Goal: Task Accomplishment & Management: Use online tool/utility

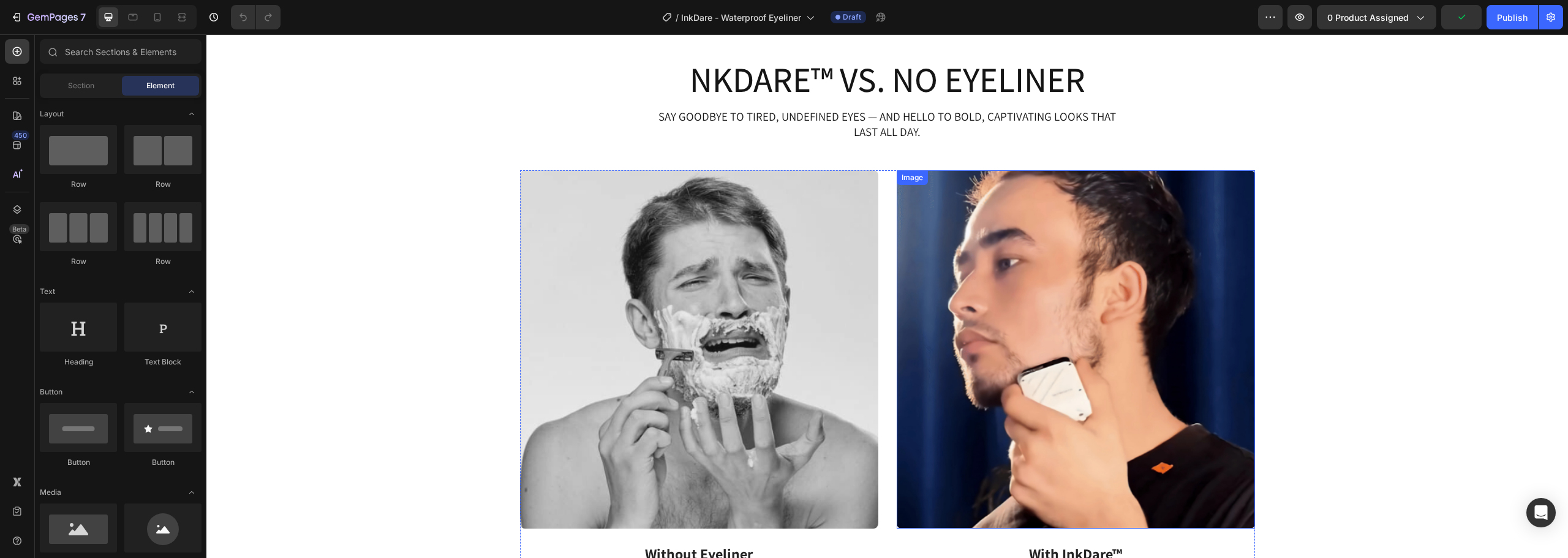
scroll to position [1838, 0]
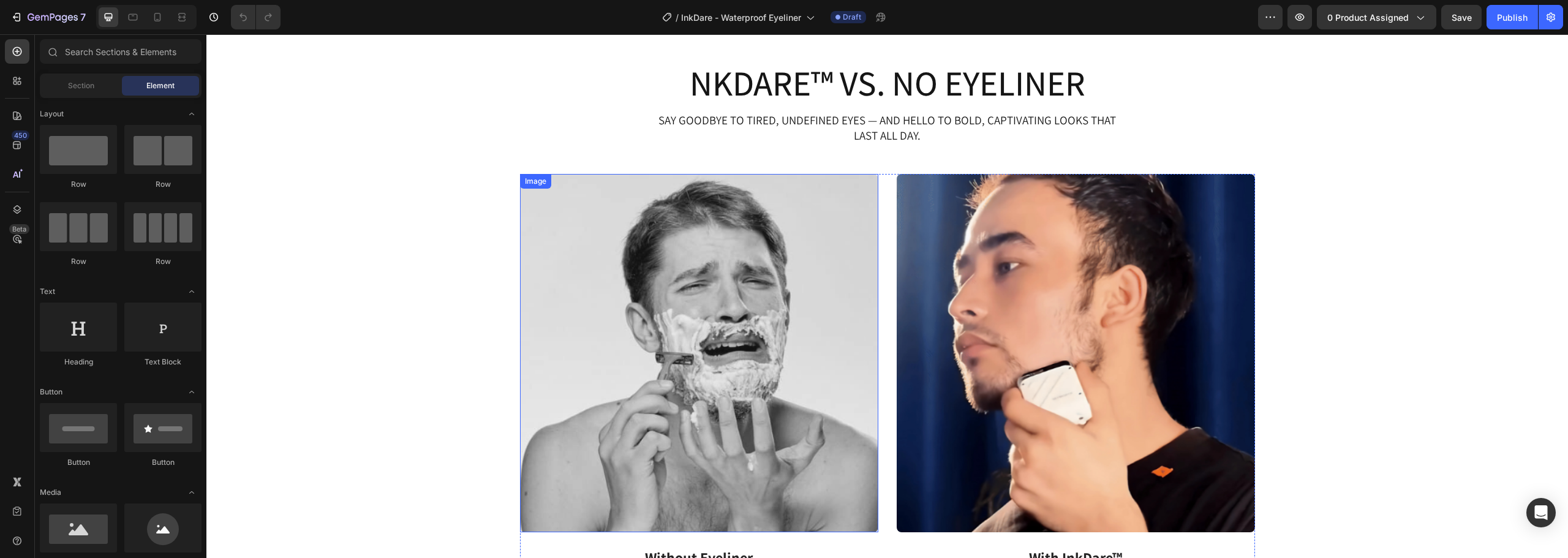
click at [737, 284] on img at bounding box center [699, 353] width 358 height 358
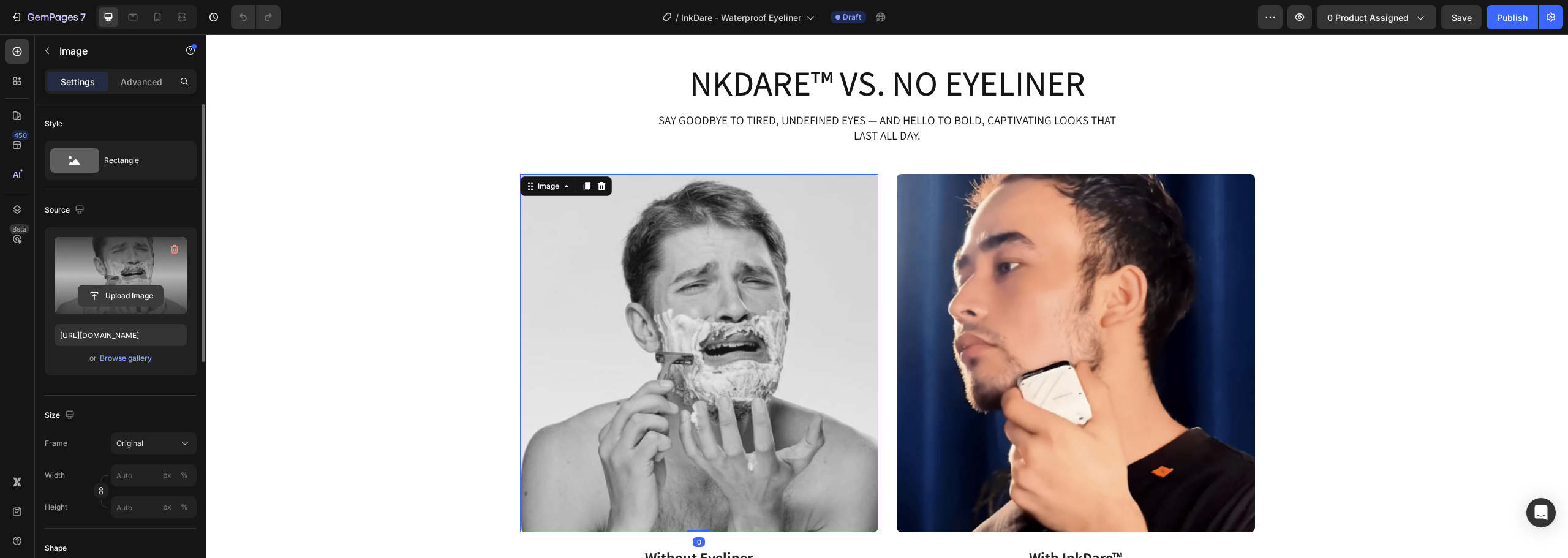
click at [142, 297] on input "file" at bounding box center [120, 296] width 85 height 21
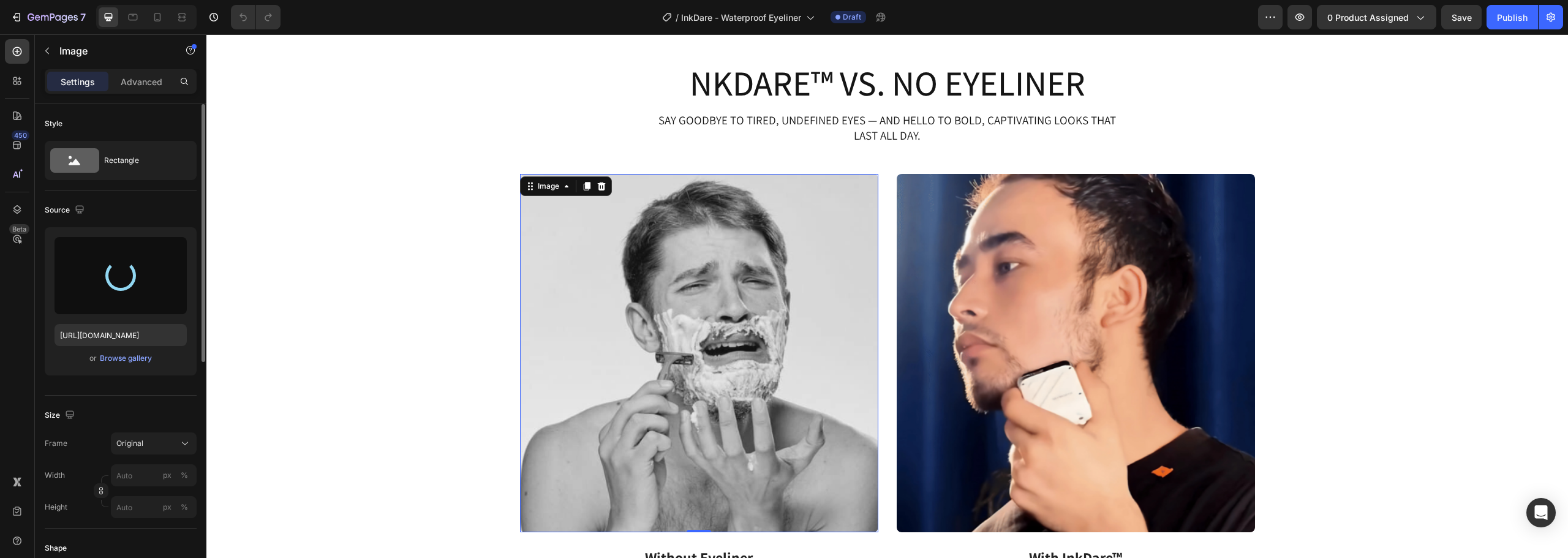
type input "[URL][DOMAIN_NAME]"
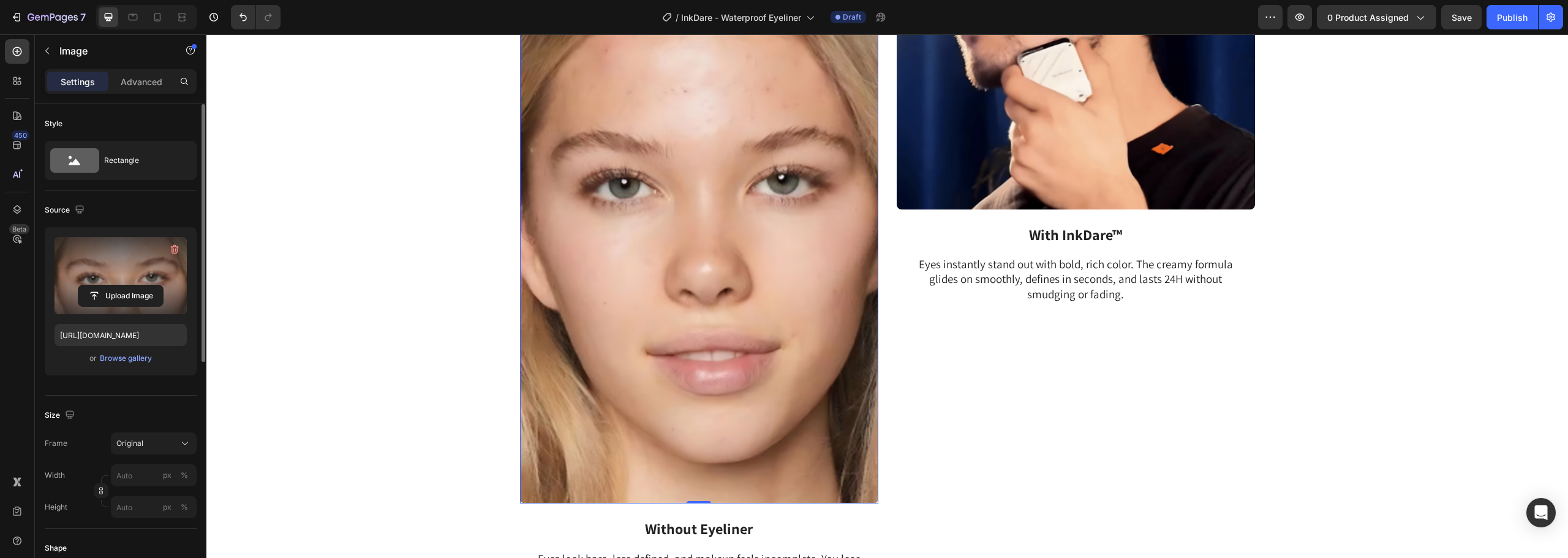
scroll to position [2205, 0]
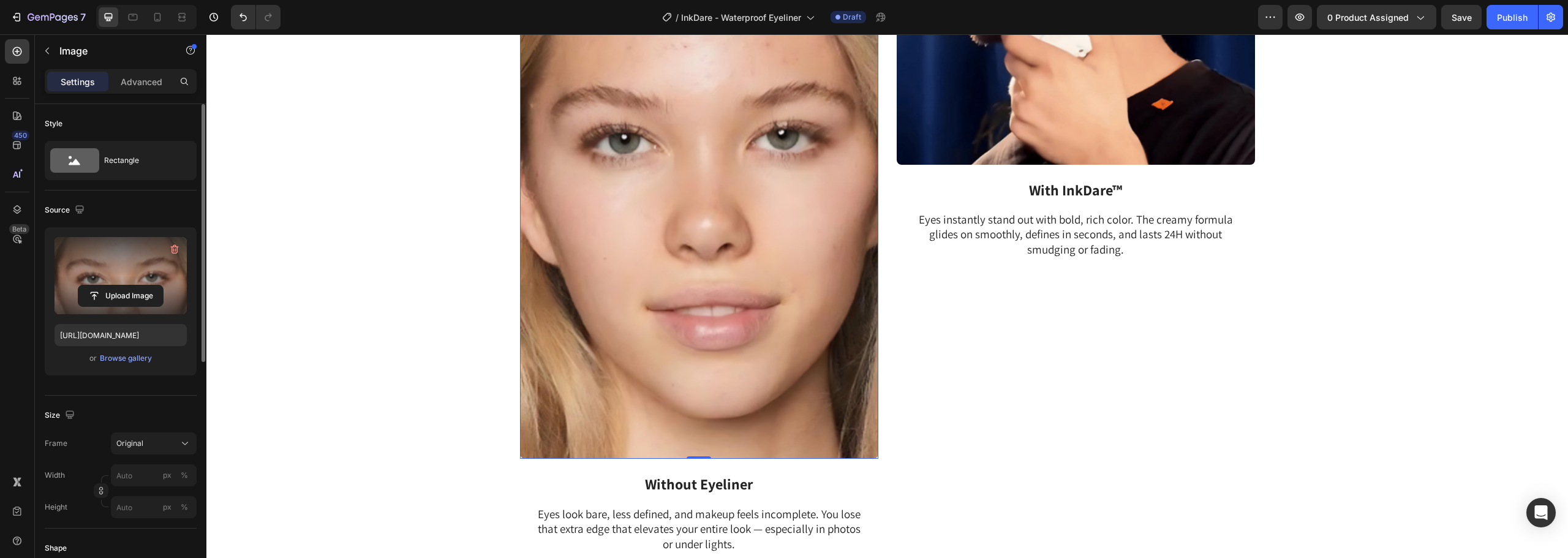
click at [659, 243] on img at bounding box center [699, 133] width 358 height 653
click at [135, 444] on span "Original" at bounding box center [130, 443] width 27 height 11
click at [151, 315] on div "Square" at bounding box center [142, 323] width 98 height 24
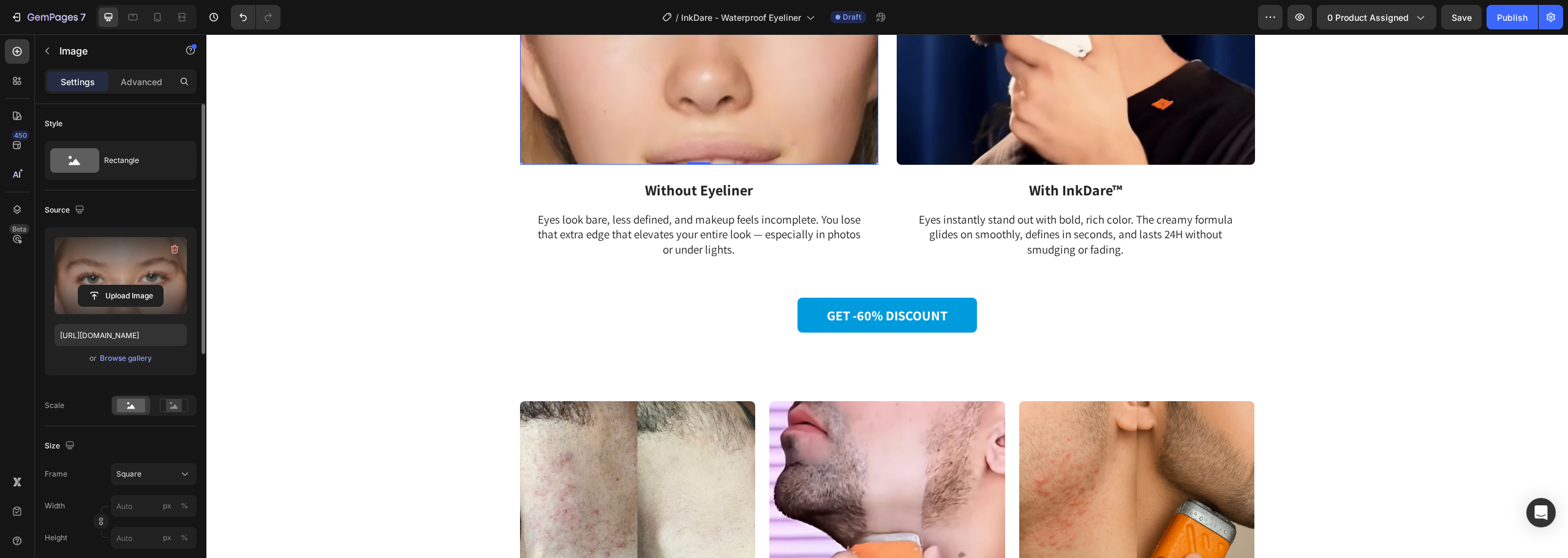
scroll to position [1960, 0]
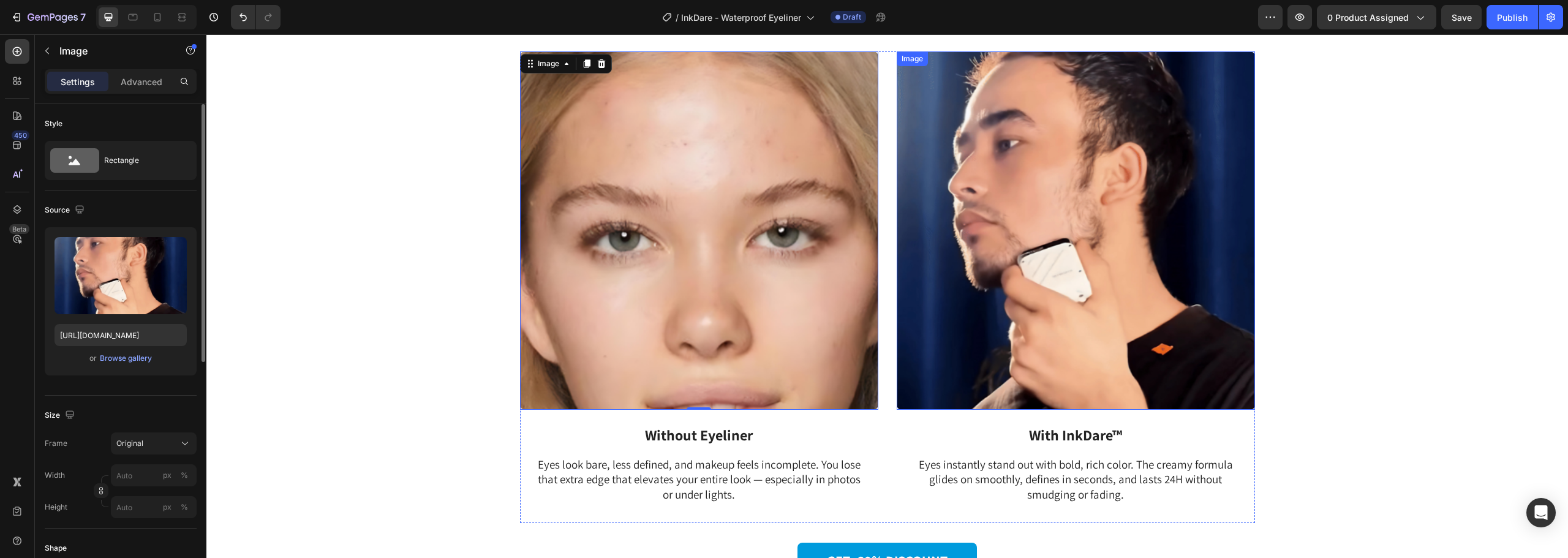
click at [974, 280] on img at bounding box center [1076, 230] width 358 height 358
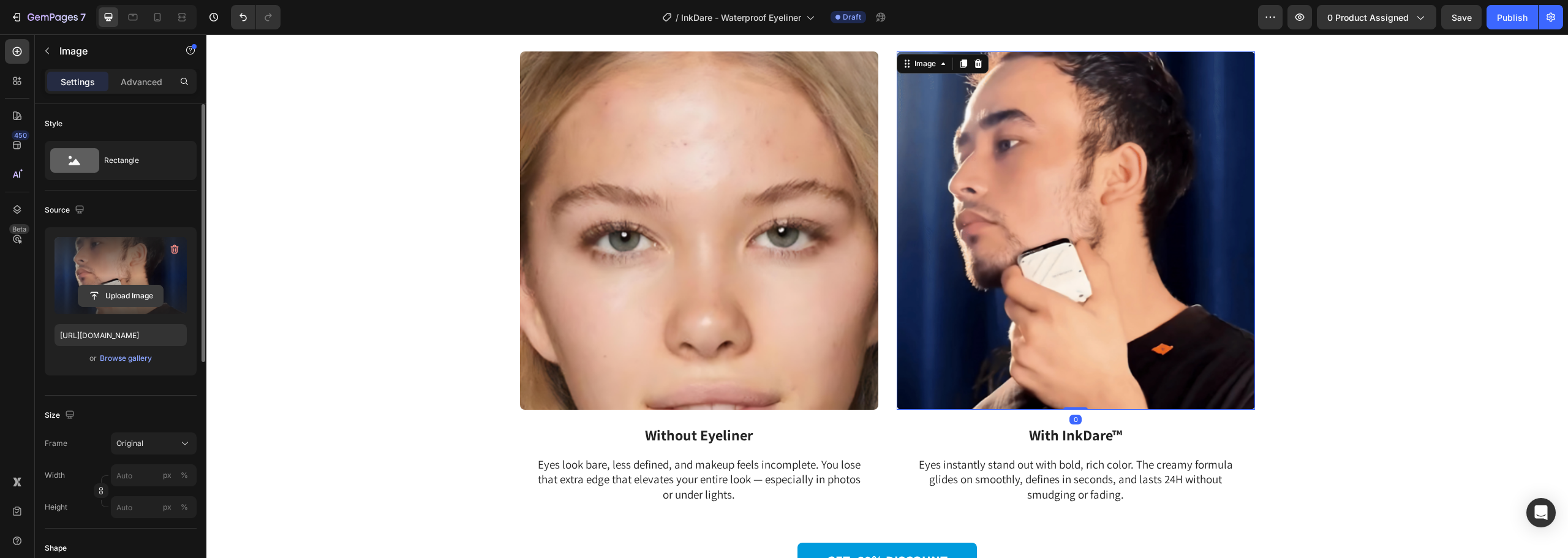
click at [107, 290] on input "file" at bounding box center [120, 296] width 85 height 21
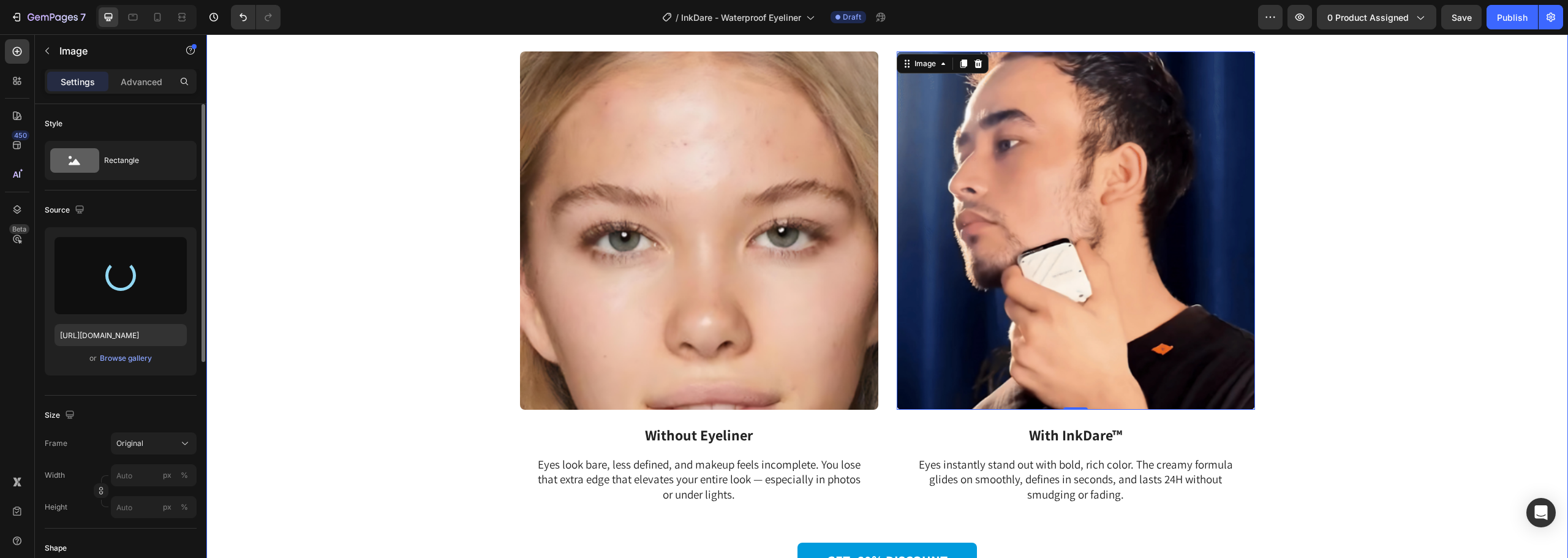
type input "[URL][DOMAIN_NAME]"
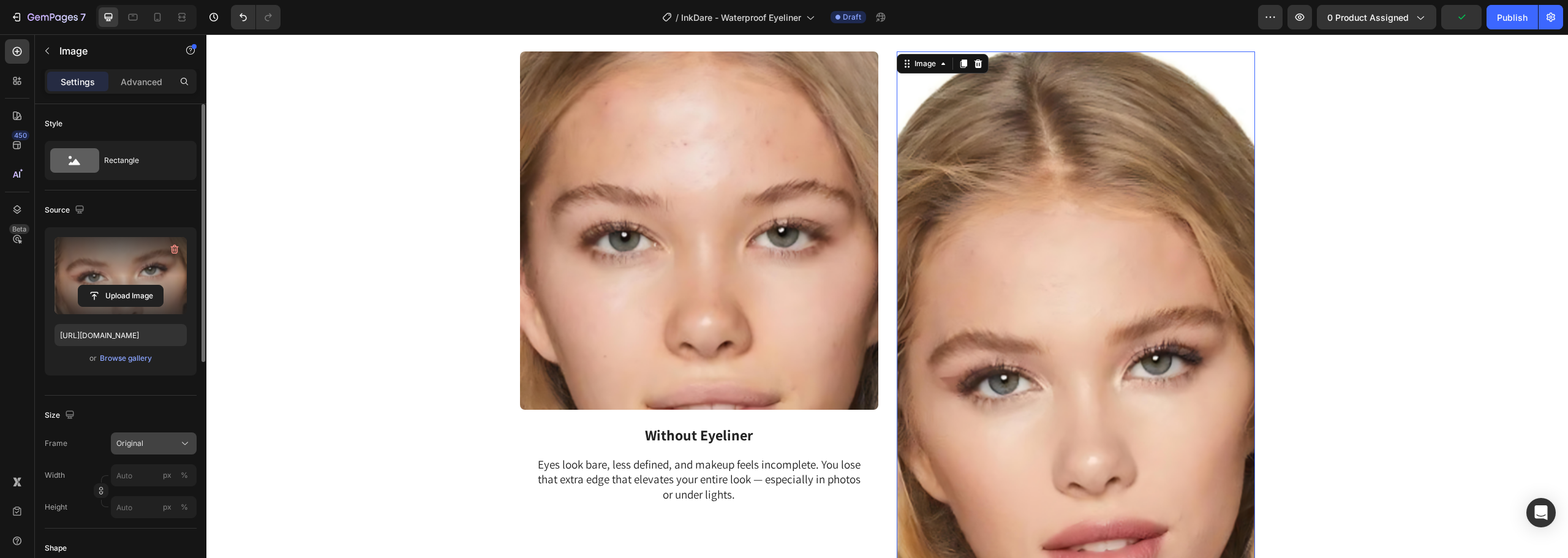
click at [145, 438] on div "Original" at bounding box center [154, 444] width 75 height 13
click at [142, 323] on div "Square" at bounding box center [151, 323] width 71 height 13
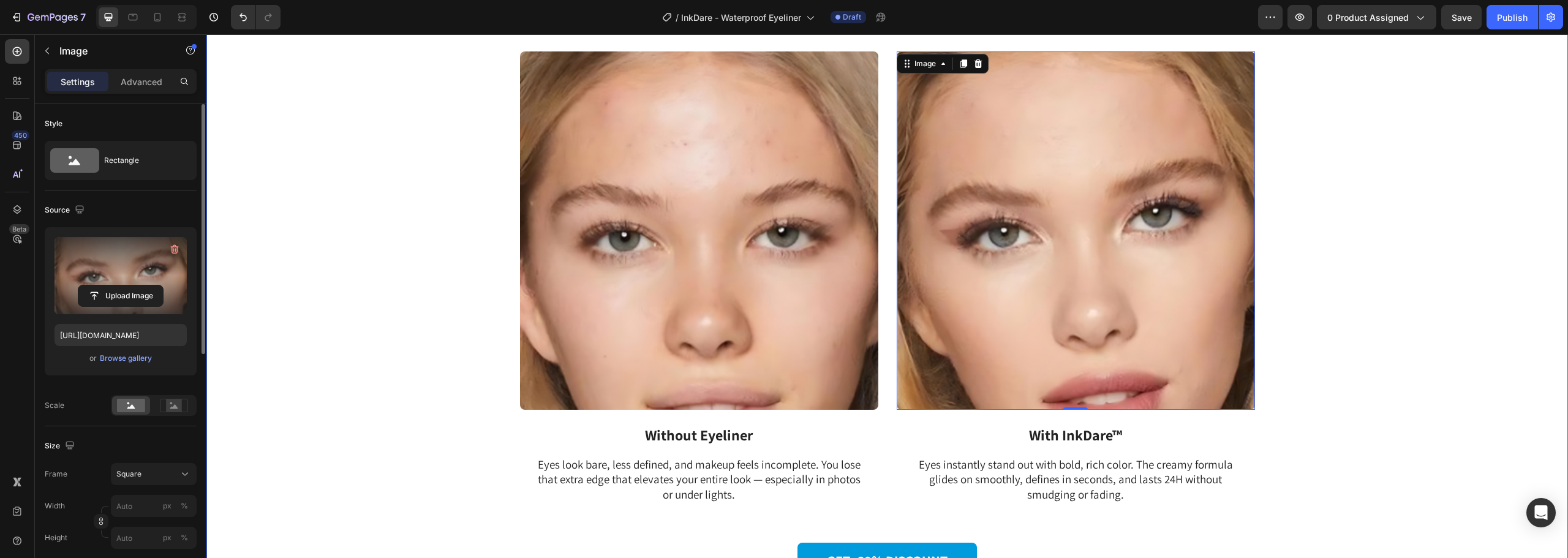
click at [396, 302] on div "Image Without Eyeliner Text Block Eyes look bare, less defined, and makeup feel…" at bounding box center [887, 297] width 1344 height 492
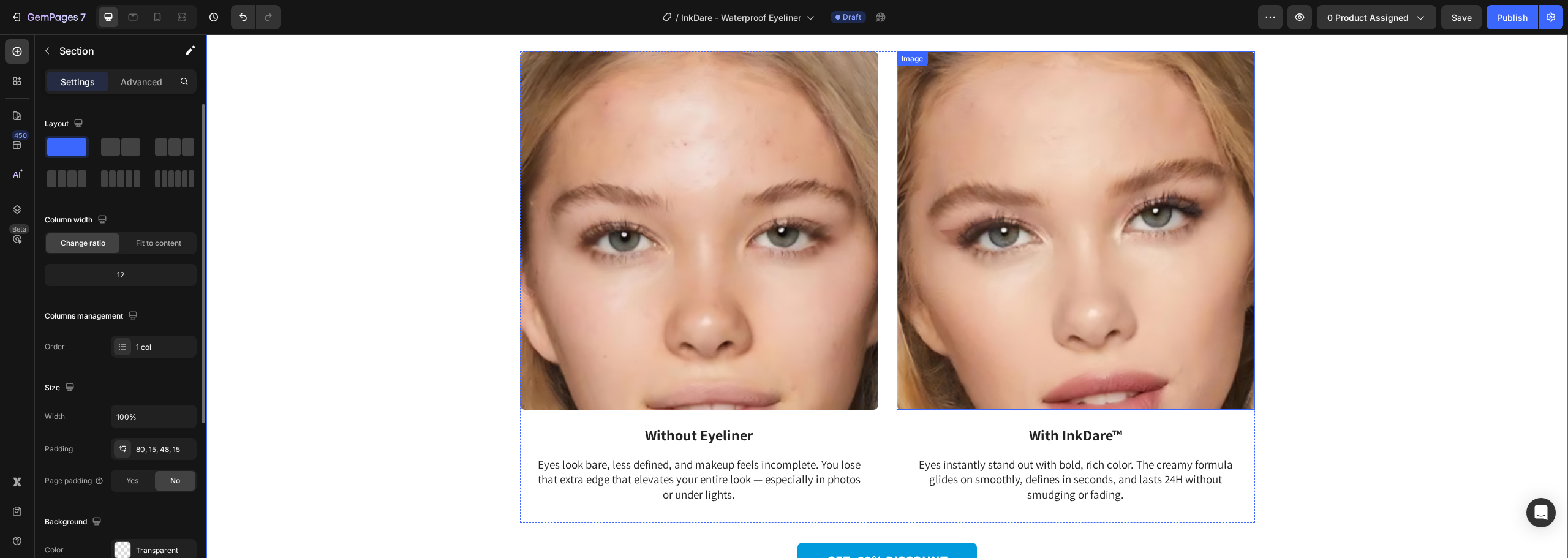
scroll to position [1715, 0]
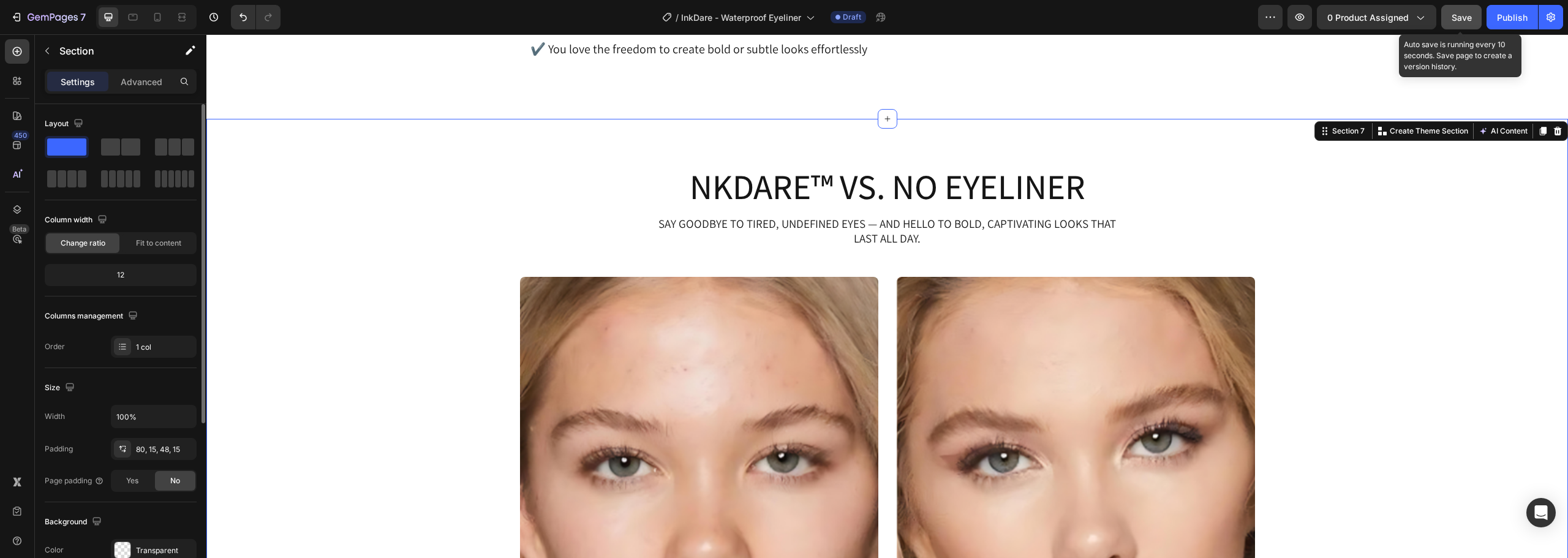
click at [1458, 21] on span "Save" at bounding box center [1462, 18] width 20 height 10
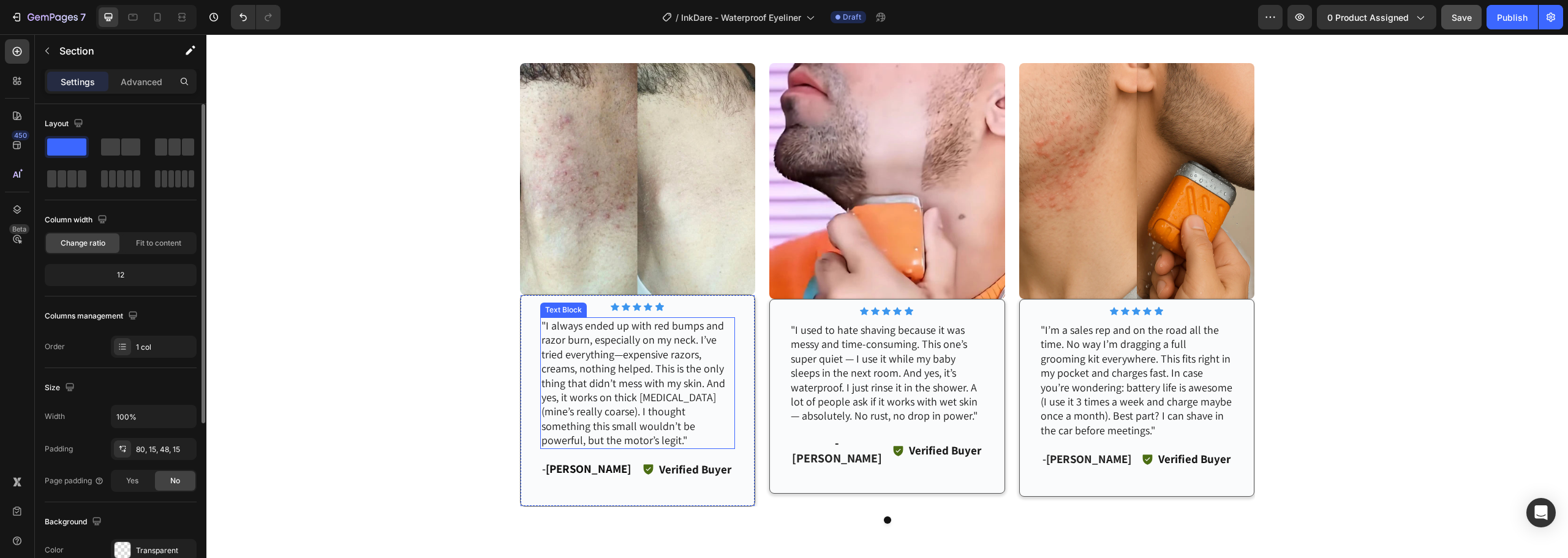
scroll to position [2572, 0]
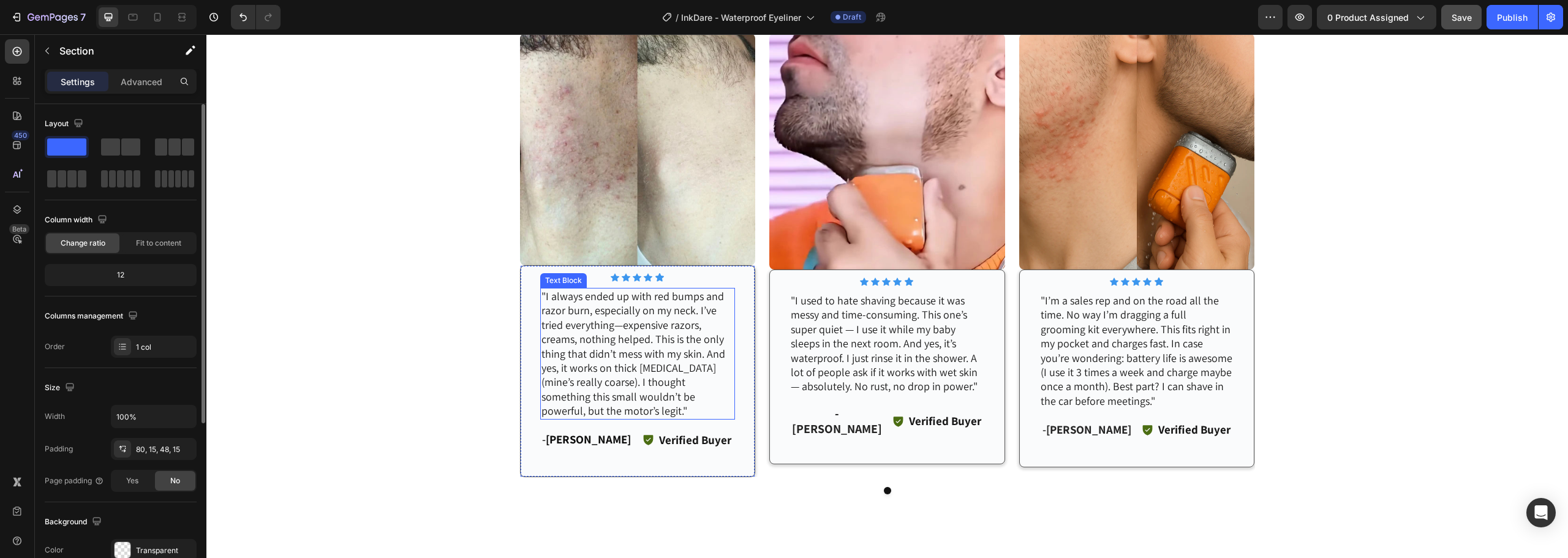
click at [611, 361] on p ""I always ended up with red bumps and razor burn, especially on my neck. I’ve t…" at bounding box center [638, 354] width 193 height 129
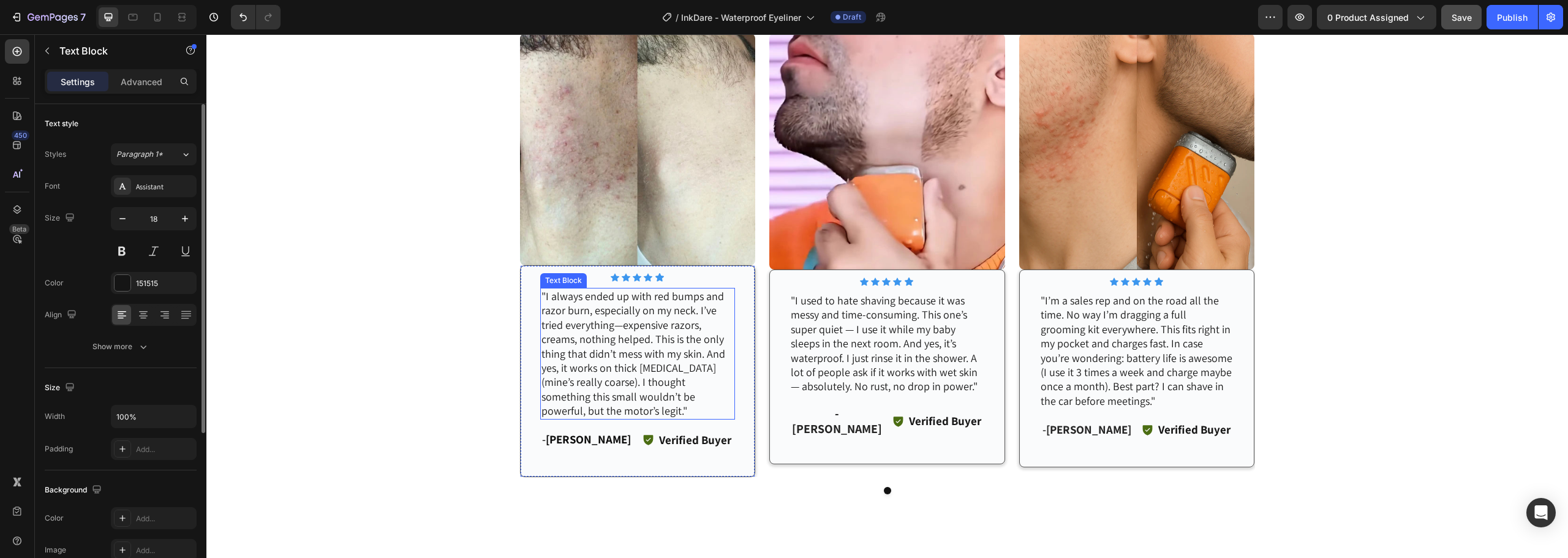
click at [611, 361] on p ""I always ended up with red bumps and razor burn, especially on my neck. I’ve t…" at bounding box center [638, 354] width 193 height 129
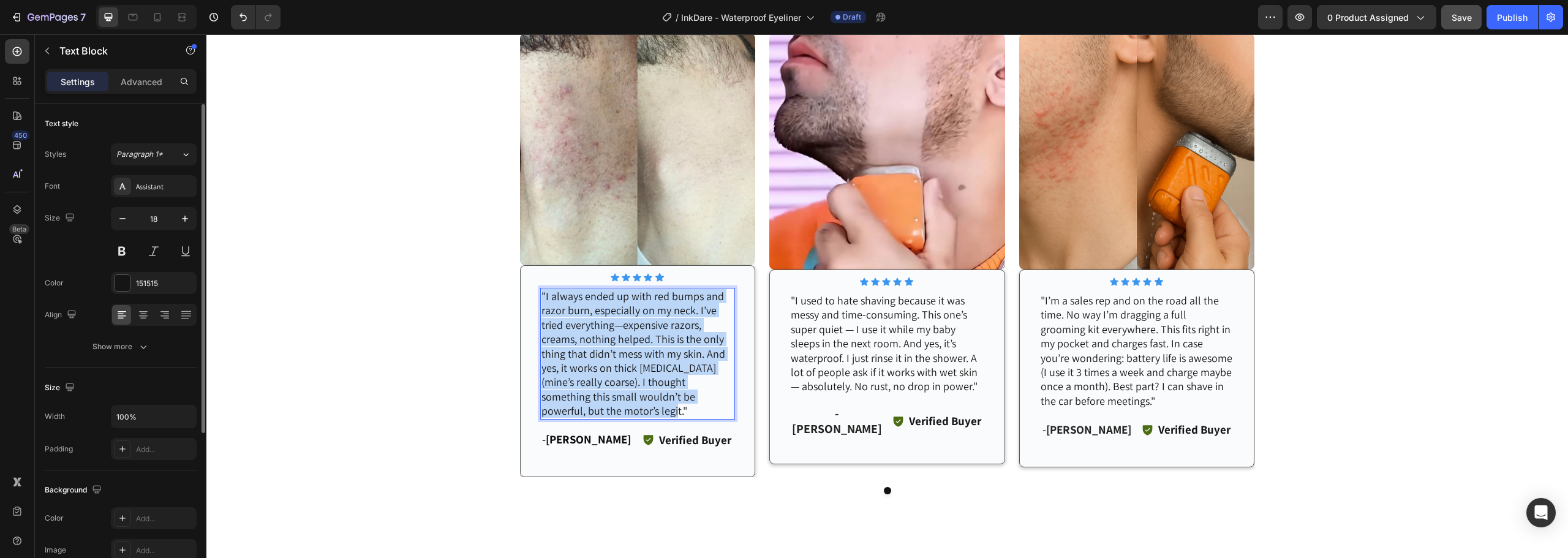
click at [611, 361] on p ""I always ended up with red bumps and razor burn, especially on my neck. I’ve t…" at bounding box center [638, 354] width 193 height 129
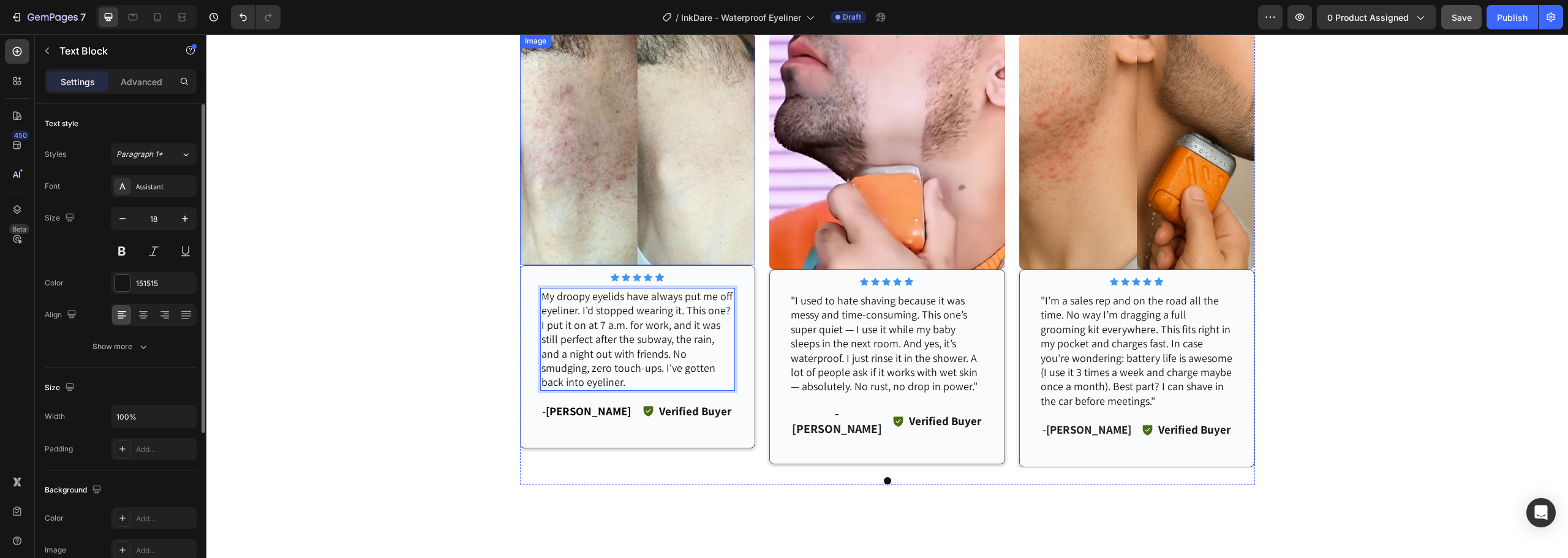
click at [599, 156] on img at bounding box center [638, 150] width 235 height 232
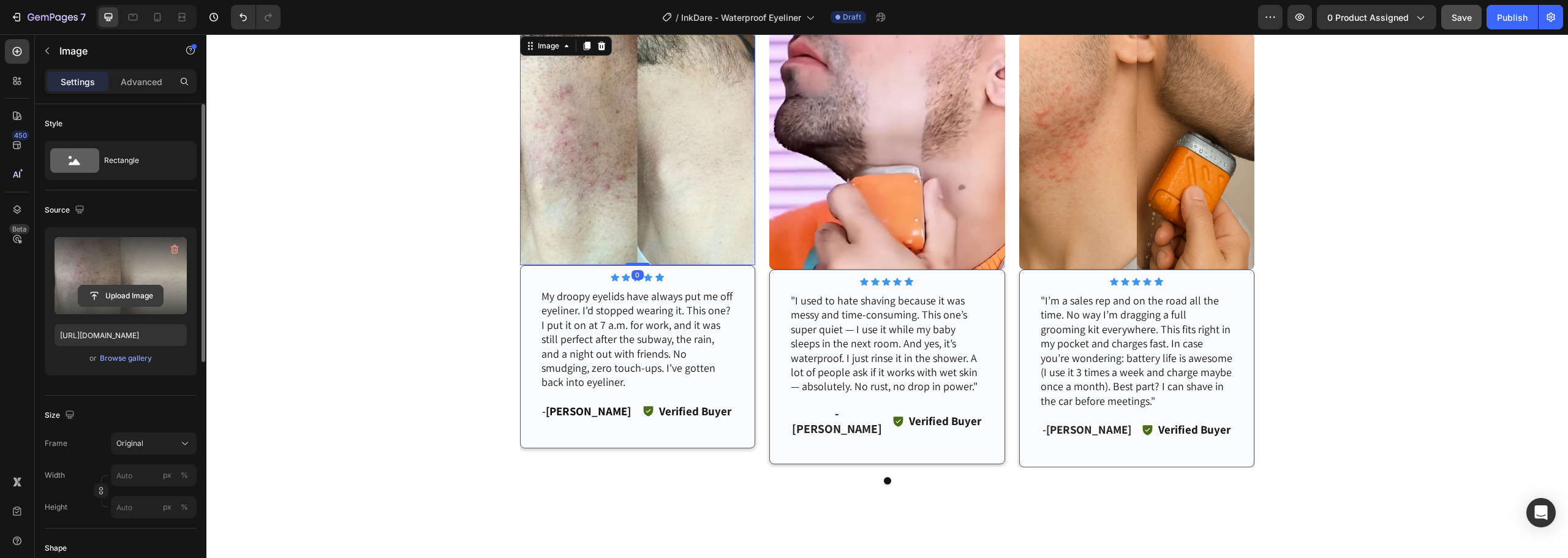
click at [130, 299] on input "file" at bounding box center [120, 296] width 85 height 21
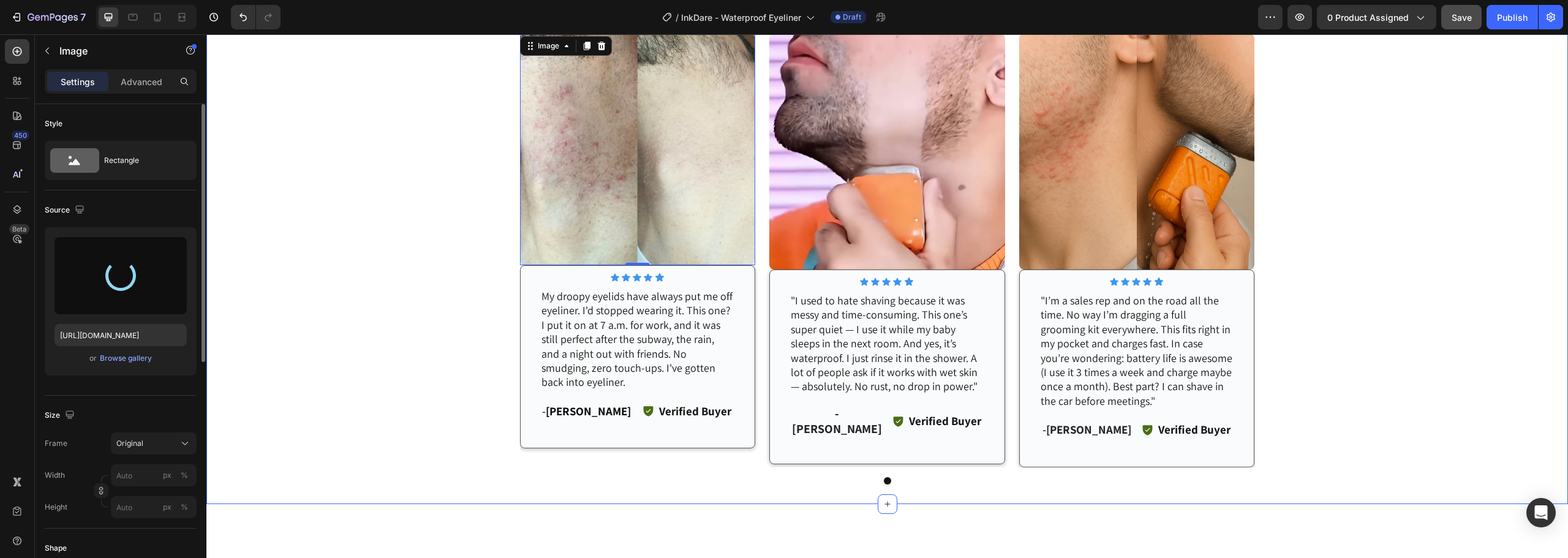
type input "[URL][DOMAIN_NAME]"
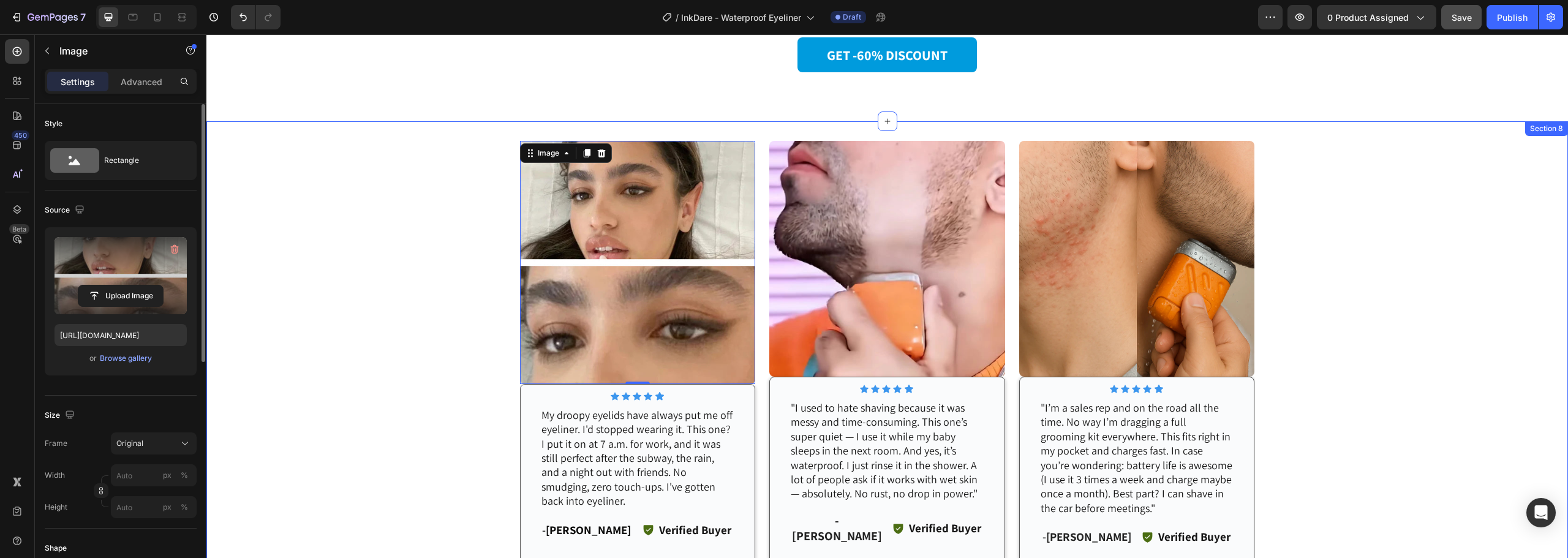
scroll to position [2450, 0]
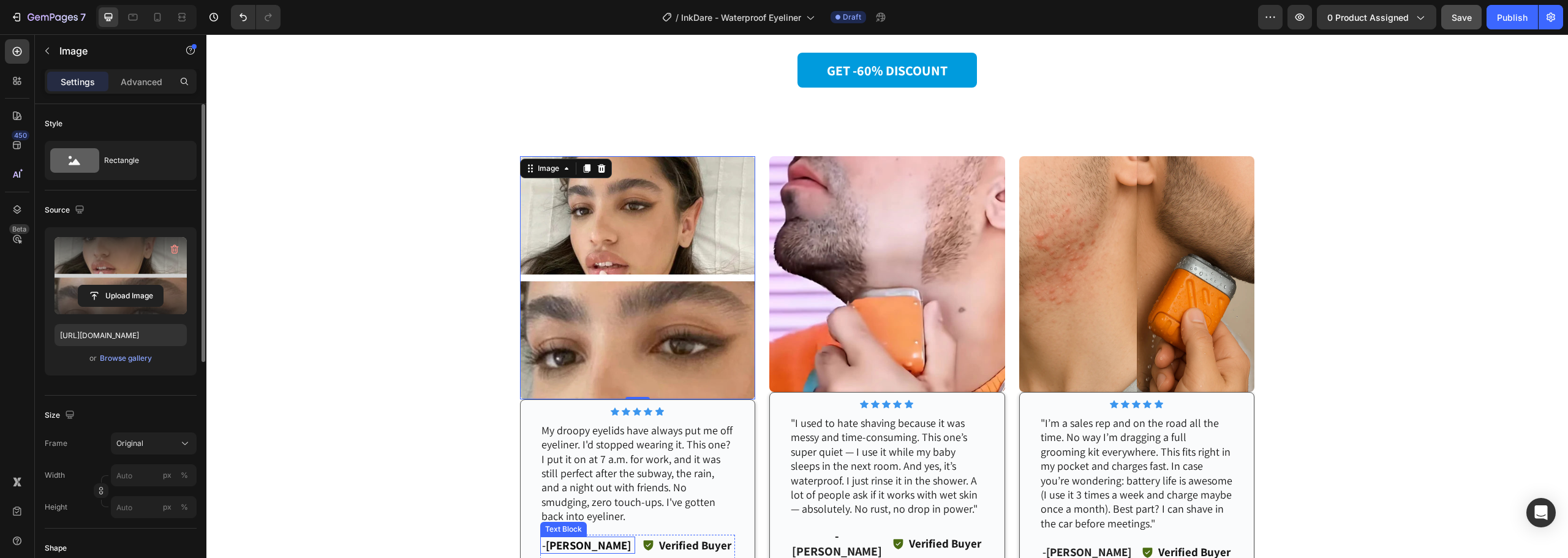
click at [588, 538] on strong "[PERSON_NAME]" at bounding box center [588, 545] width 85 height 15
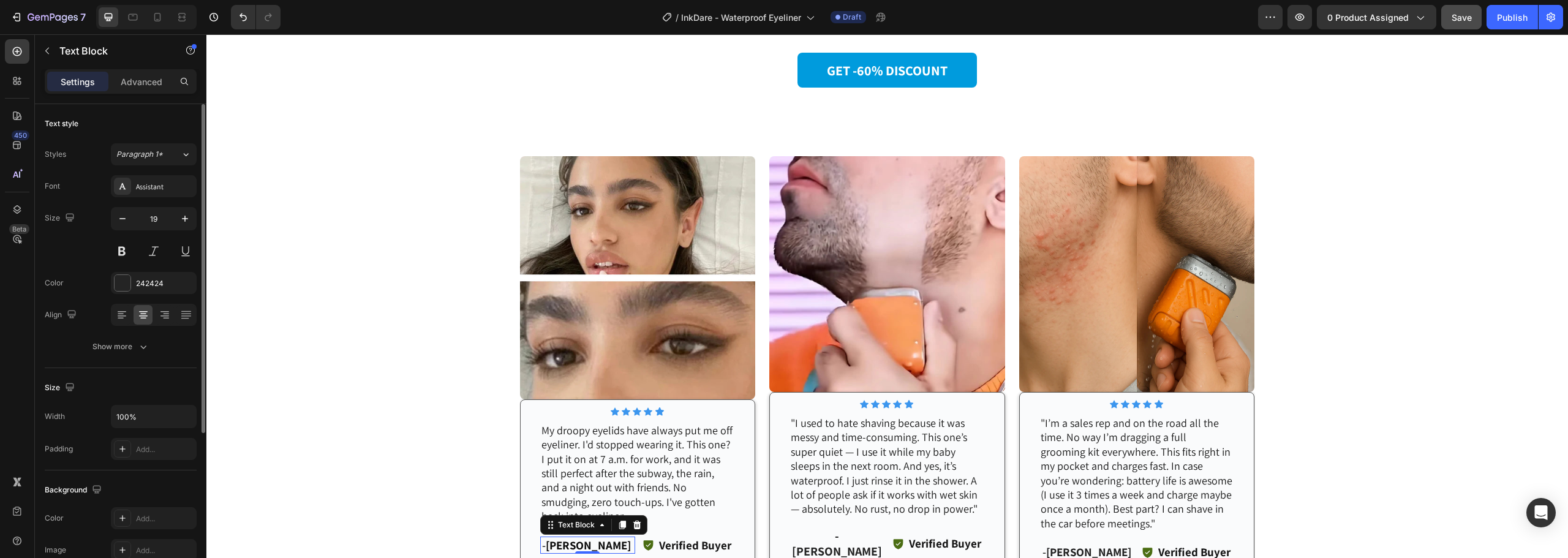
click at [597, 538] on strong "[PERSON_NAME]" at bounding box center [588, 545] width 85 height 15
drag, startPoint x: 596, startPoint y: 534, endPoint x: 585, endPoint y: 534, distance: 11.0
click at [585, 538] on strong "[PERSON_NAME]" at bounding box center [588, 545] width 85 height 15
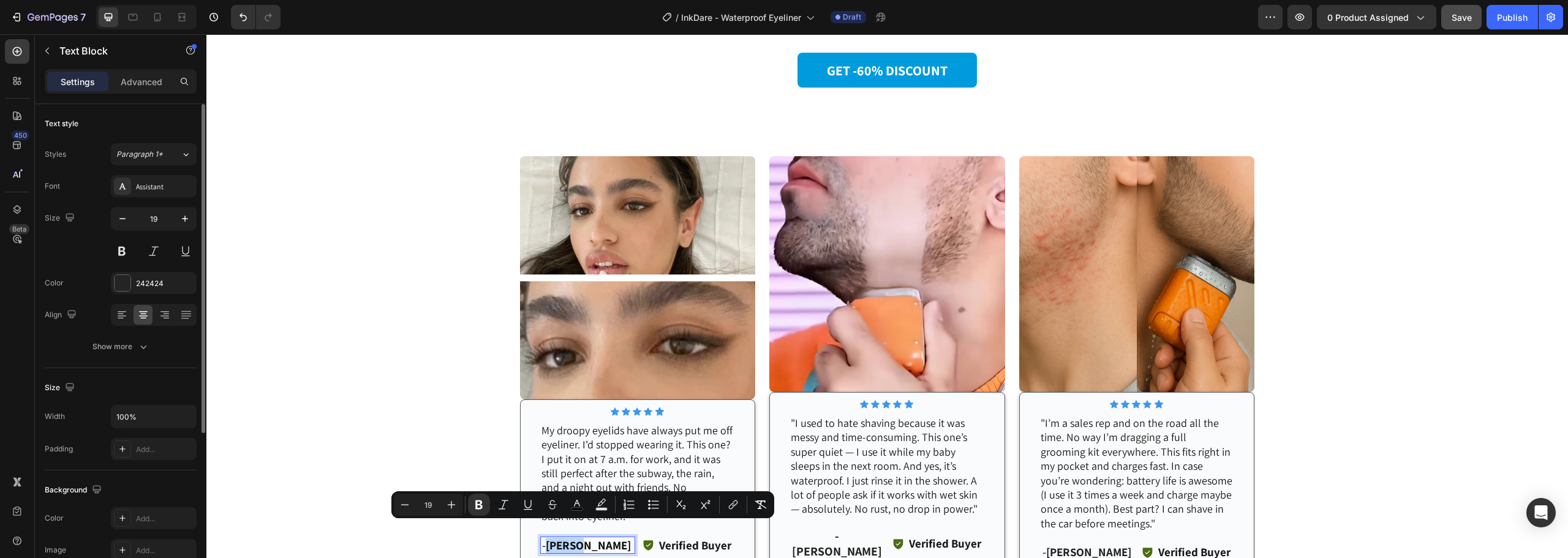
drag, startPoint x: 569, startPoint y: 528, endPoint x: 599, endPoint y: 531, distance: 30.1
click at [599, 538] on strong "[PERSON_NAME]" at bounding box center [588, 545] width 85 height 15
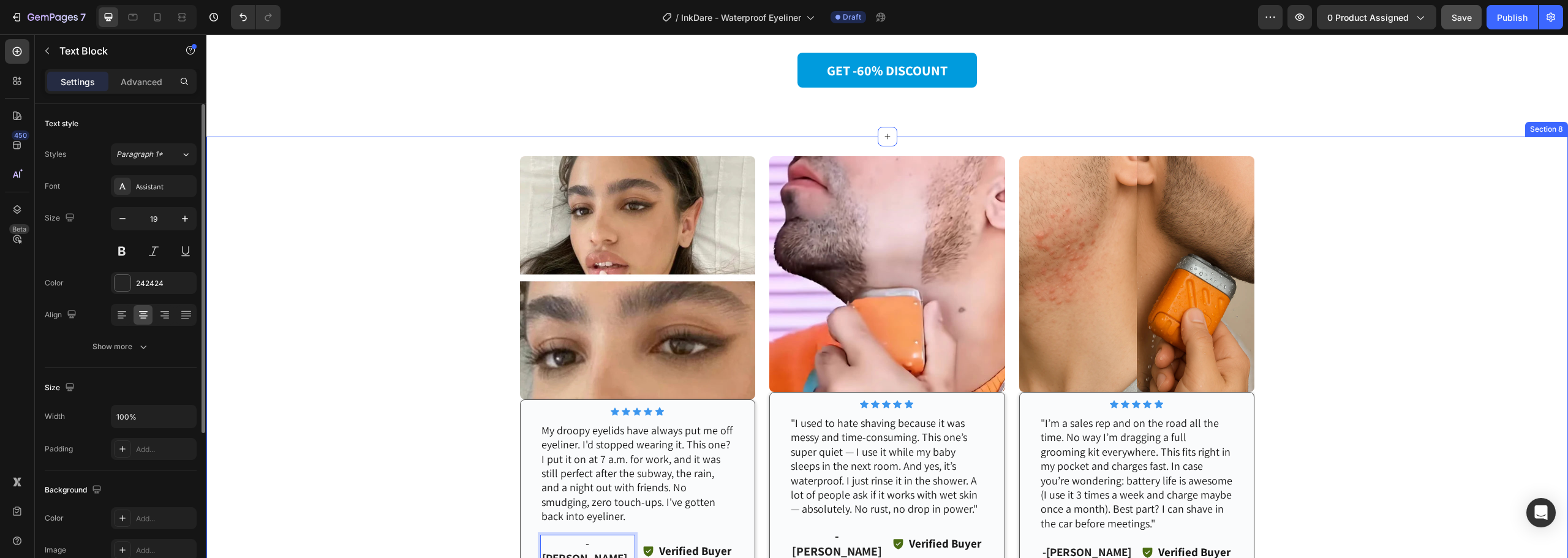
click at [469, 394] on div "Image Icon Icon Icon Icon Icon Icon List Row My droopy eyelids have always put …" at bounding box center [887, 384] width 1362 height 455
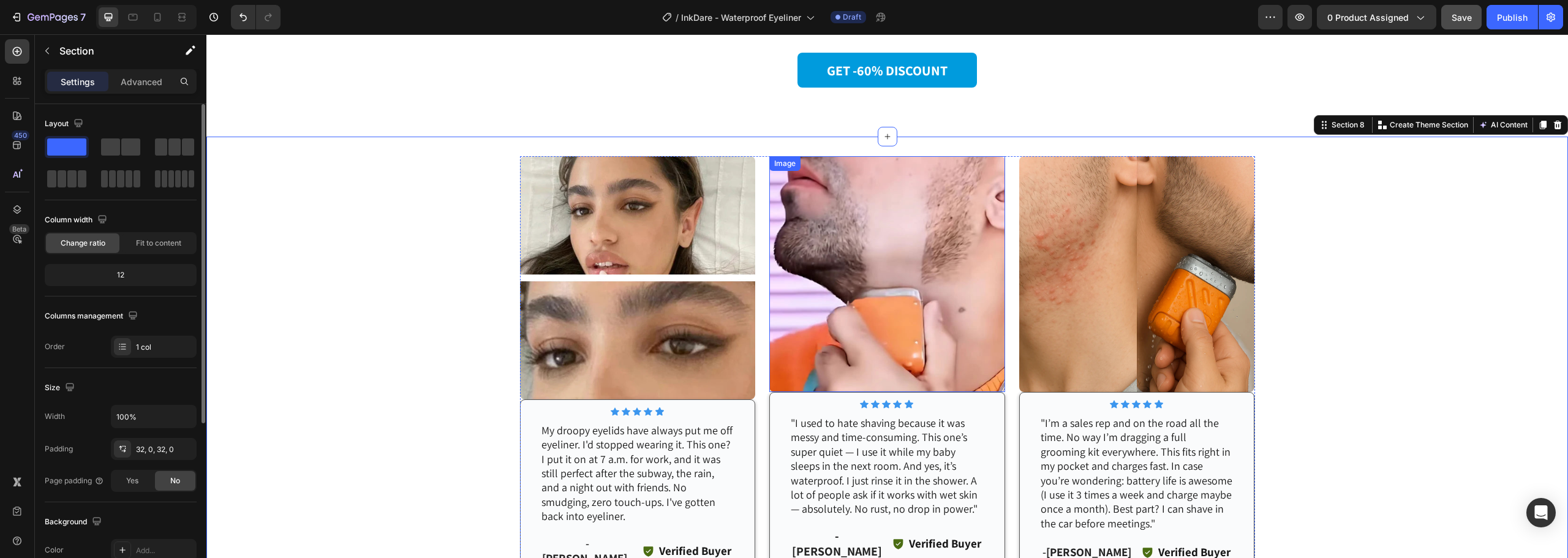
click at [873, 216] on img at bounding box center [887, 274] width 235 height 235
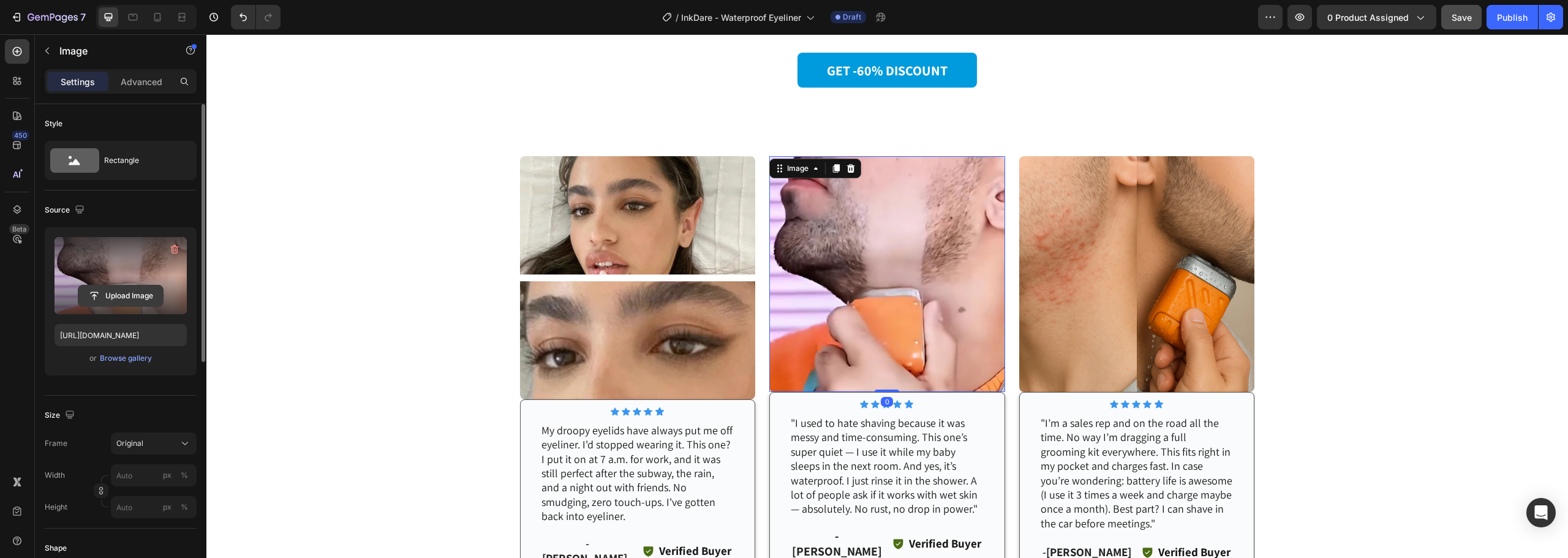
click at [120, 290] on input "file" at bounding box center [120, 296] width 85 height 21
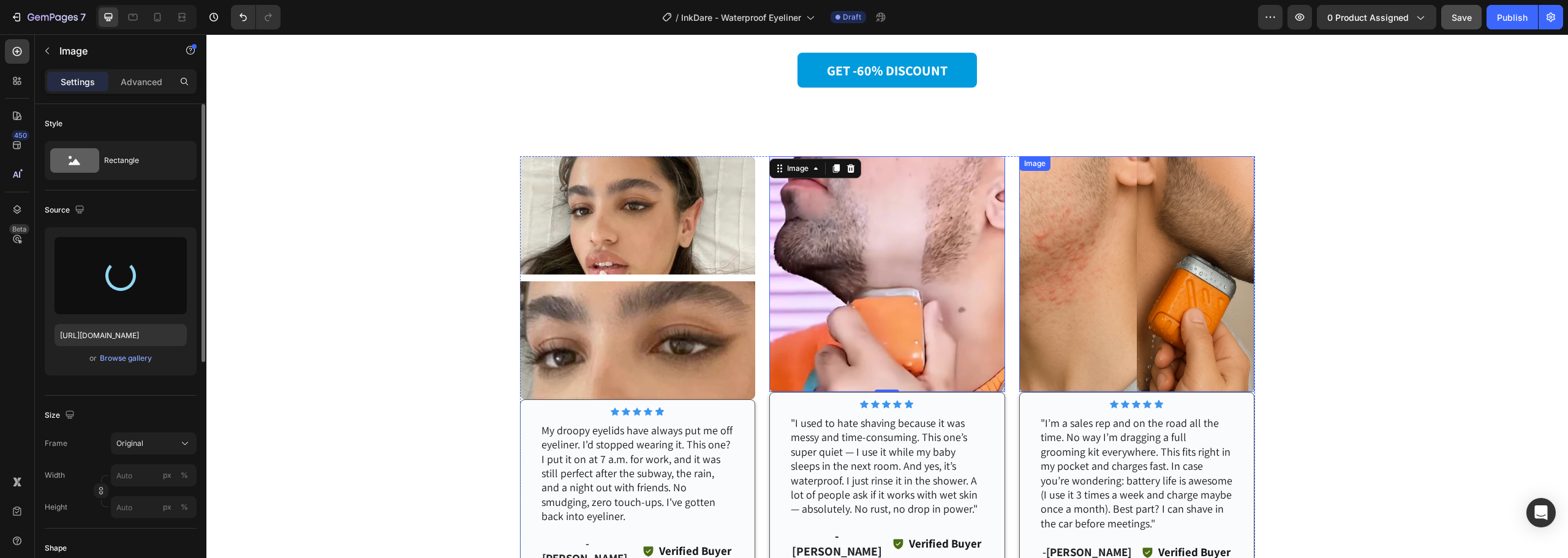
click at [1067, 280] on img at bounding box center [1137, 274] width 235 height 235
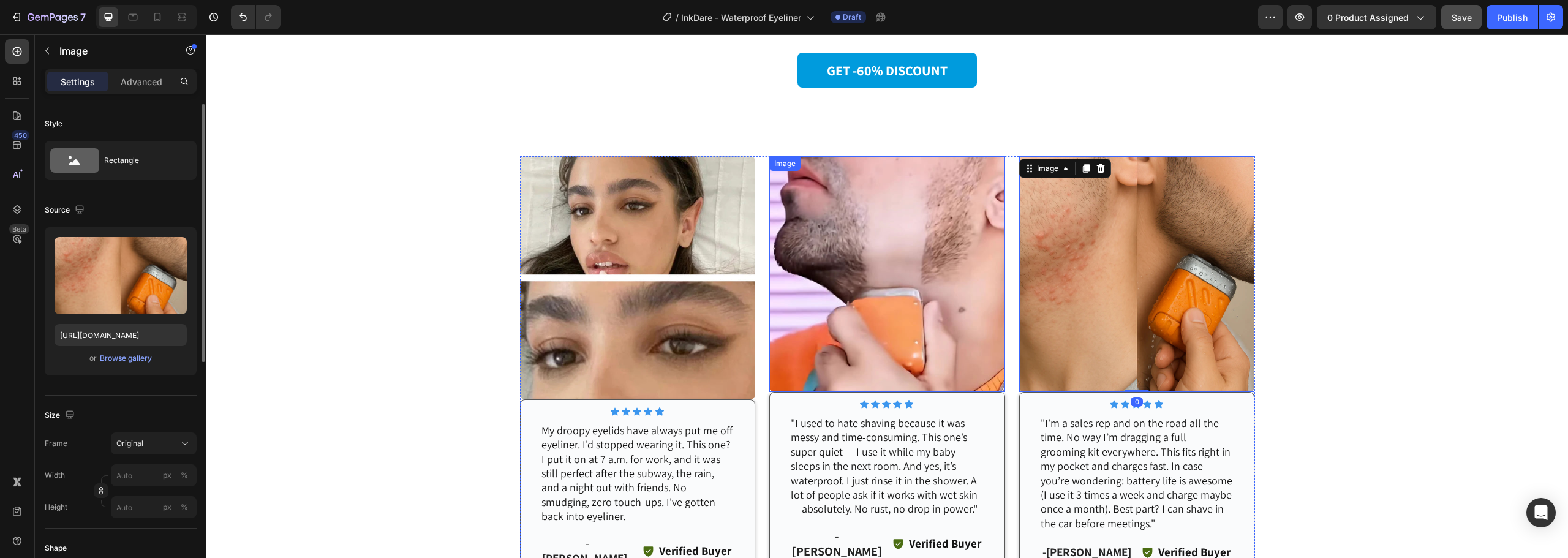
click at [974, 275] on img at bounding box center [887, 274] width 235 height 235
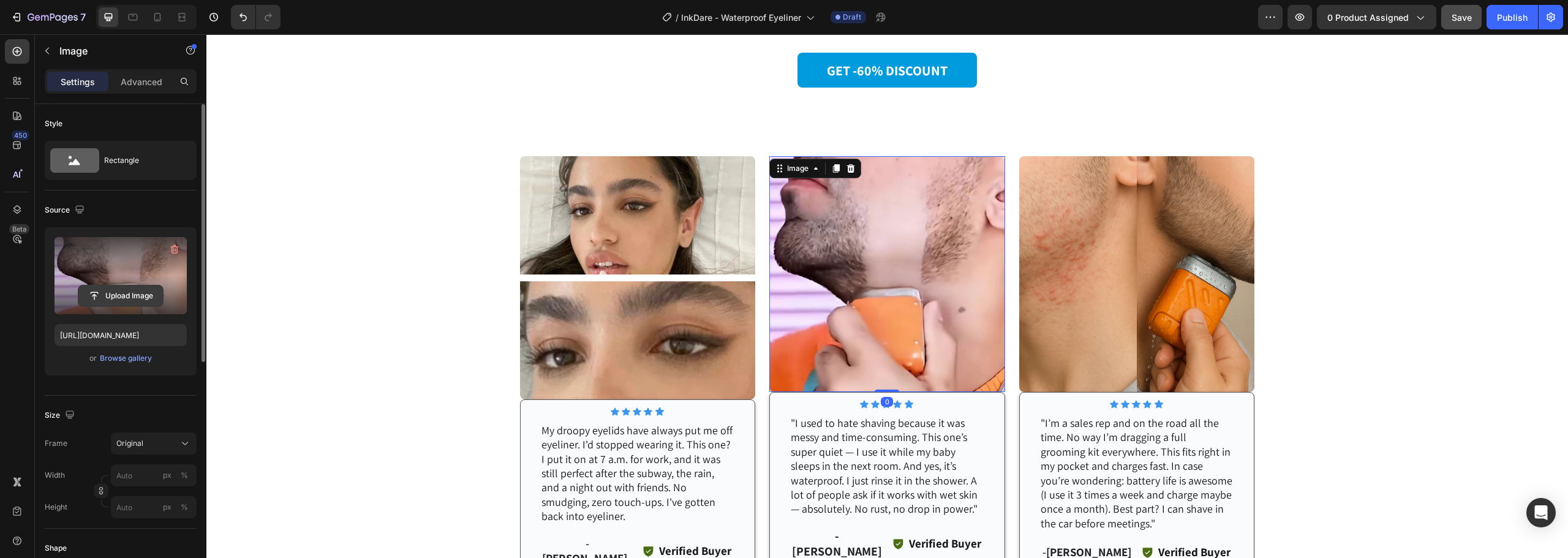
click at [128, 286] on input "file" at bounding box center [120, 296] width 85 height 21
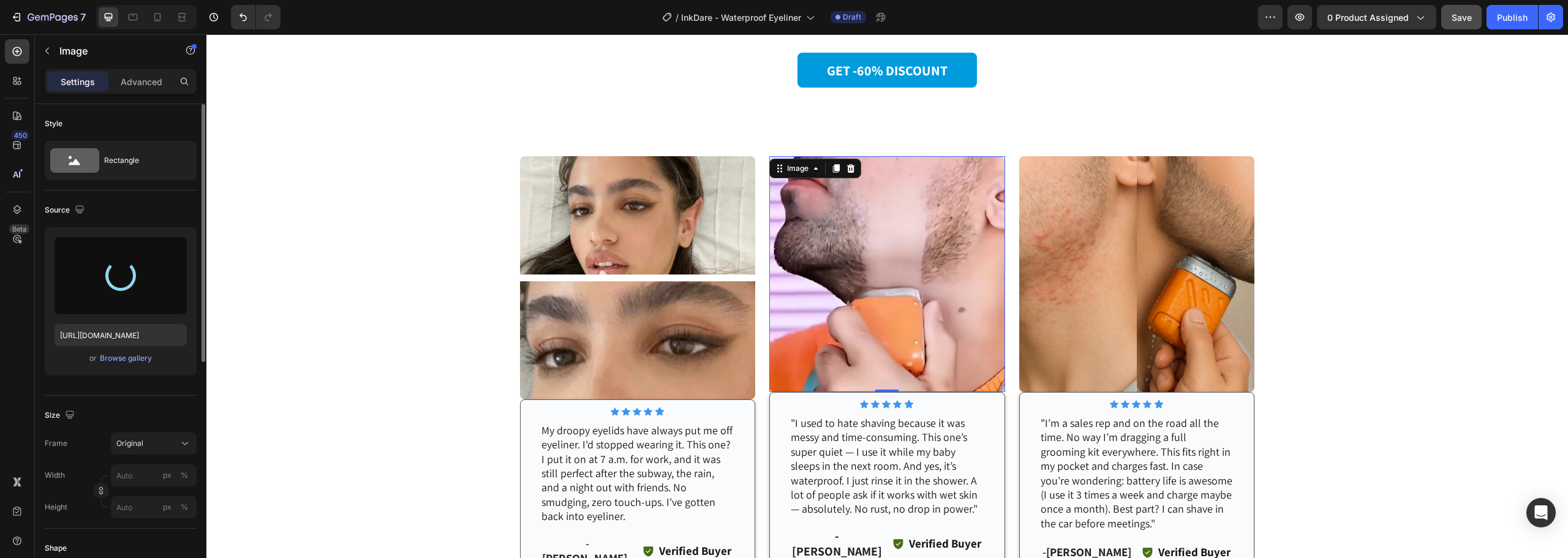
type input "[URL][DOMAIN_NAME]"
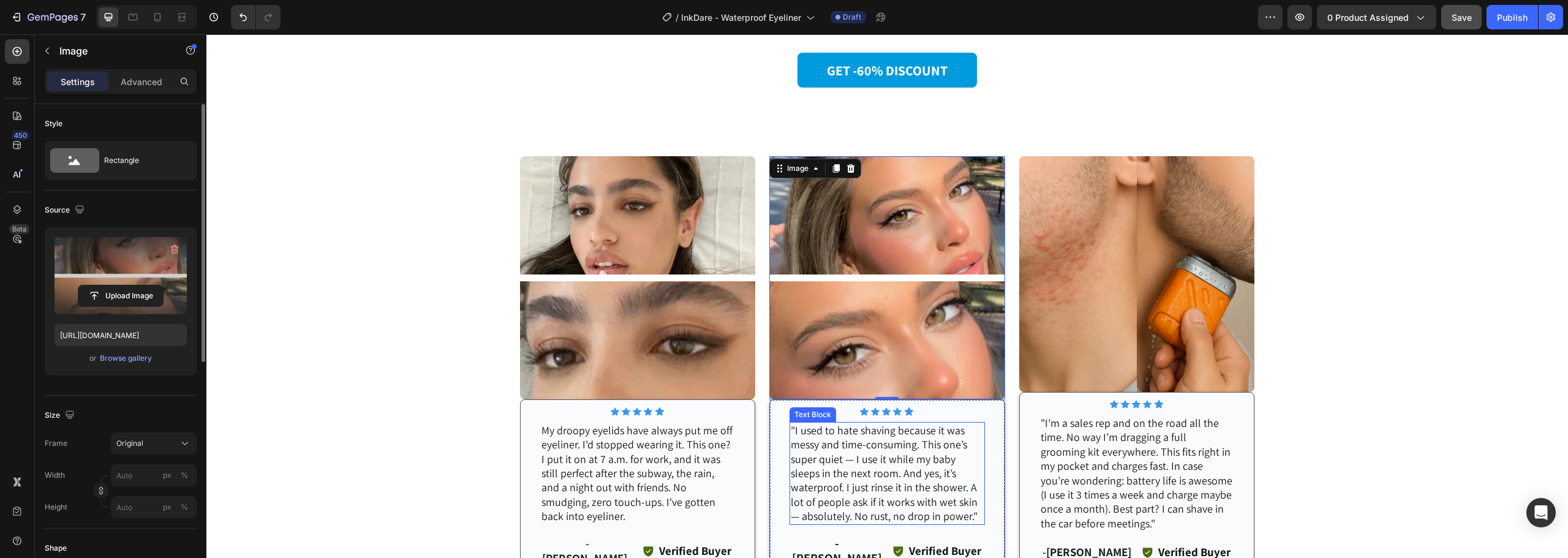
click at [873, 476] on p ""I used to hate shaving because it was messy and time-consuming. This one’s sup…" at bounding box center [887, 473] width 193 height 100
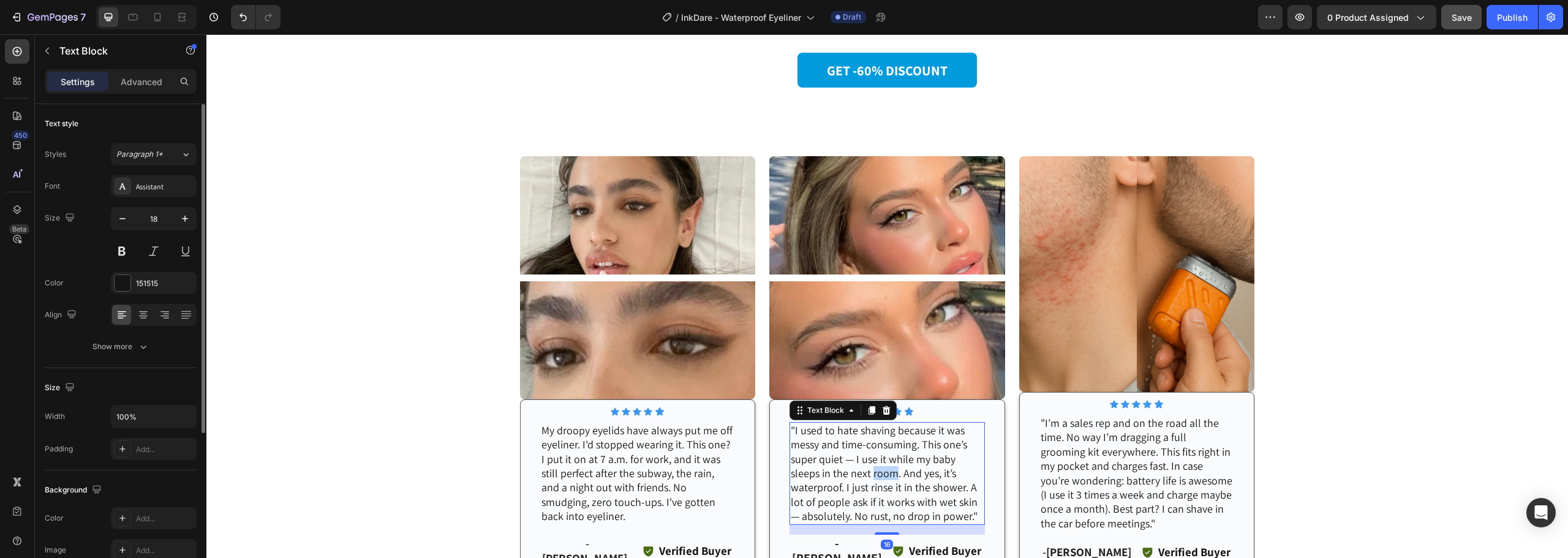
click at [873, 476] on p ""I used to hate shaving because it was messy and time-consuming. This one’s sup…" at bounding box center [887, 473] width 193 height 100
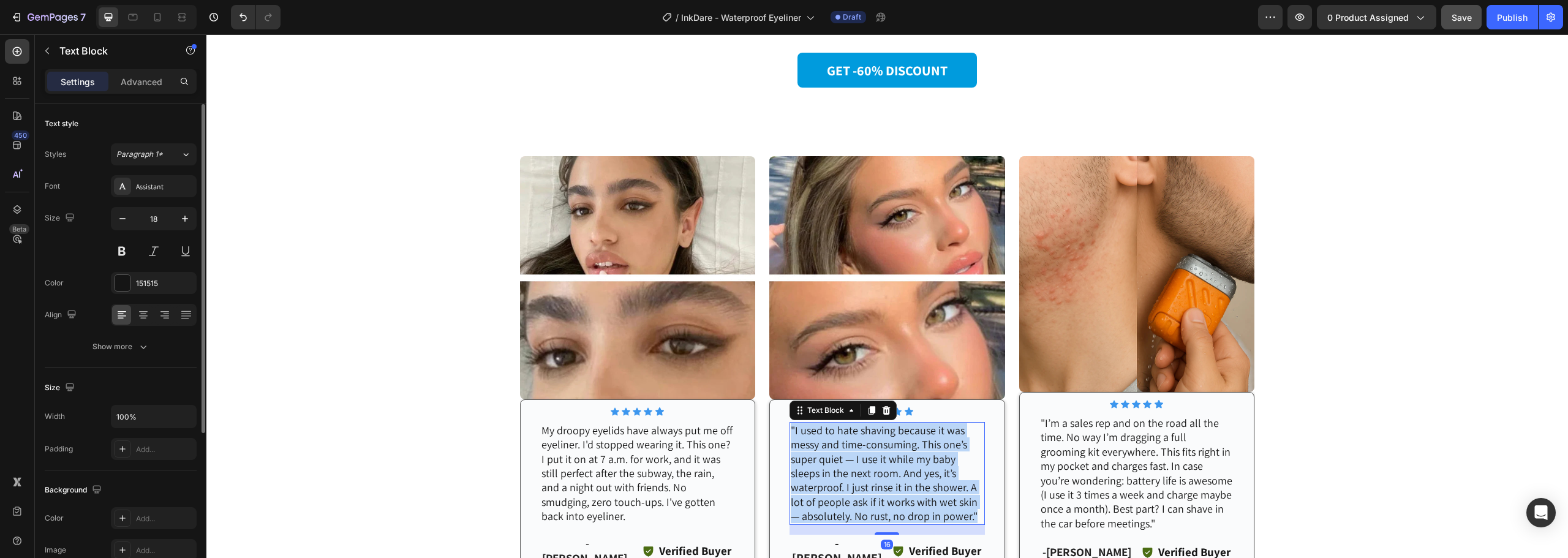
click at [873, 476] on p ""I used to hate shaving because it was messy and time-consuming. This one’s sup…" at bounding box center [887, 473] width 193 height 100
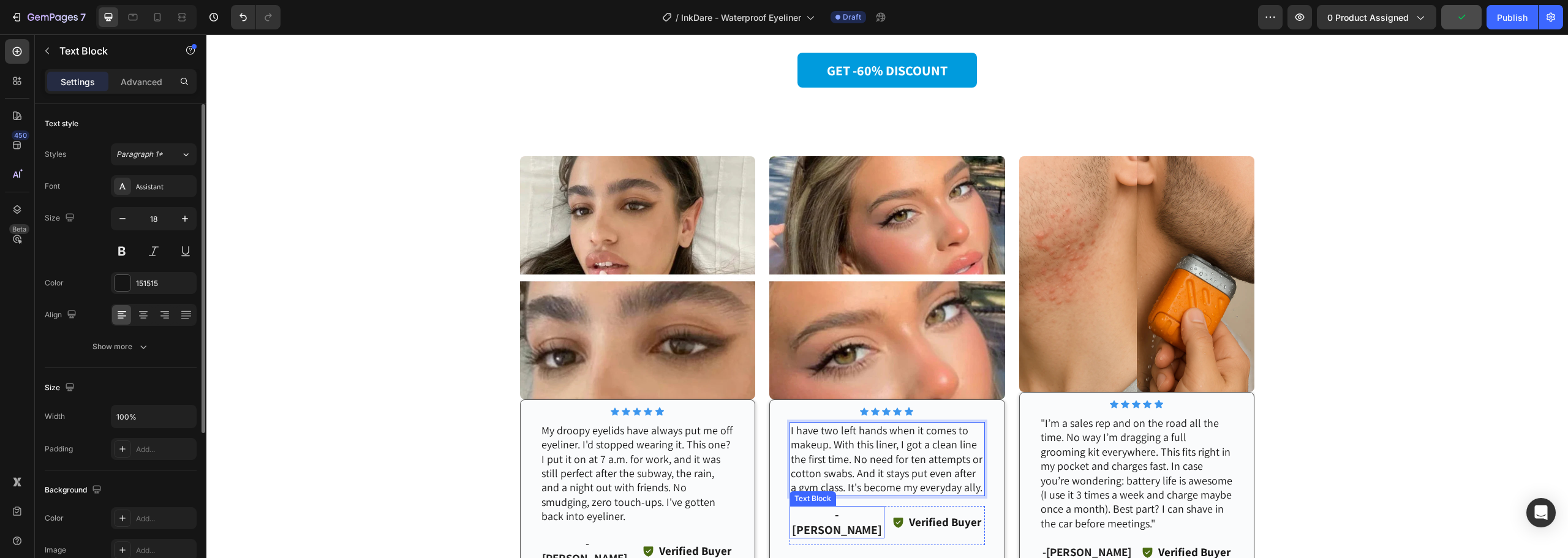
click at [816, 520] on strong "- [PERSON_NAME]" at bounding box center [837, 522] width 90 height 31
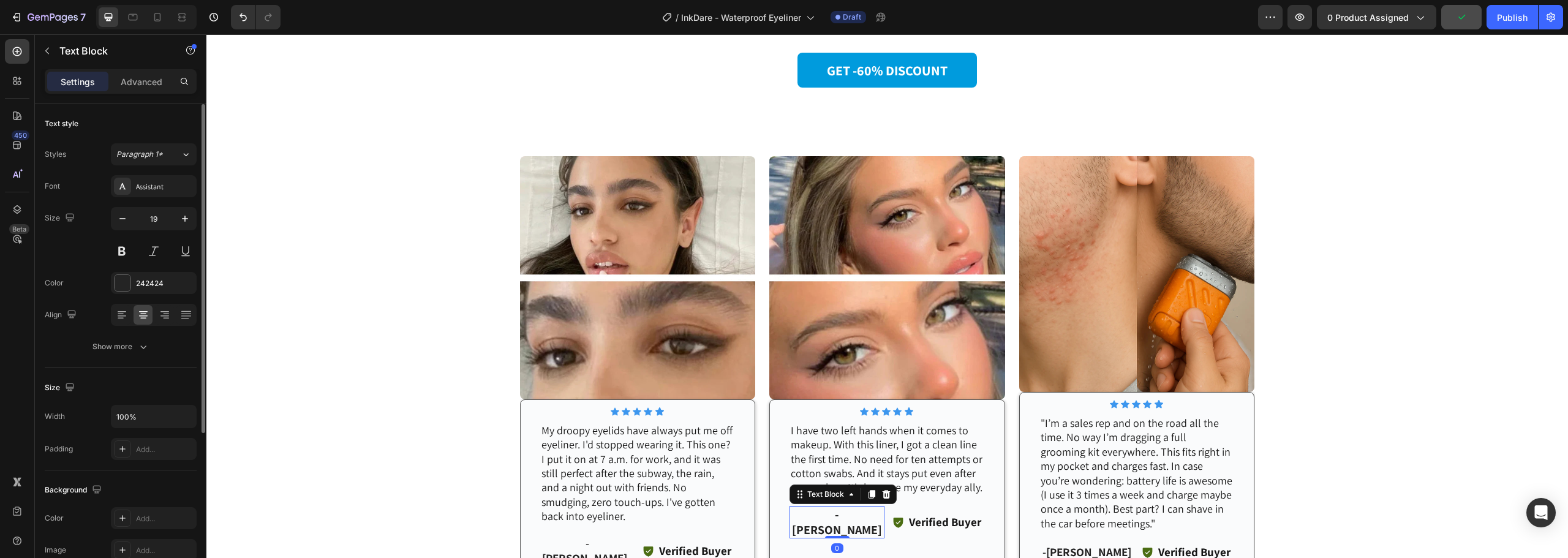
click at [814, 520] on strong "- [PERSON_NAME]" at bounding box center [837, 522] width 90 height 31
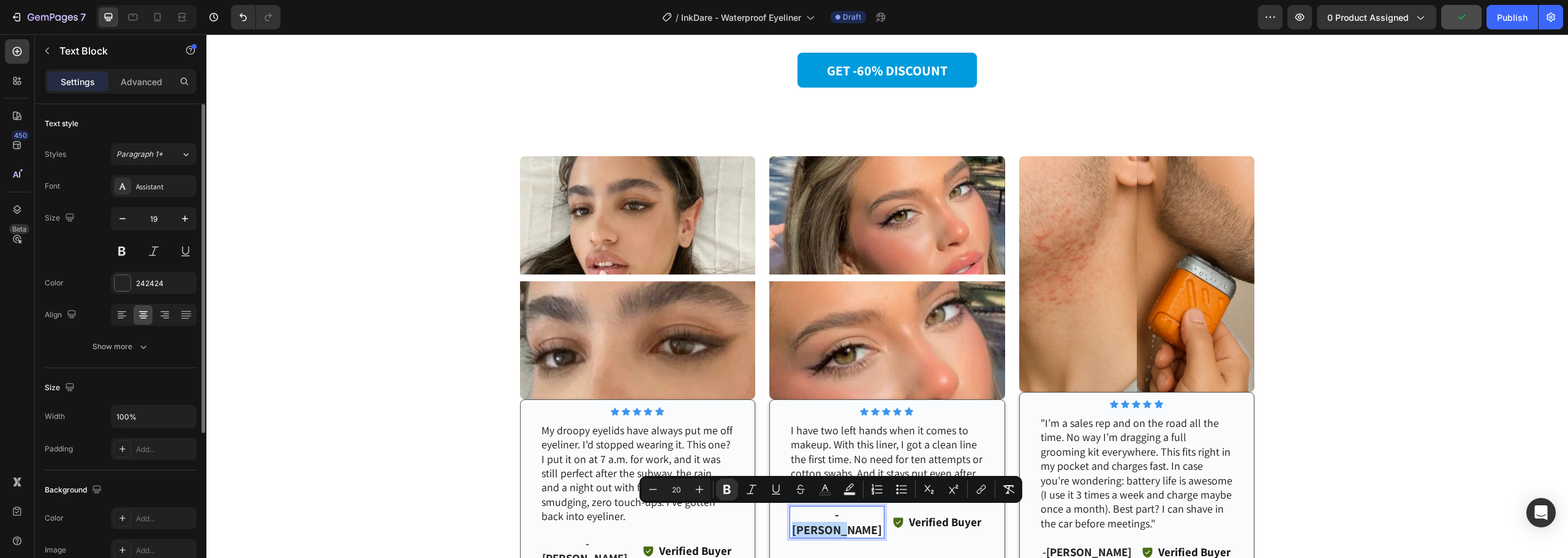
click at [812, 517] on strong "- [PERSON_NAME]" at bounding box center [837, 522] width 90 height 31
drag, startPoint x: 812, startPoint y: 517, endPoint x: 831, endPoint y: 518, distance: 19.0
click at [831, 518] on strong "- [PERSON_NAME]" at bounding box center [837, 522] width 90 height 31
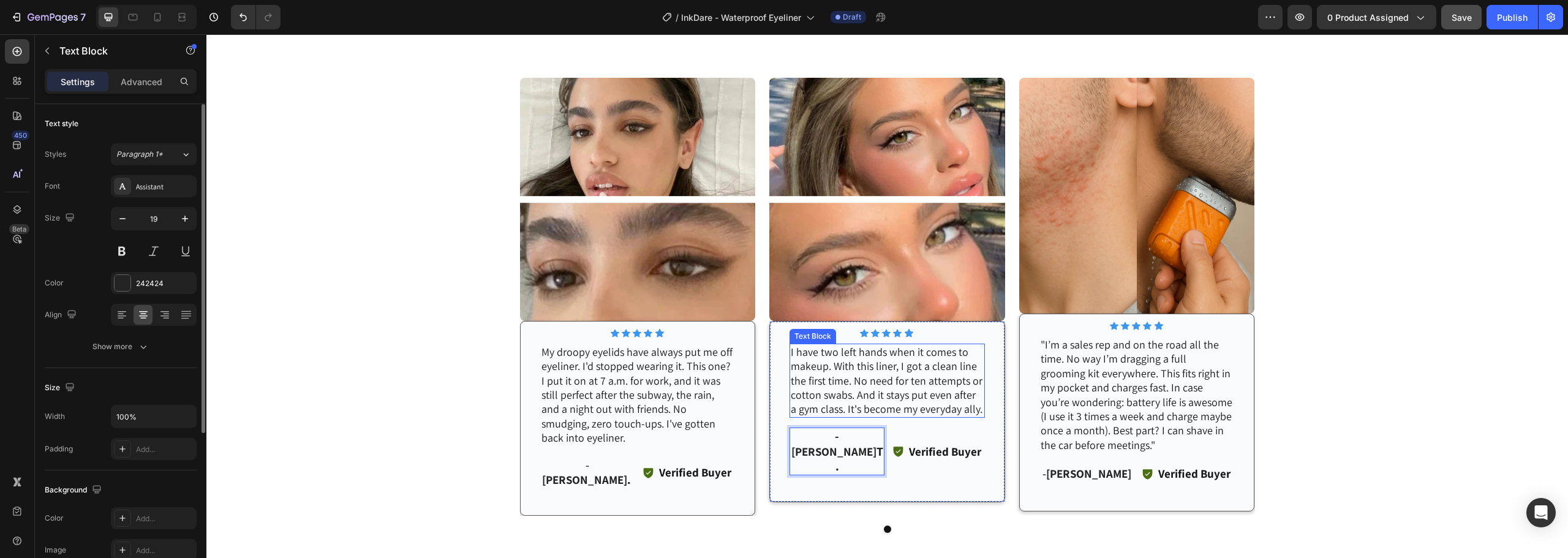
scroll to position [2572, 0]
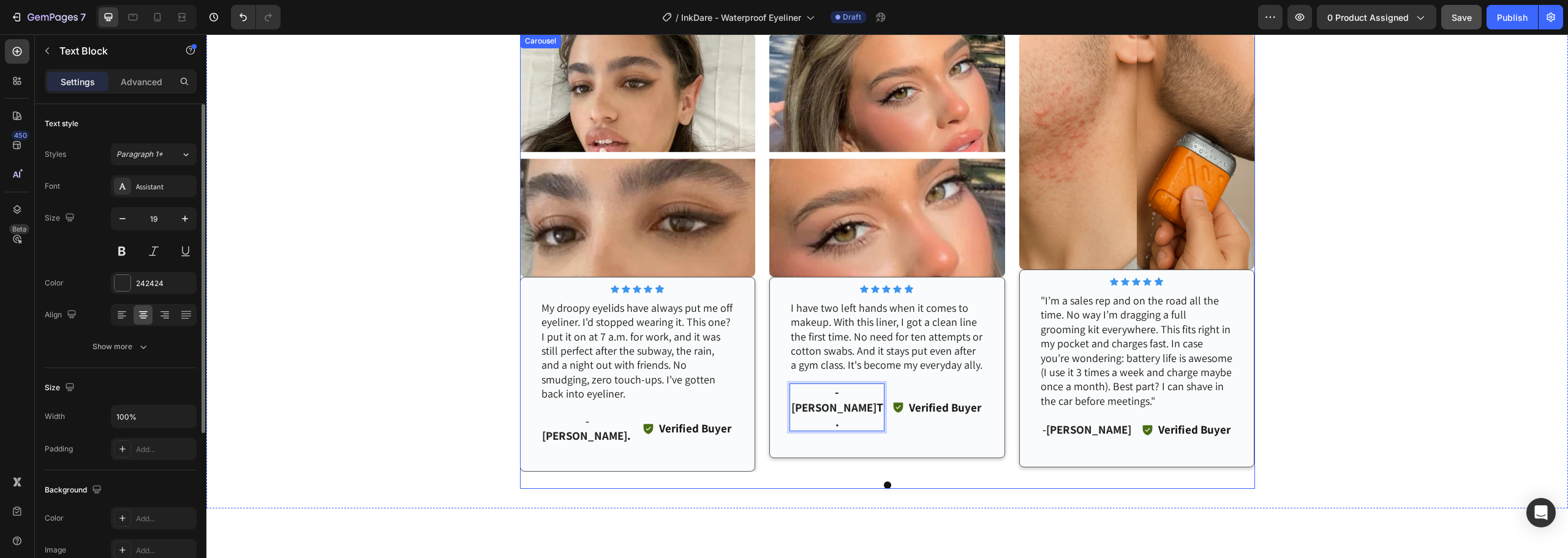
click at [1004, 283] on div "Image Icon Icon Icon Icon Icon Icon List Row My droopy eyelids have always put …" at bounding box center [888, 252] width 735 height 438
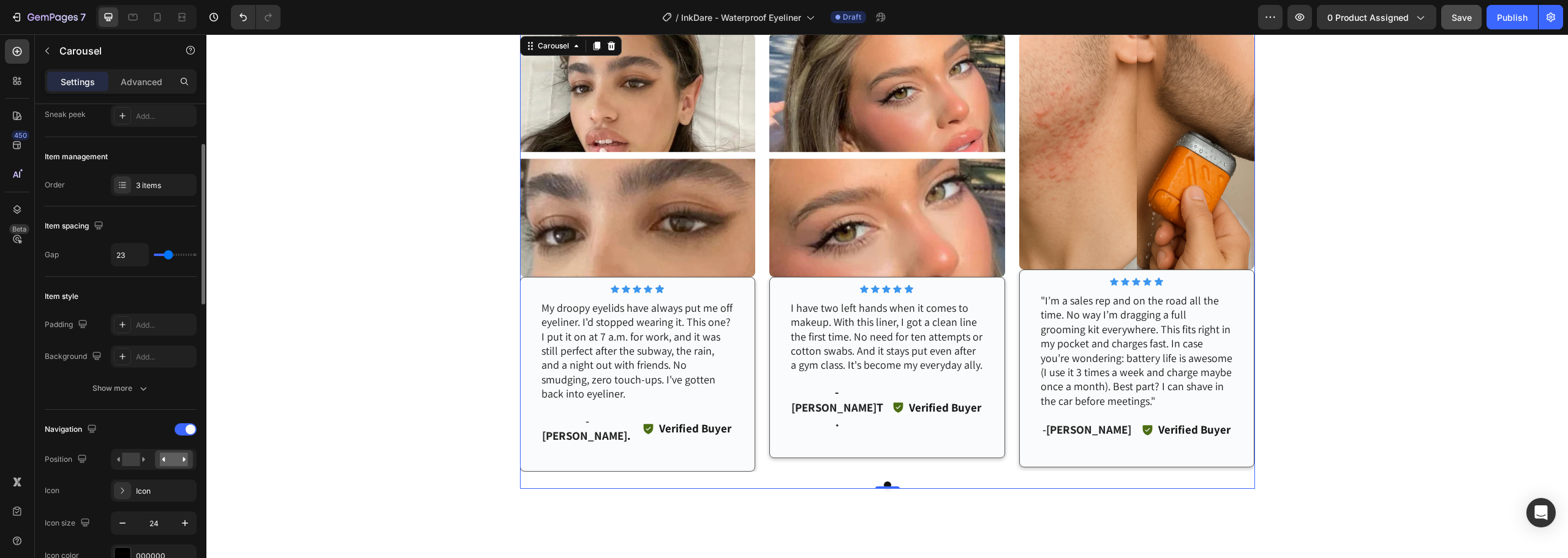
scroll to position [245, 0]
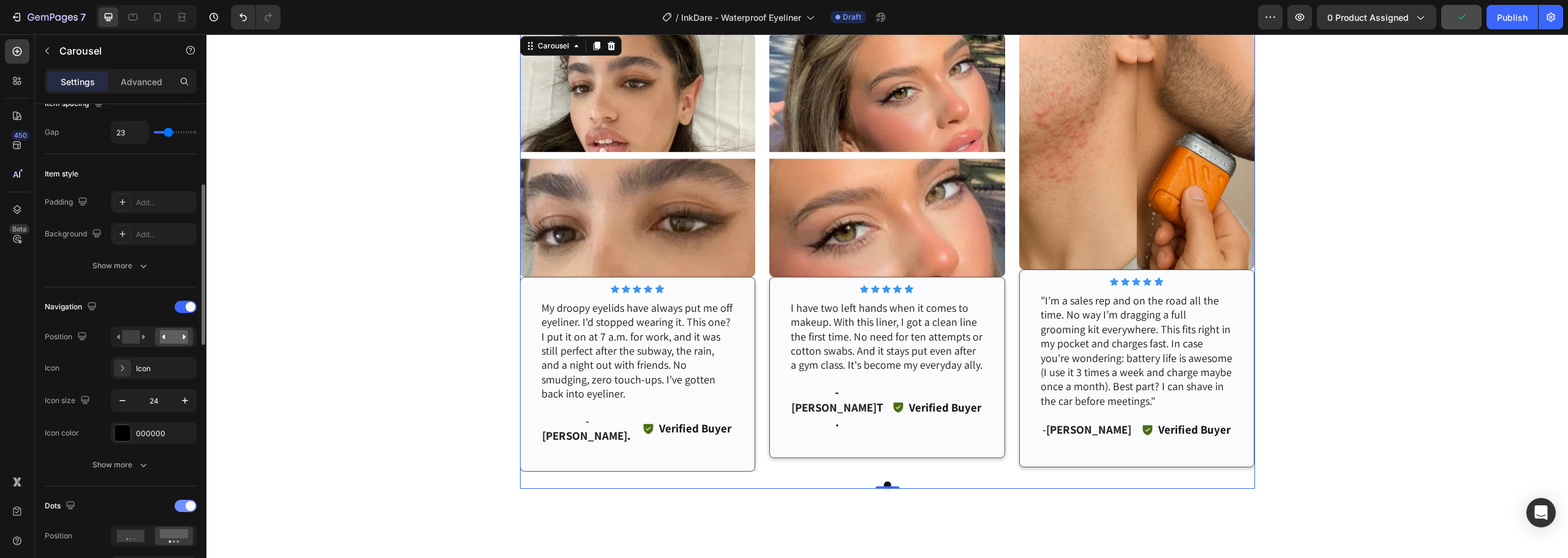
click at [185, 509] on div at bounding box center [186, 506] width 22 height 13
click at [184, 306] on div at bounding box center [186, 306] width 22 height 13
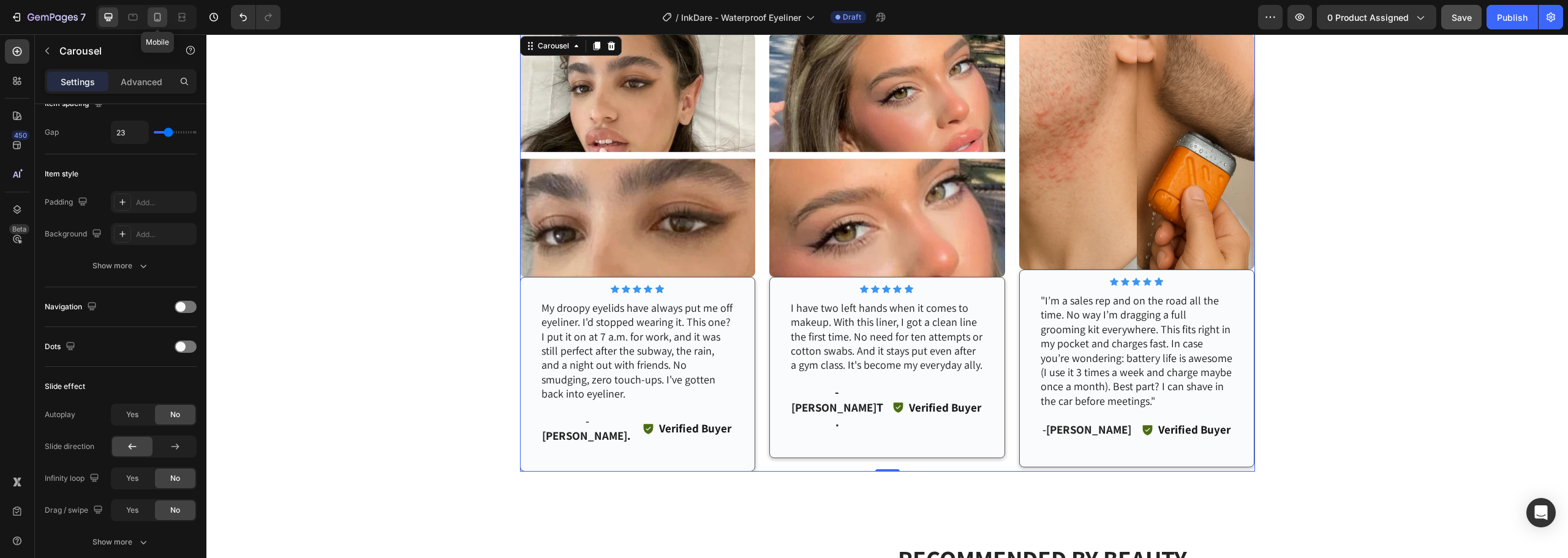
click at [151, 20] on div at bounding box center [157, 17] width 20 height 20
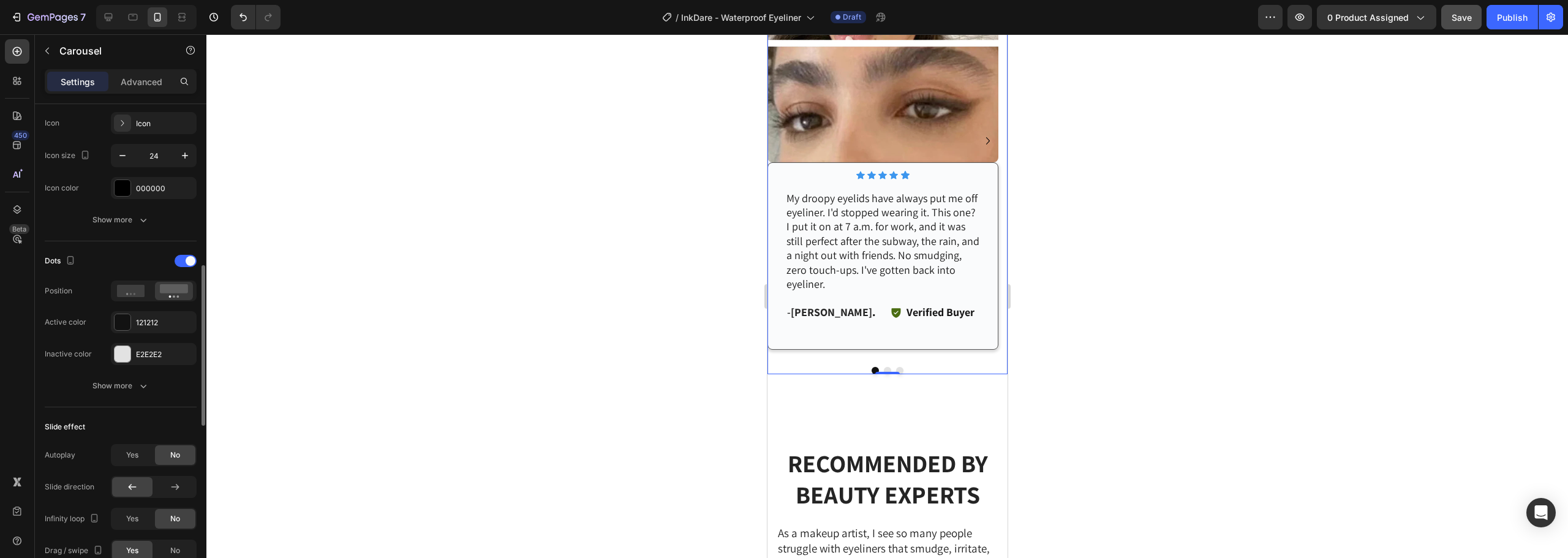
scroll to position [613, 0]
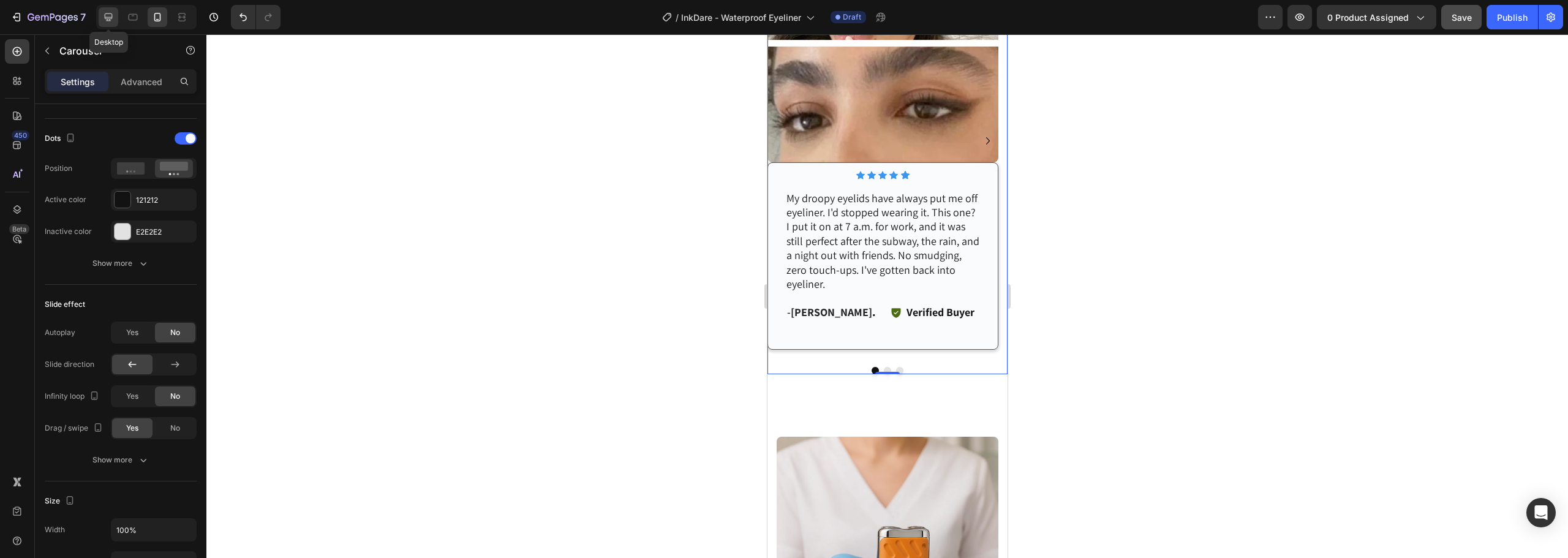
click at [111, 18] on icon at bounding box center [109, 17] width 8 height 8
type input "1200"
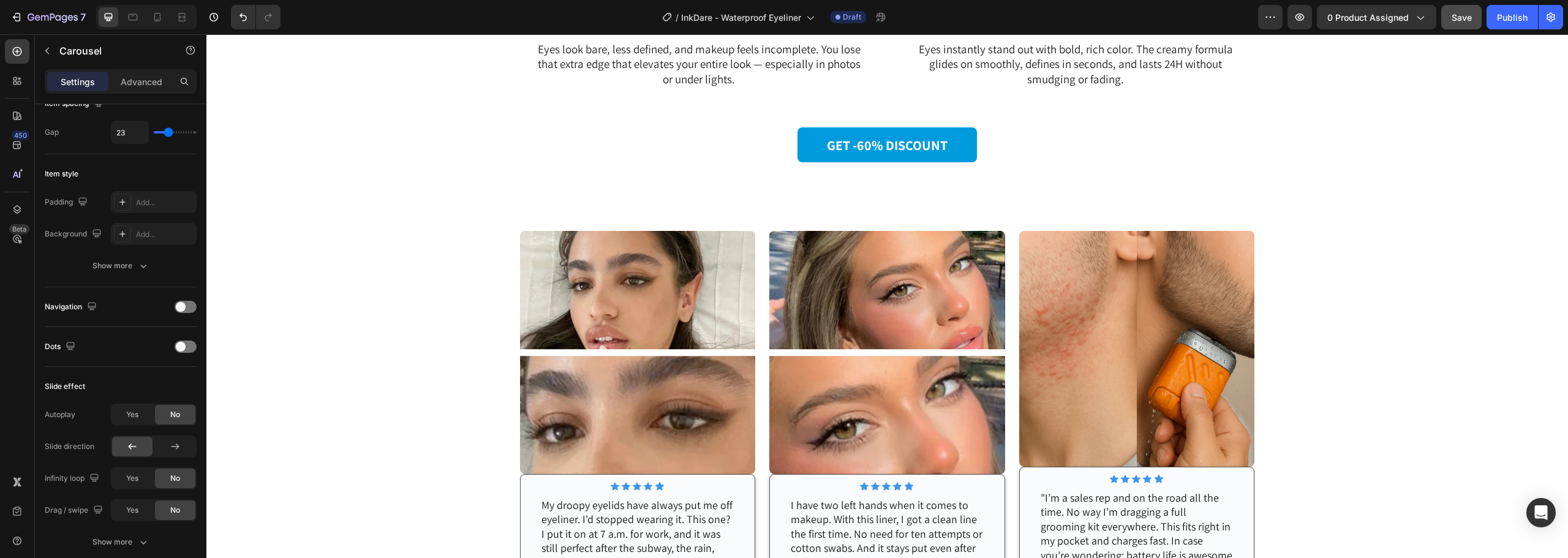
scroll to position [2336, 0]
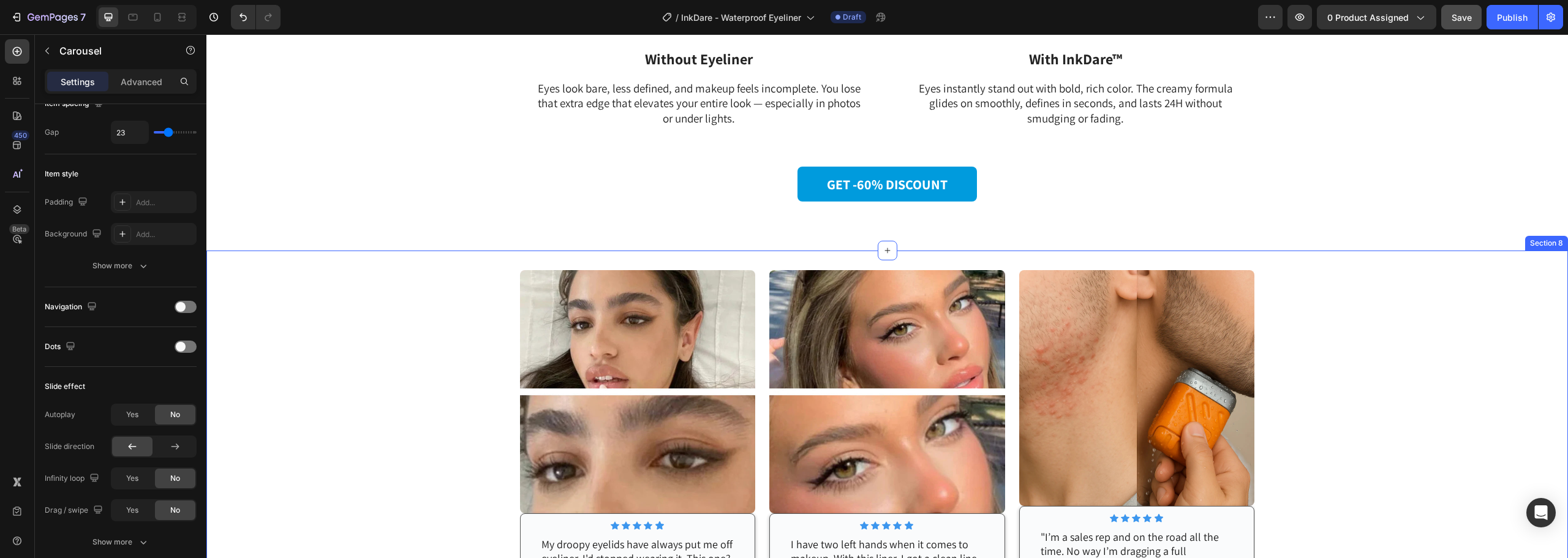
click at [1107, 355] on img at bounding box center [1137, 388] width 235 height 235
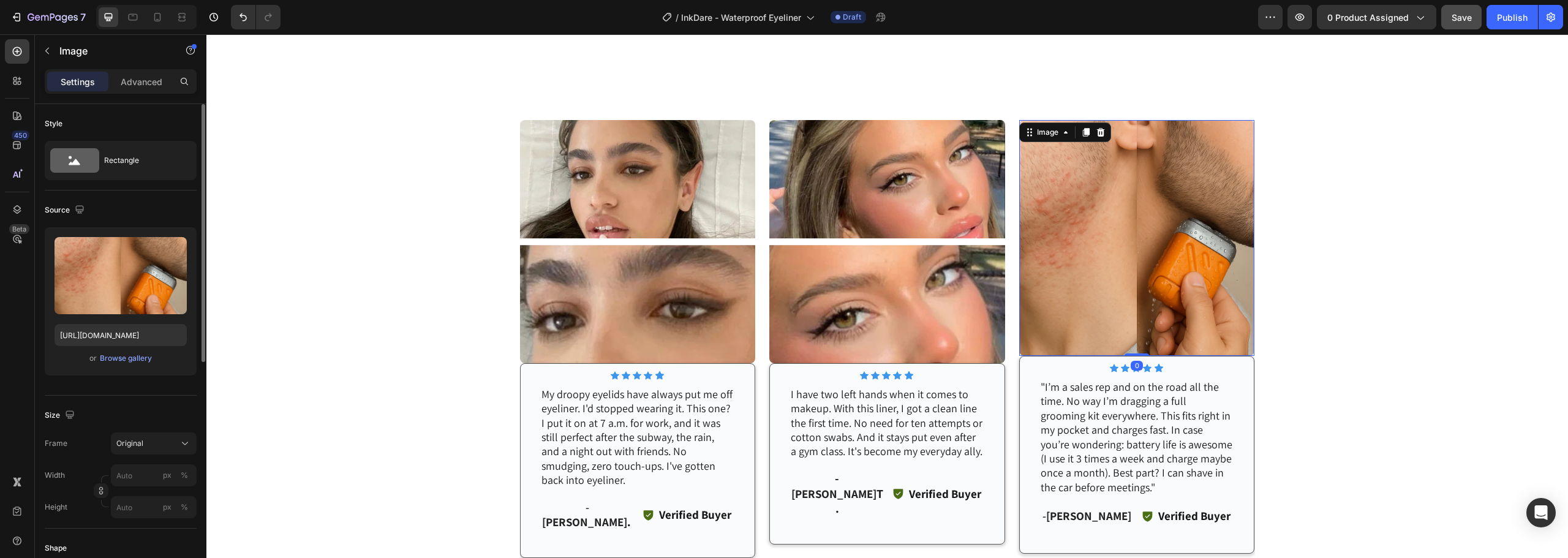
scroll to position [2581, 0]
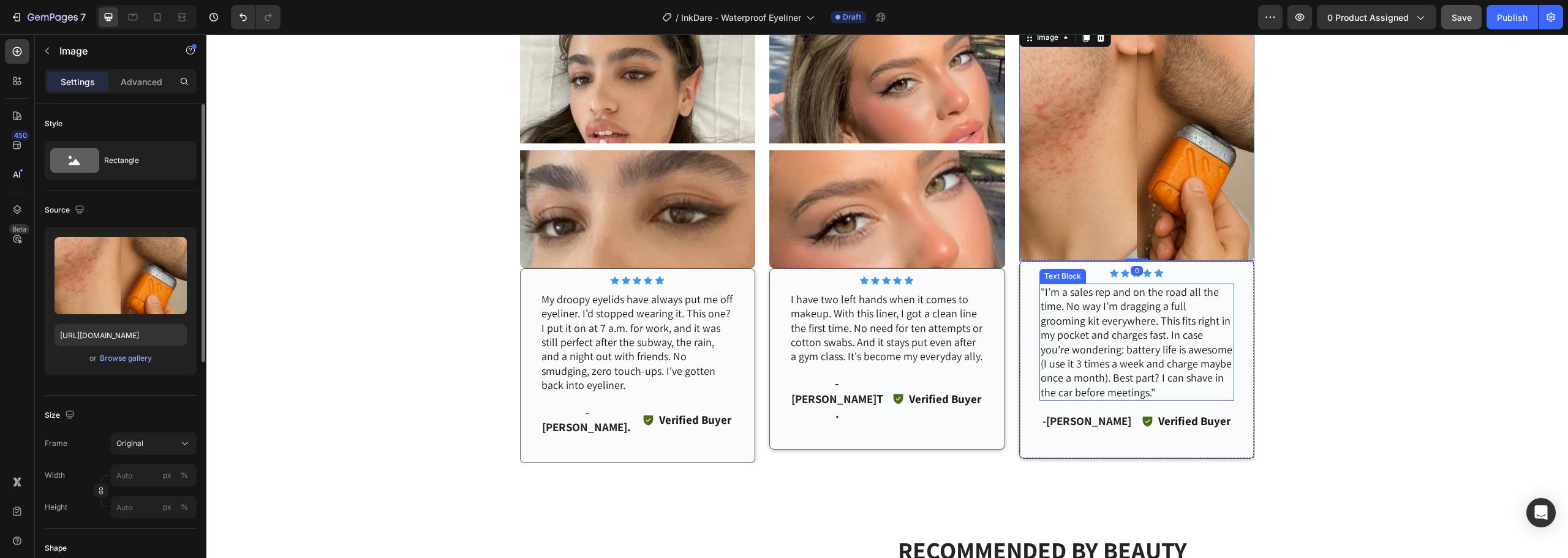
click at [1122, 346] on p ""I’m a sales rep and on the road all the time. No way I’m dragging a full groom…" at bounding box center [1137, 342] width 193 height 114
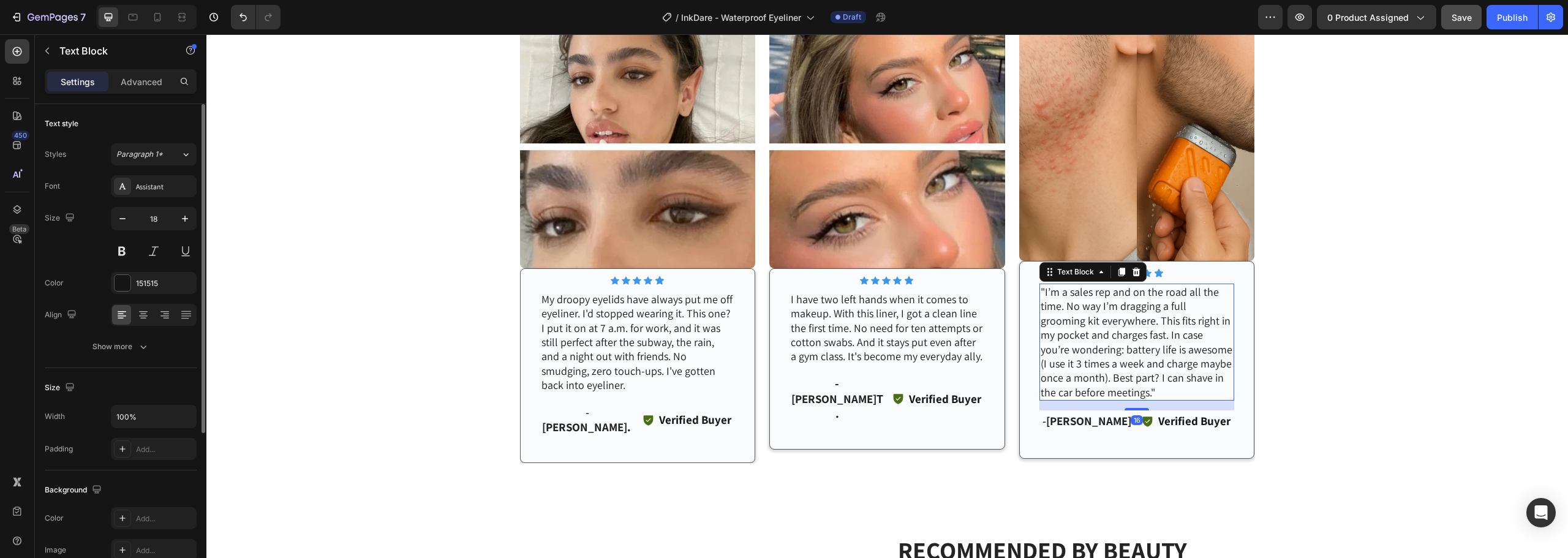
click at [1122, 346] on p ""I’m a sales rep and on the road all the time. No way I’m dragging a full groom…" at bounding box center [1137, 342] width 193 height 114
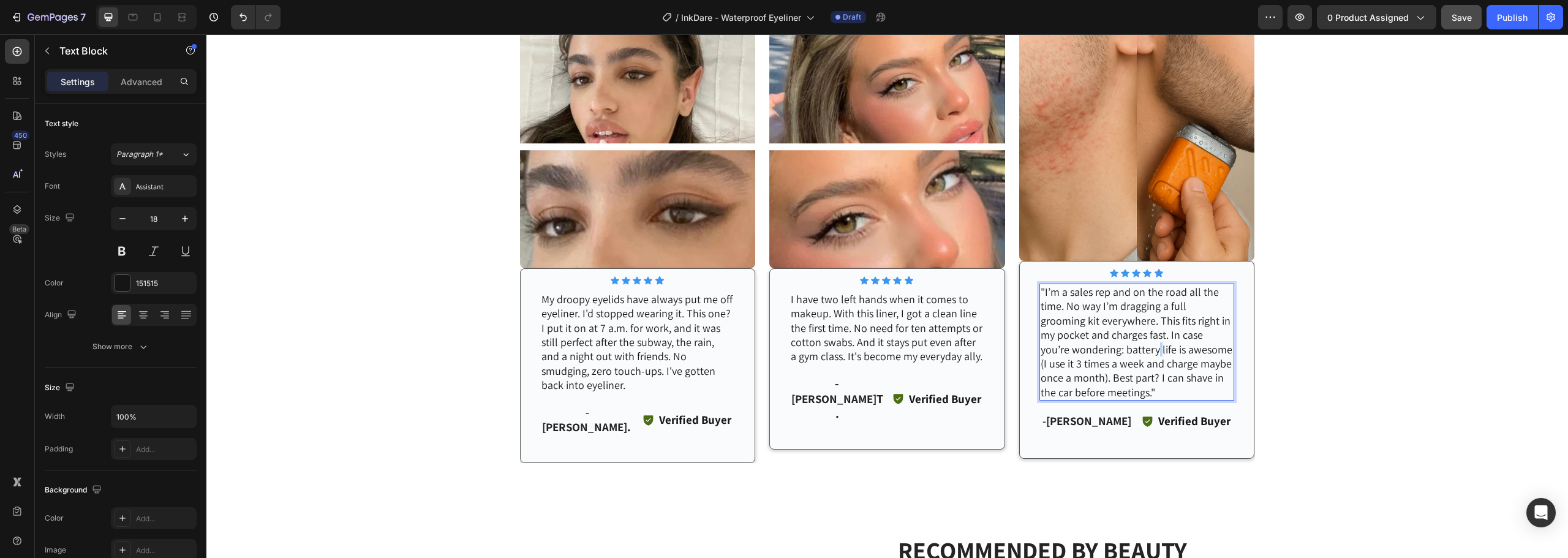
click at [1122, 346] on p ""I’m a sales rep and on the road all the time. No way I’m dragging a full groom…" at bounding box center [1137, 342] width 193 height 114
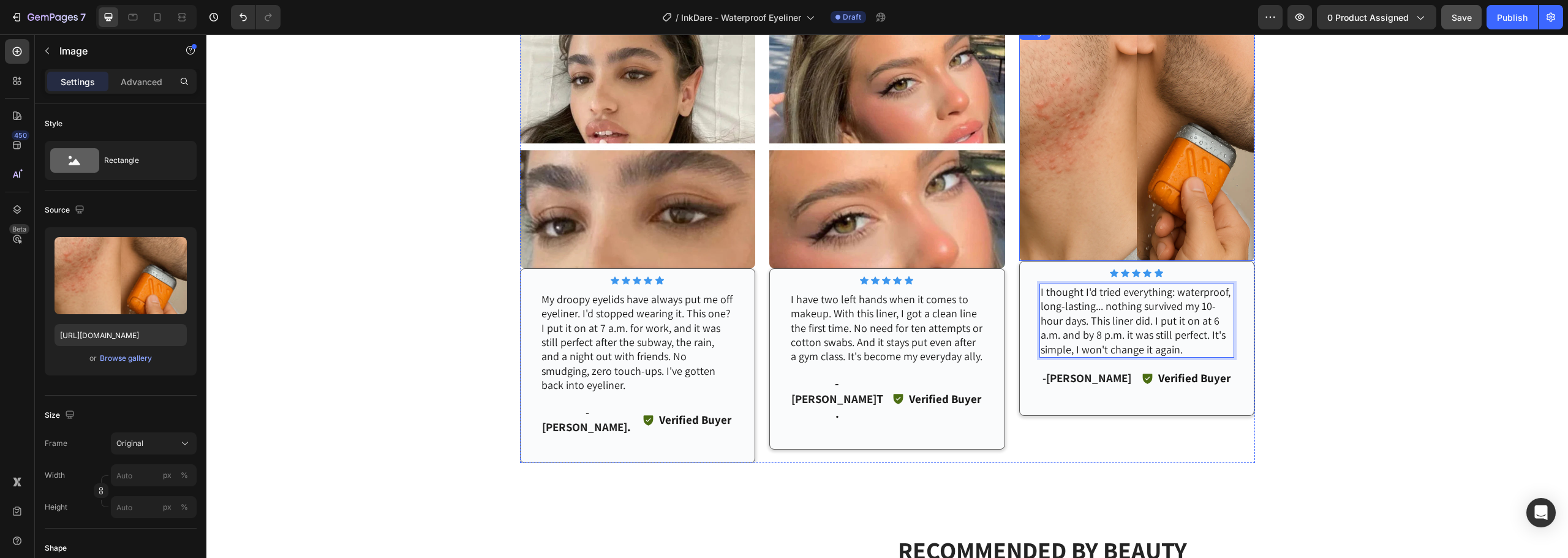
click at [1080, 156] on img at bounding box center [1137, 142] width 235 height 235
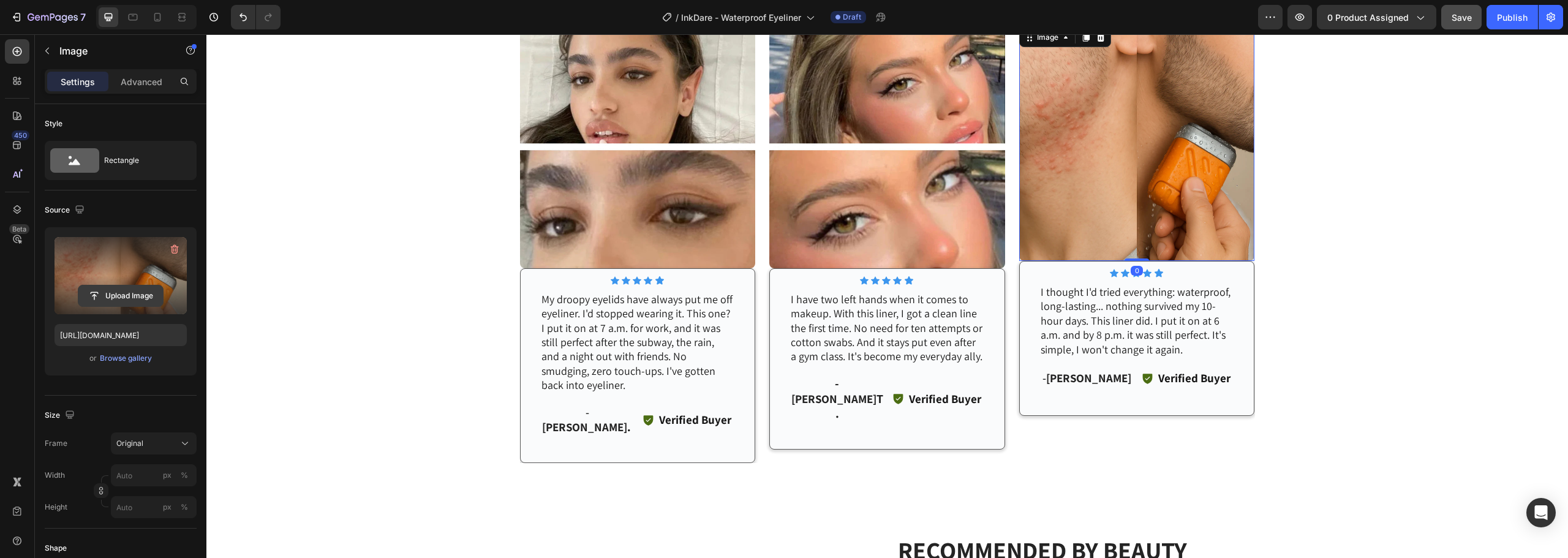
click at [161, 287] on input "file" at bounding box center [120, 296] width 85 height 21
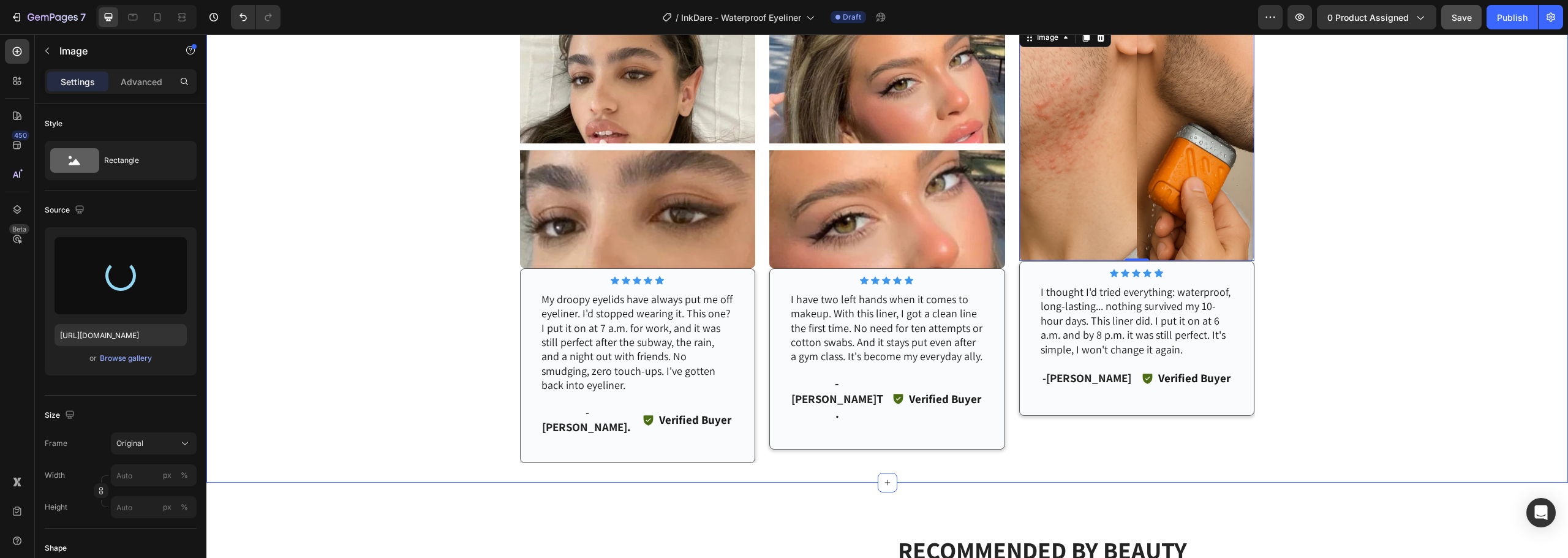
type input "[URL][DOMAIN_NAME]"
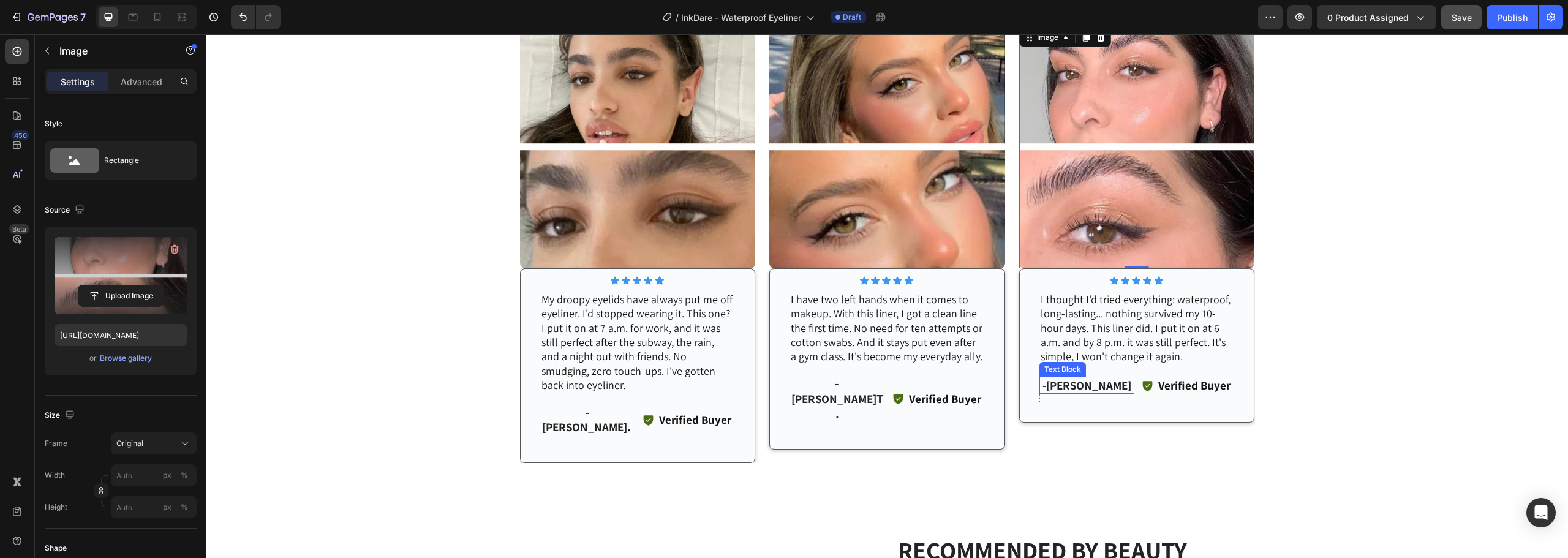
click at [1065, 385] on strong "[PERSON_NAME]" at bounding box center [1088, 385] width 85 height 15
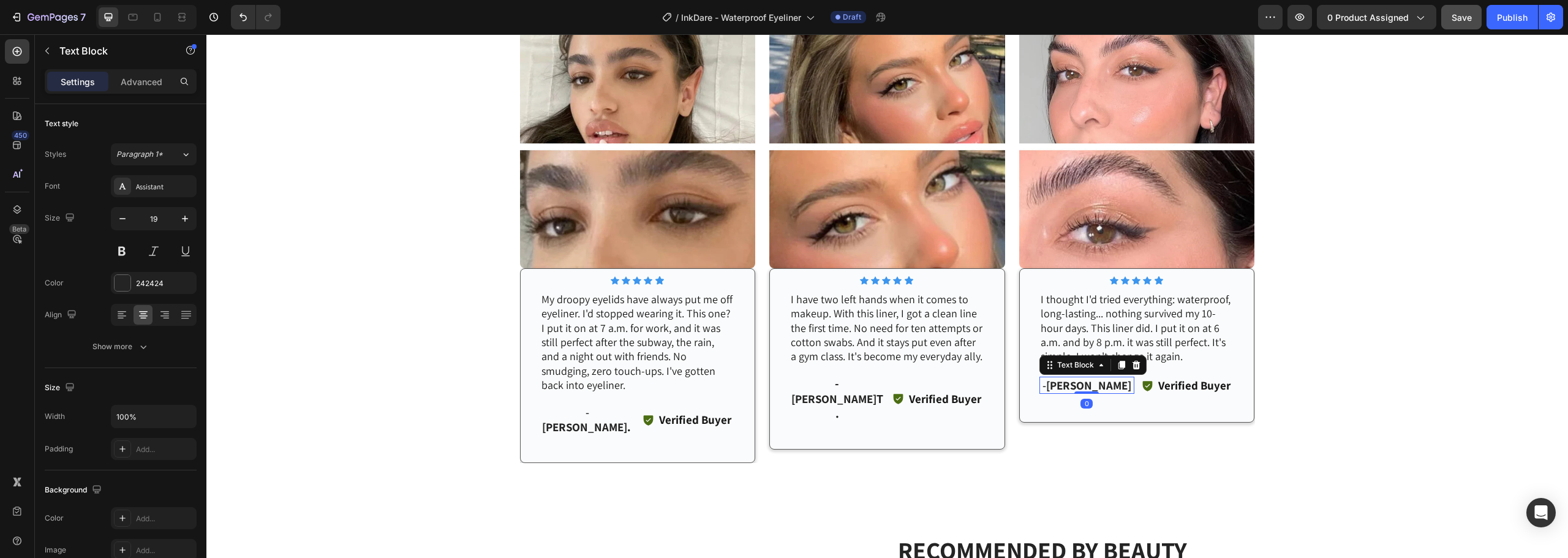
click at [1069, 387] on strong "[PERSON_NAME]" at bounding box center [1088, 385] width 85 height 15
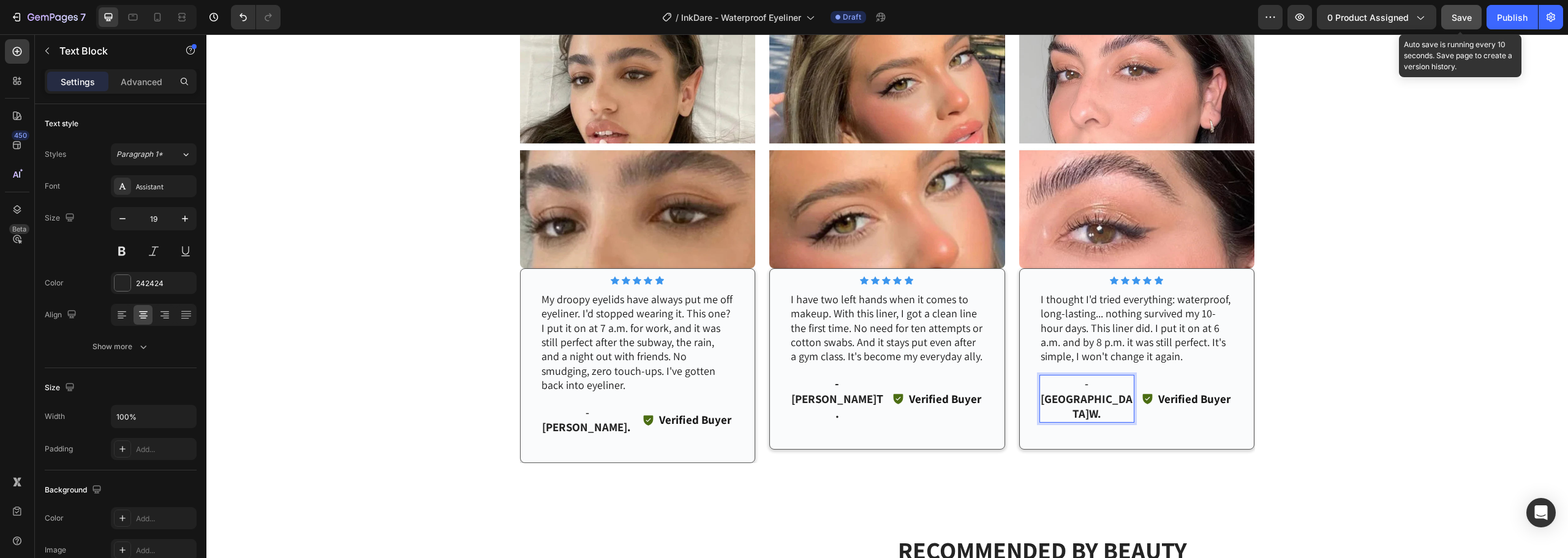
click at [1466, 5] on button "Save" at bounding box center [1462, 17] width 41 height 24
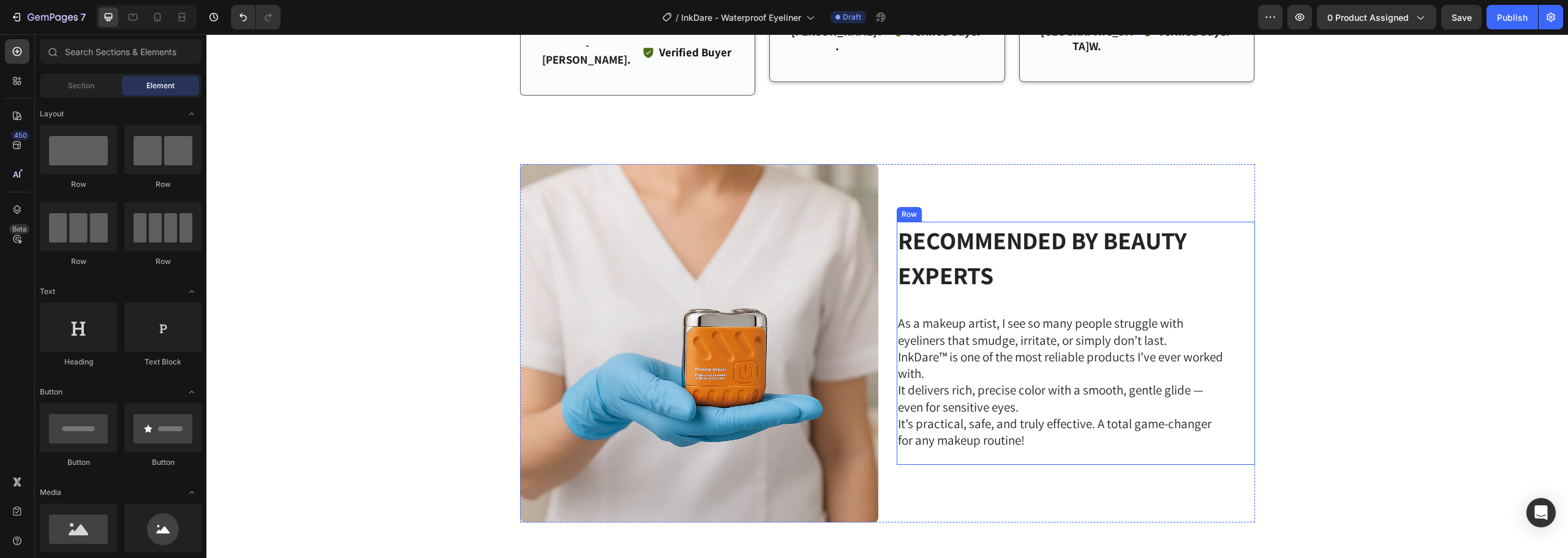
scroll to position [2826, 0]
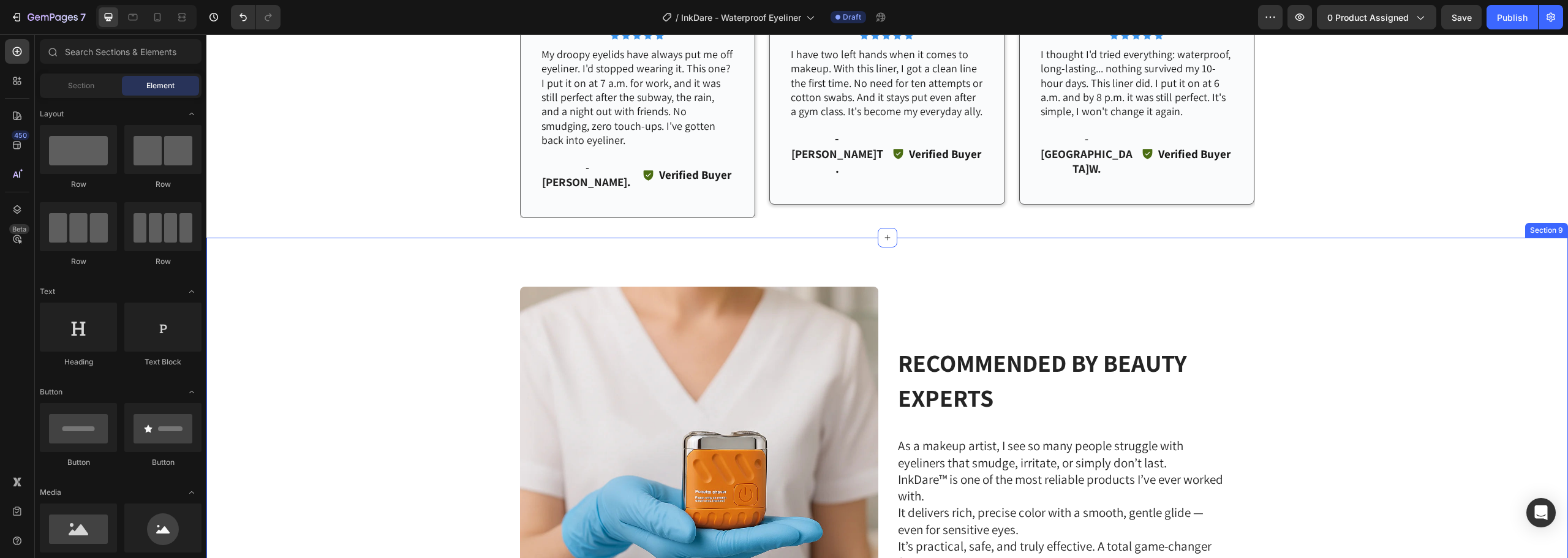
click at [1281, 238] on div "RECOMMENDED BY BEAUTY EXPERTS Heading As a makeup artist, I see so many people …" at bounding box center [887, 466] width 1362 height 456
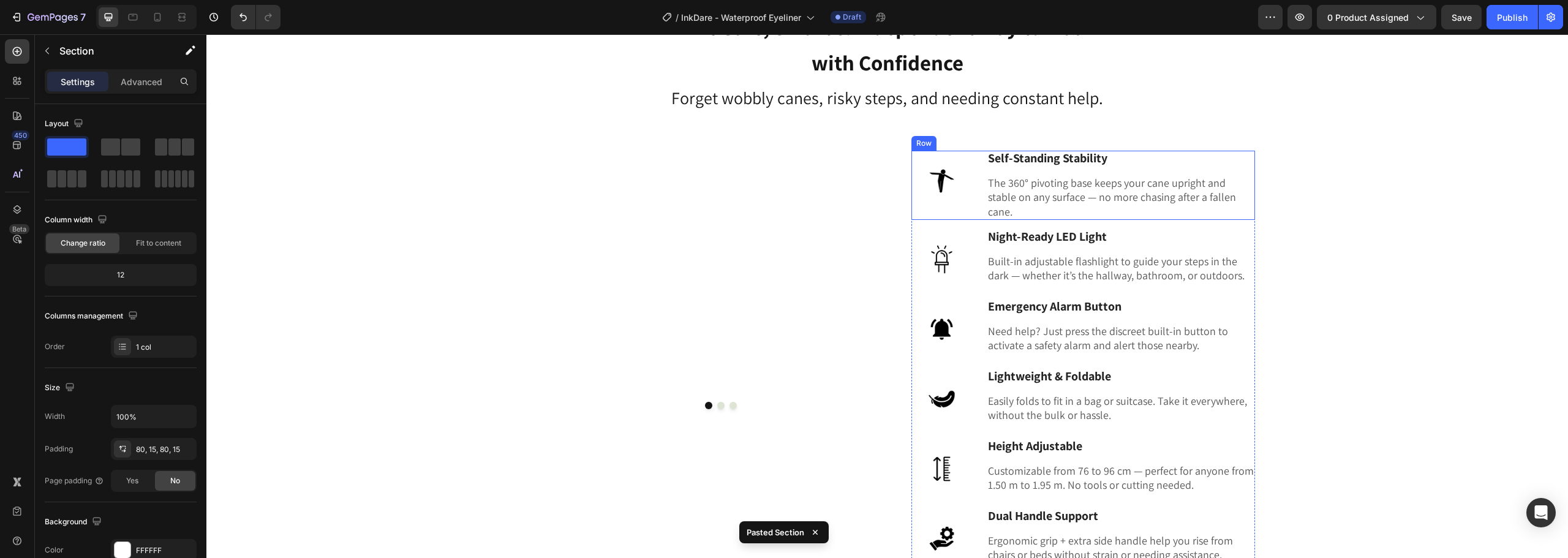
scroll to position [3417, 0]
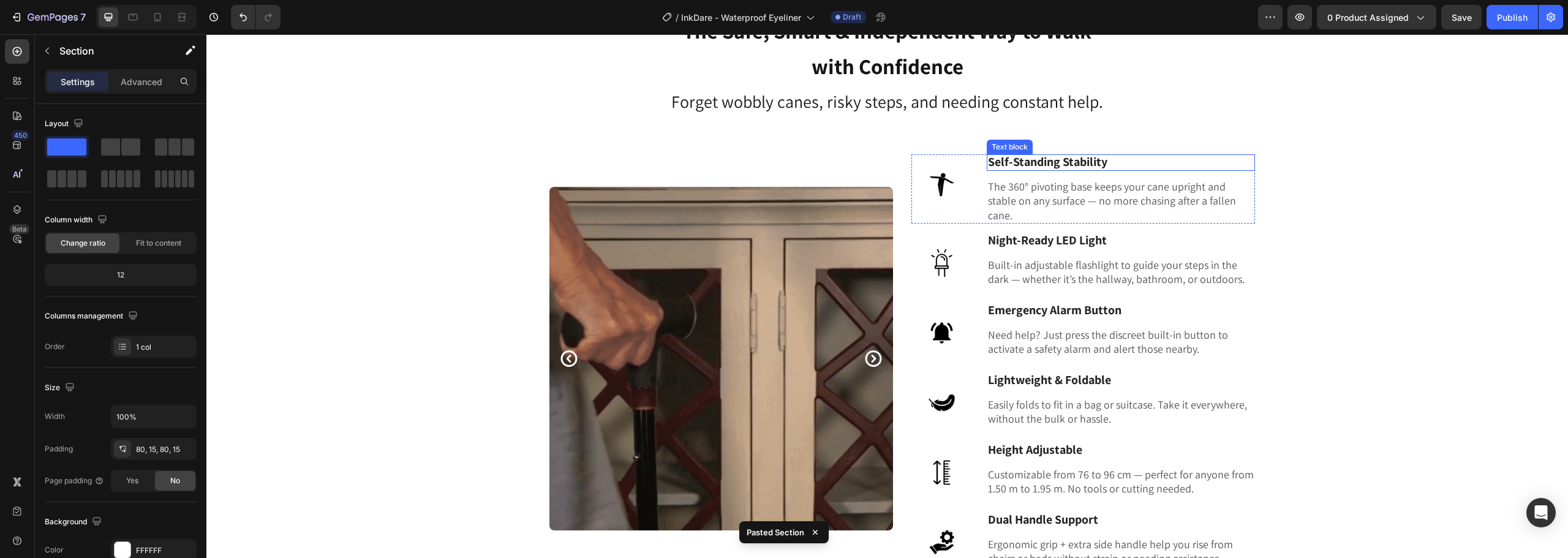
click at [1091, 159] on span "Self-Standing Stability" at bounding box center [1048, 162] width 120 height 16
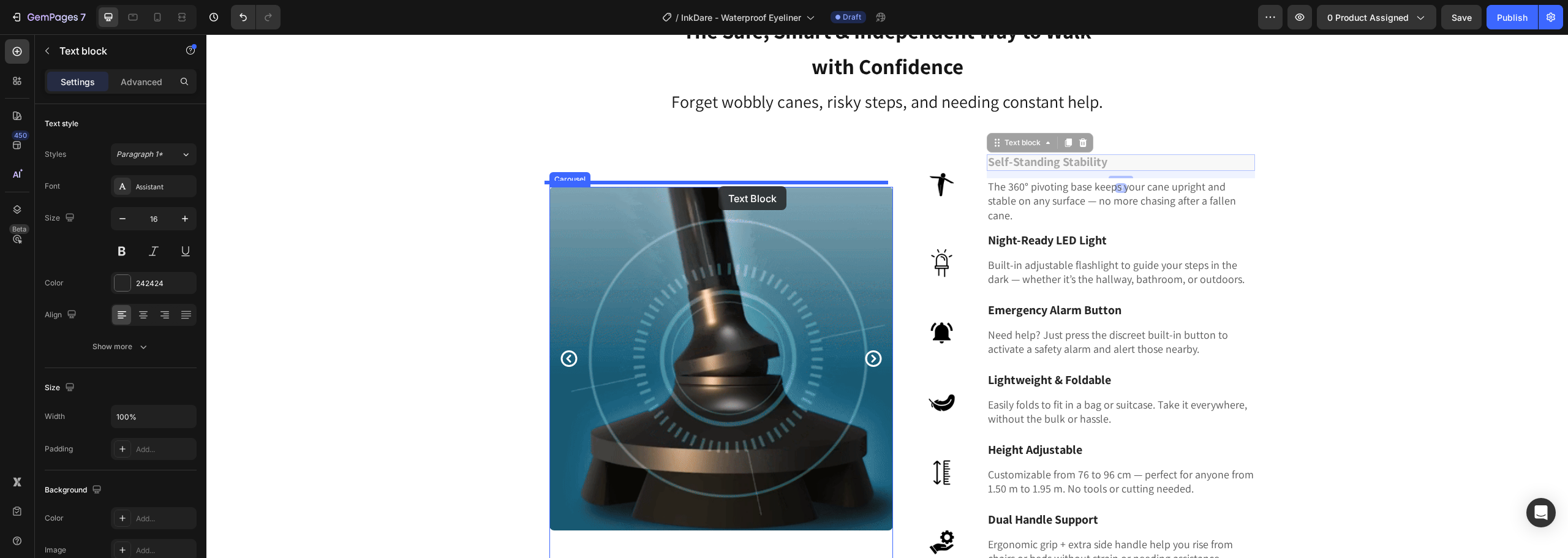
drag, startPoint x: 994, startPoint y: 144, endPoint x: 718, endPoint y: 186, distance: 279.2
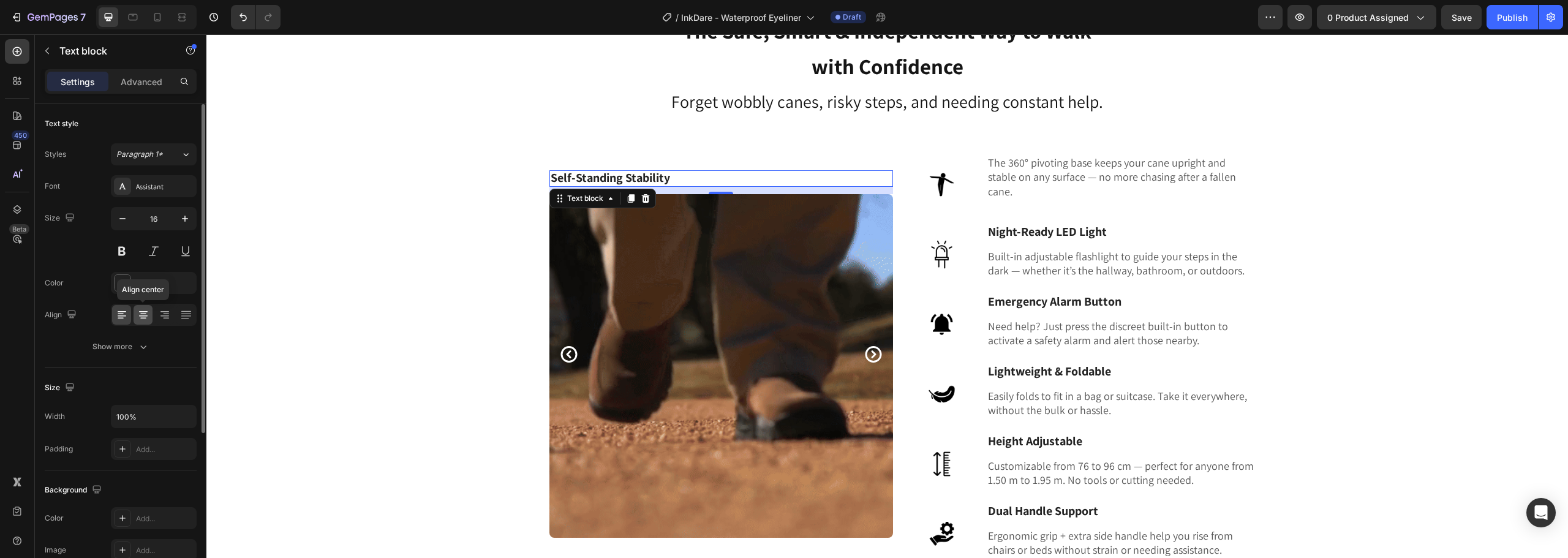
click at [137, 308] on div at bounding box center [143, 314] width 19 height 20
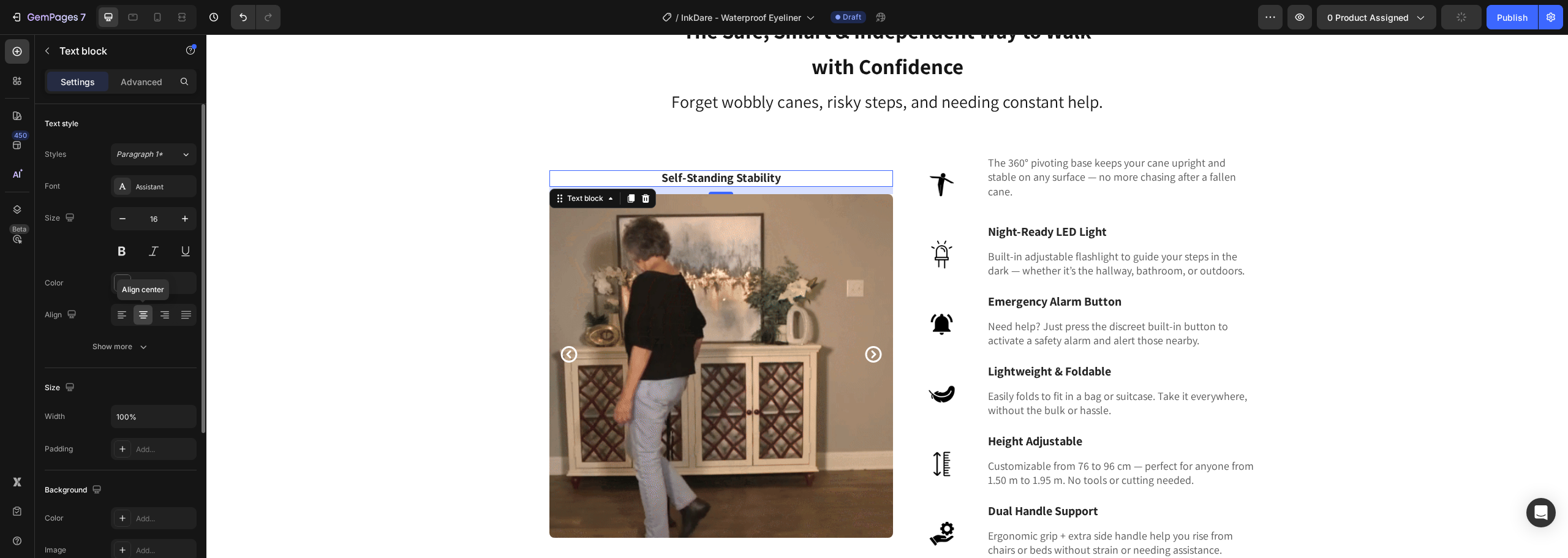
scroll to position [237, 0]
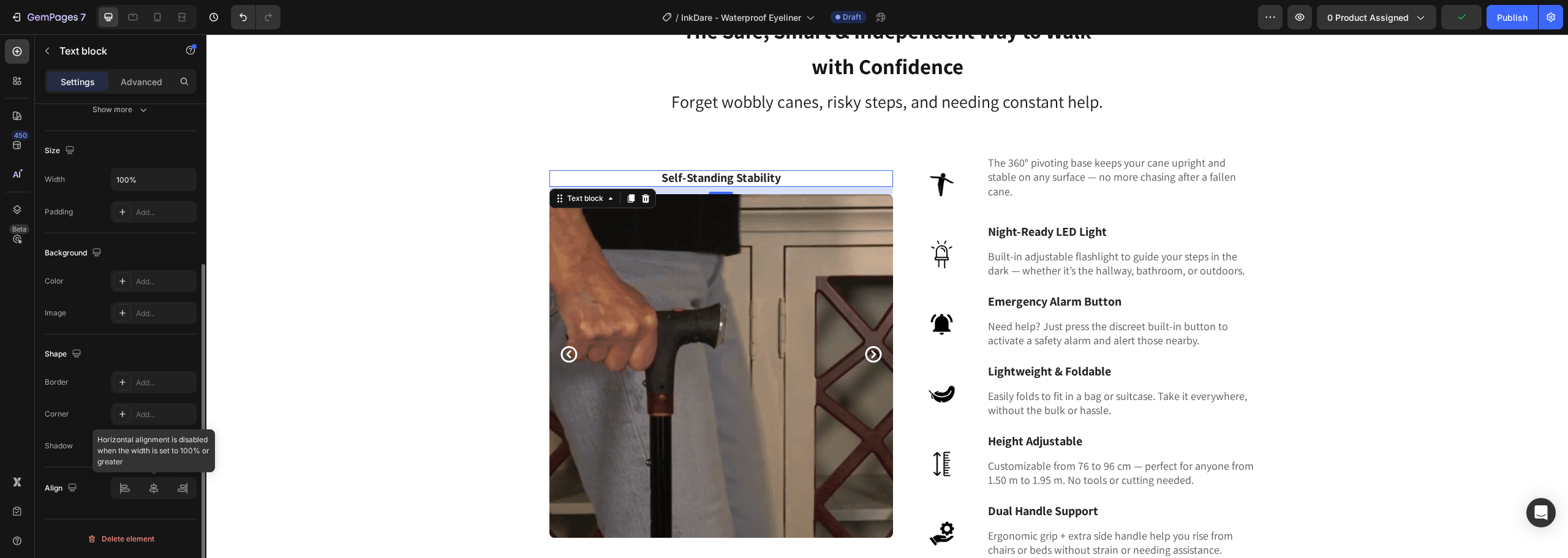
click at [154, 490] on div at bounding box center [154, 488] width 86 height 22
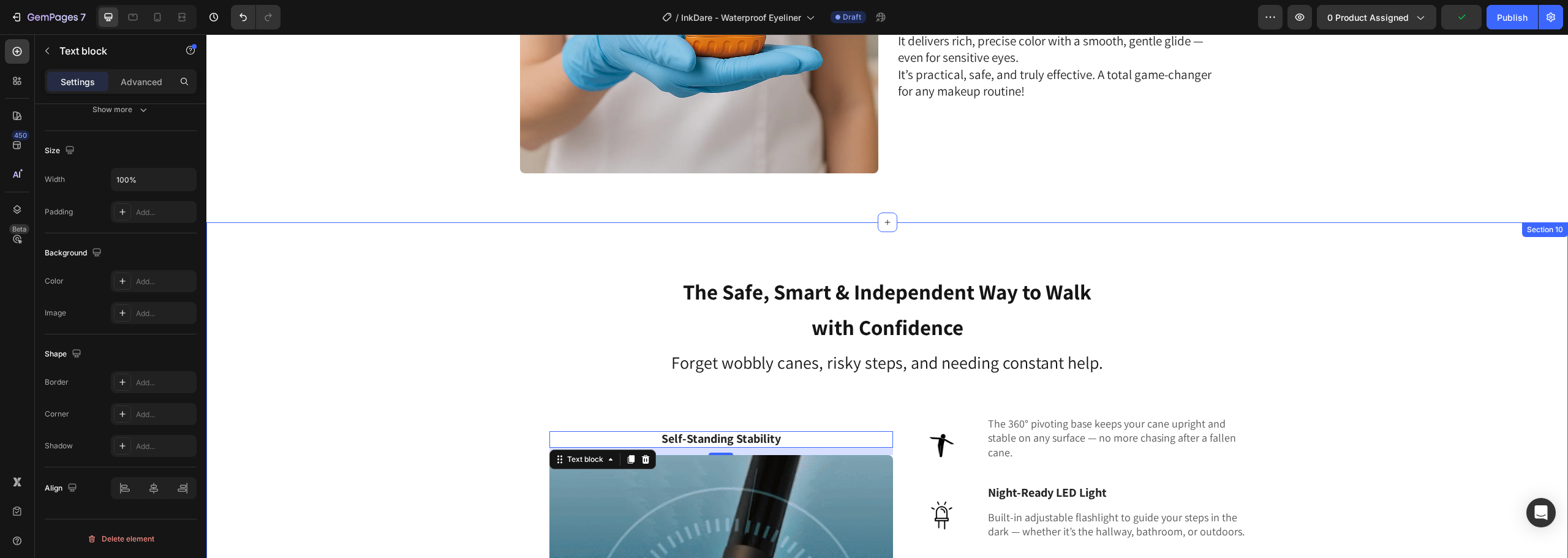
scroll to position [3230, 0]
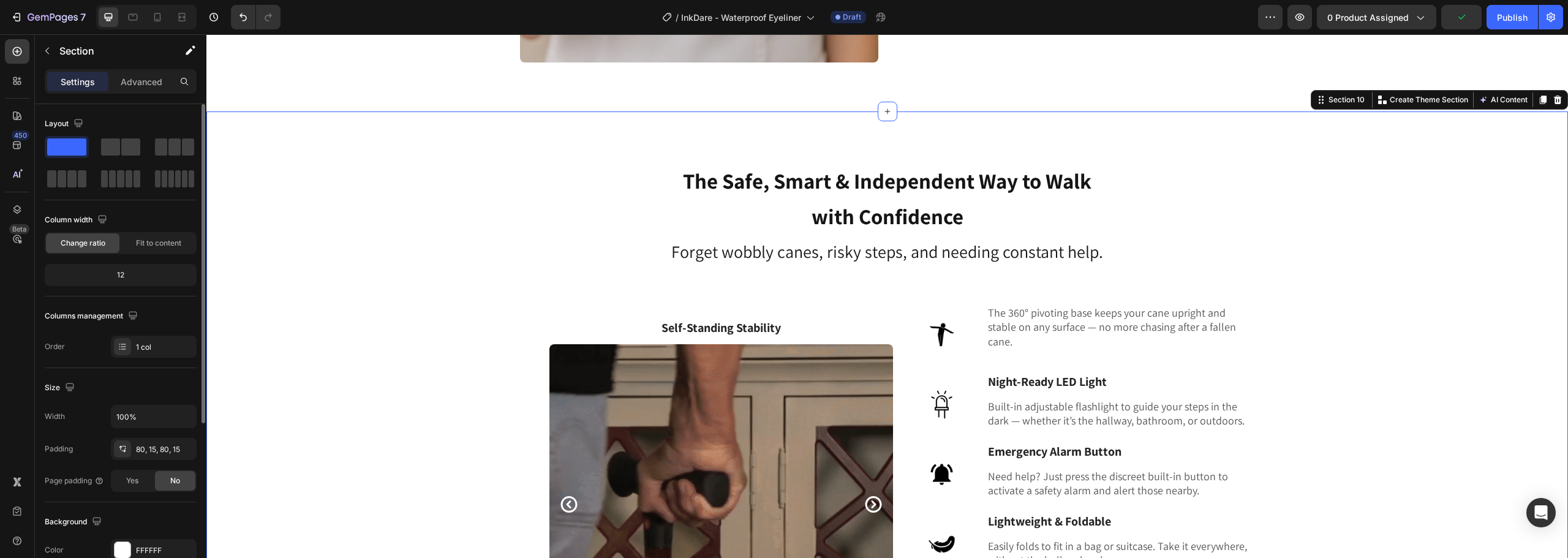
scroll to position [3475, 0]
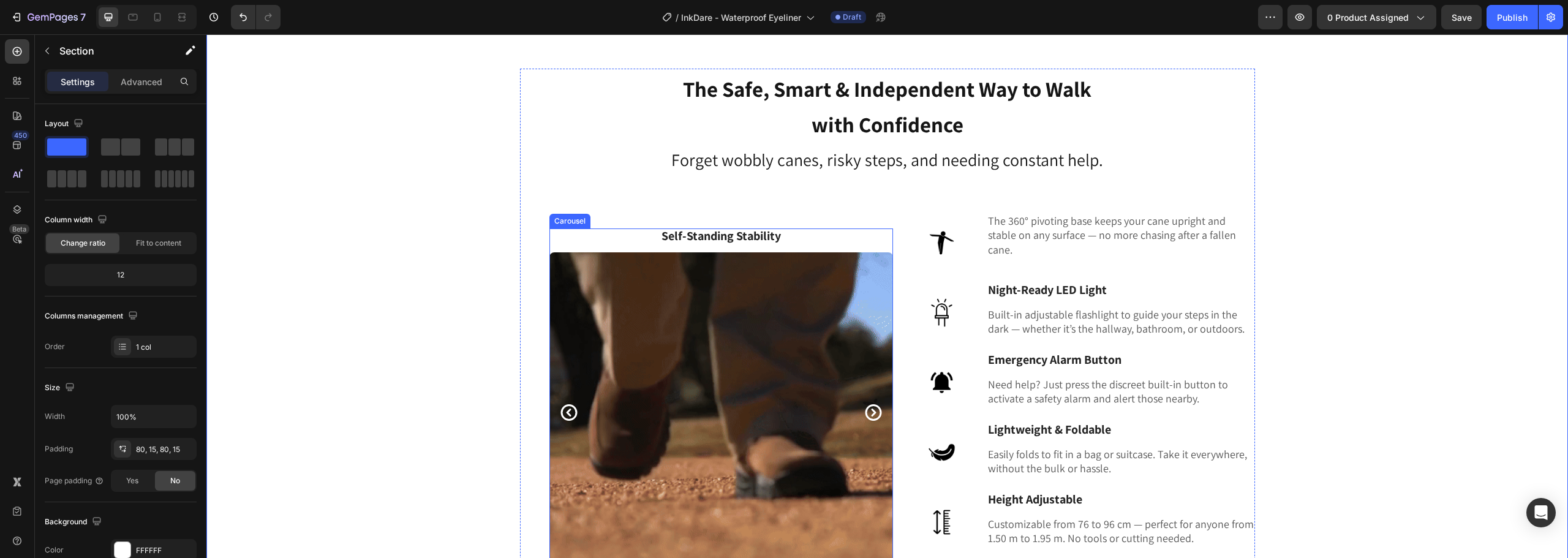
click at [864, 410] on icon "Carousel Next Arrow" at bounding box center [873, 413] width 20 height 24
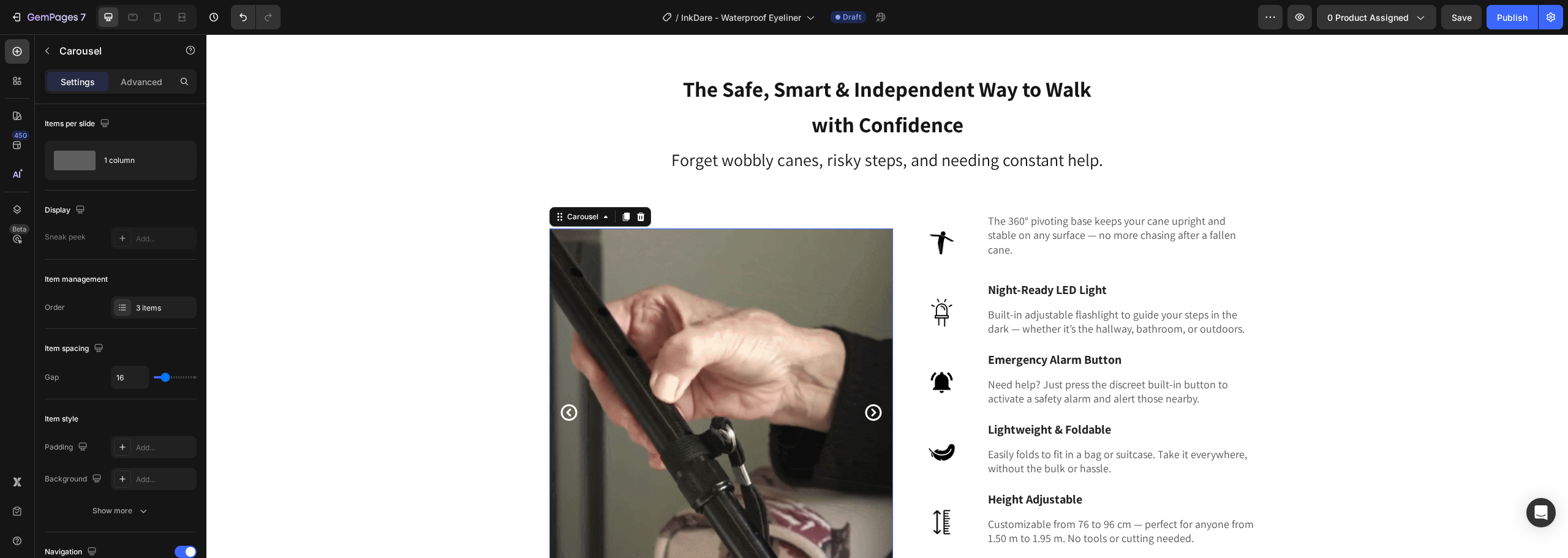
click at [563, 412] on icon "Carousel Back Arrow" at bounding box center [568, 413] width 16 height 16
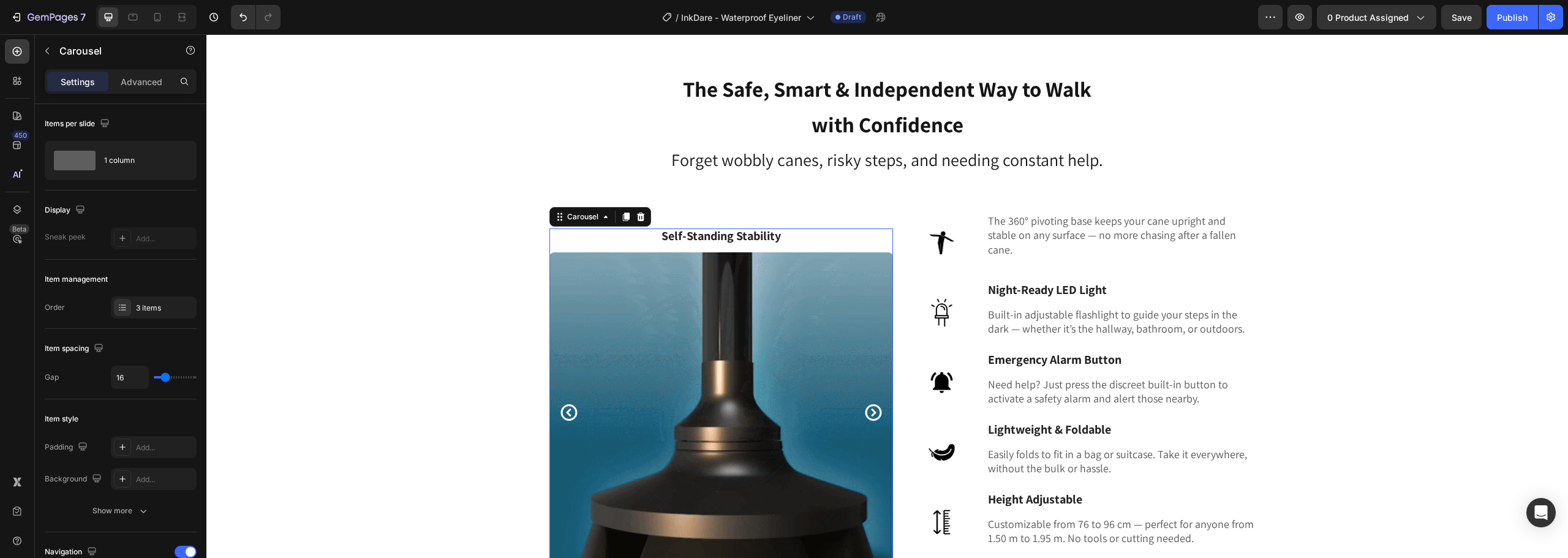
click at [872, 407] on icon "Carousel Next Arrow" at bounding box center [873, 413] width 20 height 24
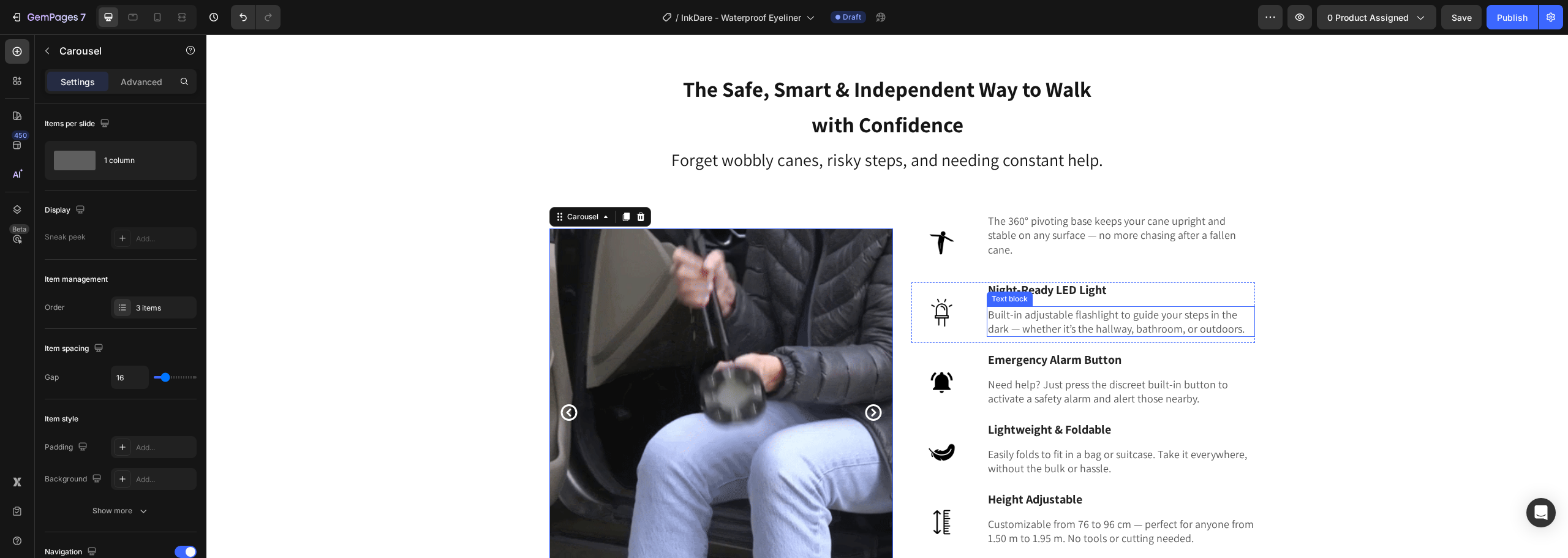
click at [1003, 294] on div "Text block" at bounding box center [1010, 298] width 41 height 11
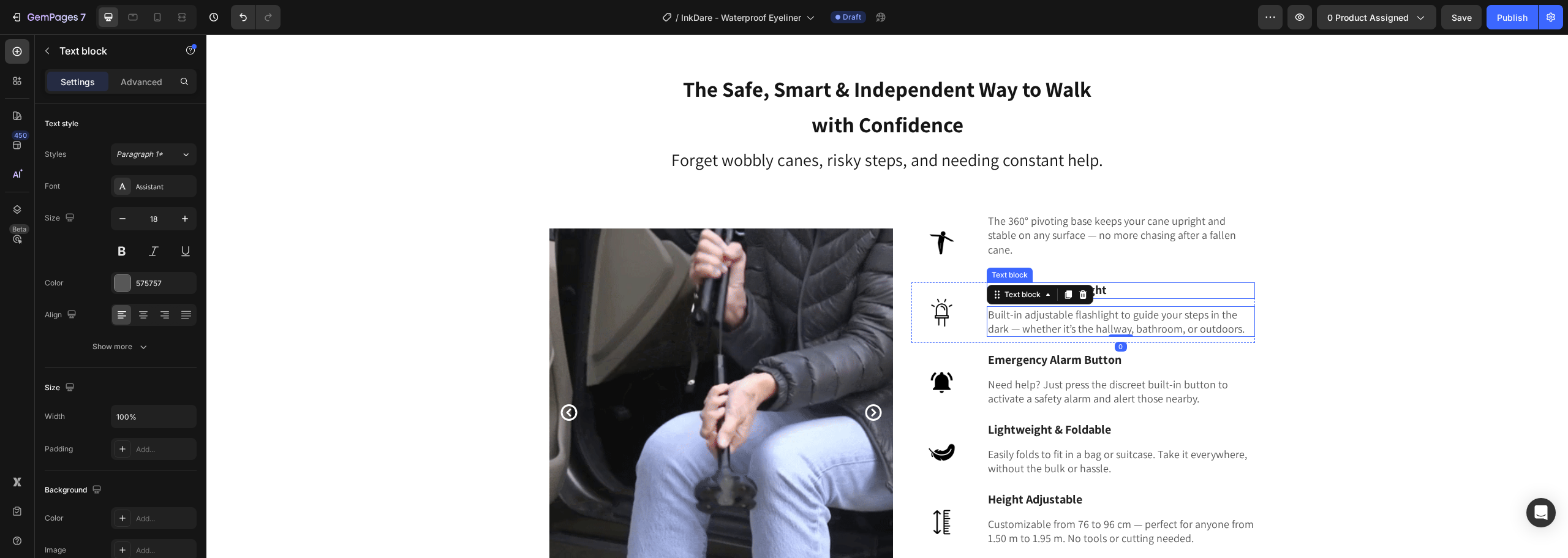
click at [1105, 290] on p "Night-Ready LED Light" at bounding box center [1121, 290] width 266 height 14
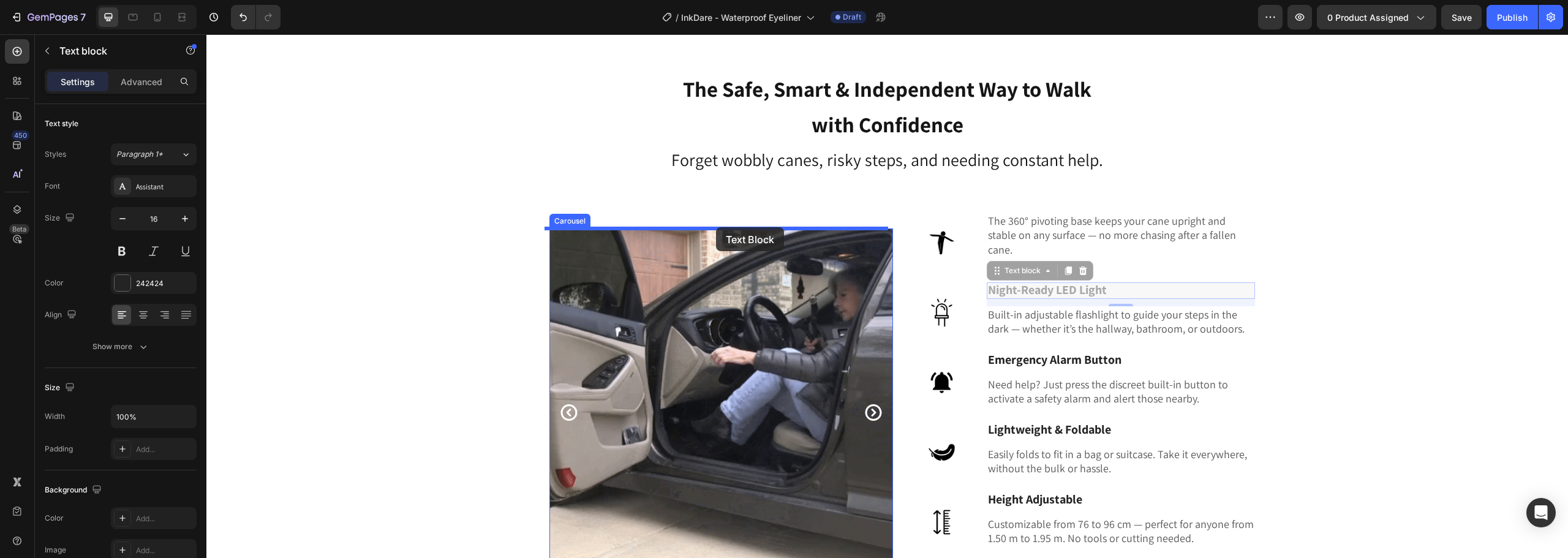
drag, startPoint x: 992, startPoint y: 275, endPoint x: 716, endPoint y: 227, distance: 280.1
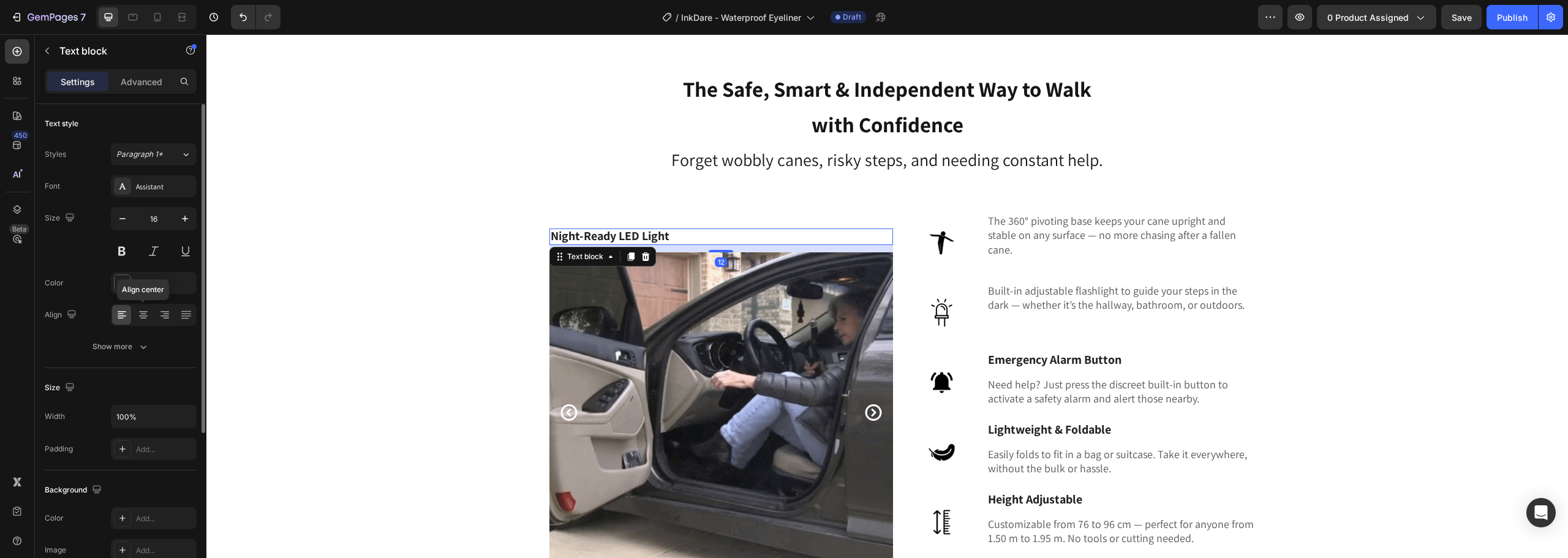
click at [128, 315] on icon at bounding box center [122, 314] width 13 height 13
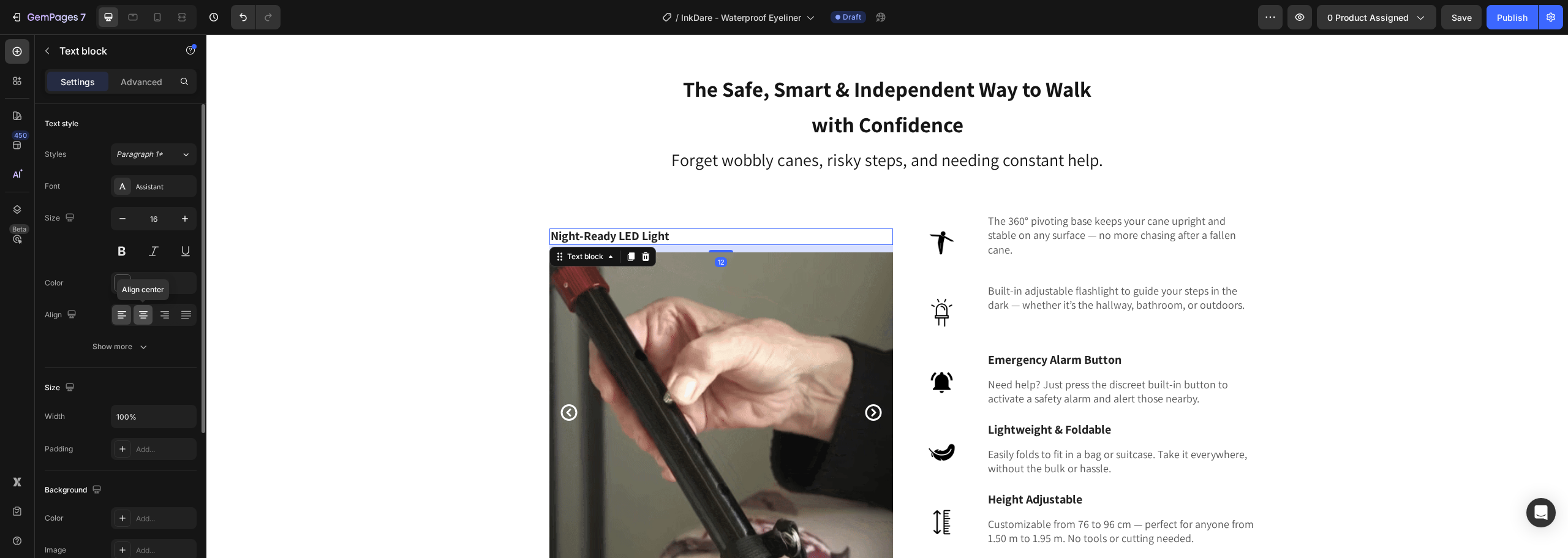
click at [137, 317] on icon at bounding box center [143, 314] width 13 height 13
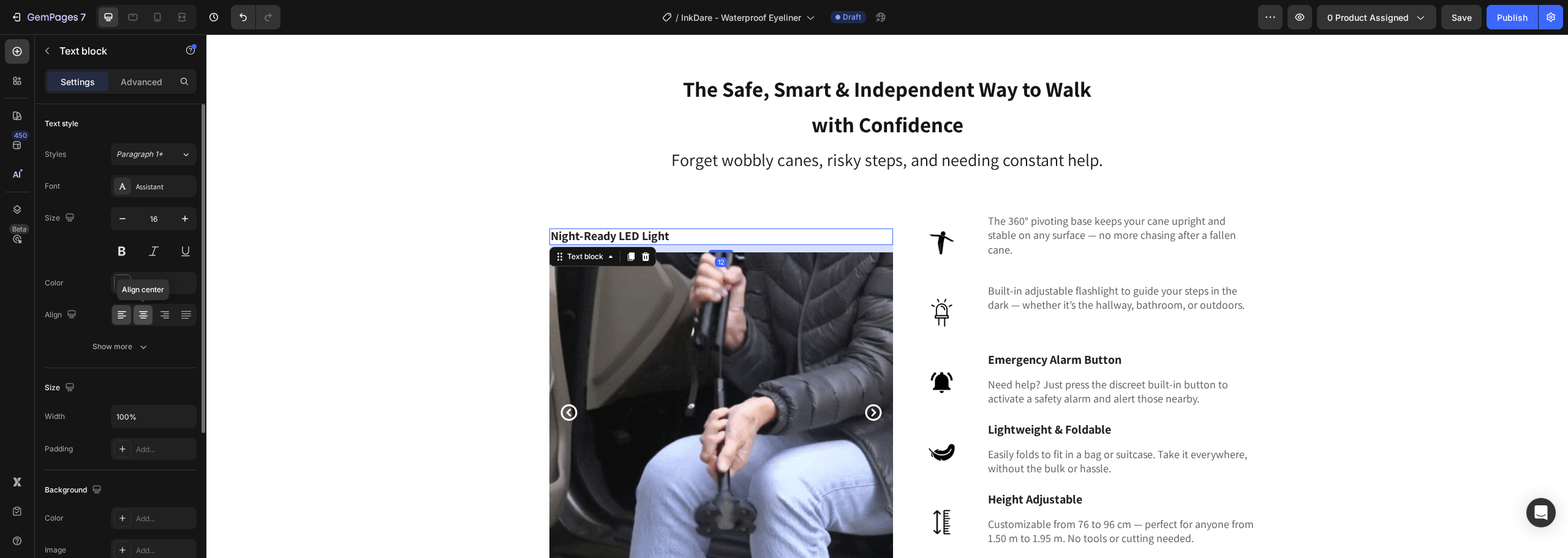
click at [137, 317] on icon at bounding box center [143, 314] width 13 height 13
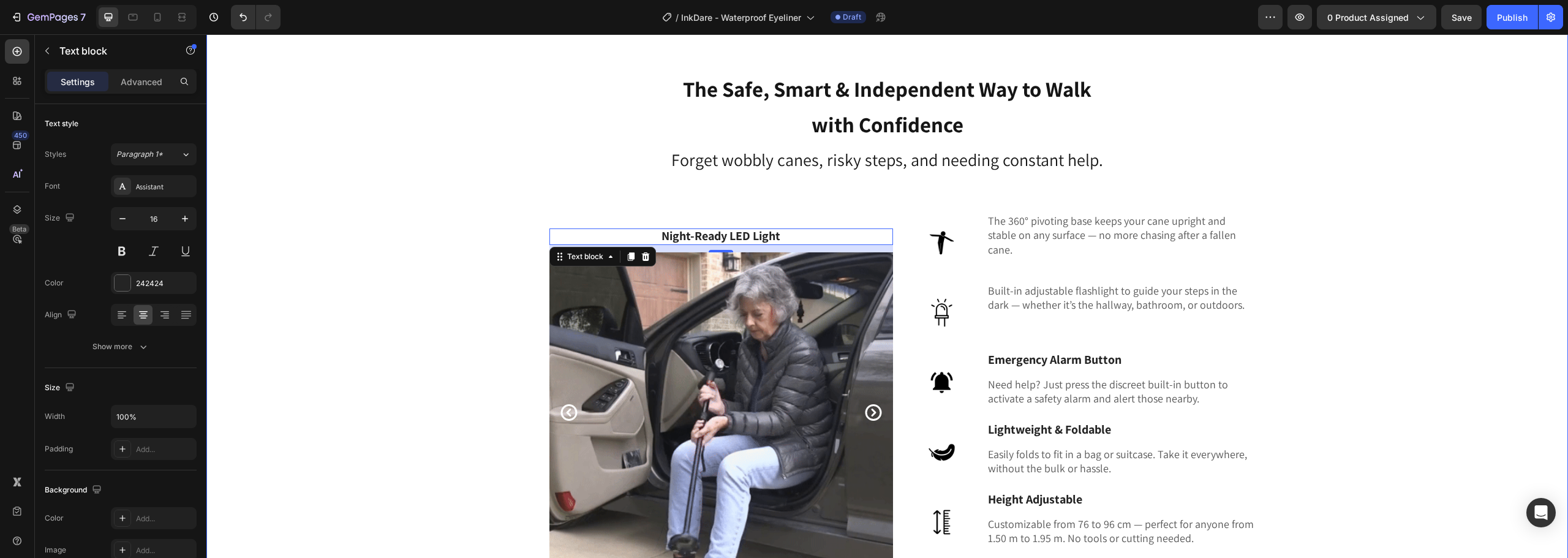
click at [408, 191] on div "The Safe, Smart & Independent Way to Walk with Confidence Heading Forget wobbly…" at bounding box center [887, 368] width 1344 height 599
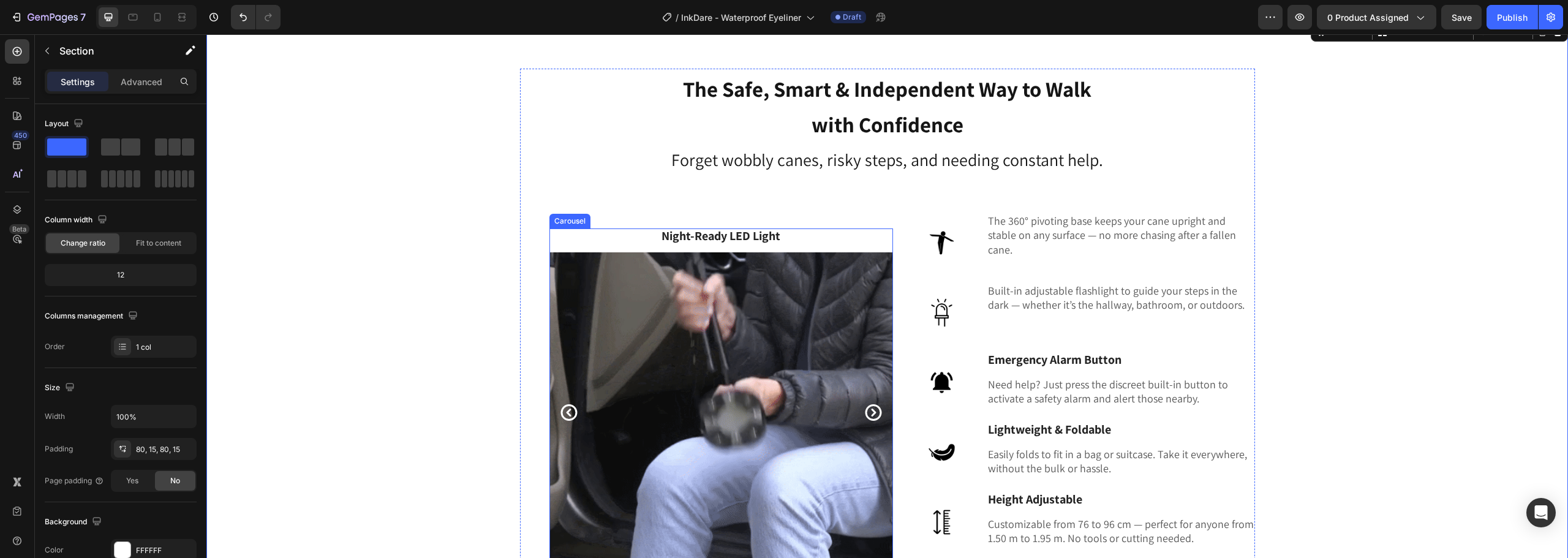
click at [560, 412] on icon "Carousel Back Arrow" at bounding box center [568, 413] width 16 height 16
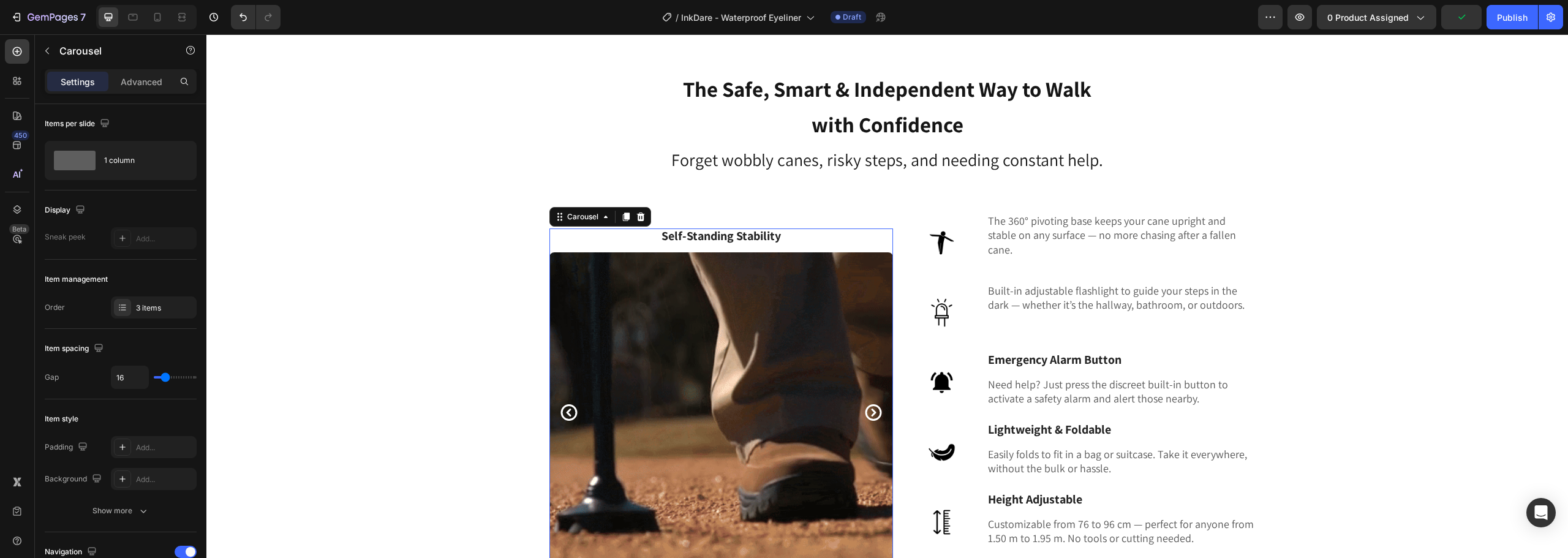
click at [865, 413] on icon "Carousel Next Arrow" at bounding box center [873, 413] width 16 height 16
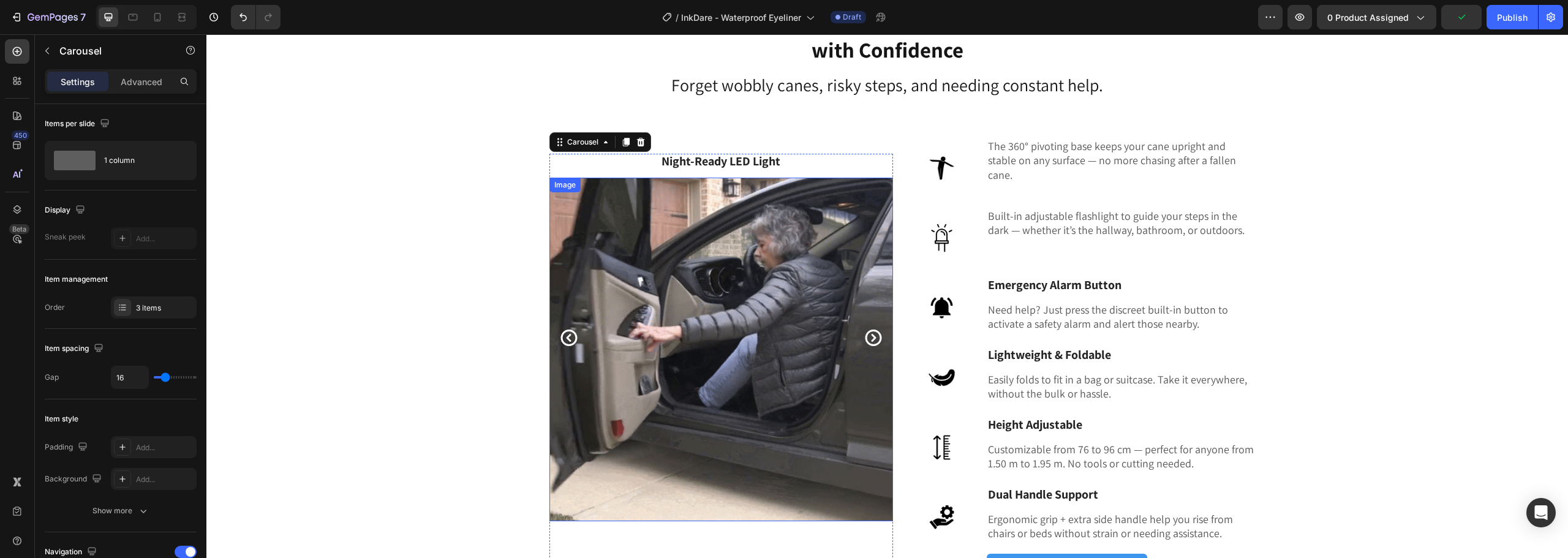
scroll to position [3597, 0]
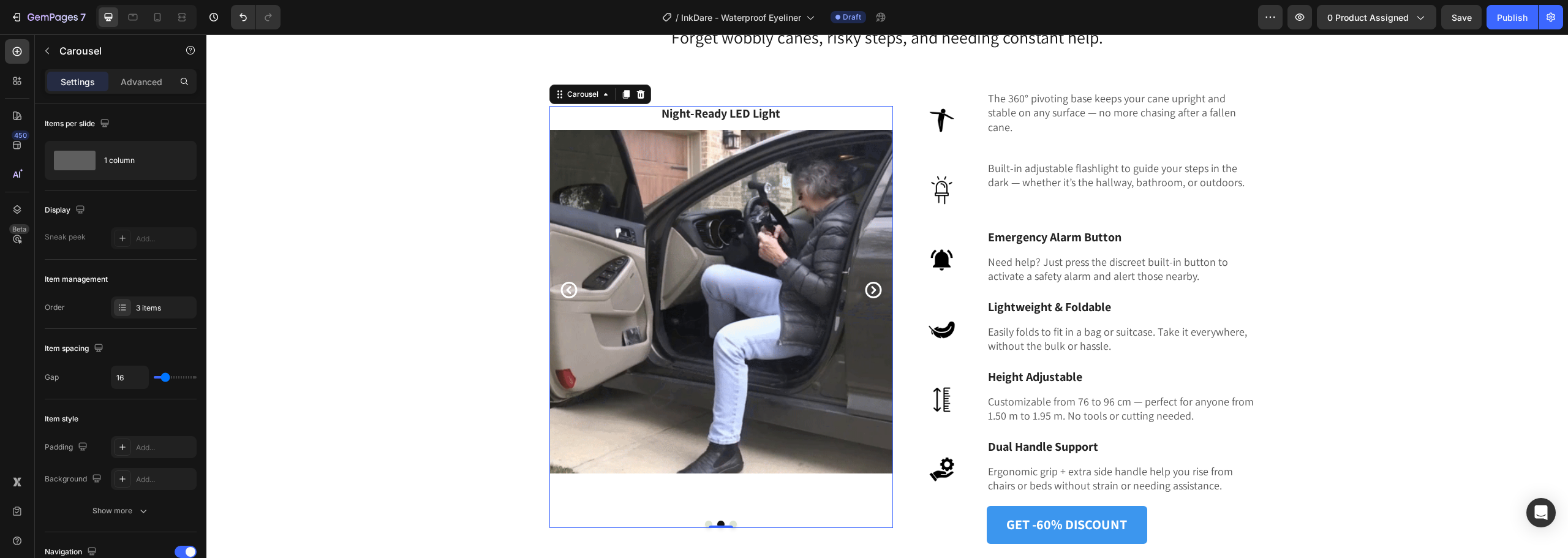
click at [774, 492] on div "Self-Standing Stability Text block Image Night-Ready LED Light Text block Image…" at bounding box center [721, 317] width 344 height 422
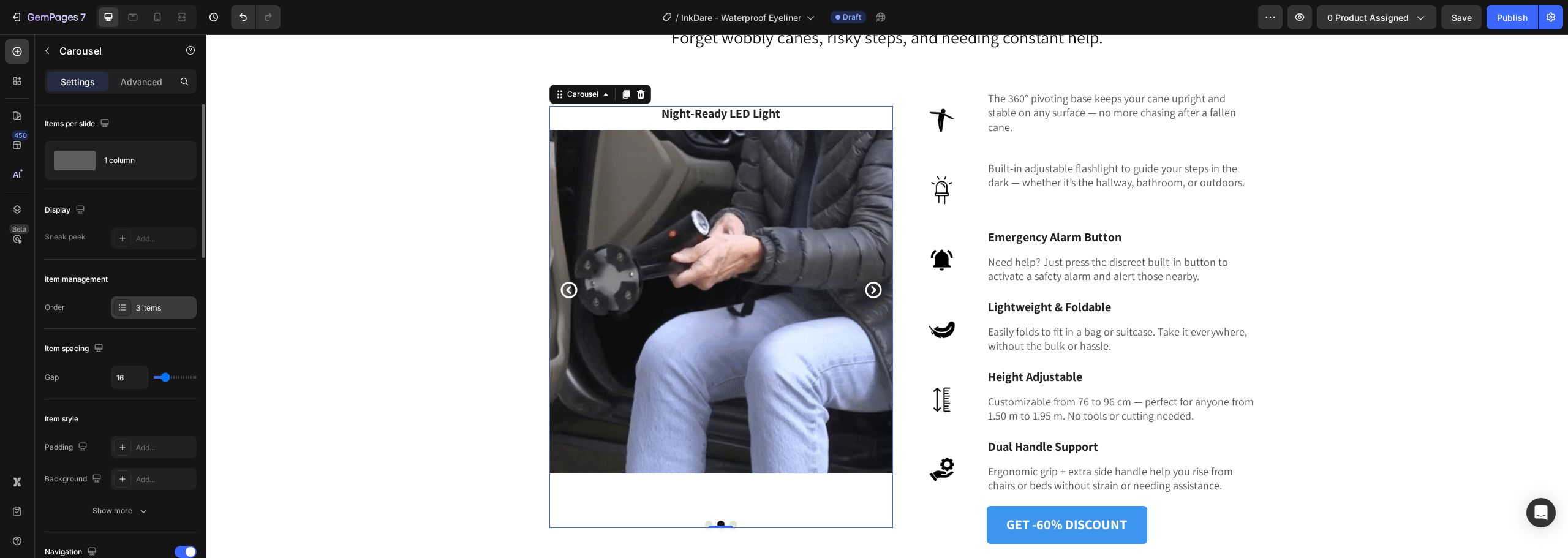
click at [165, 305] on div "3 items" at bounding box center [165, 308] width 58 height 11
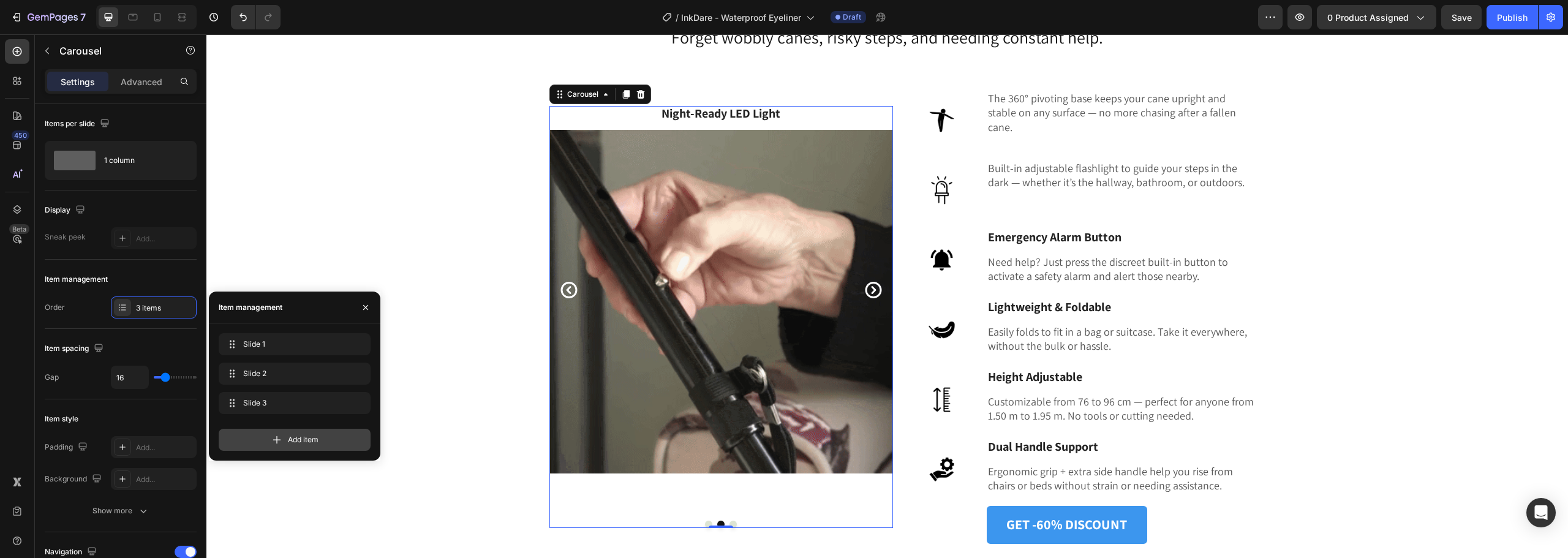
click at [285, 438] on div "Add item" at bounding box center [295, 440] width 152 height 22
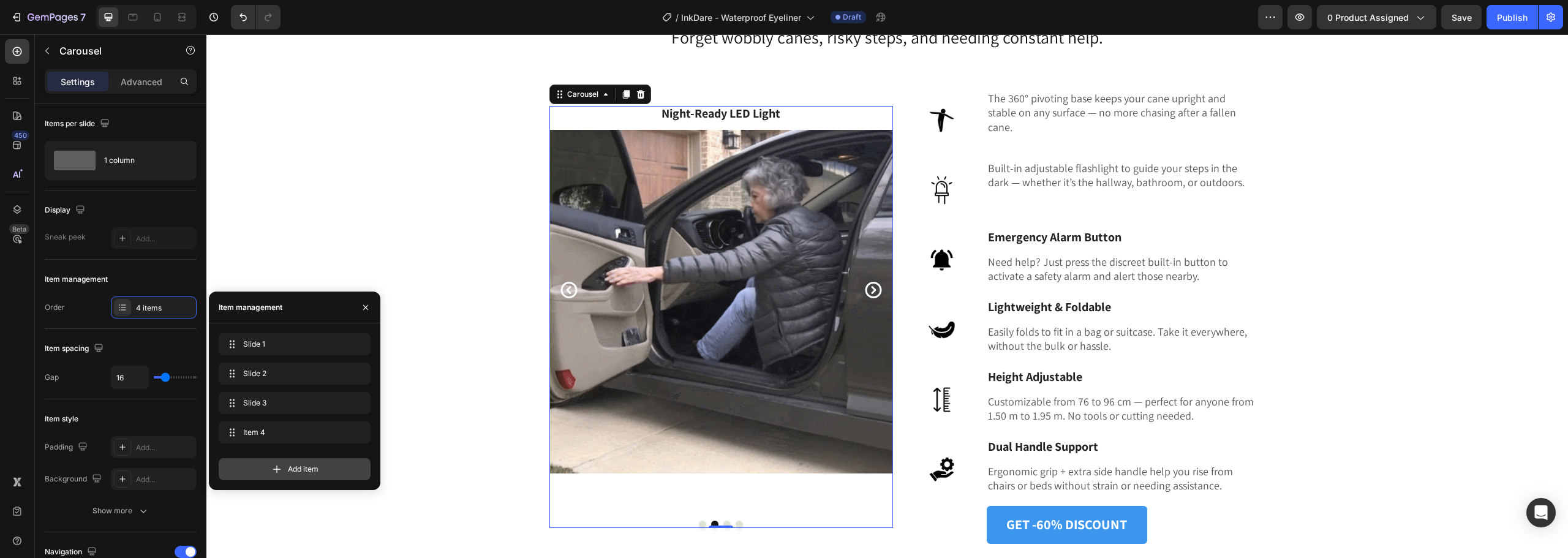
click at [285, 465] on div "Add item" at bounding box center [295, 469] width 152 height 22
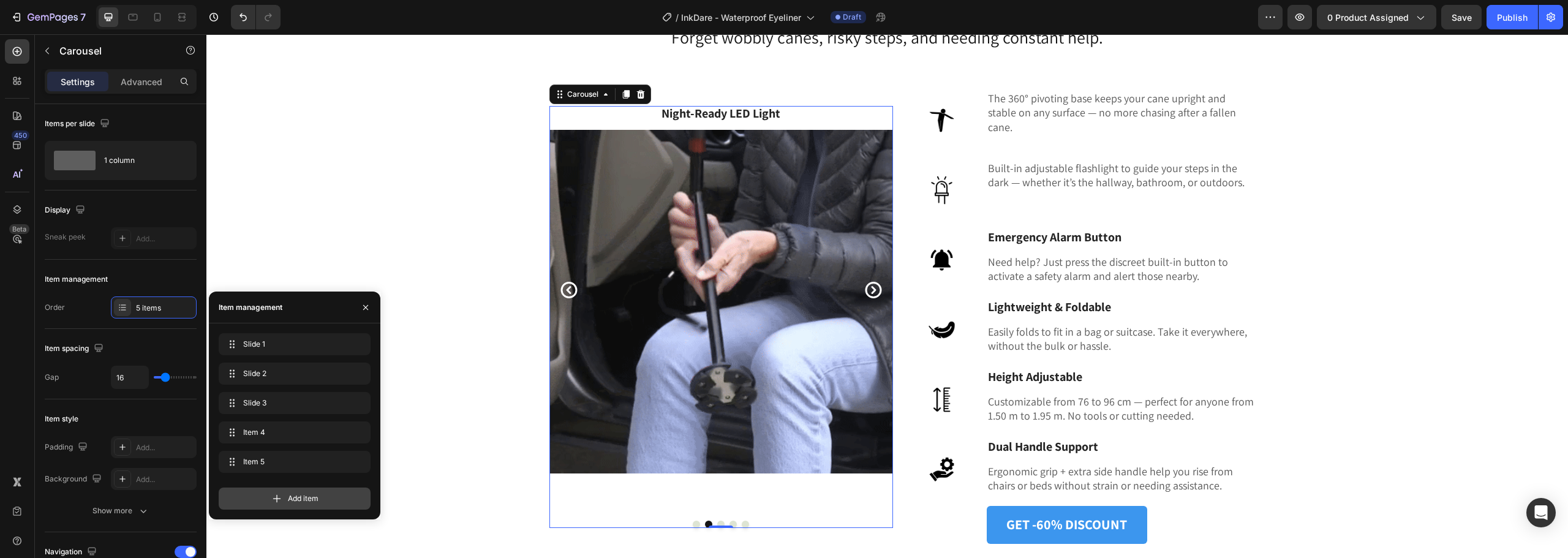
click at [289, 494] on span "Add item" at bounding box center [303, 498] width 30 height 11
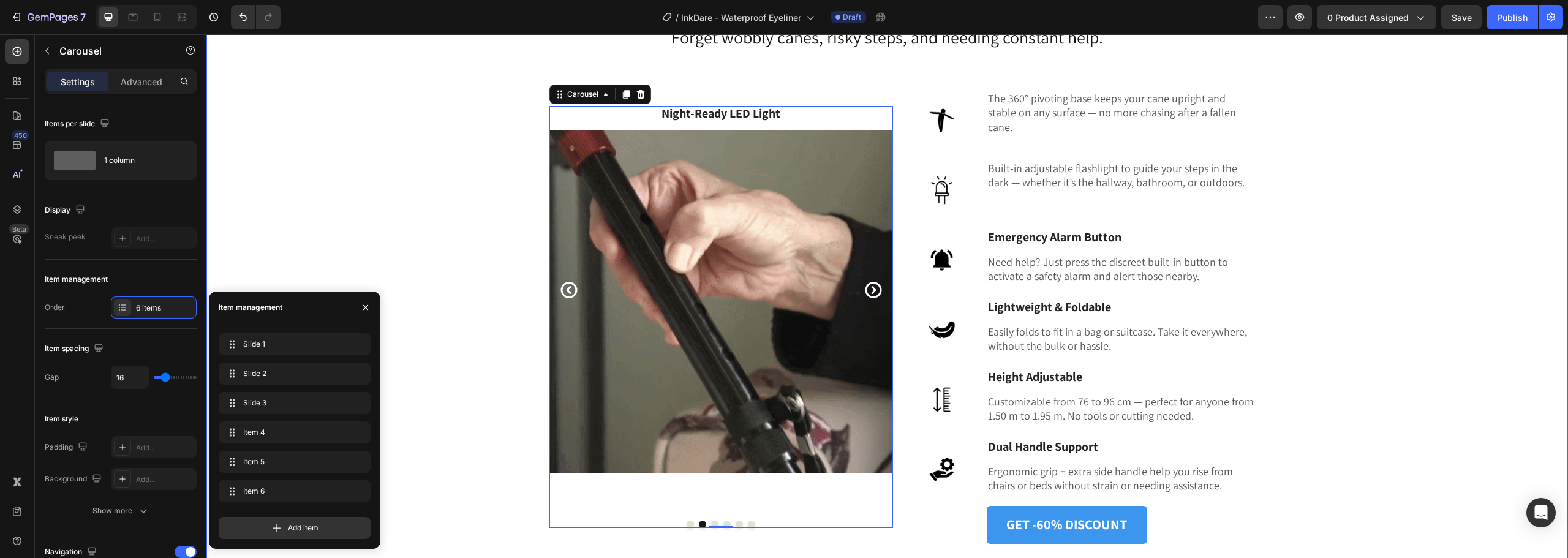
click at [312, 228] on div "The Safe, Smart & Independent Way to Walk with Confidence Heading Forget wobbly…" at bounding box center [887, 245] width 1344 height 599
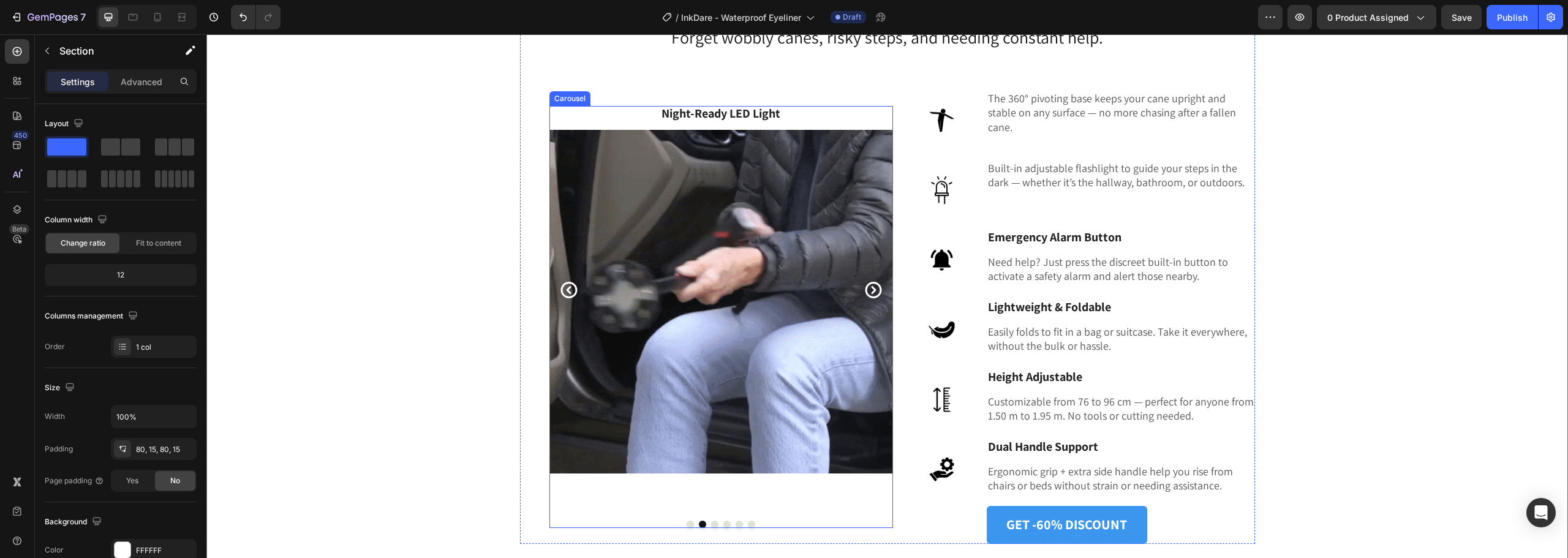
click at [869, 287] on icon "Carousel Next Arrow" at bounding box center [873, 290] width 16 height 16
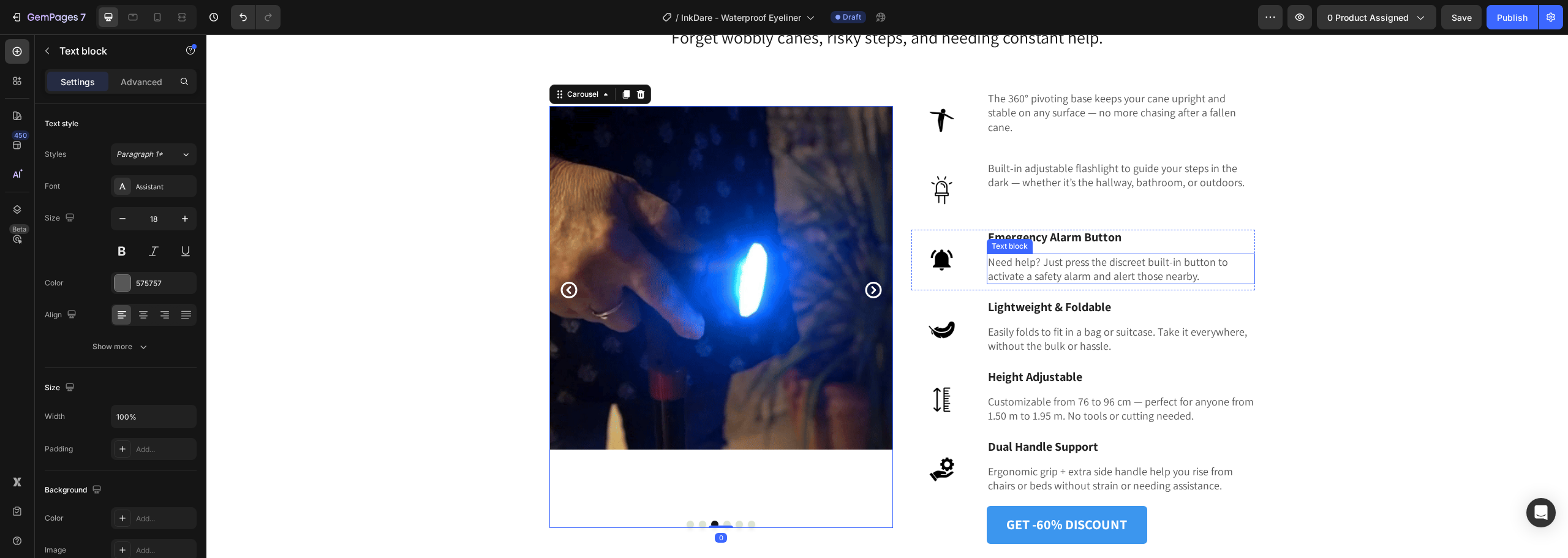
click at [1026, 240] on div "Text block" at bounding box center [1010, 247] width 46 height 15
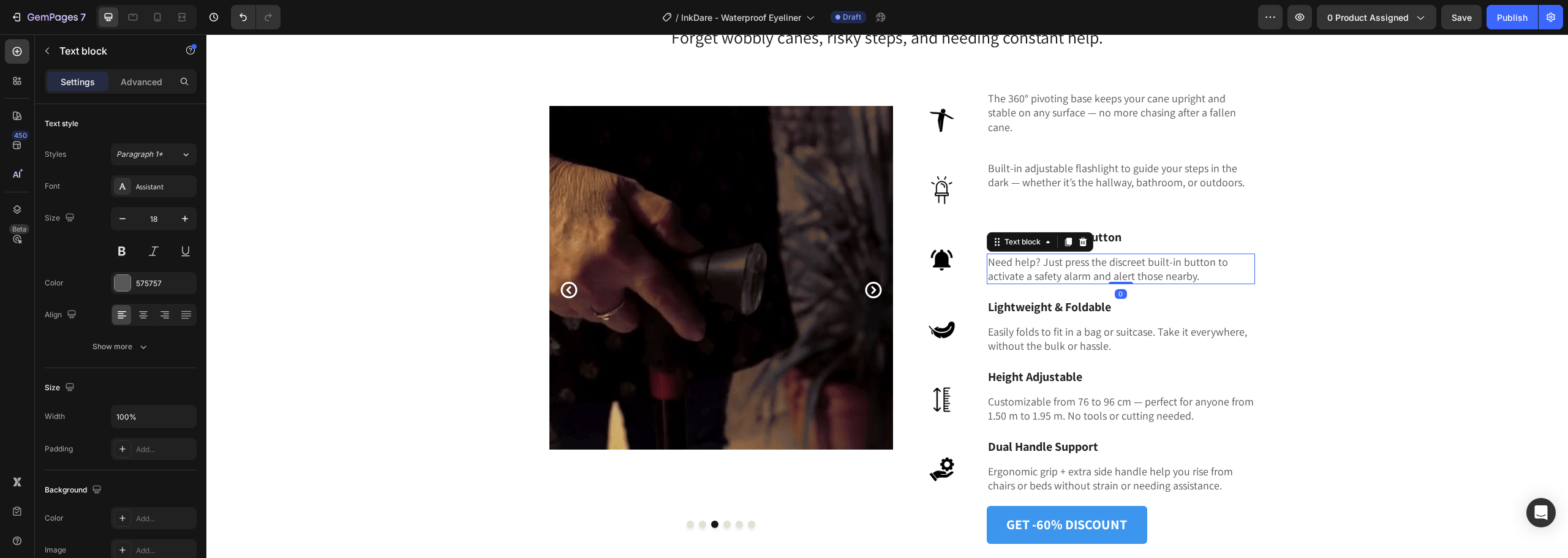
click at [1146, 231] on p "Emergency Alarm Button" at bounding box center [1121, 238] width 266 height 14
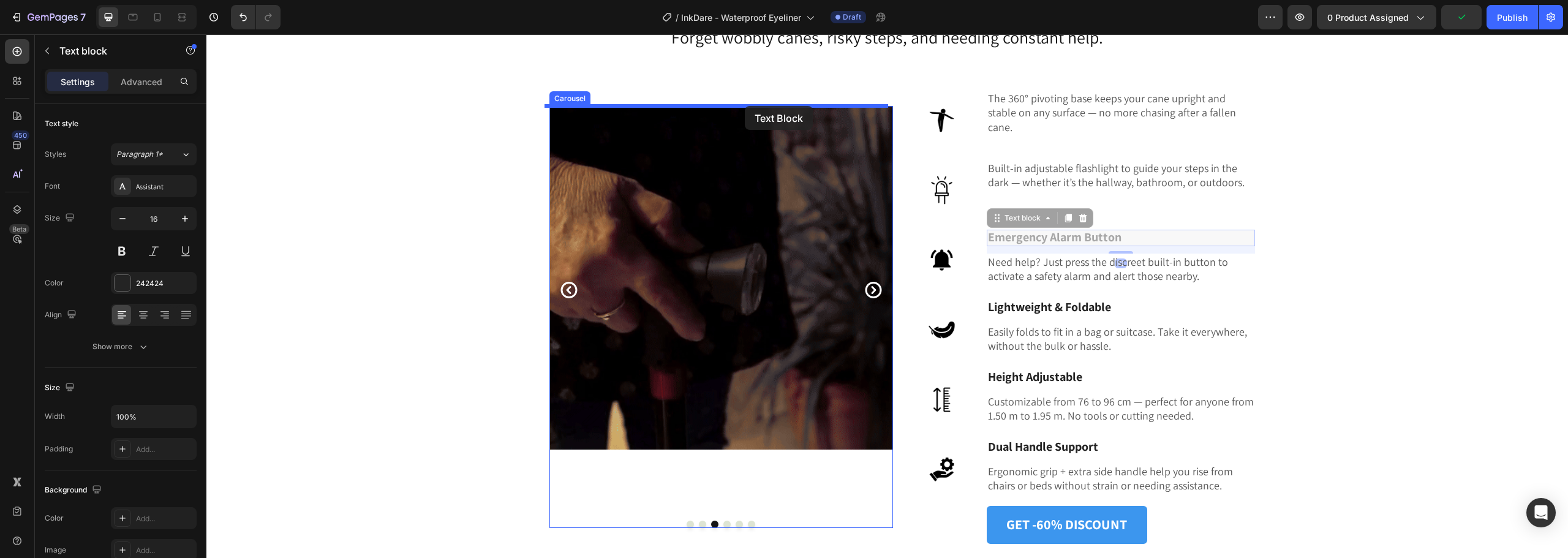
drag, startPoint x: 992, startPoint y: 218, endPoint x: 745, endPoint y: 106, distance: 271.2
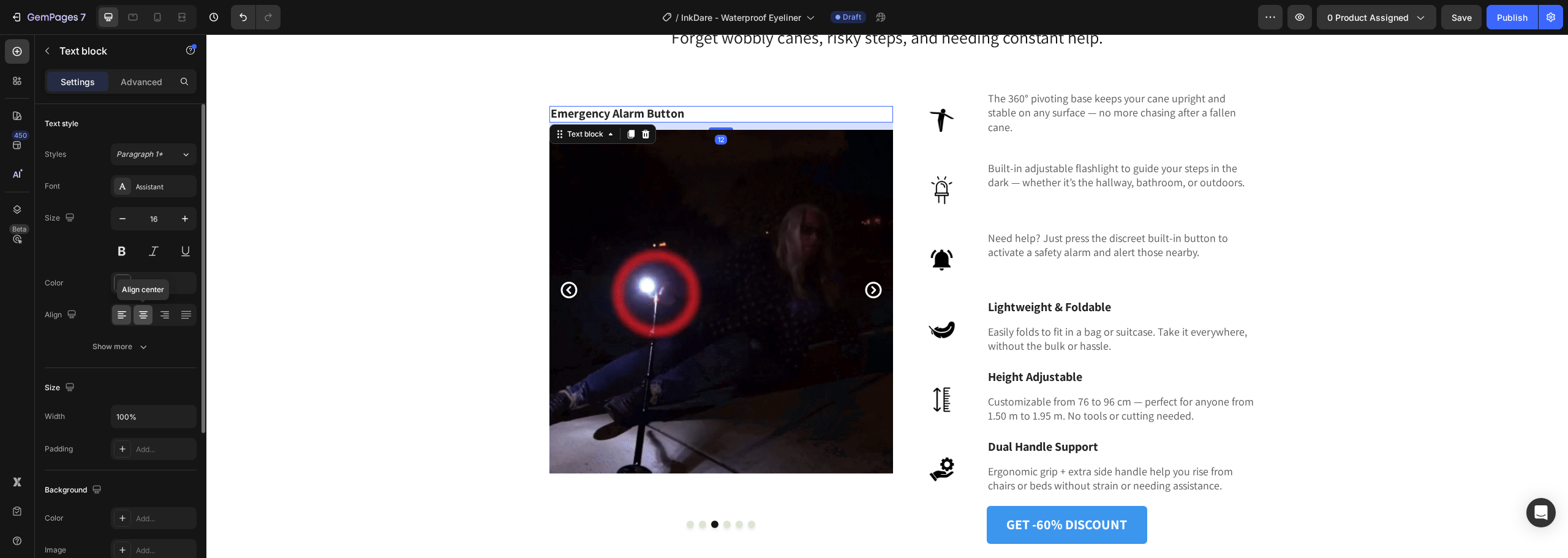
click at [145, 323] on div at bounding box center [143, 314] width 19 height 20
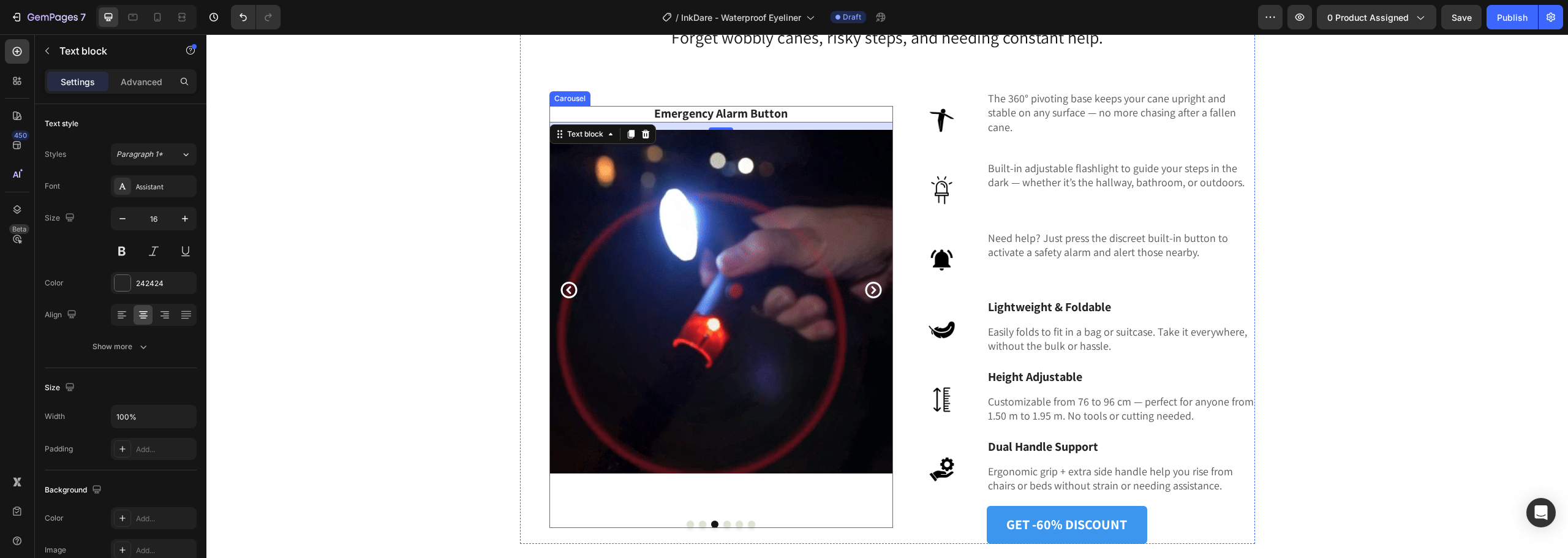
click at [867, 291] on icon "Carousel Next Arrow" at bounding box center [873, 290] width 20 height 24
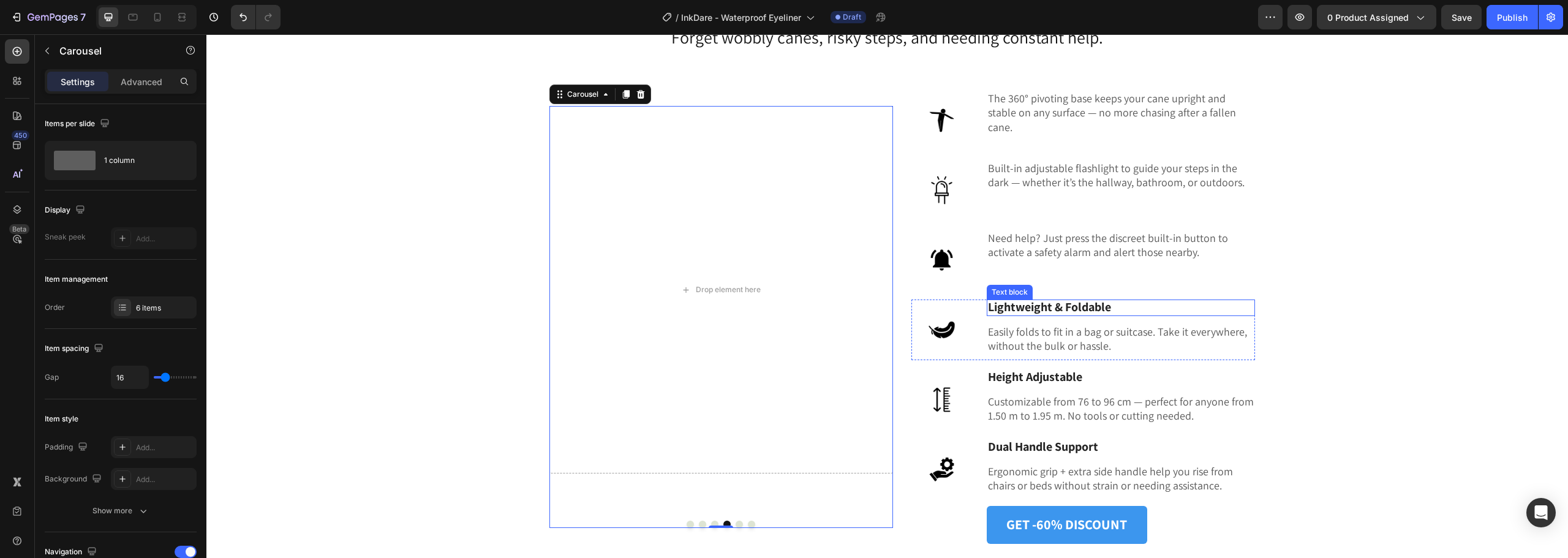
click at [1065, 302] on strong "Lightweight & Foldable" at bounding box center [1050, 307] width 123 height 16
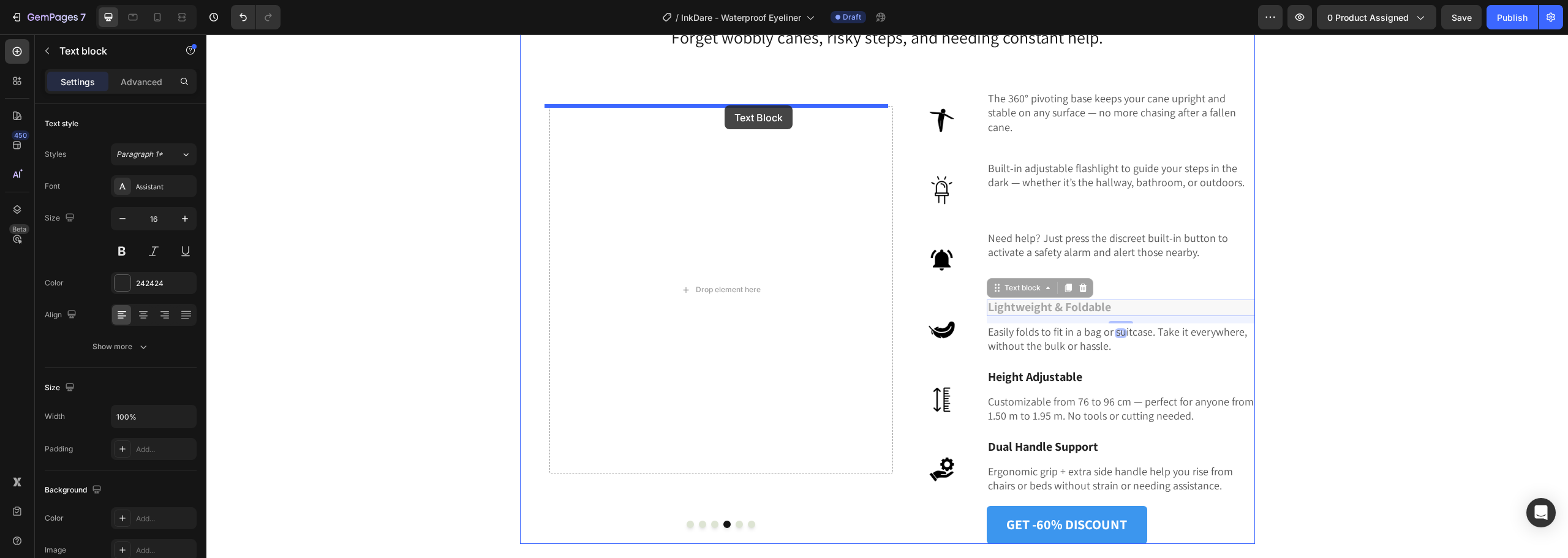
drag, startPoint x: 996, startPoint y: 291, endPoint x: 725, endPoint y: 106, distance: 328.1
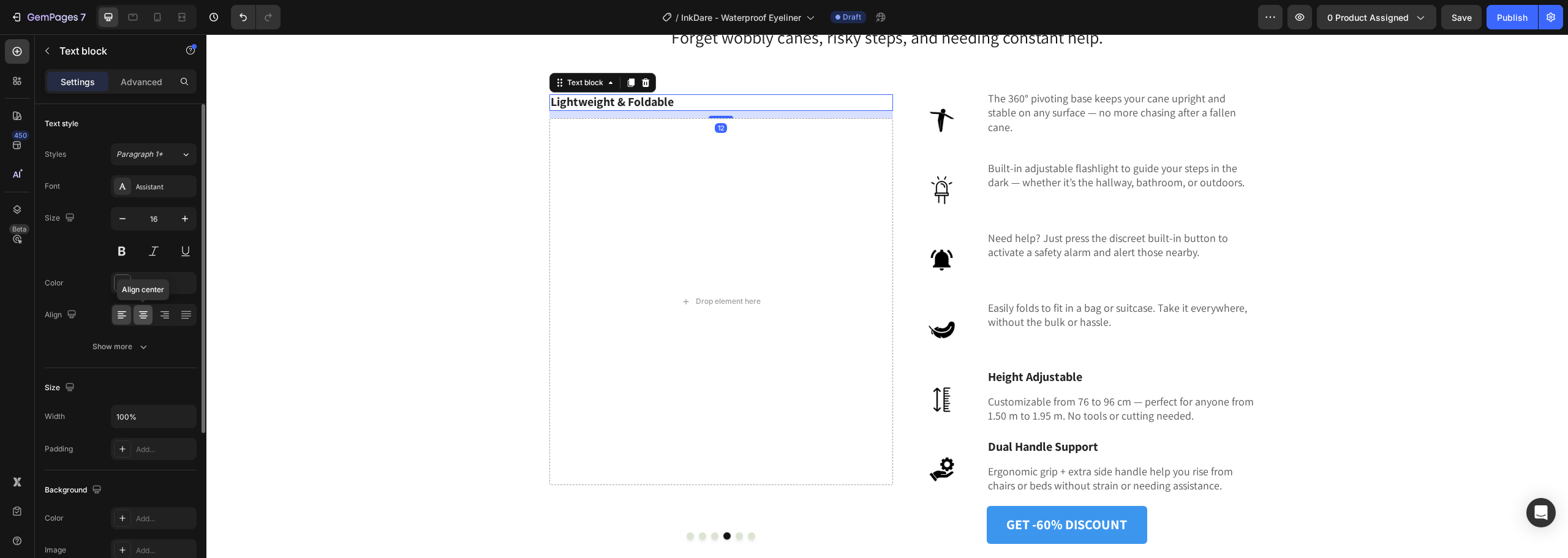
click at [144, 313] on icon at bounding box center [143, 314] width 13 height 13
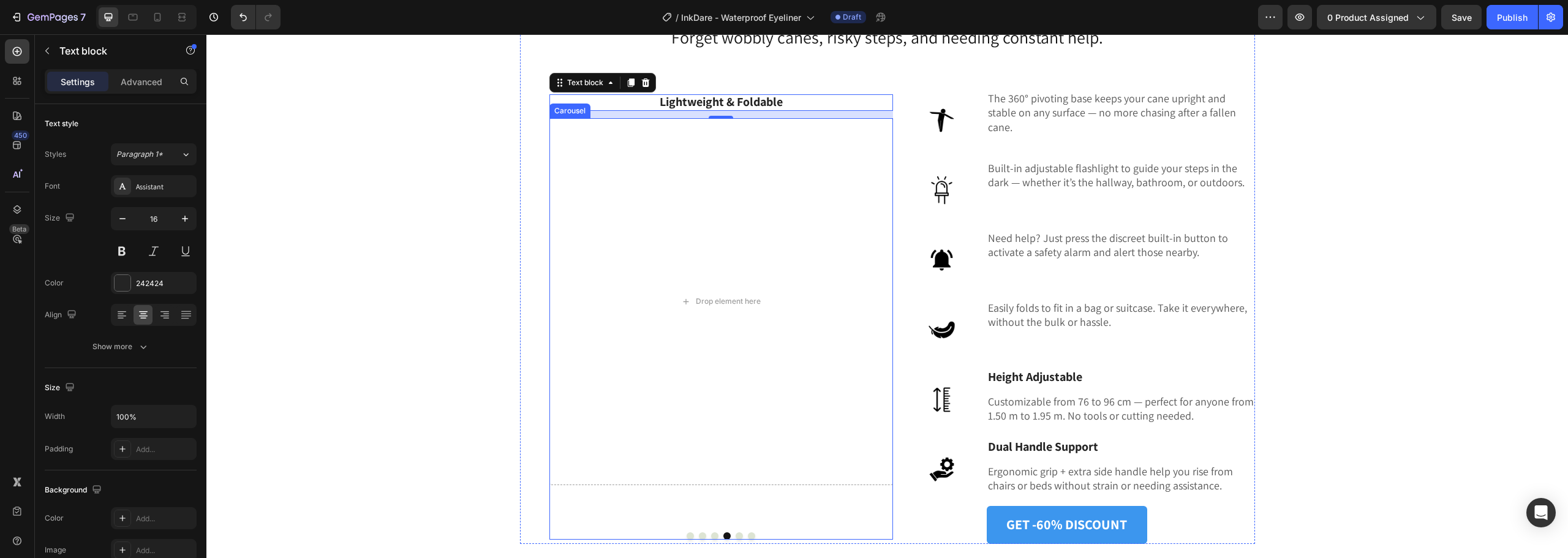
click at [736, 535] on button "Dot" at bounding box center [740, 536] width 7 height 7
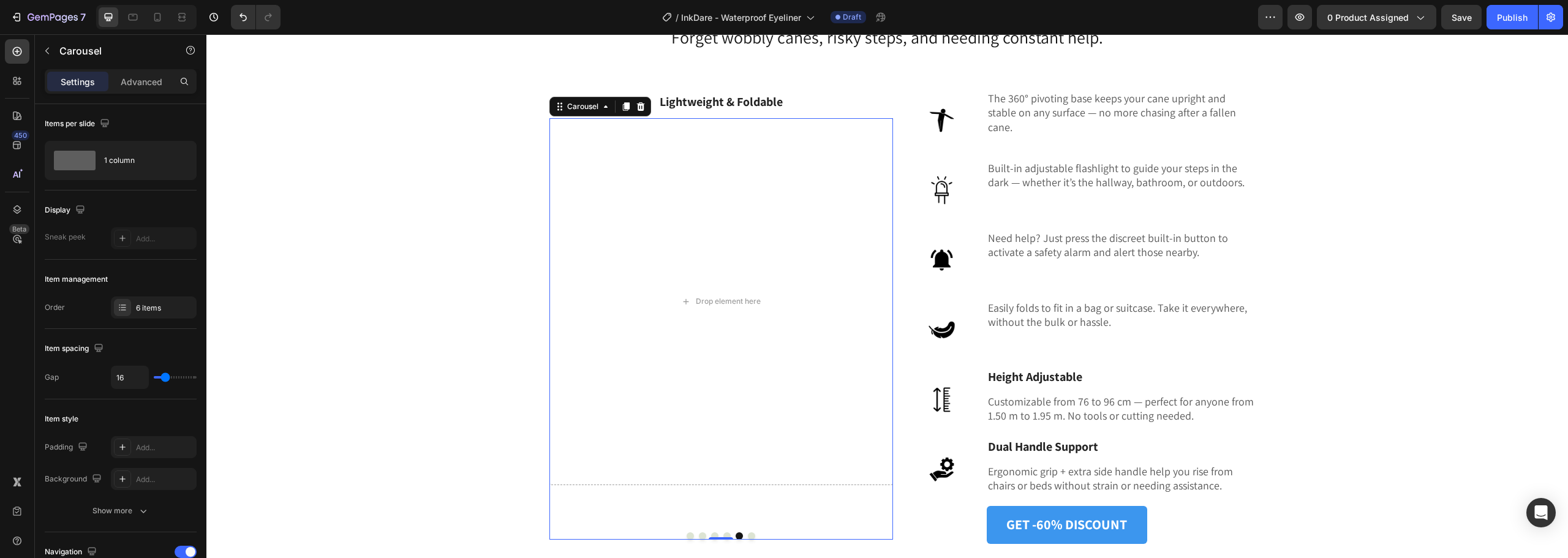
click at [723, 534] on button "Dot" at bounding box center [727, 536] width 7 height 7
click at [711, 534] on button "Dot" at bounding box center [715, 536] width 7 height 7
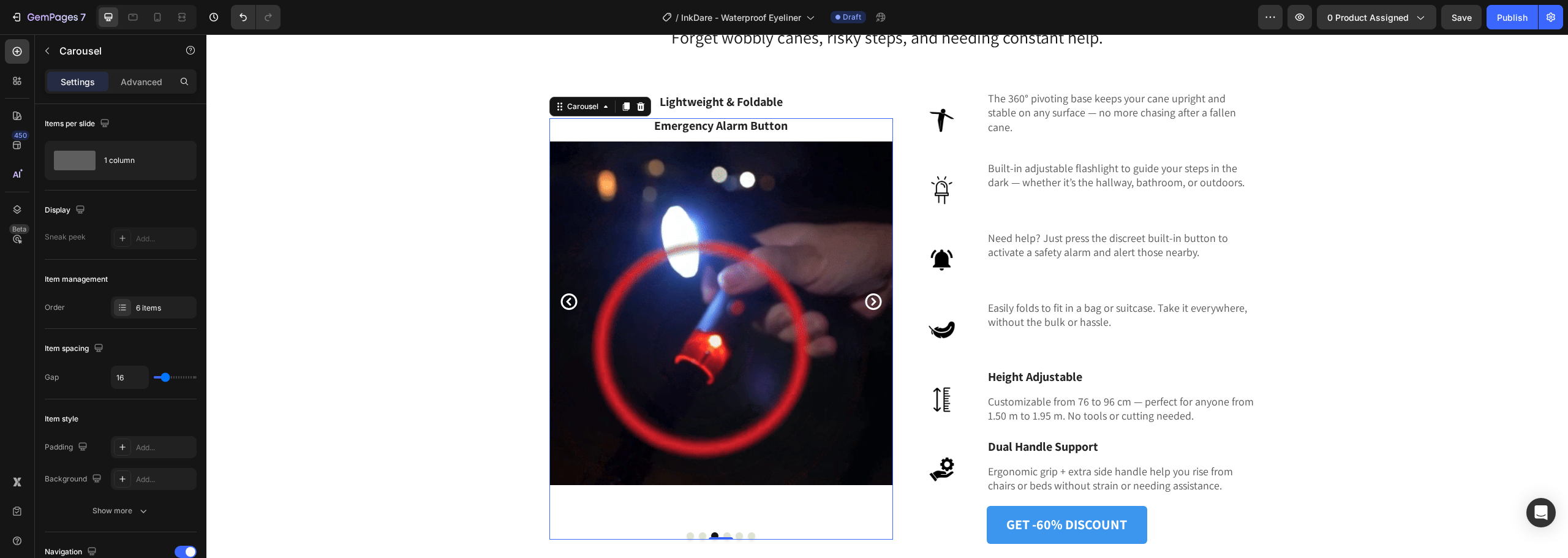
click at [876, 300] on icon "Carousel Next Arrow" at bounding box center [873, 301] width 16 height 16
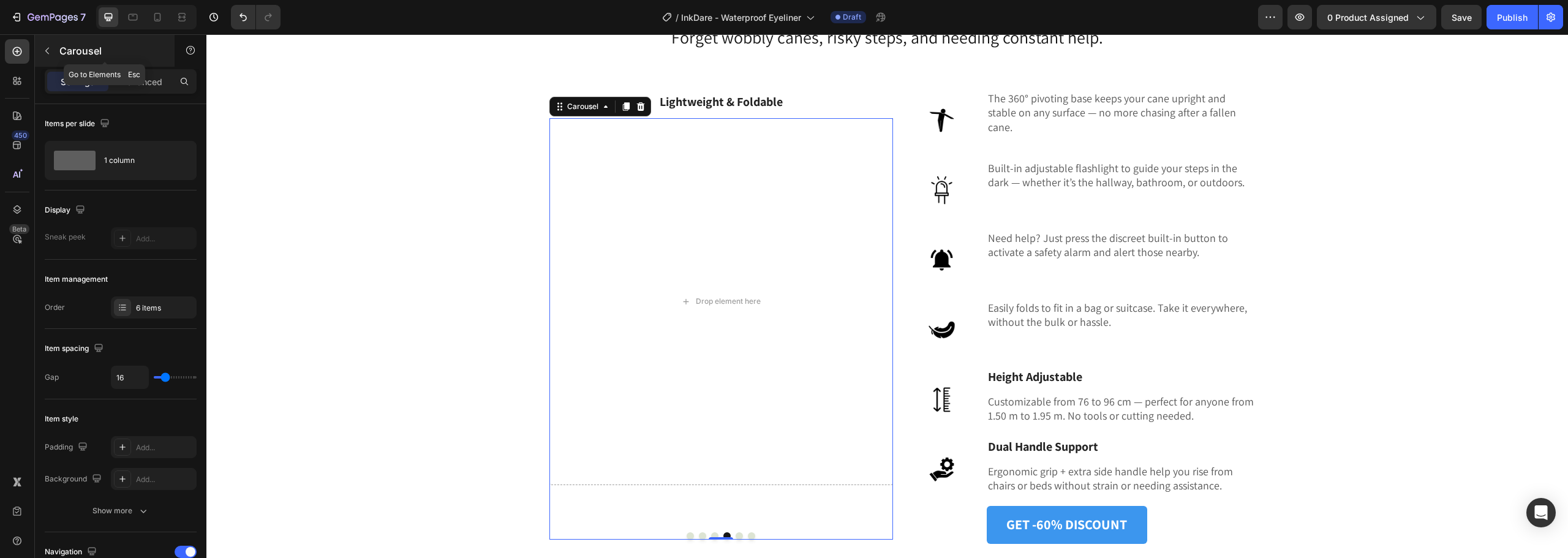
click at [49, 49] on icon "button" at bounding box center [47, 50] width 10 height 10
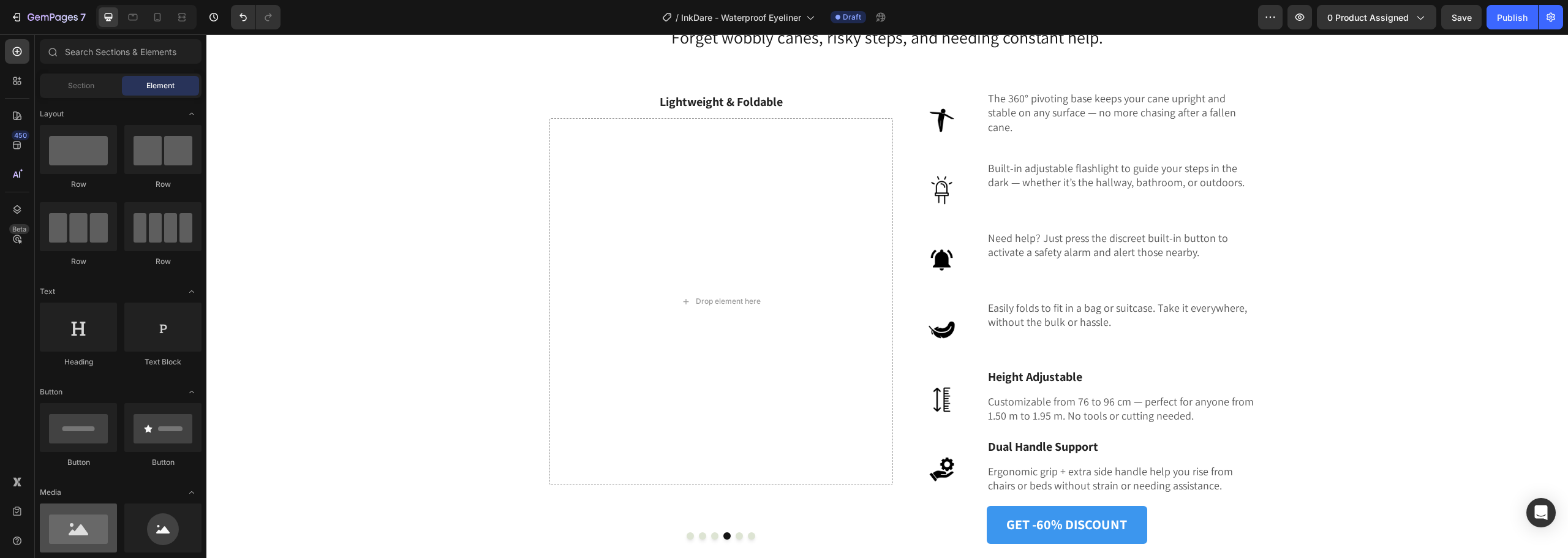
scroll to position [123, 0]
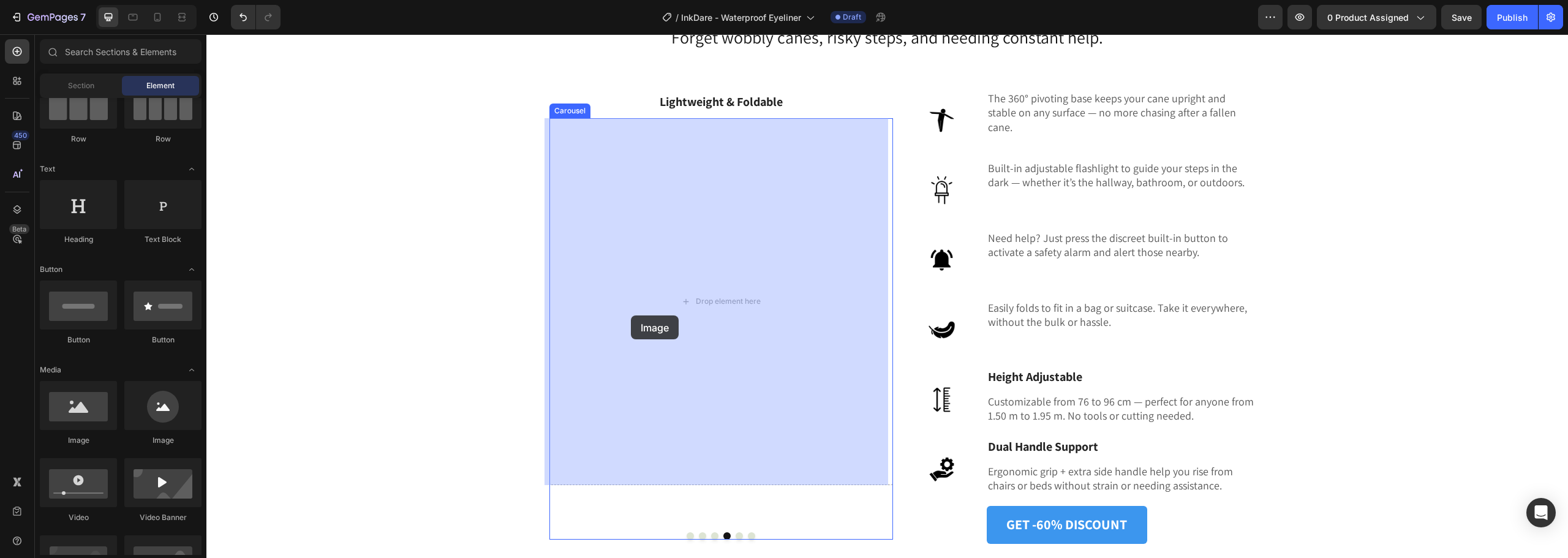
drag, startPoint x: 284, startPoint y: 441, endPoint x: 631, endPoint y: 315, distance: 369.2
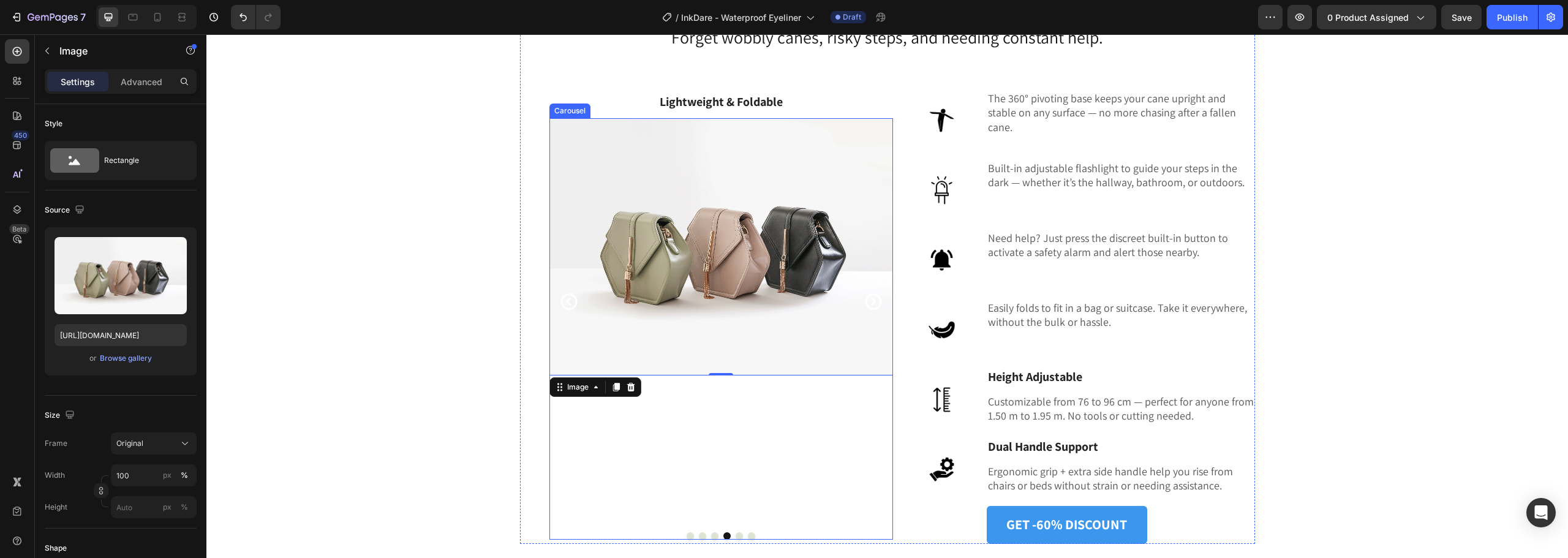
click at [869, 292] on icon "Carousel Next Arrow" at bounding box center [873, 302] width 20 height 24
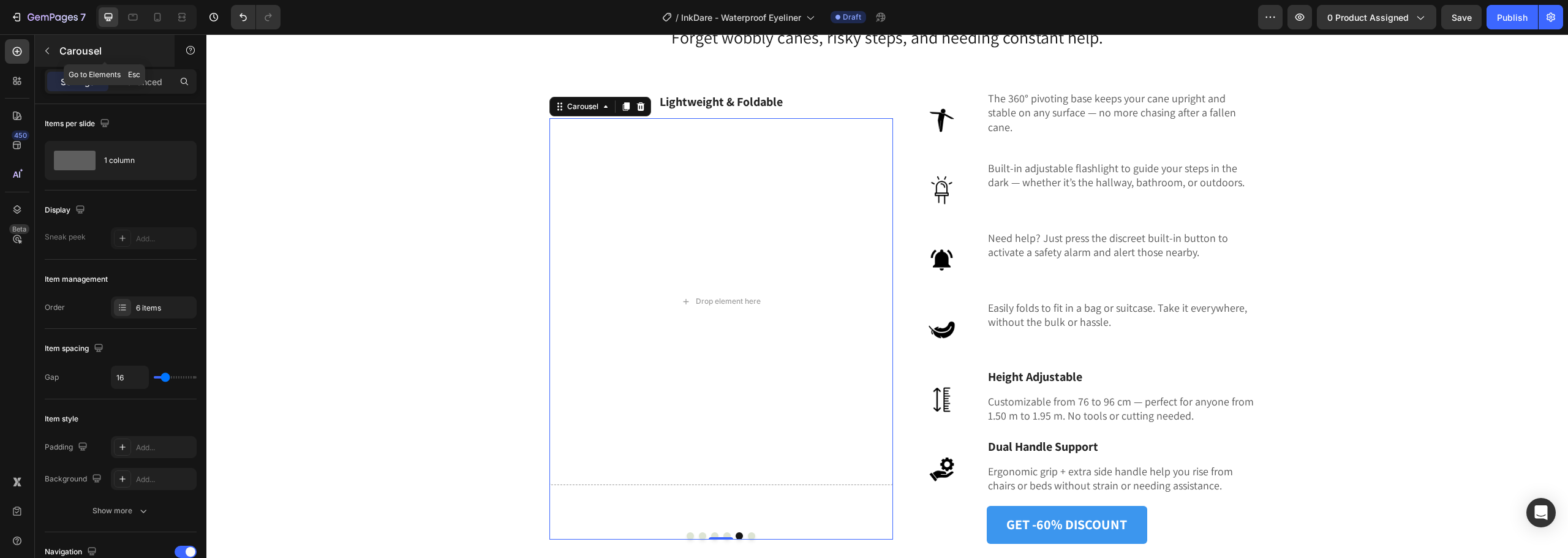
click at [50, 50] on icon "button" at bounding box center [47, 50] width 10 height 10
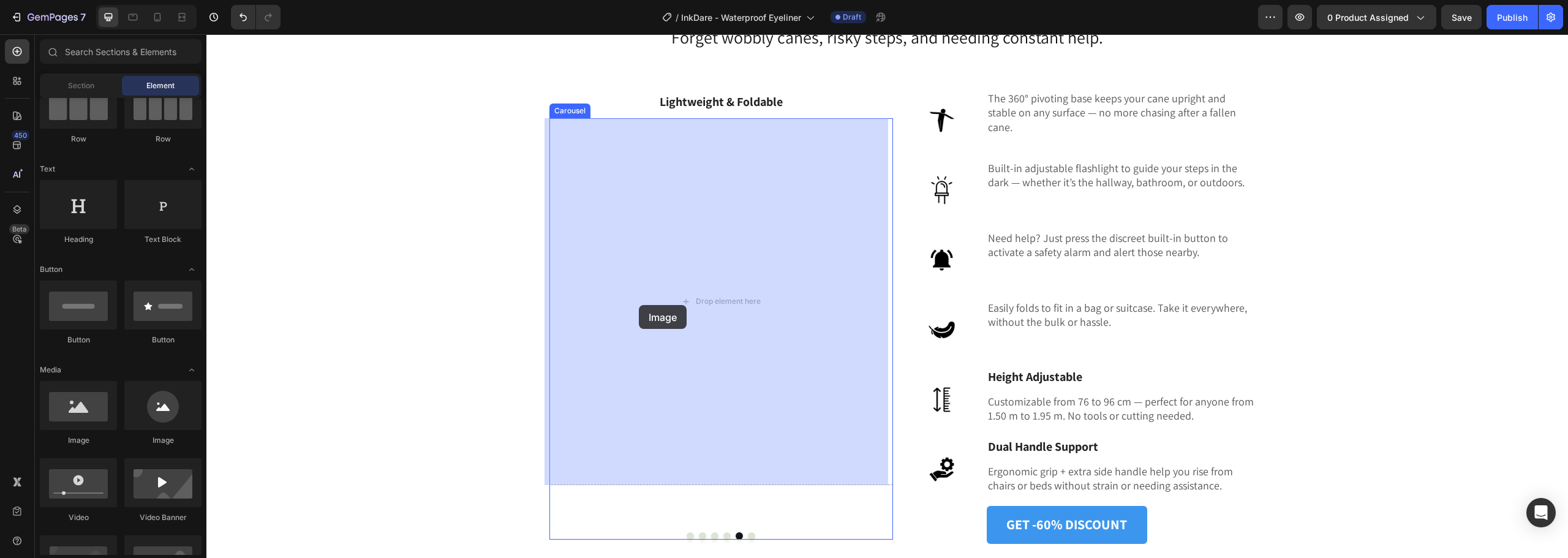
drag, startPoint x: 277, startPoint y: 461, endPoint x: 639, endPoint y: 305, distance: 394.2
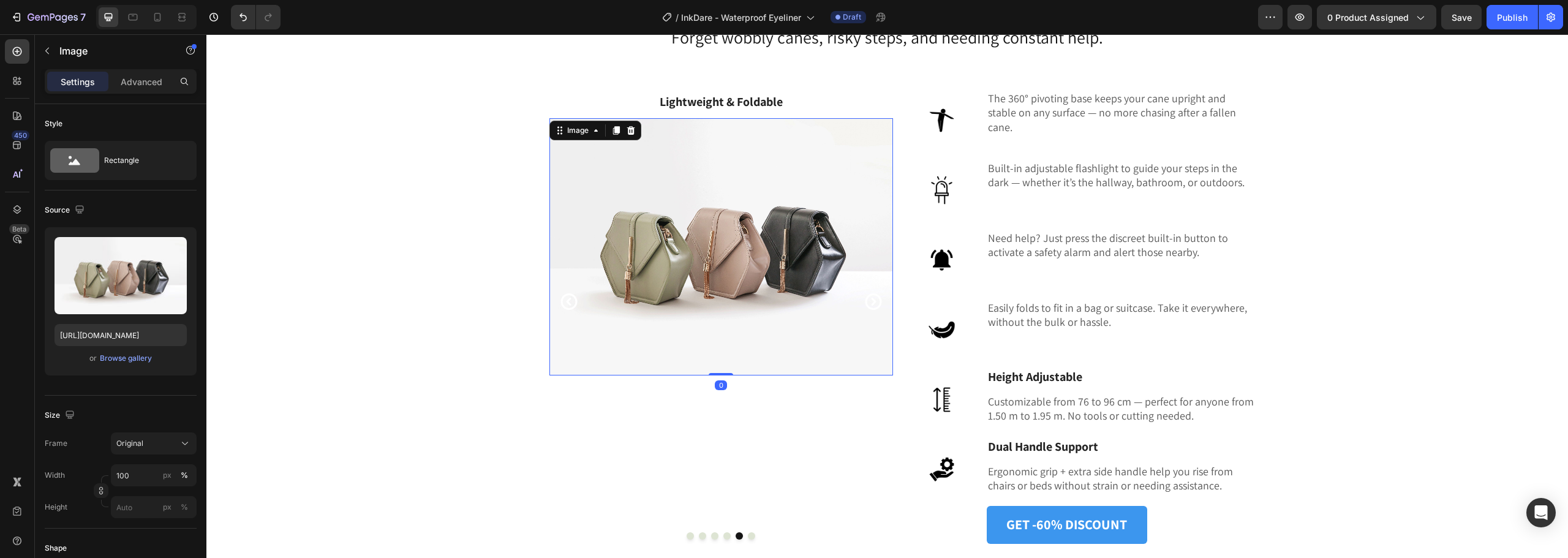
click at [880, 304] on img at bounding box center [721, 247] width 344 height 258
click at [869, 297] on icon "Carousel Next Arrow" at bounding box center [873, 302] width 20 height 24
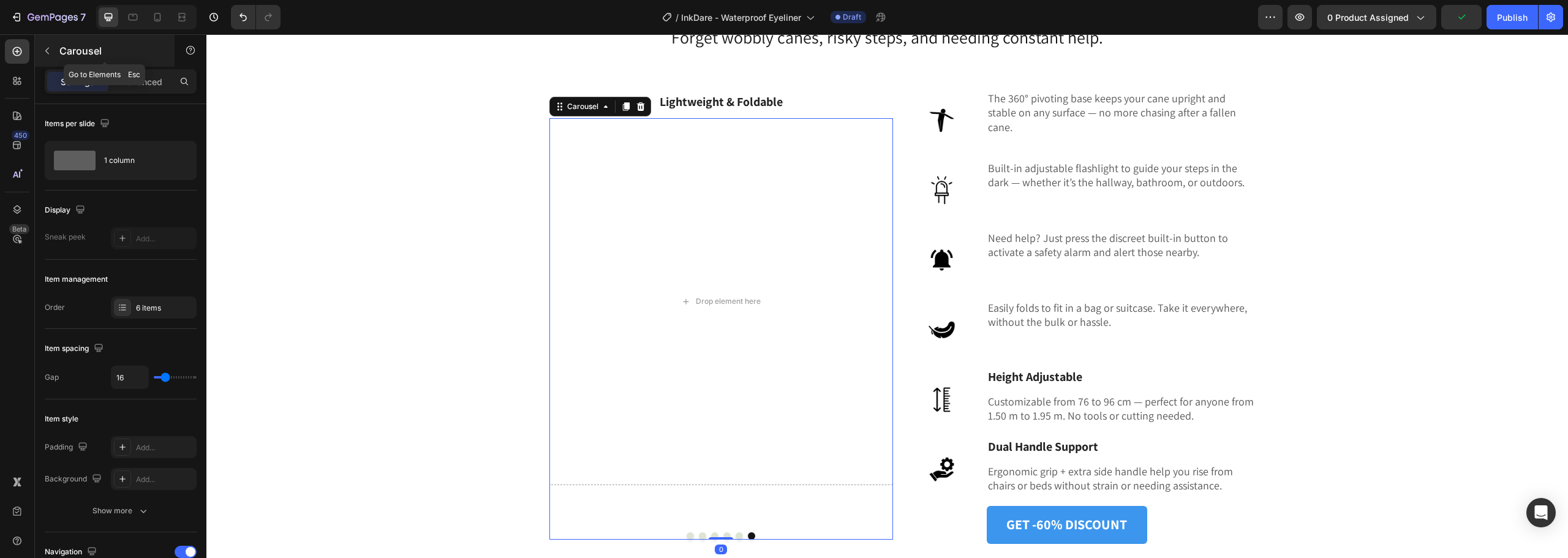
click at [49, 52] on icon "button" at bounding box center [47, 50] width 10 height 10
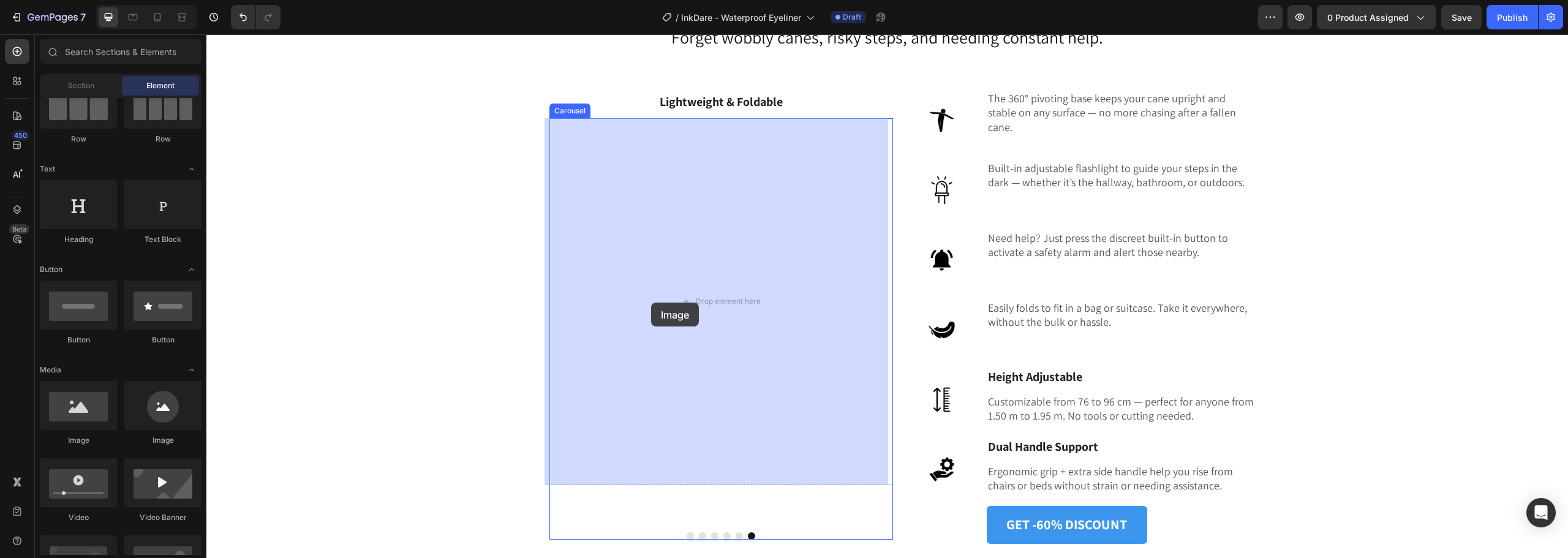
drag, startPoint x: 287, startPoint y: 459, endPoint x: 651, endPoint y: 303, distance: 396.0
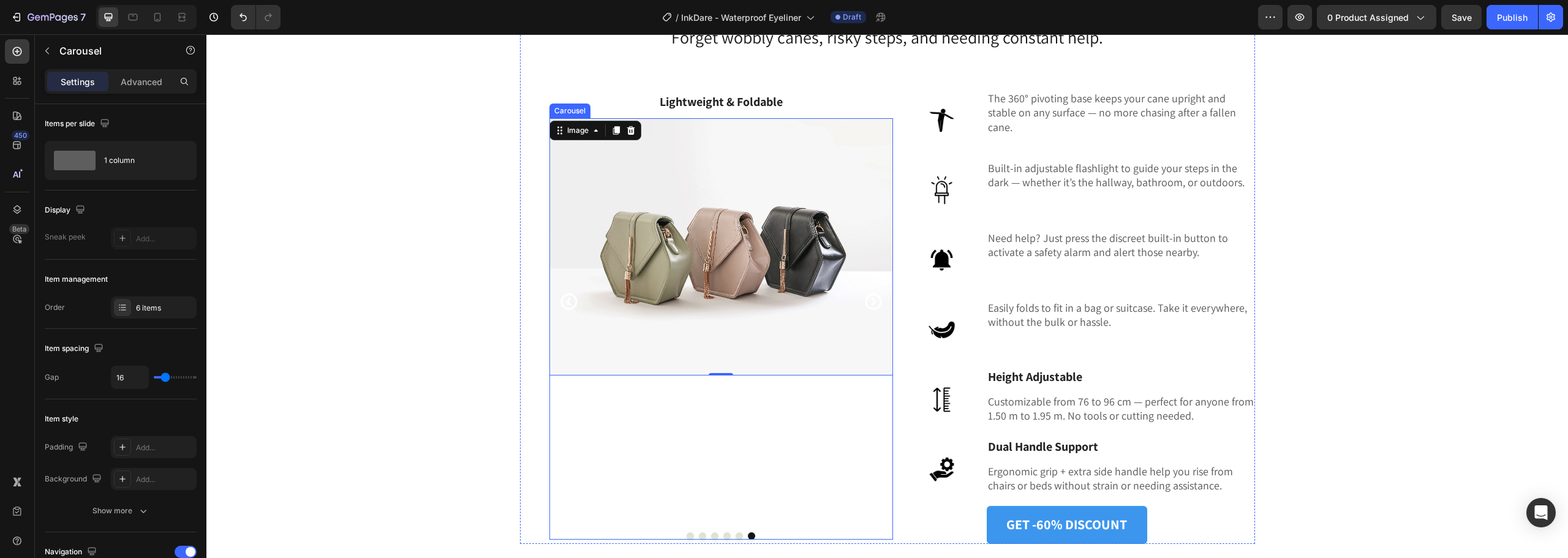
click at [687, 536] on button "Dot" at bounding box center [690, 536] width 7 height 7
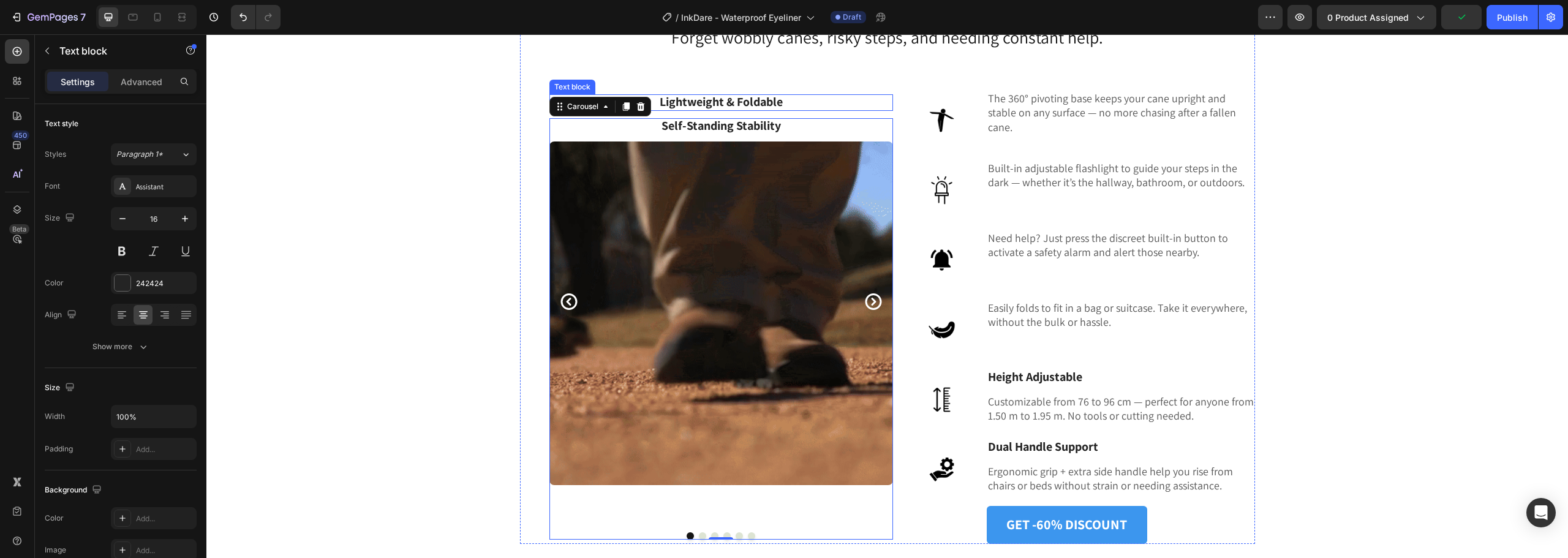
click at [765, 106] on strong "Lightweight & Foldable" at bounding box center [721, 102] width 123 height 16
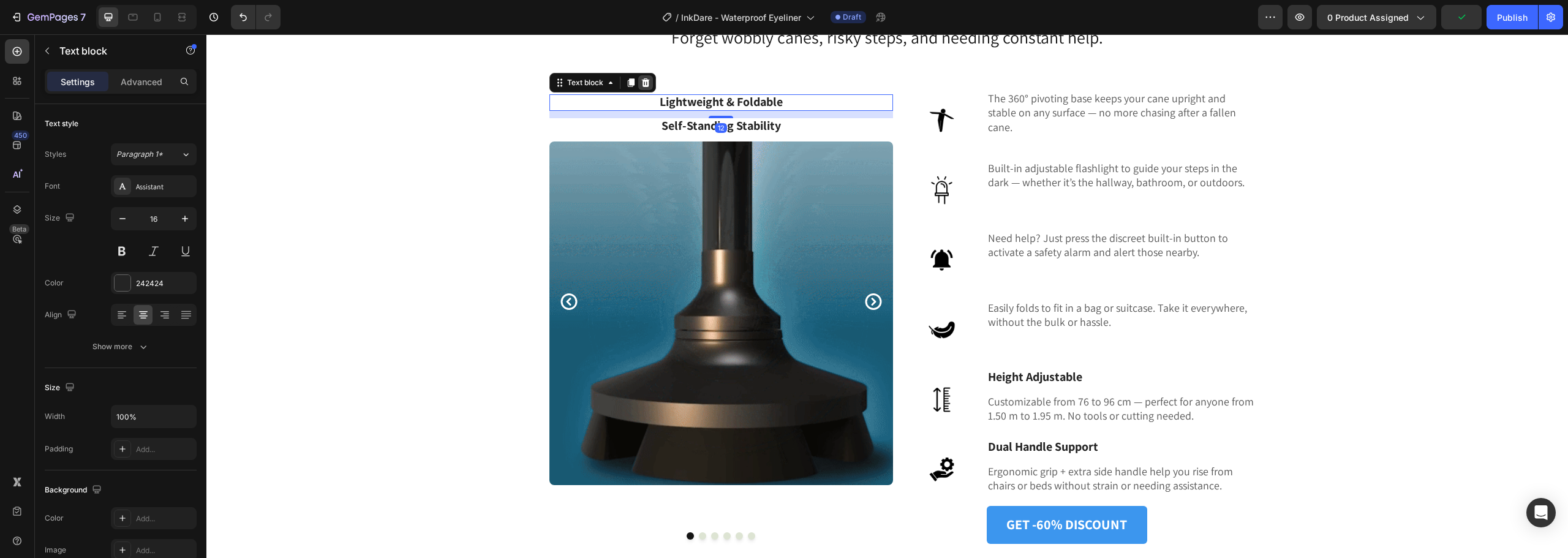
click at [642, 83] on icon at bounding box center [645, 83] width 8 height 9
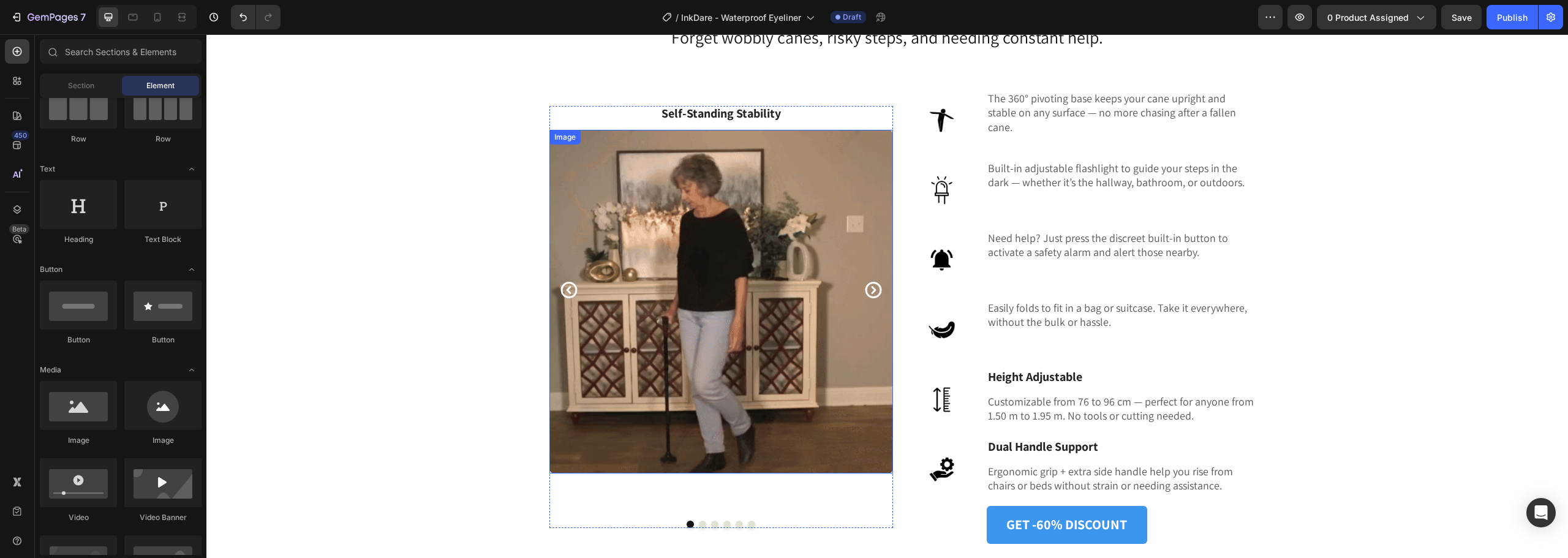
click at [565, 290] on icon "Carousel Back Arrow" at bounding box center [569, 290] width 20 height 24
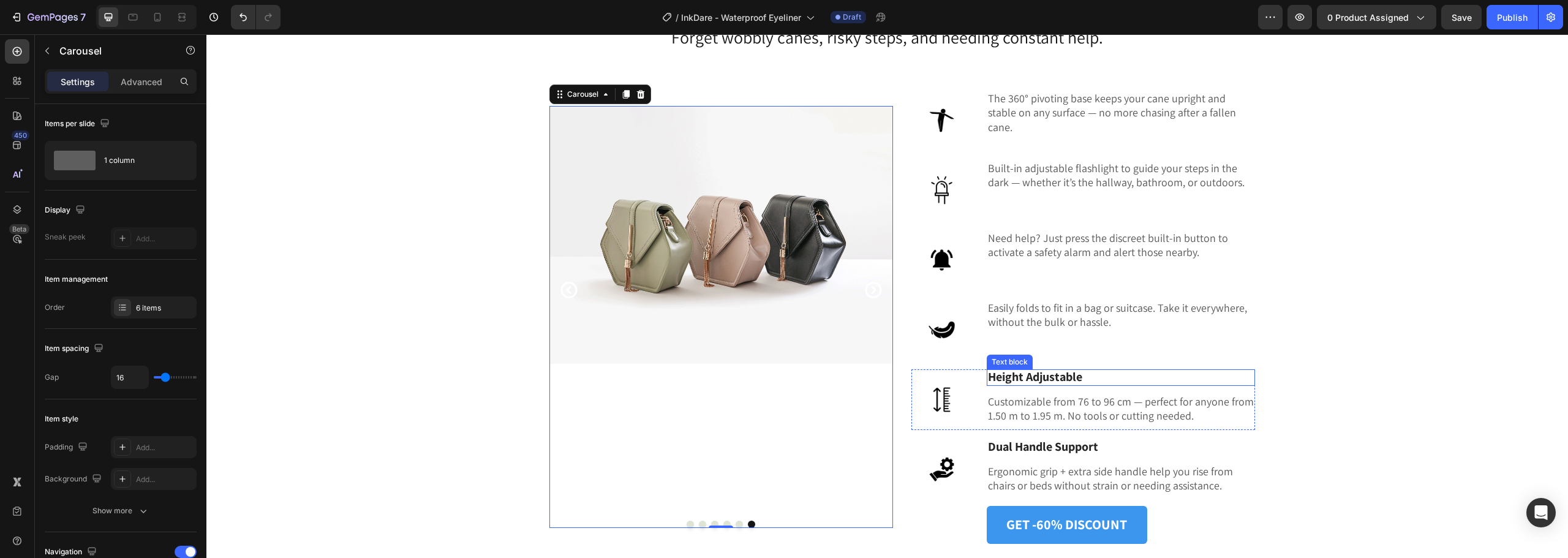
click at [1021, 378] on strong "Height Adjustable" at bounding box center [1036, 377] width 94 height 16
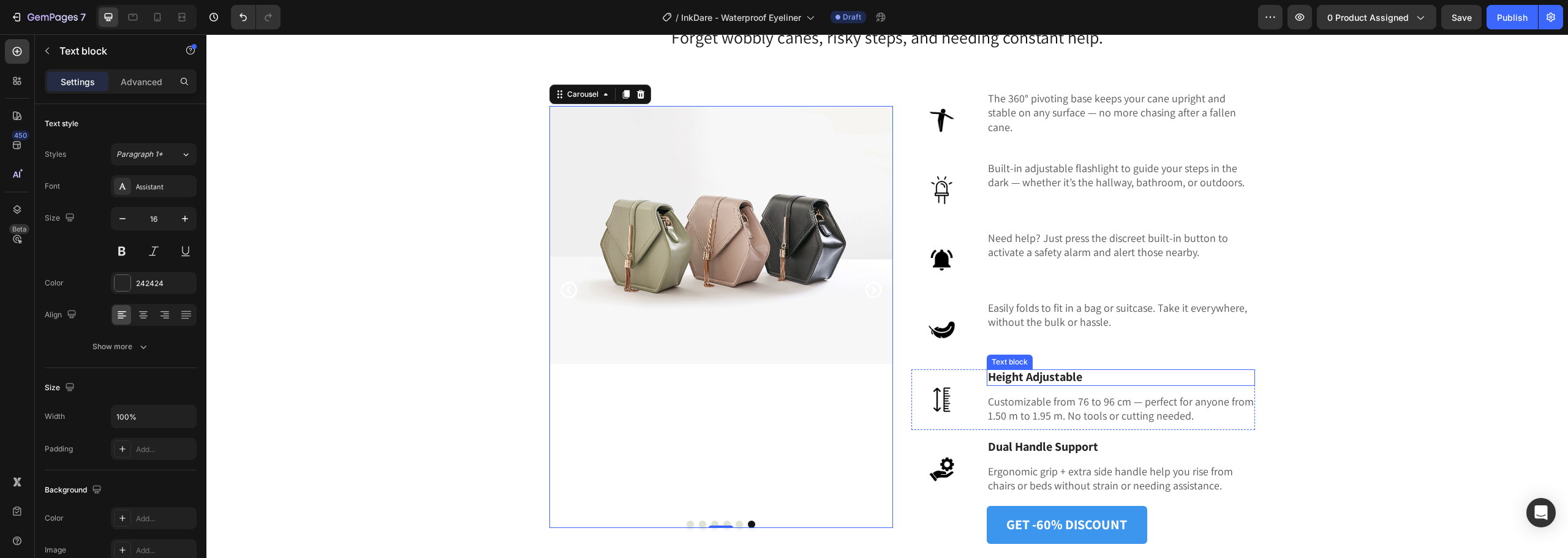
click at [1021, 378] on strong "Height Adjustable" at bounding box center [1036, 377] width 94 height 16
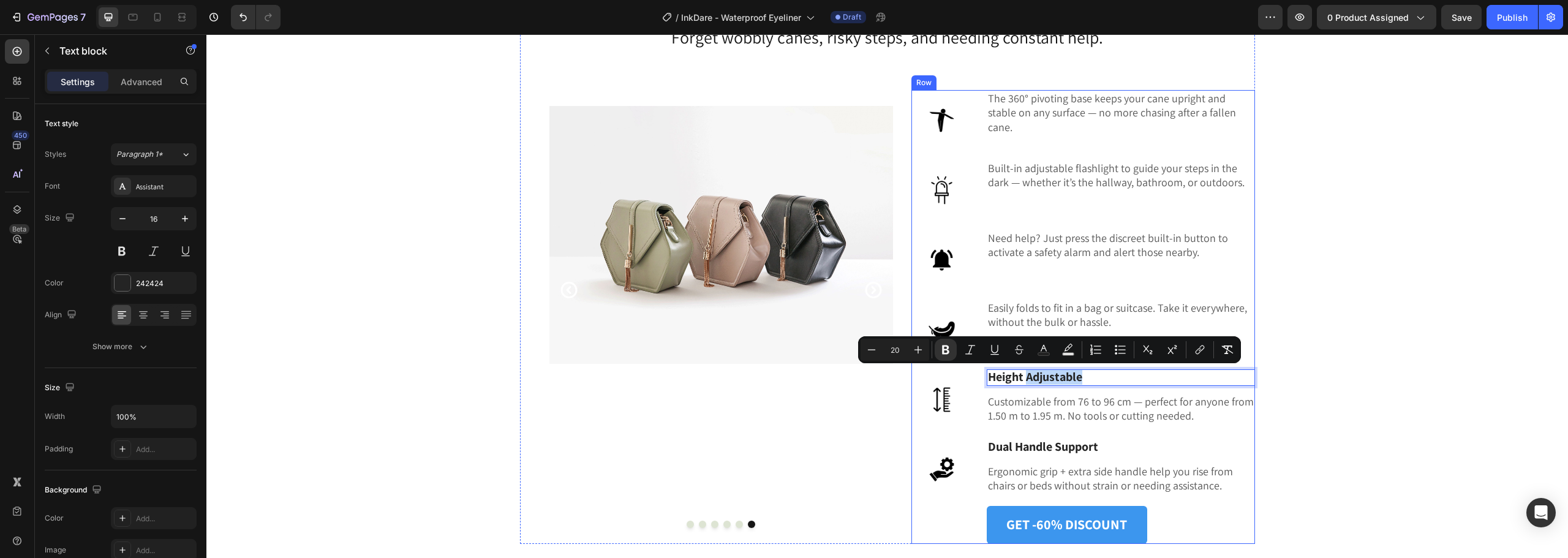
click at [1415, 442] on div "The Safe, Smart & Independent Way to Walk with Confidence Heading Forget wobbly…" at bounding box center [887, 245] width 1344 height 599
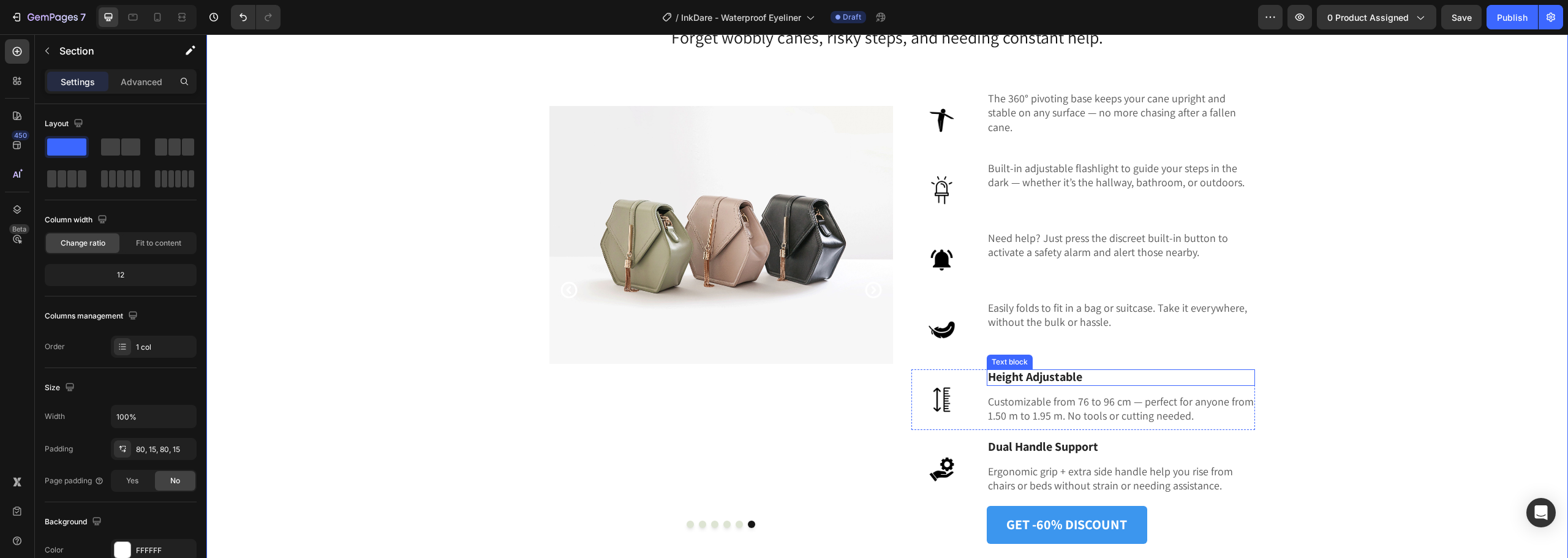
click at [1077, 377] on strong "Height Adjustable" at bounding box center [1036, 377] width 94 height 16
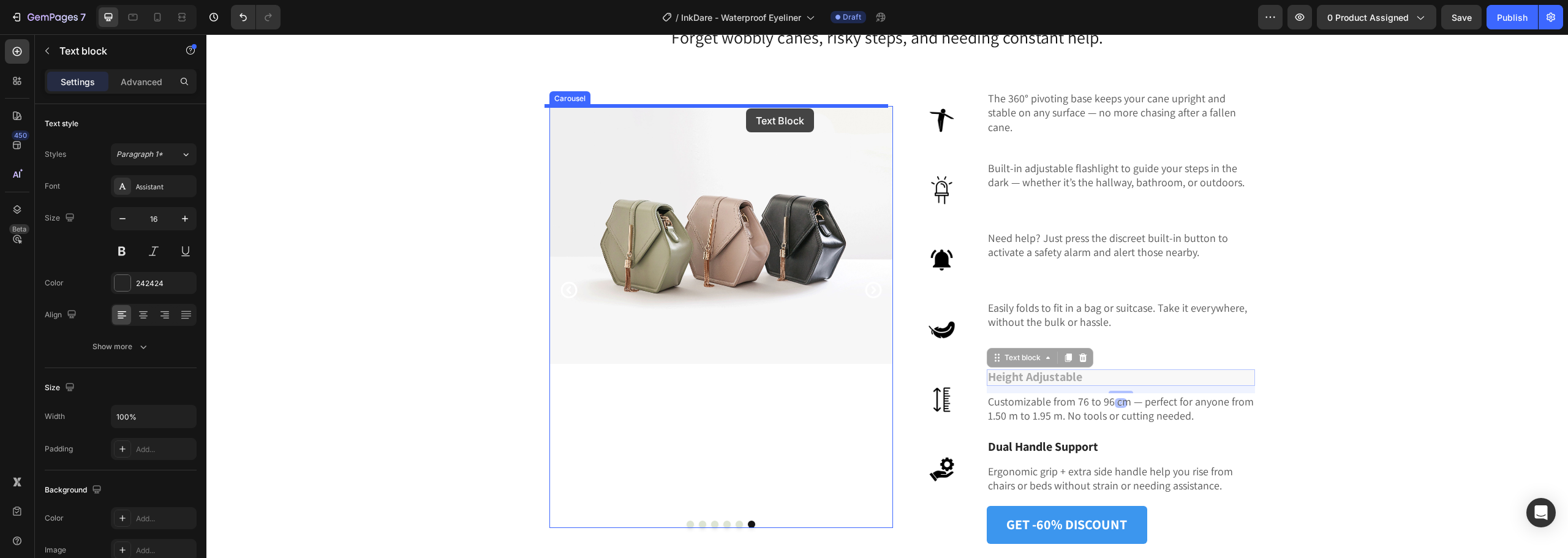
drag, startPoint x: 995, startPoint y: 358, endPoint x: 746, endPoint y: 108, distance: 352.8
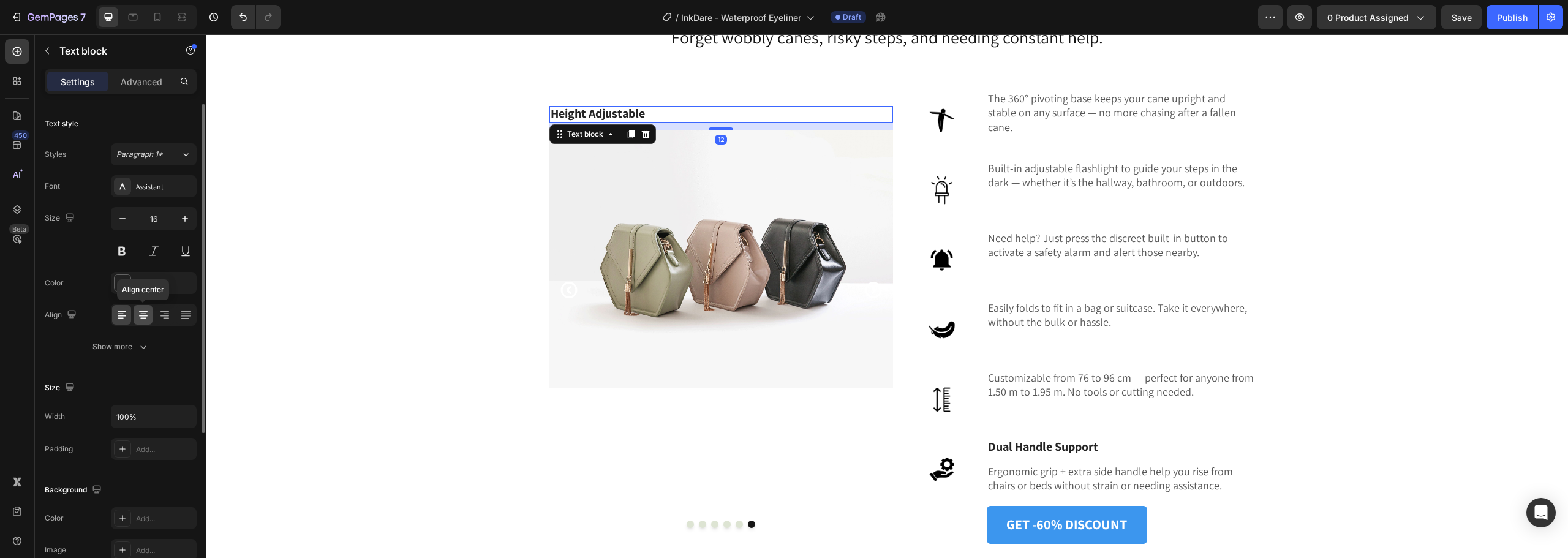
click at [146, 312] on icon at bounding box center [143, 314] width 13 height 13
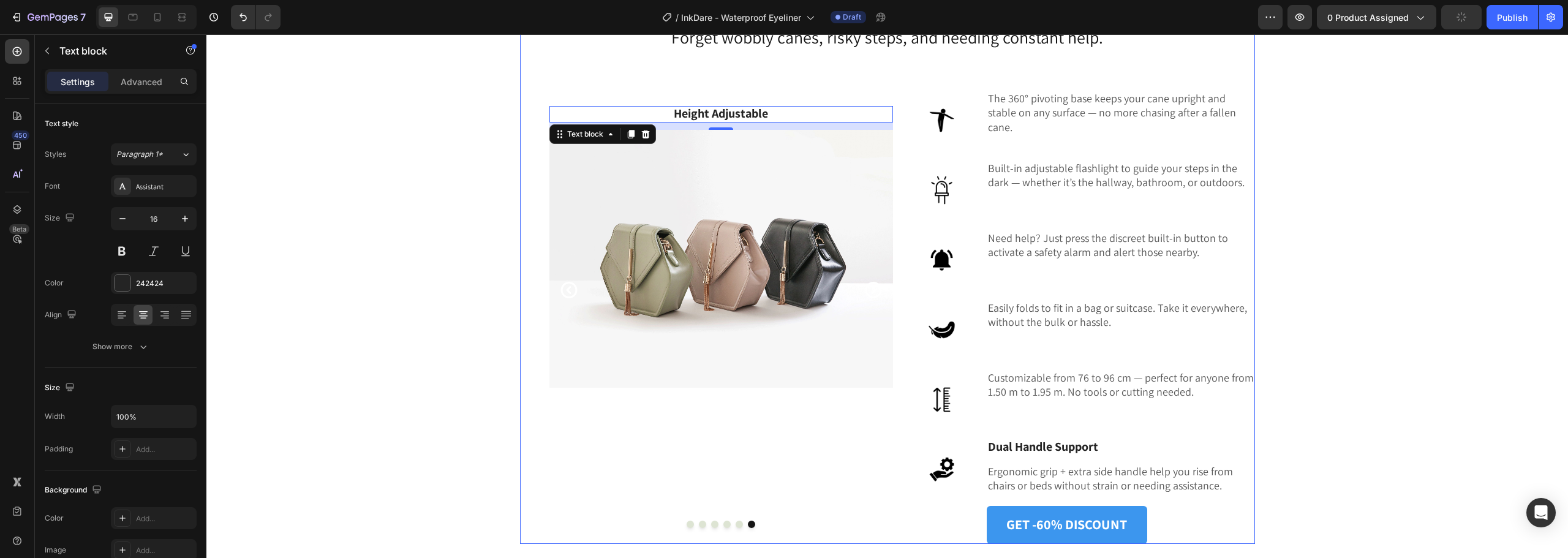
click at [736, 526] on button "Dot" at bounding box center [740, 524] width 7 height 7
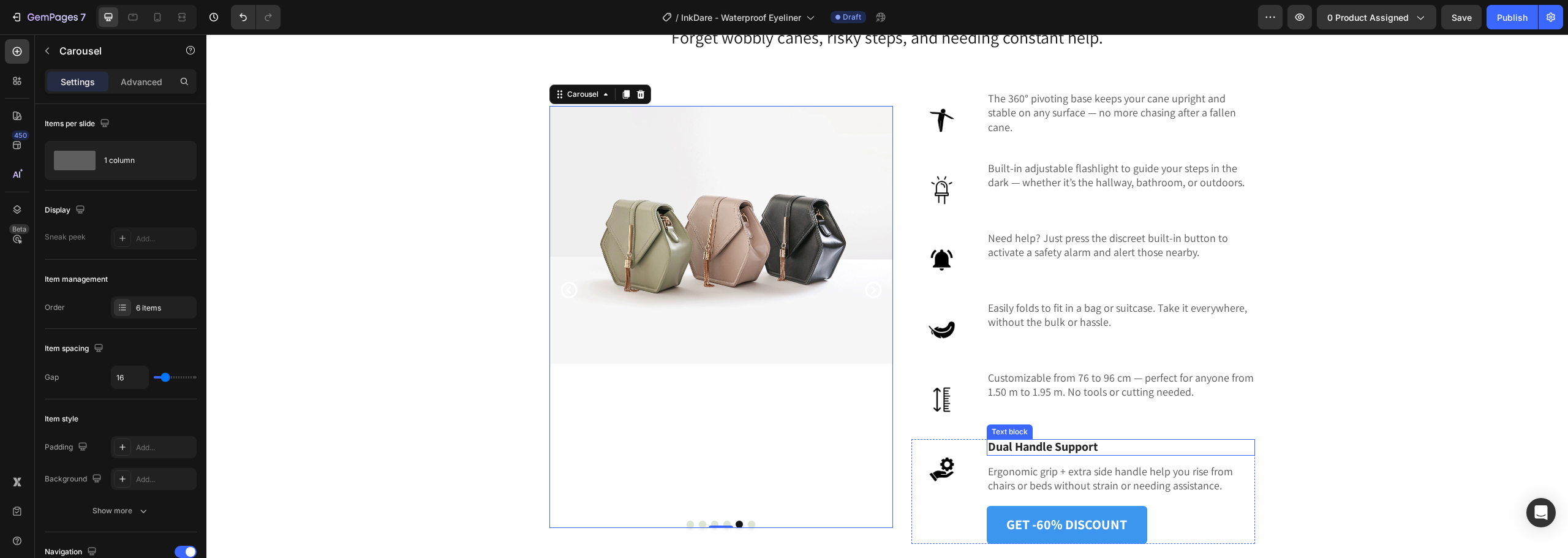
click at [1085, 441] on strong "Dual Handle Support" at bounding box center [1043, 447] width 110 height 16
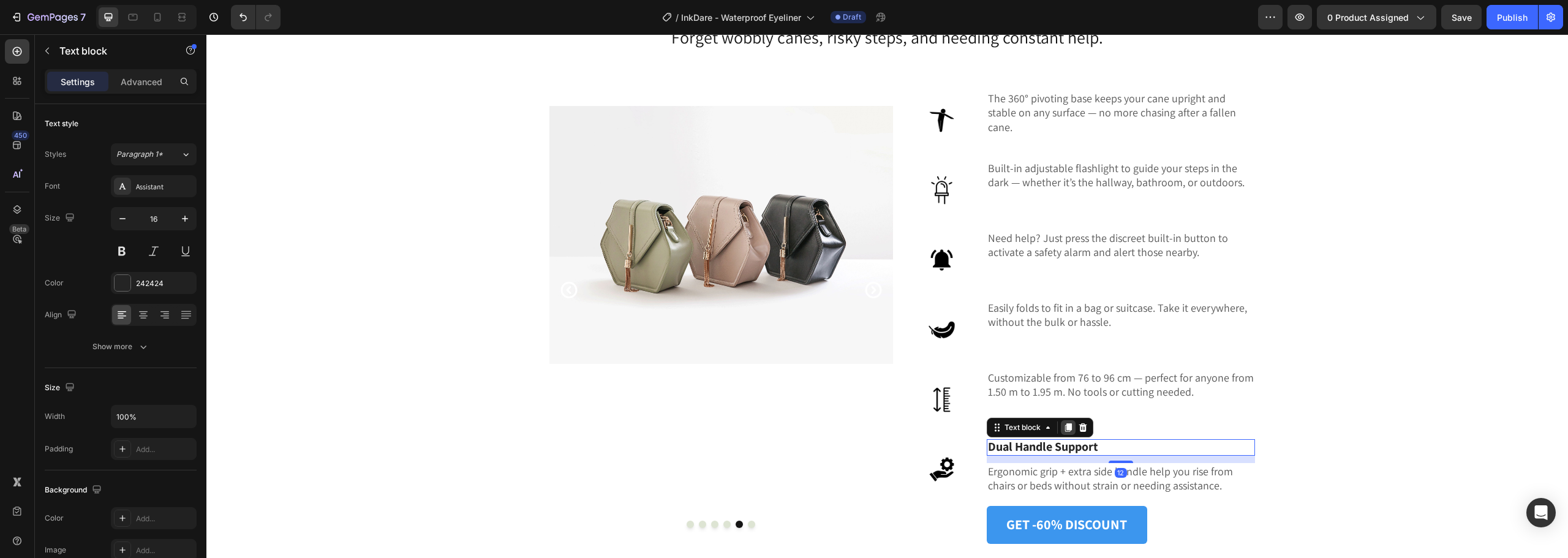
click at [1067, 430] on icon at bounding box center [1068, 427] width 10 height 10
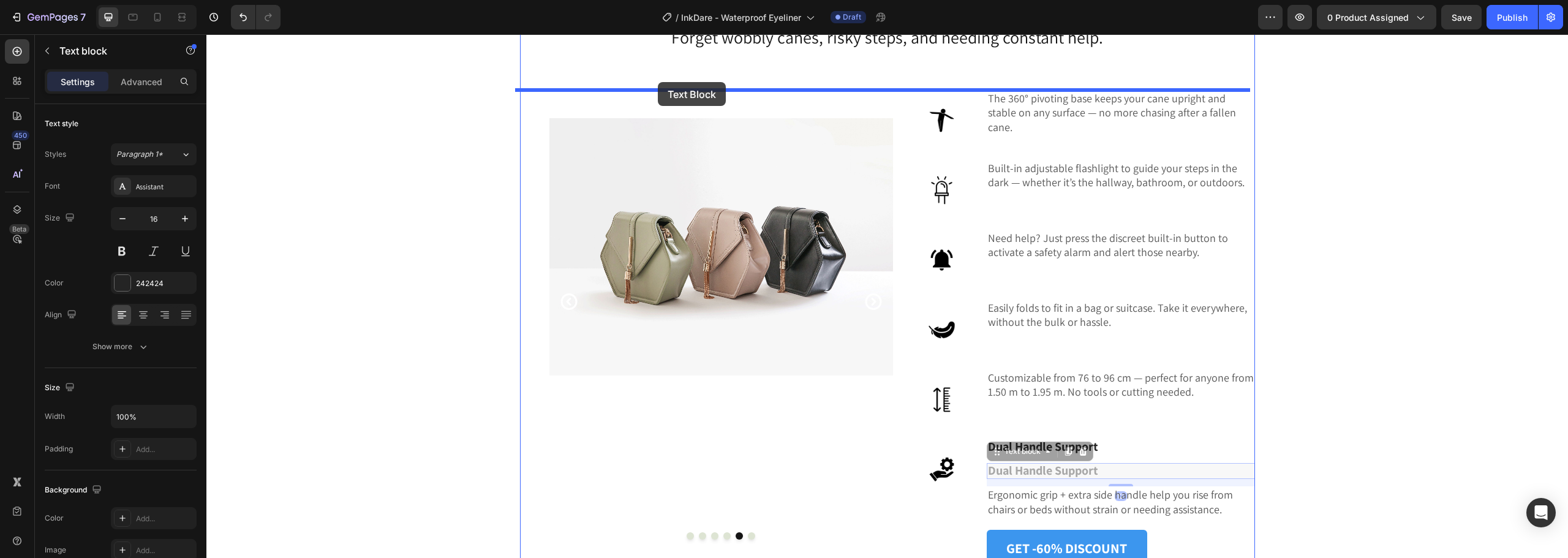
scroll to position [3569, 0]
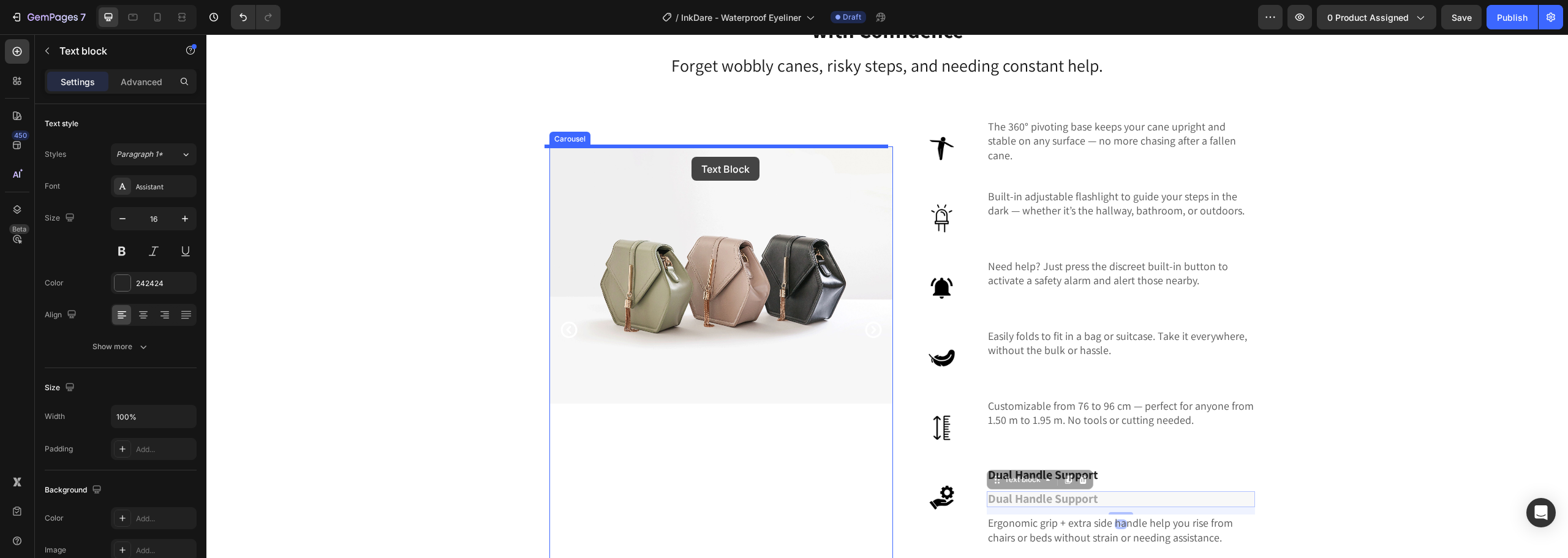
drag, startPoint x: 994, startPoint y: 451, endPoint x: 694, endPoint y: 153, distance: 422.9
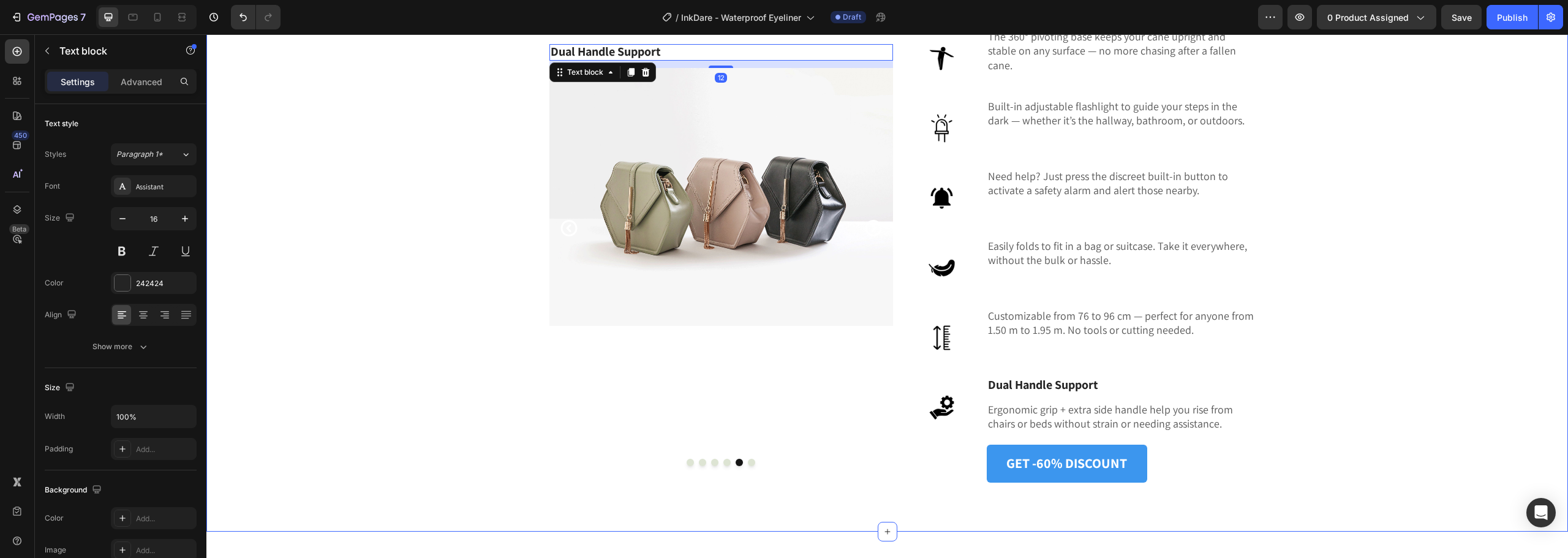
scroll to position [3446, 0]
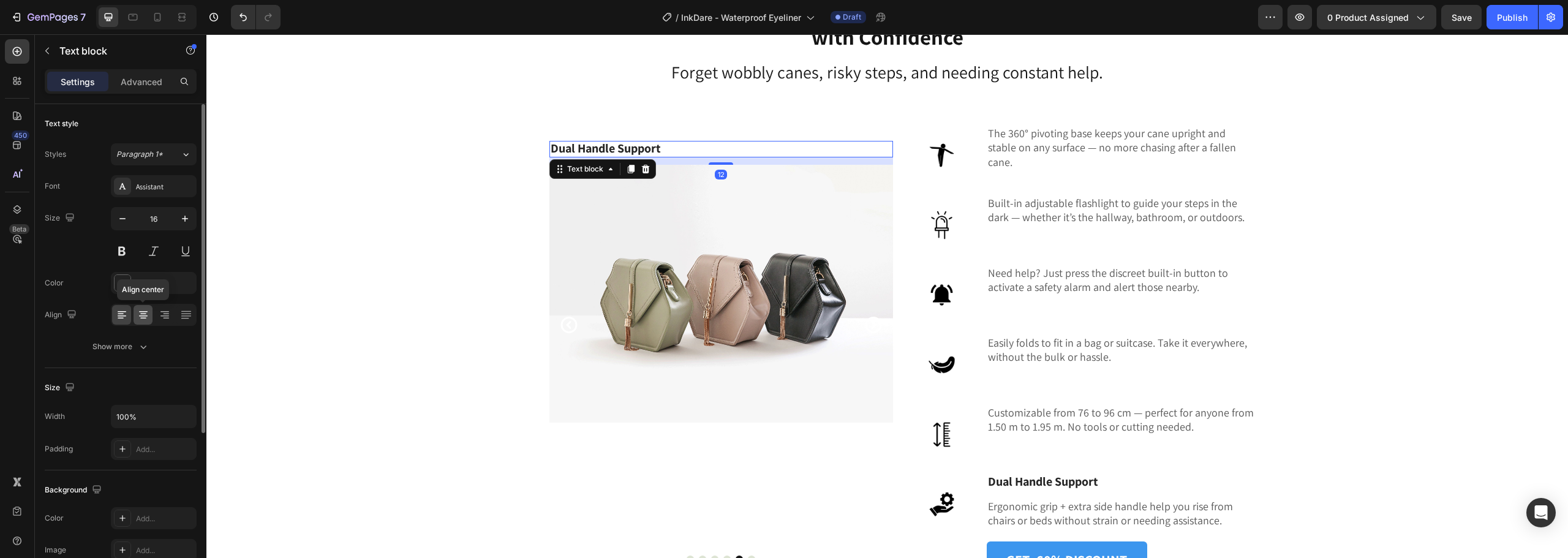
click at [140, 313] on icon at bounding box center [143, 314] width 13 height 13
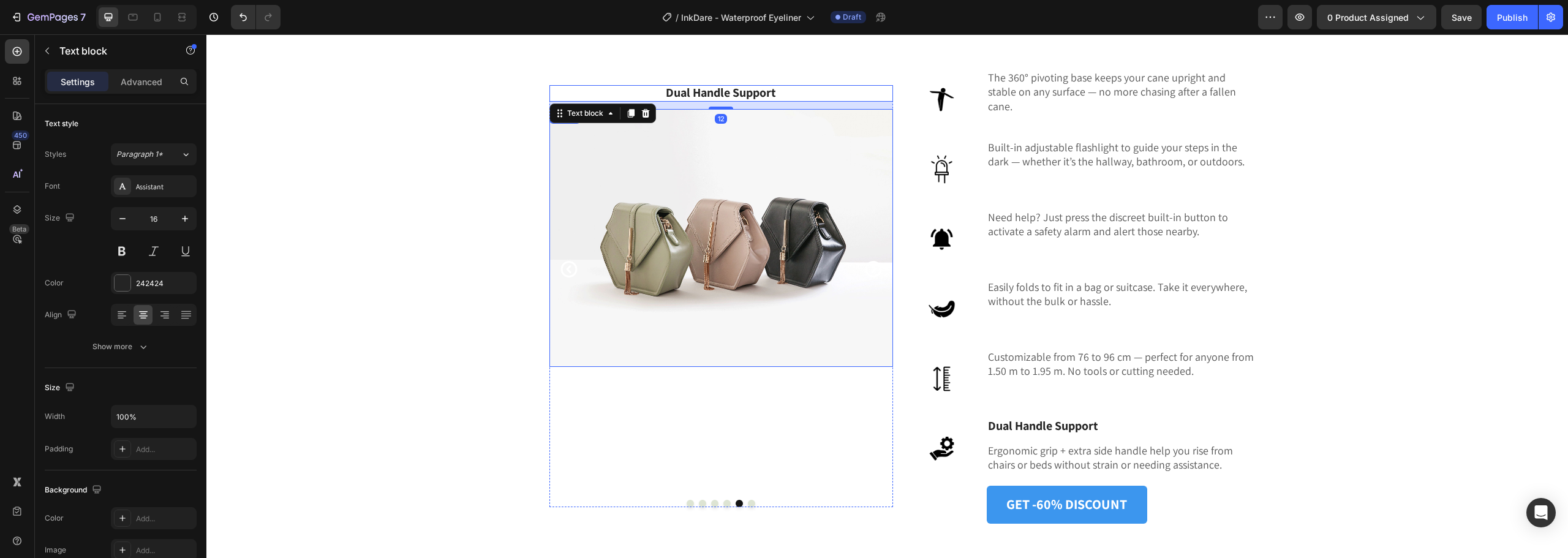
scroll to position [3691, 0]
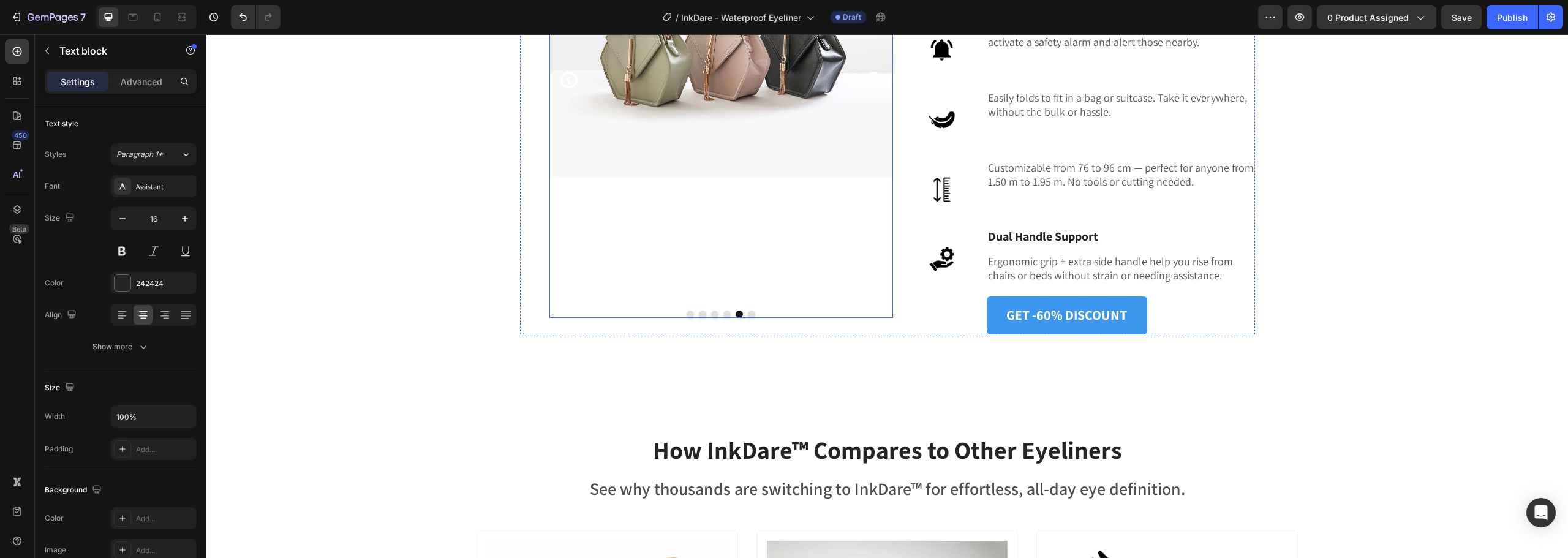
click at [723, 315] on button "Dot" at bounding box center [727, 314] width 7 height 7
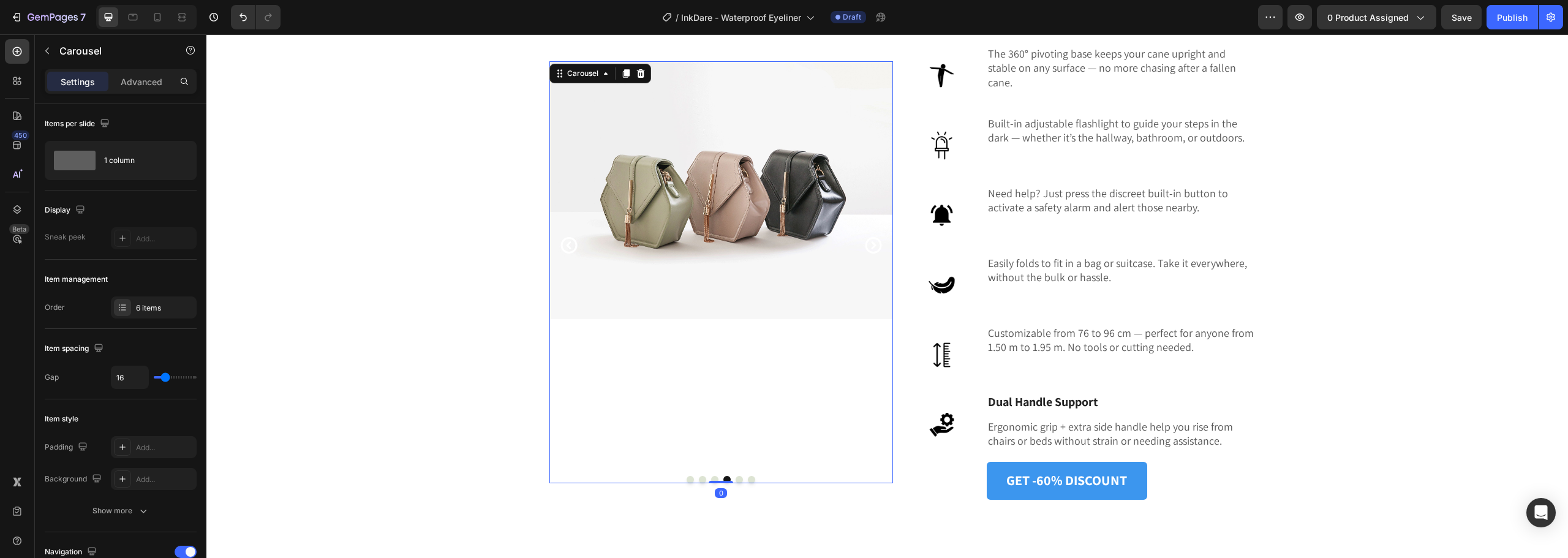
scroll to position [3446, 0]
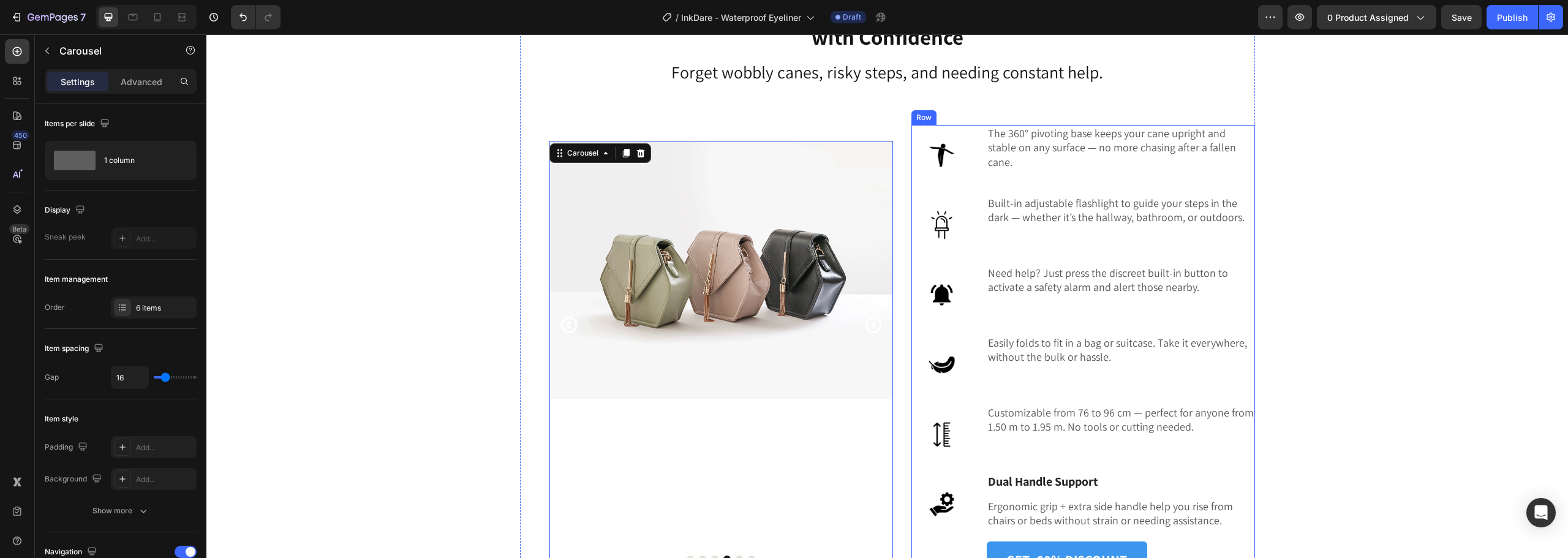
click at [1038, 474] on strong "Dual Handle Support" at bounding box center [1043, 481] width 110 height 16
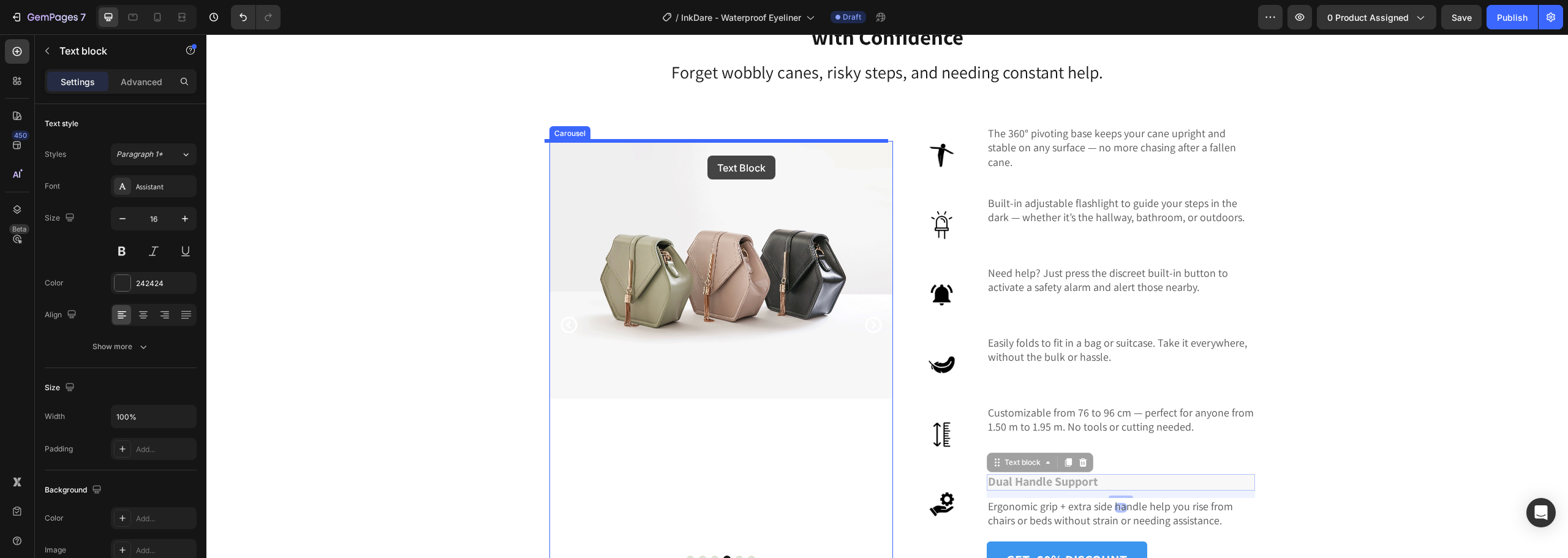
drag, startPoint x: 990, startPoint y: 461, endPoint x: 707, endPoint y: 153, distance: 418.3
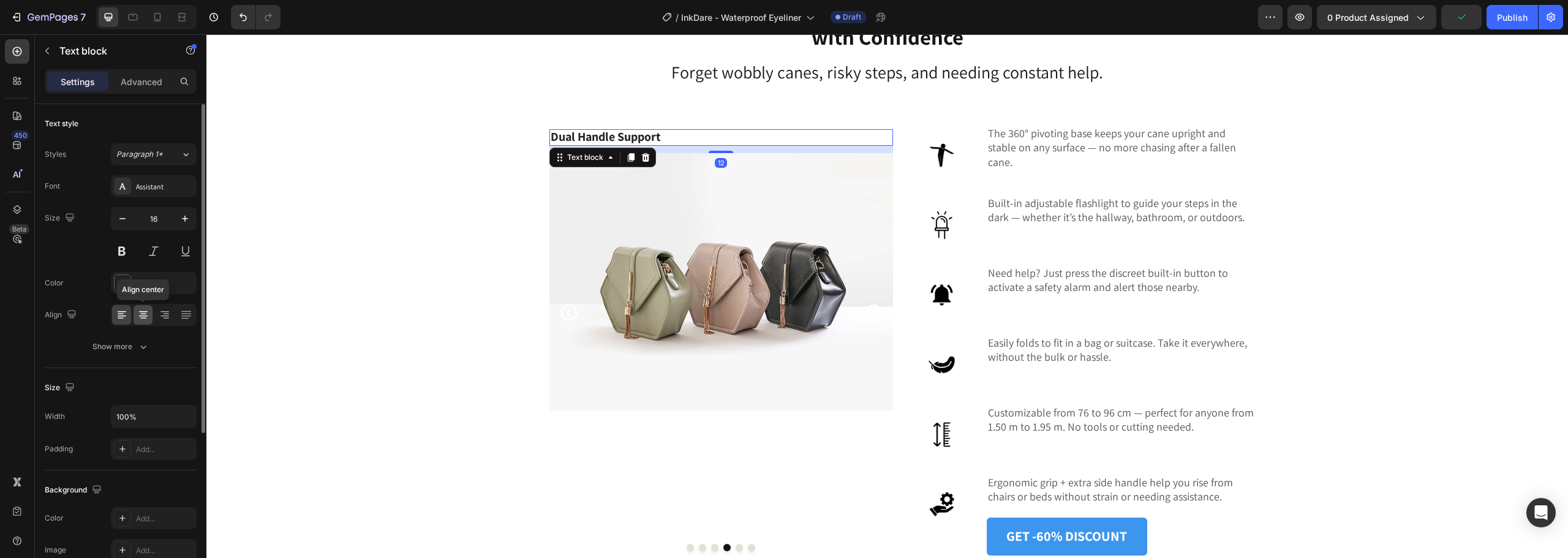
click at [138, 314] on icon at bounding box center [143, 314] width 13 height 13
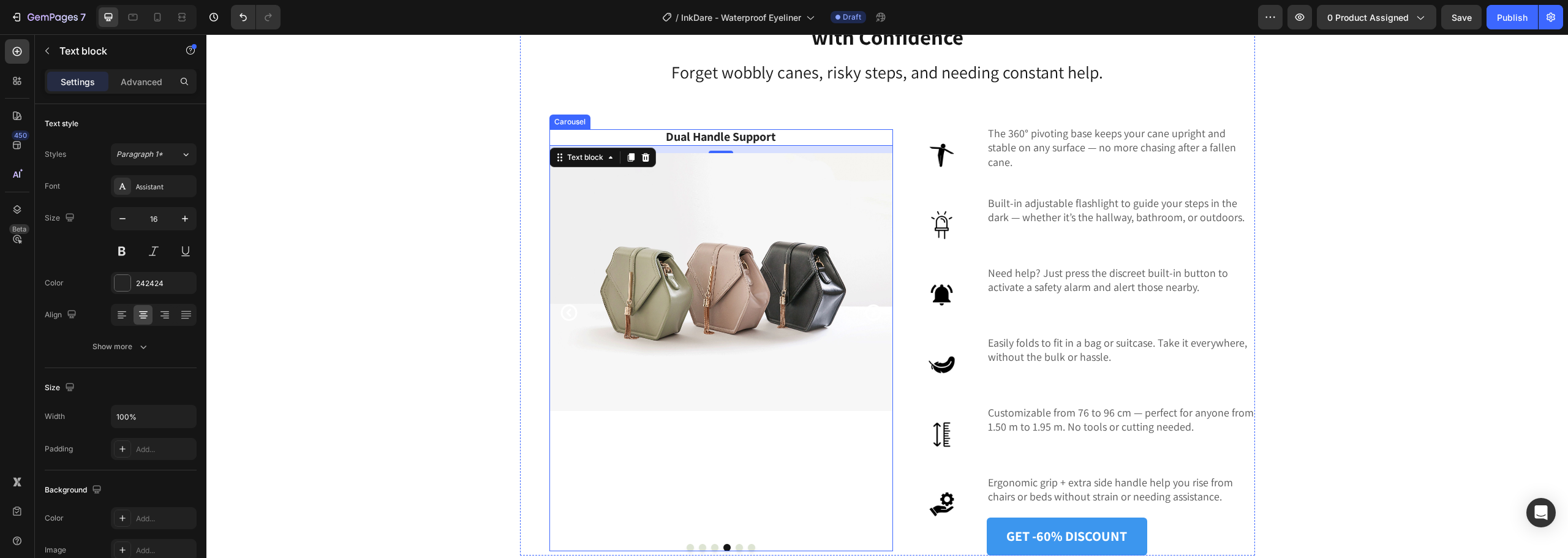
click at [711, 549] on button "Dot" at bounding box center [715, 548] width 7 height 7
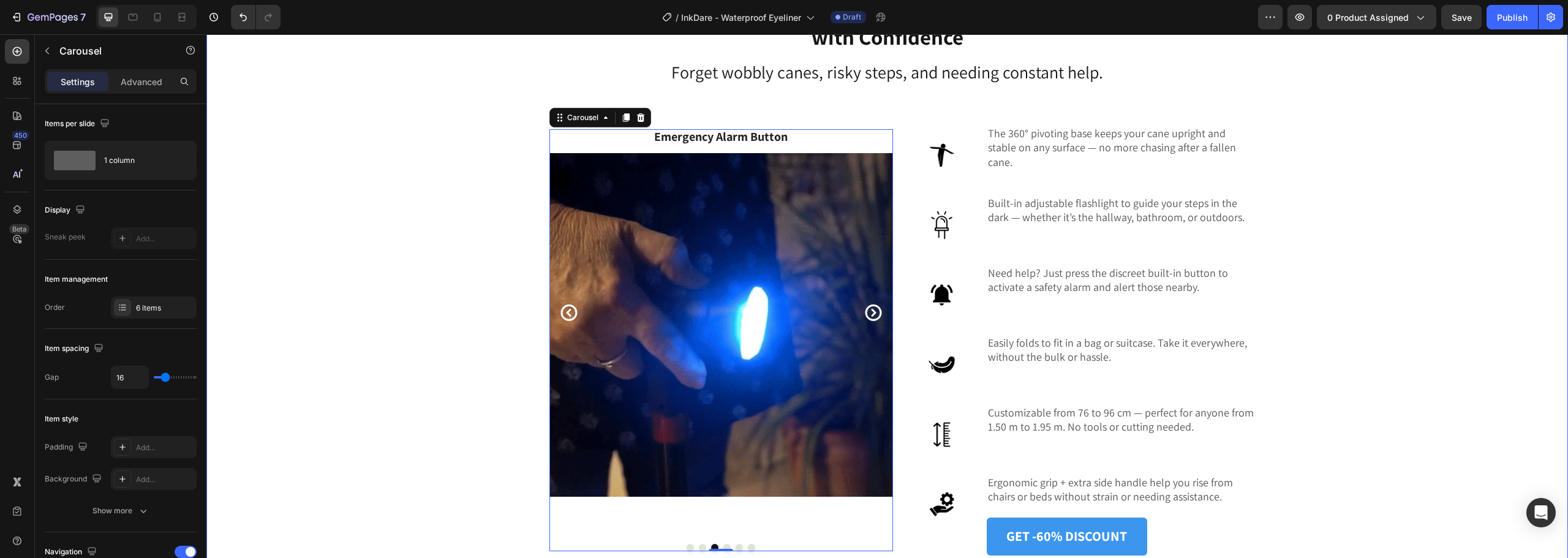
click at [1295, 277] on div "The Safe, Smart & Independent Way to Walk with Confidence Heading Forget wobbly…" at bounding box center [887, 268] width 1344 height 574
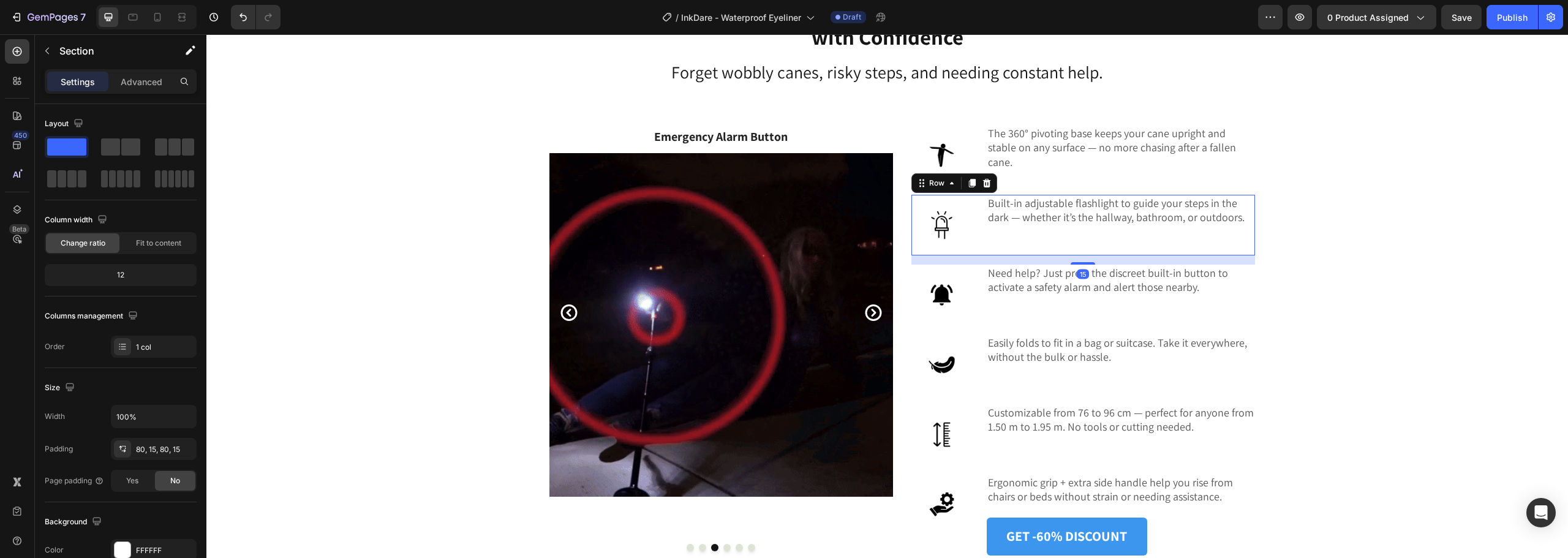
click at [1229, 255] on div "Image Built-in adjustable flashlight to guide your steps in the dark — whether …" at bounding box center [1084, 225] width 344 height 61
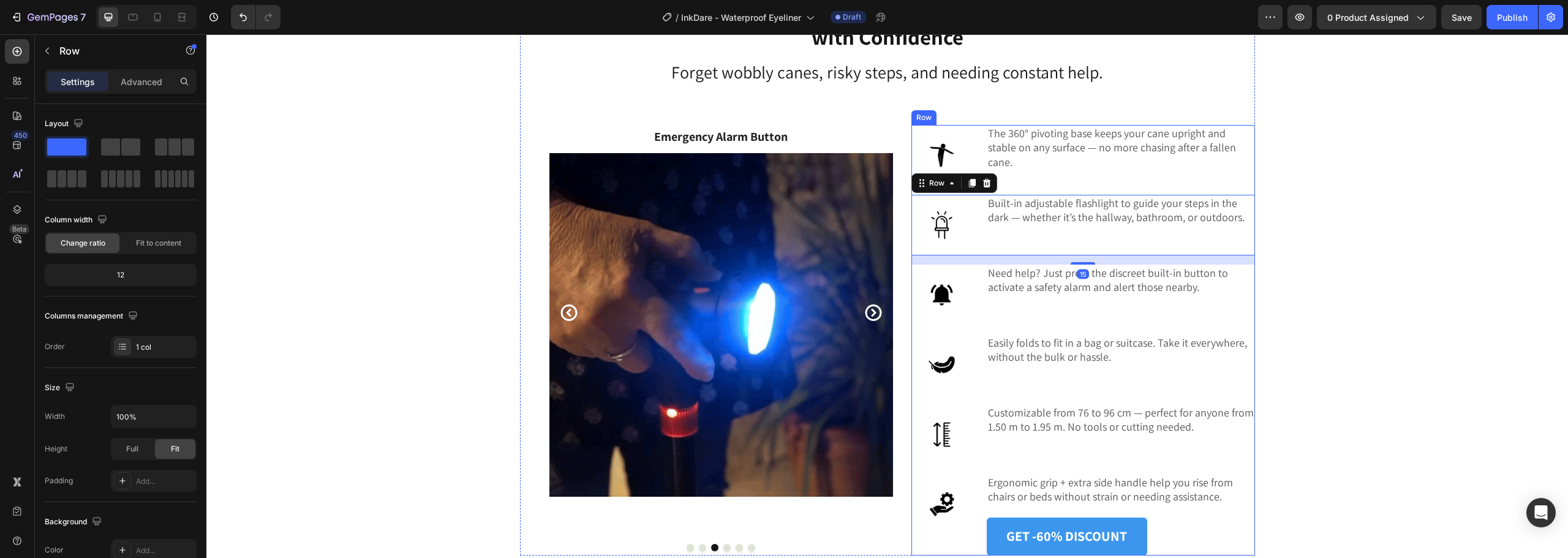
click at [1177, 332] on div "Image The 360° pivoting base keeps your cane upright and stable on any surface …" at bounding box center [1084, 340] width 344 height 430
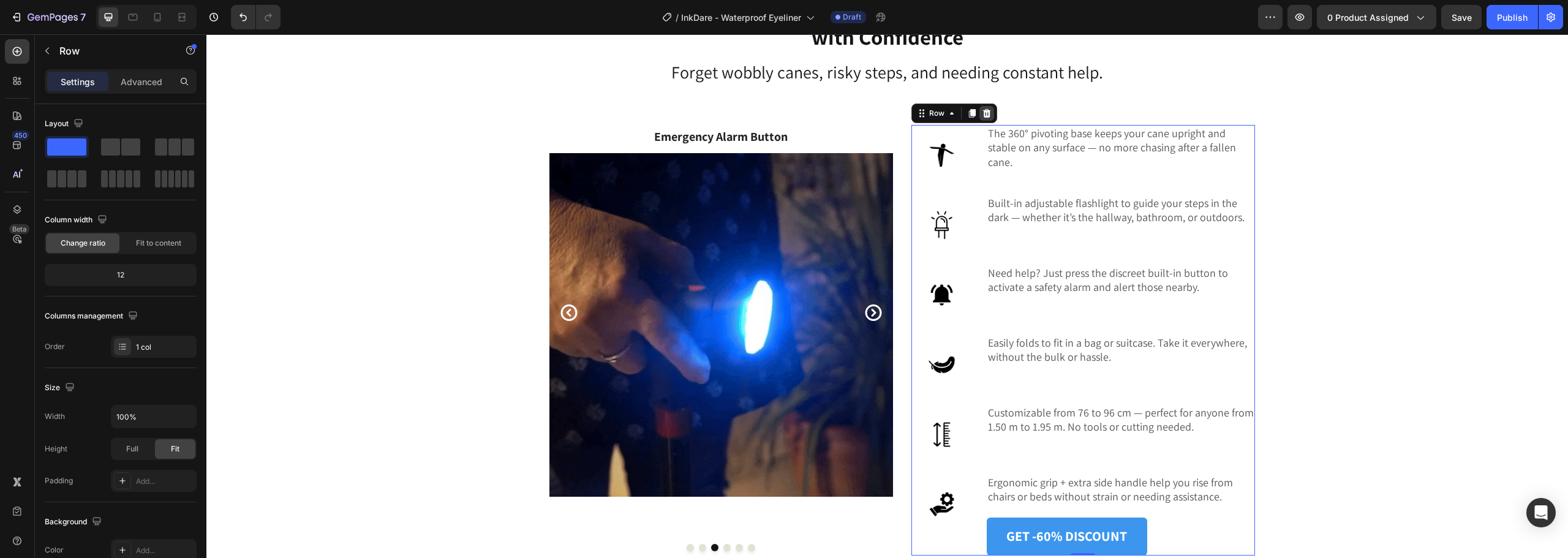
click at [983, 118] on div at bounding box center [987, 114] width 15 height 15
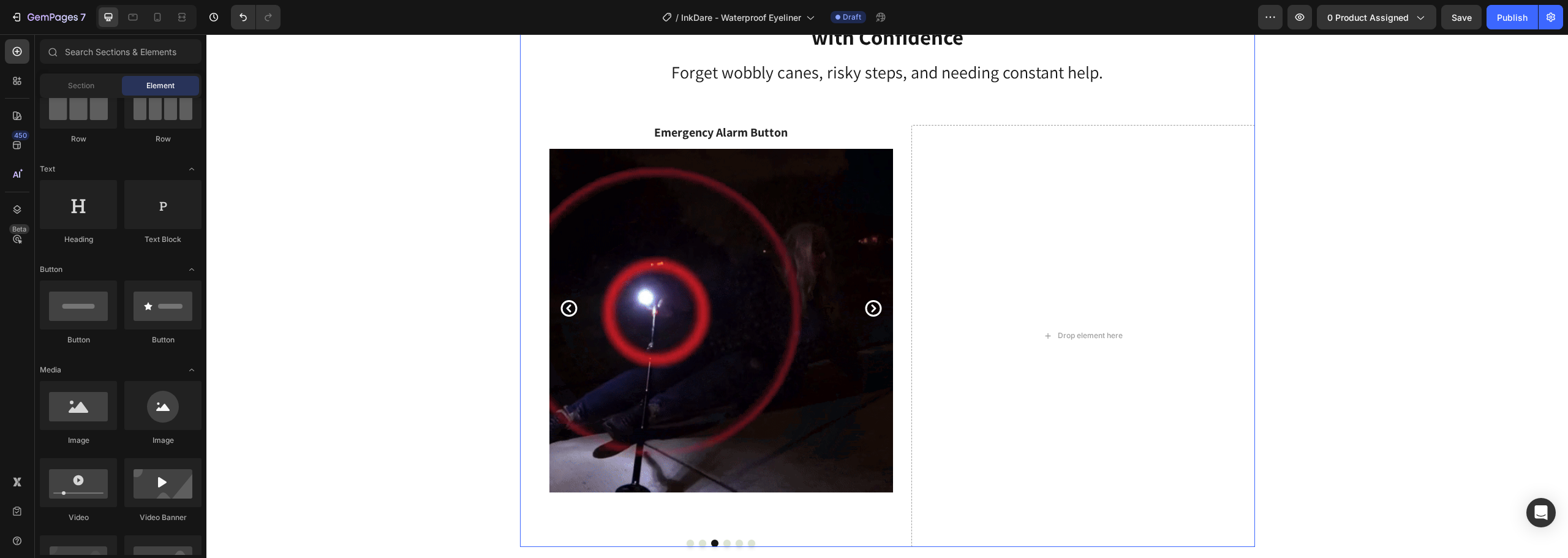
click at [900, 207] on div "Drop element here Self-Standing Stability Text block Image Night-Ready LED Ligh…" at bounding box center [888, 336] width 735 height 422
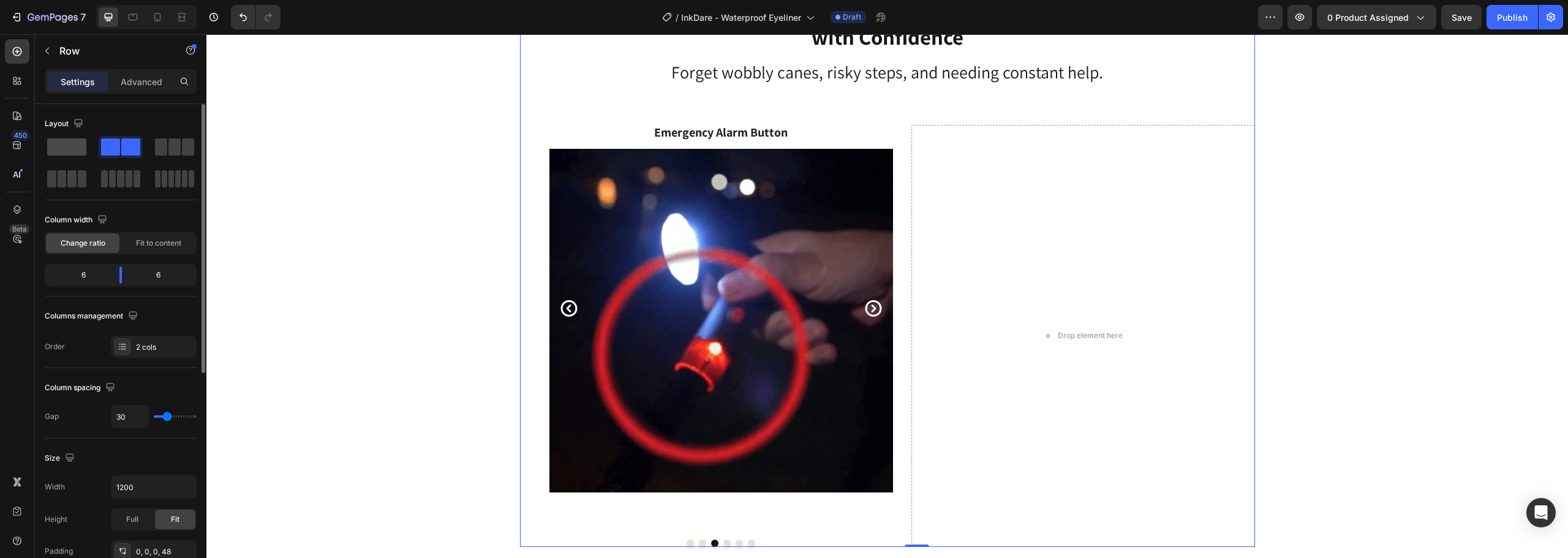
click at [56, 145] on span at bounding box center [66, 147] width 39 height 17
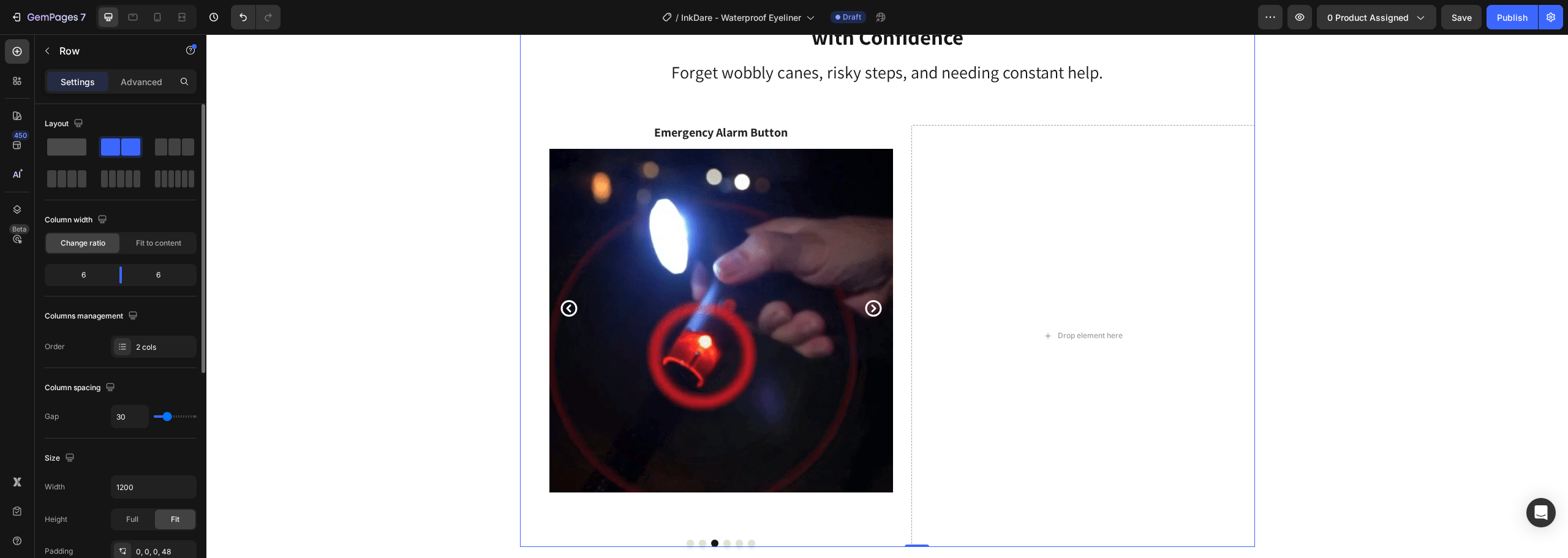
click at [56, 145] on span at bounding box center [66, 147] width 39 height 17
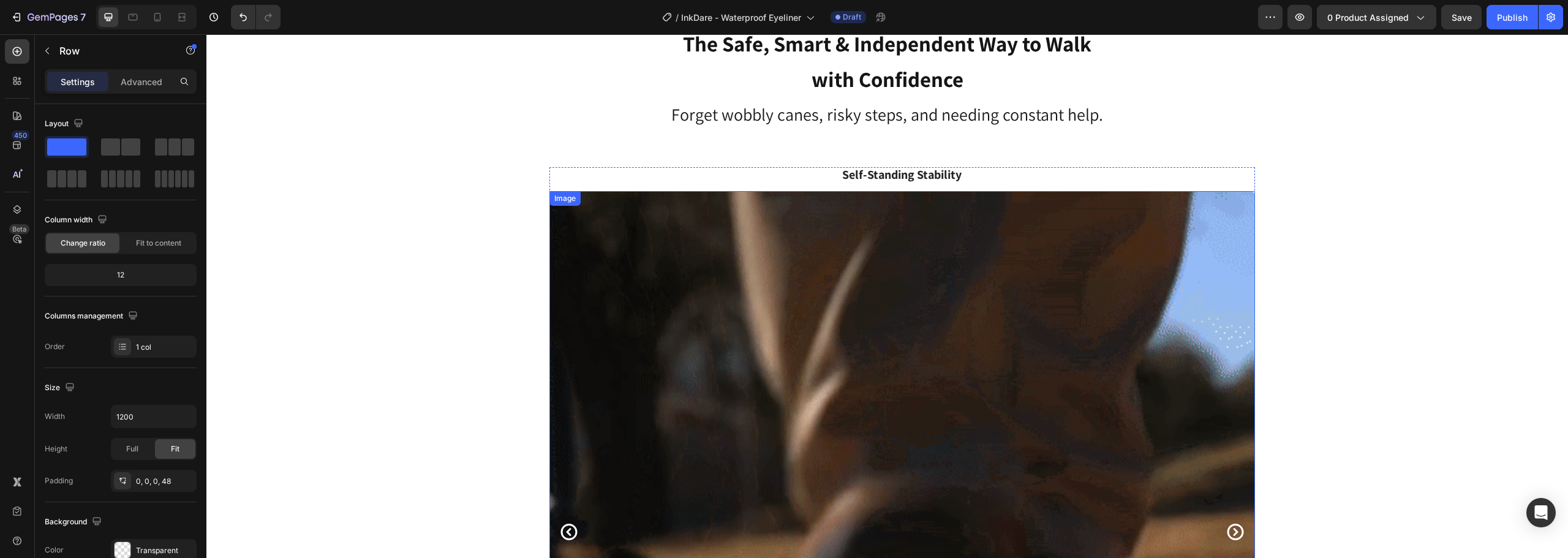
scroll to position [3569, 0]
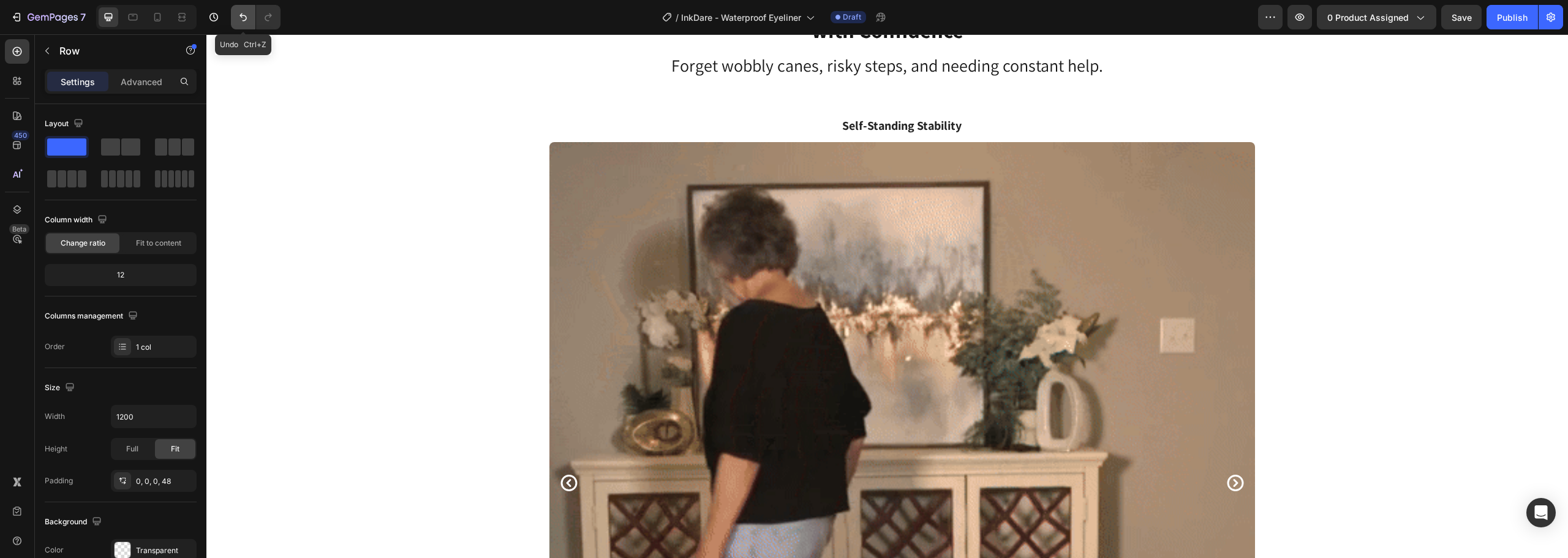
click at [236, 13] on button "Undo/Redo" at bounding box center [243, 17] width 24 height 24
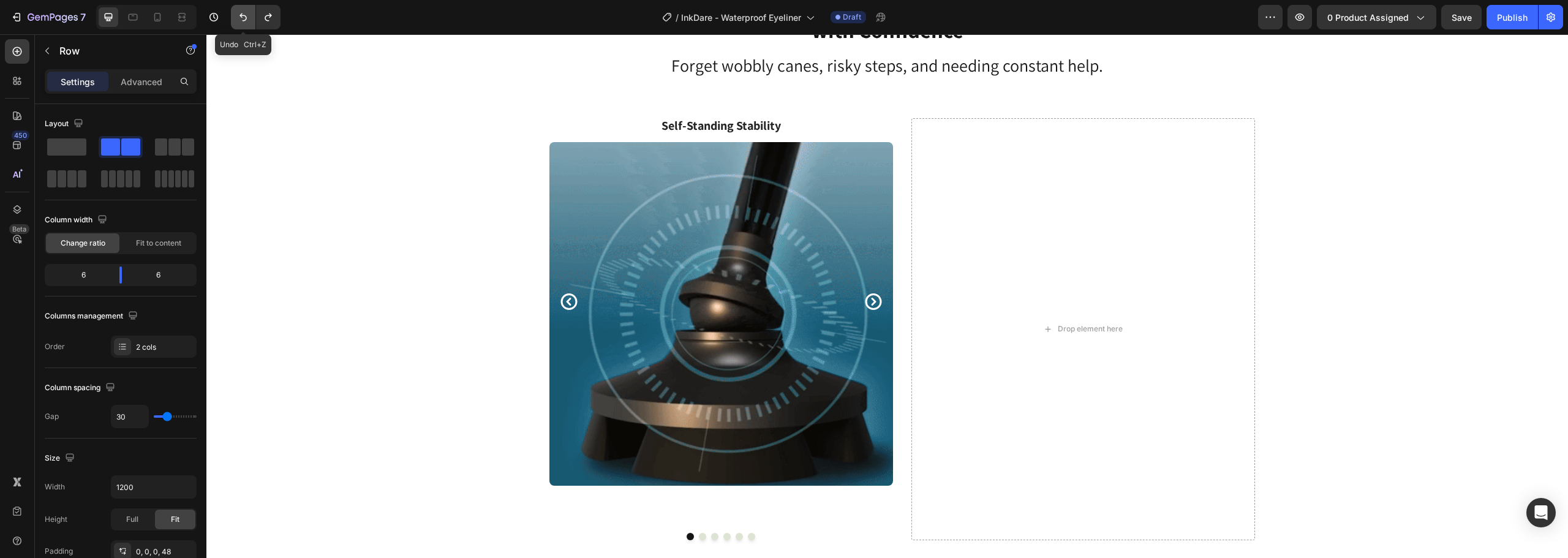
click at [235, 18] on button "Undo/Redo" at bounding box center [243, 17] width 24 height 24
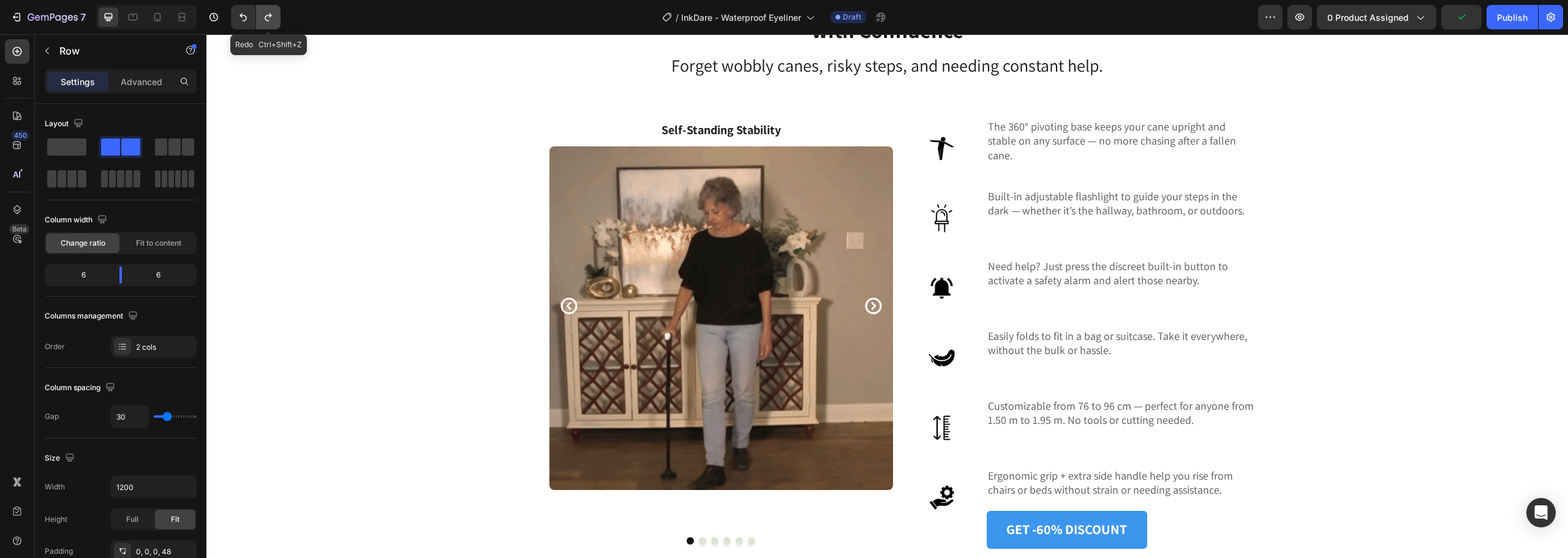
click at [267, 16] on icon "Undo/Redo" at bounding box center [267, 17] width 7 height 8
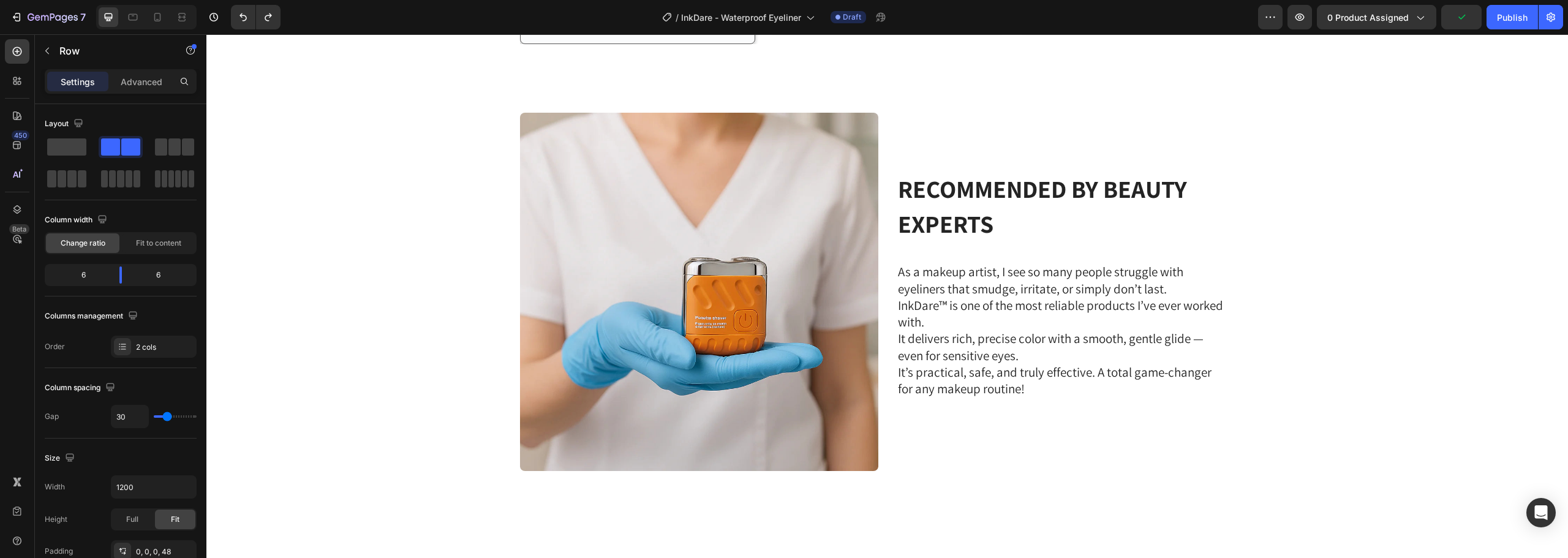
scroll to position [2957, 0]
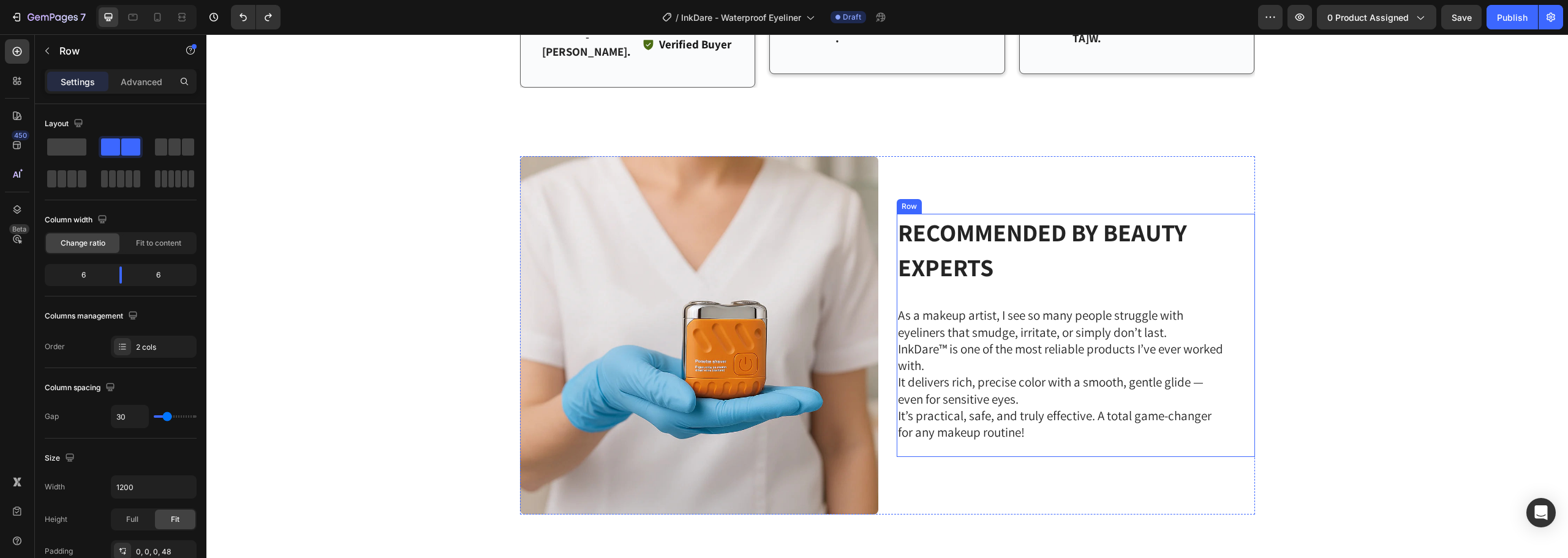
click at [1229, 214] on div "RECOMMENDED BY BEAUTY EXPERTS Heading As a makeup artist, I see so many people …" at bounding box center [1076, 335] width 358 height 243
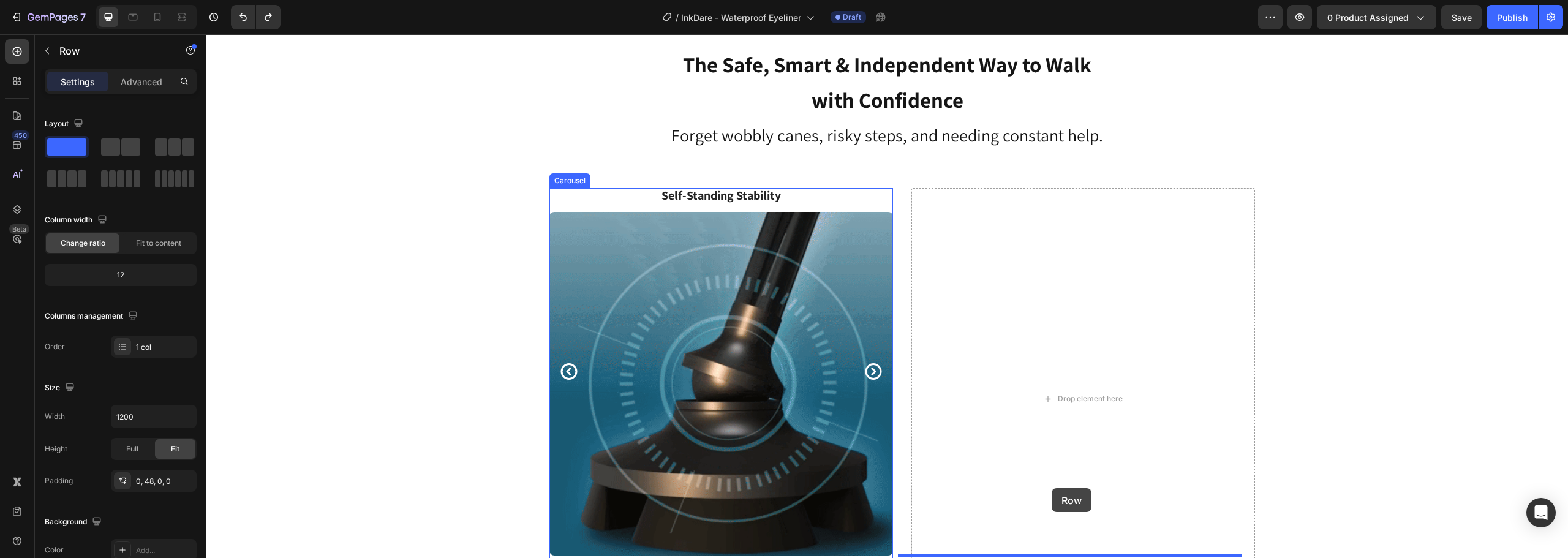
scroll to position [3580, 0]
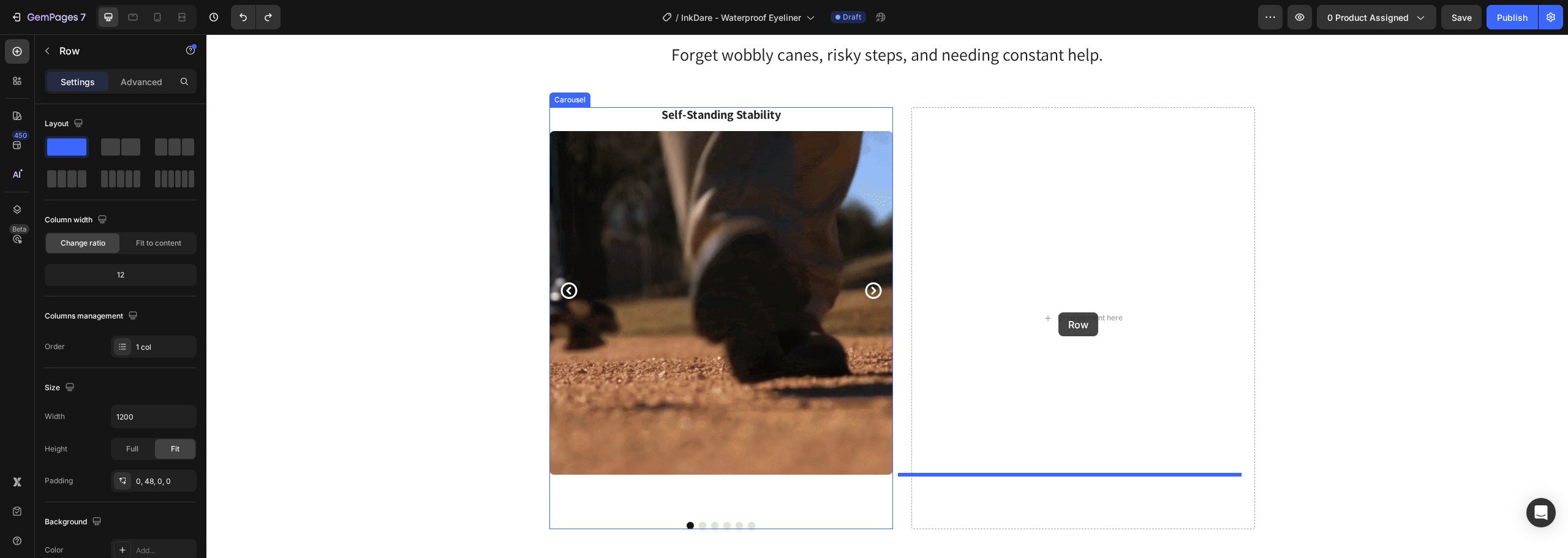
drag, startPoint x: 901, startPoint y: 176, endPoint x: 1059, endPoint y: 312, distance: 208.5
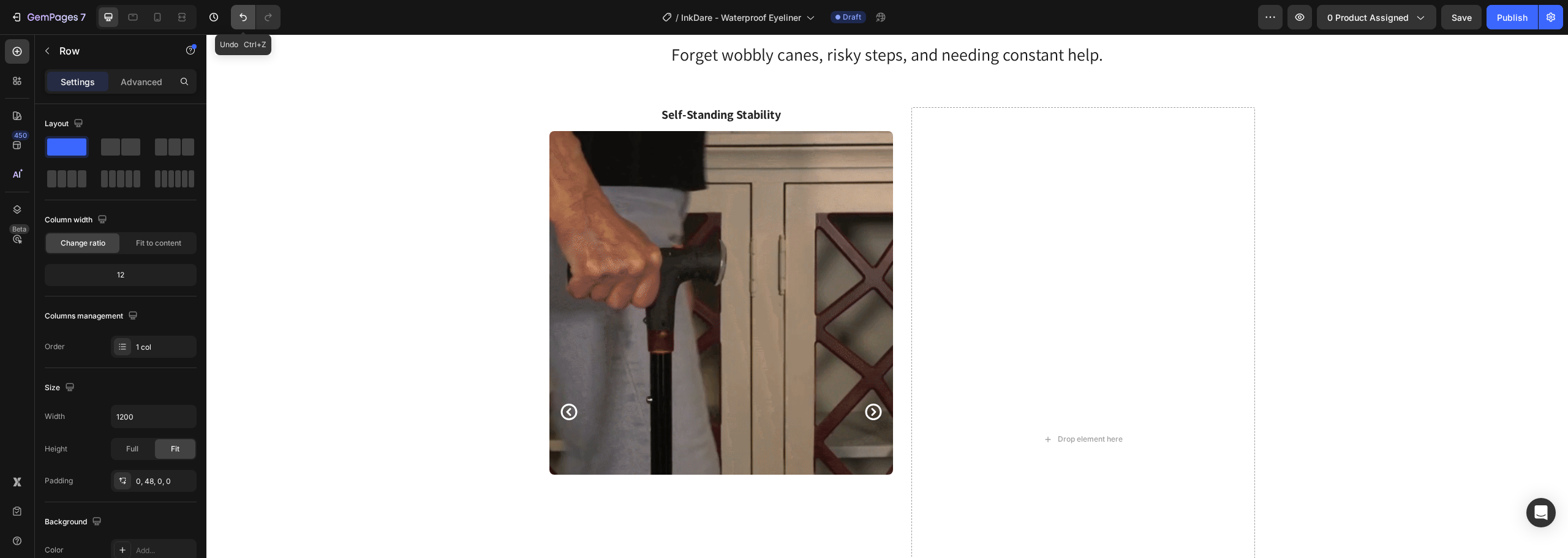
click at [239, 19] on icon "Undo/Redo" at bounding box center [243, 17] width 13 height 13
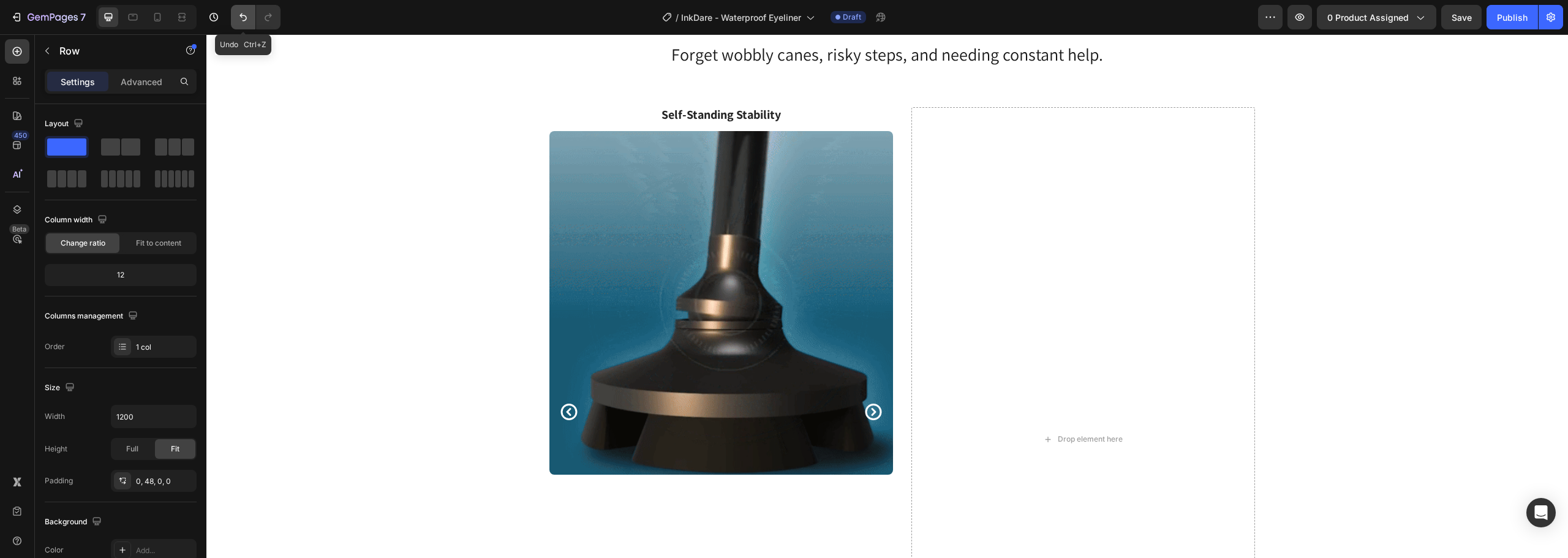
click at [239, 19] on icon "Undo/Redo" at bounding box center [243, 17] width 13 height 13
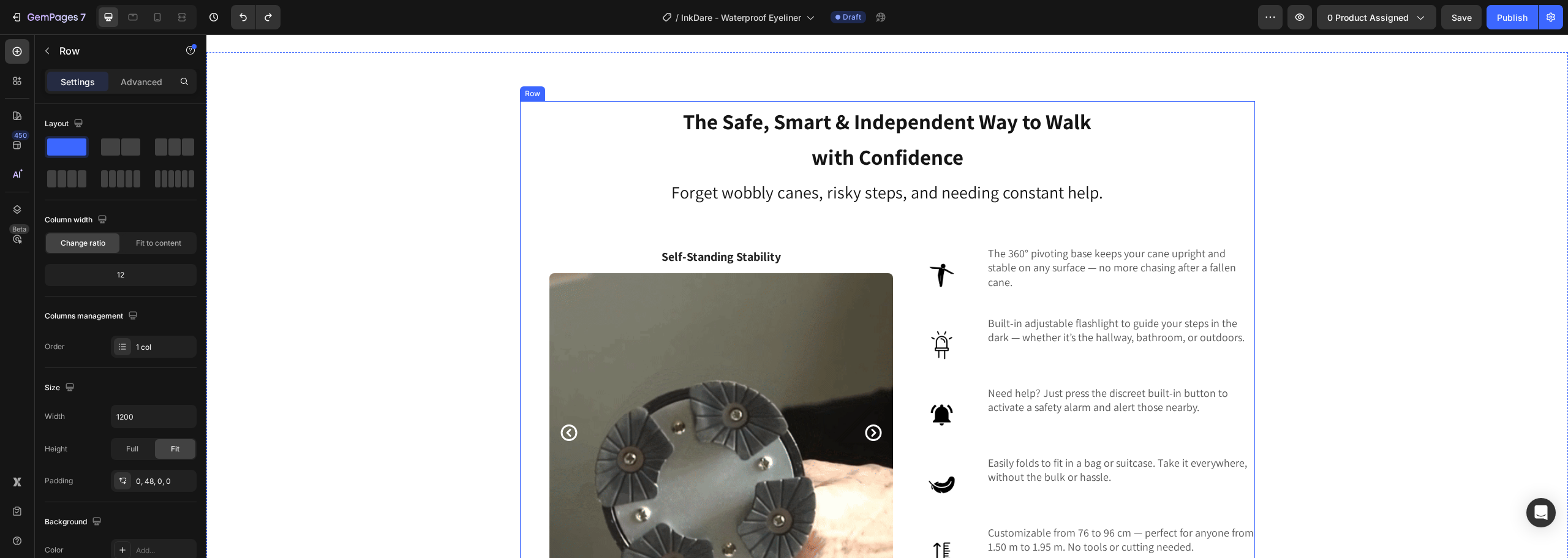
scroll to position [3516, 0]
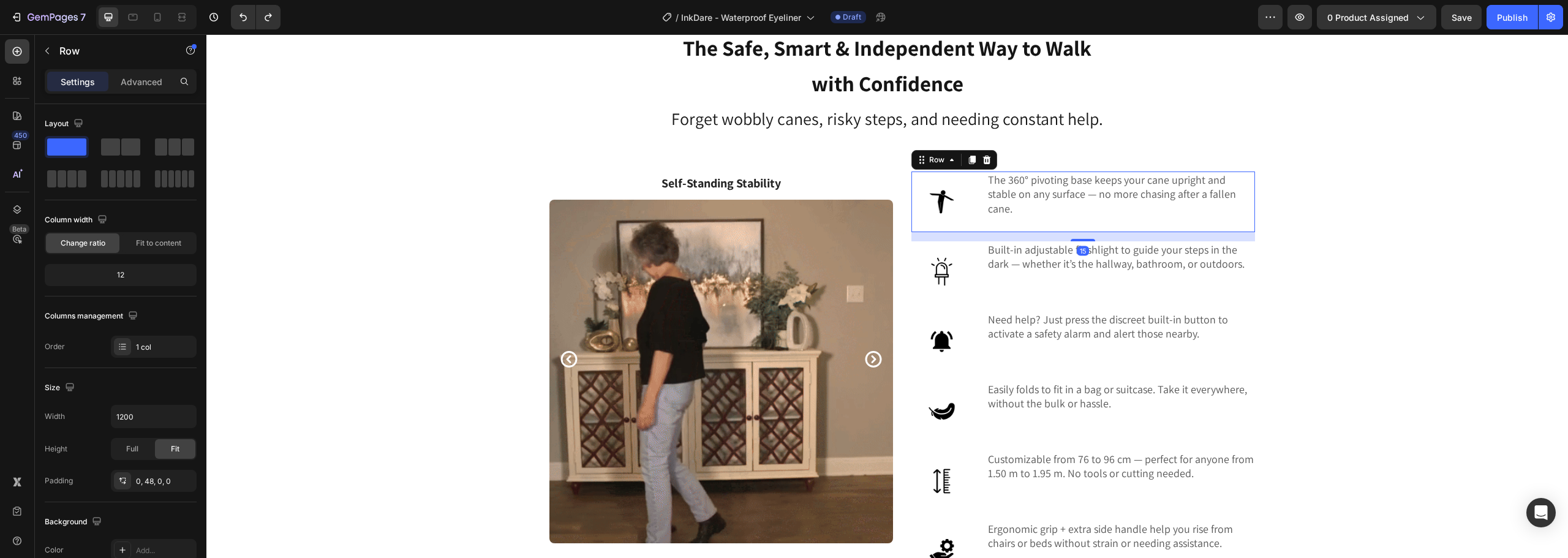
click at [1014, 207] on div "The 360° pivoting base keeps your cane upright and stable on any surface — no m…" at bounding box center [1121, 202] width 268 height 61
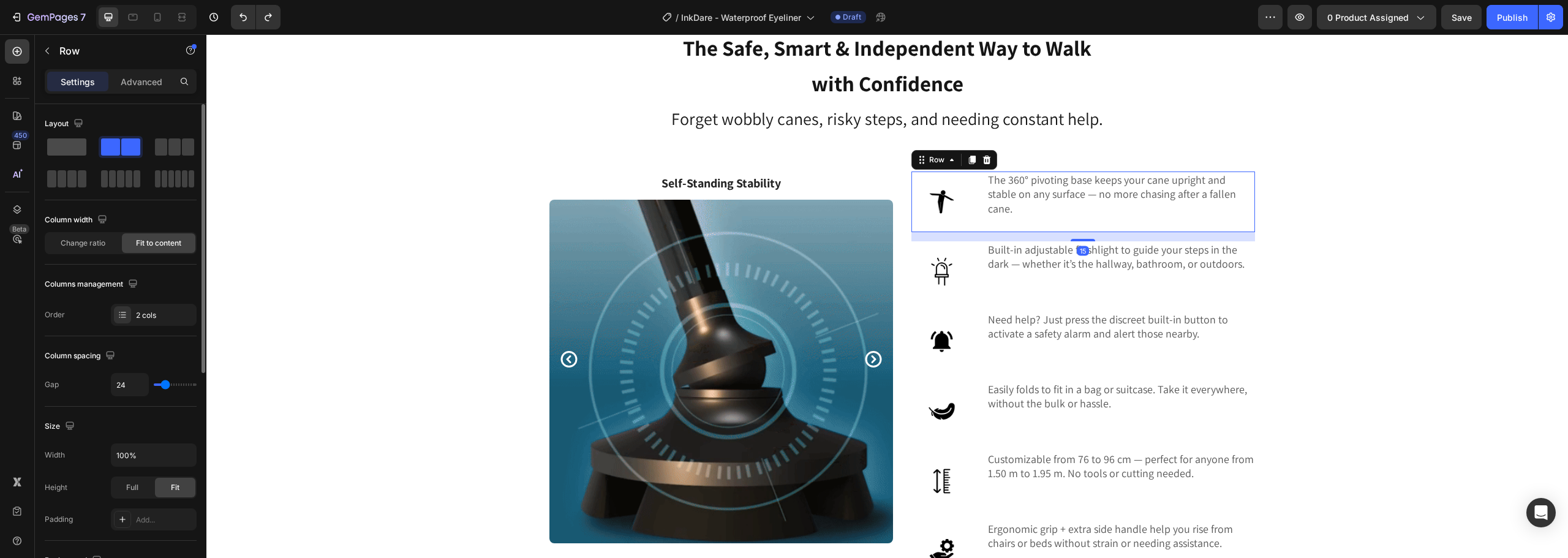
click at [78, 144] on span at bounding box center [66, 147] width 39 height 17
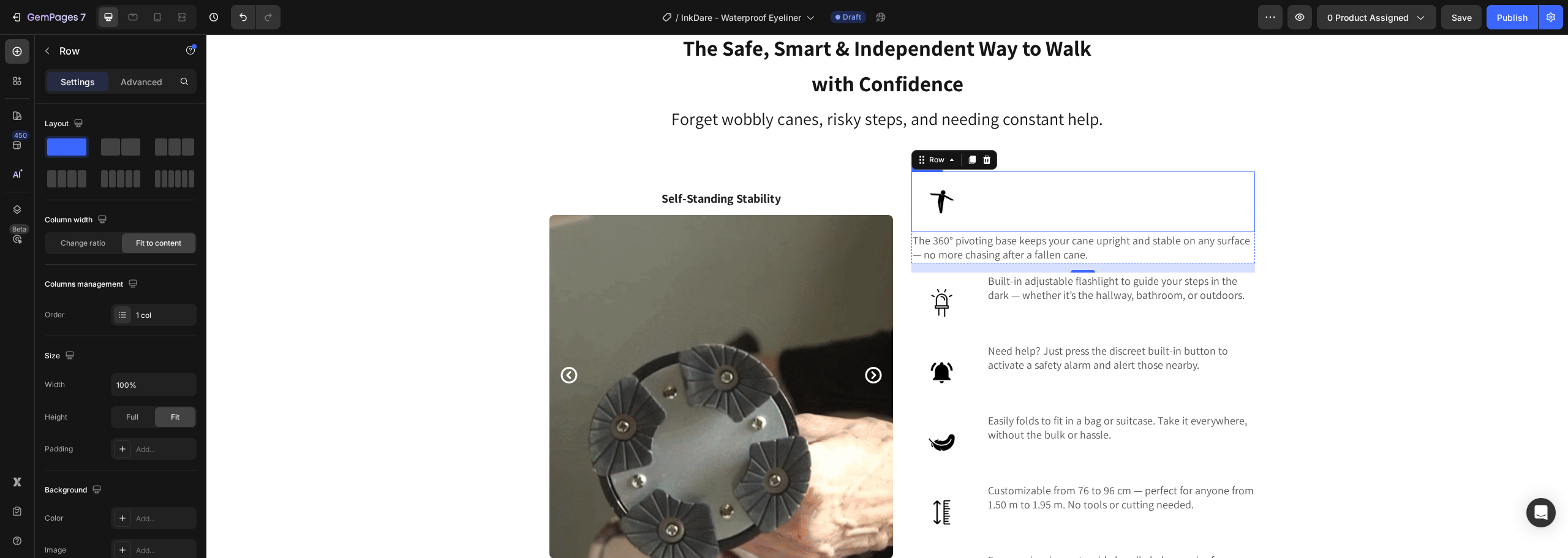
click at [940, 210] on img at bounding box center [942, 202] width 61 height 61
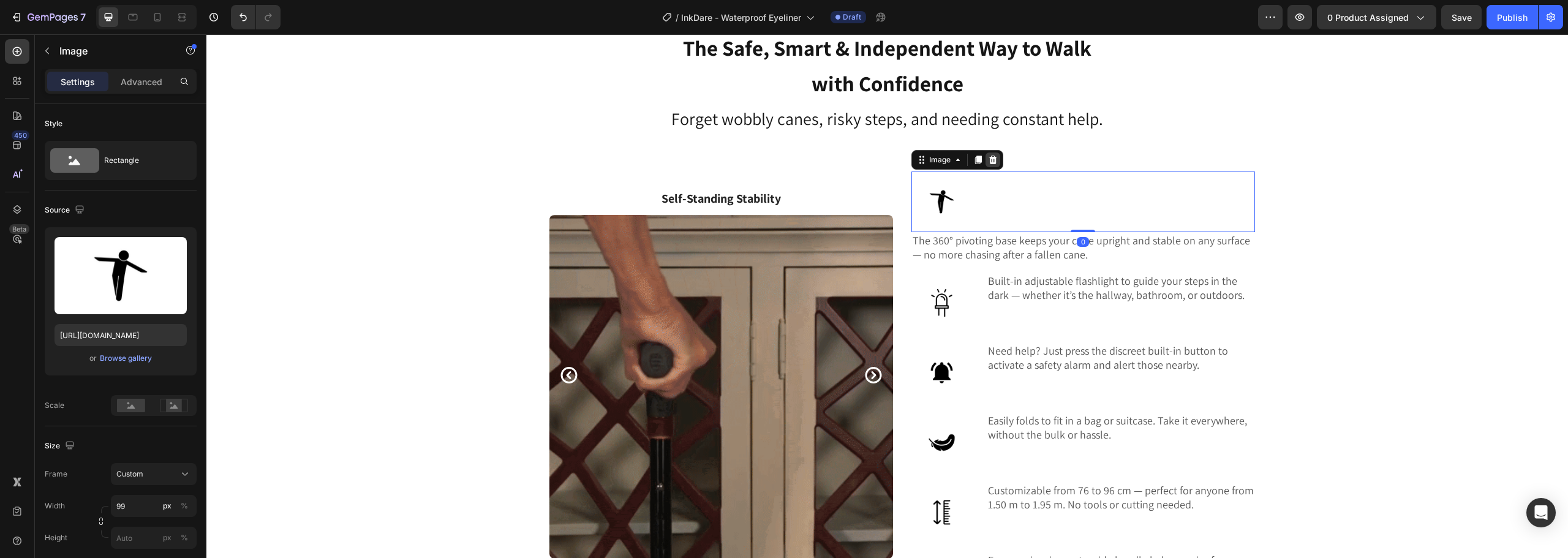
click at [988, 154] on div at bounding box center [993, 160] width 15 height 15
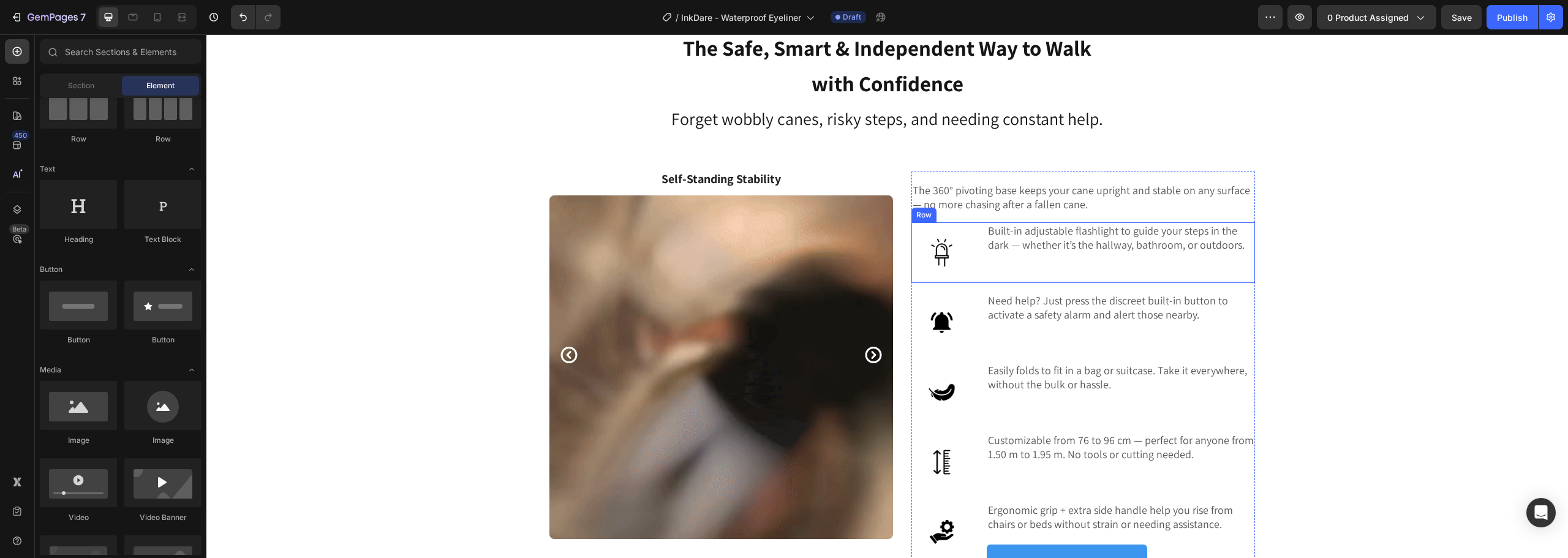
click at [978, 261] on div "Image Built-in adjustable flashlight to guide your steps in the dark — whether …" at bounding box center [1084, 252] width 344 height 61
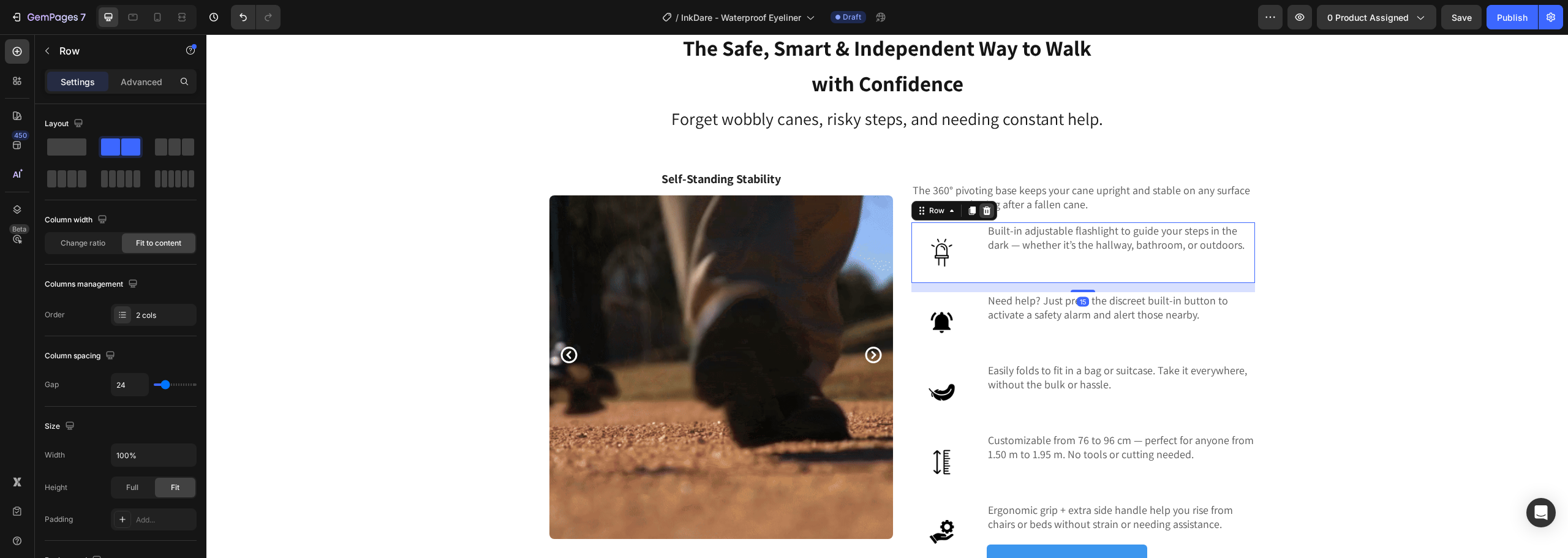
click at [983, 208] on icon at bounding box center [986, 210] width 8 height 9
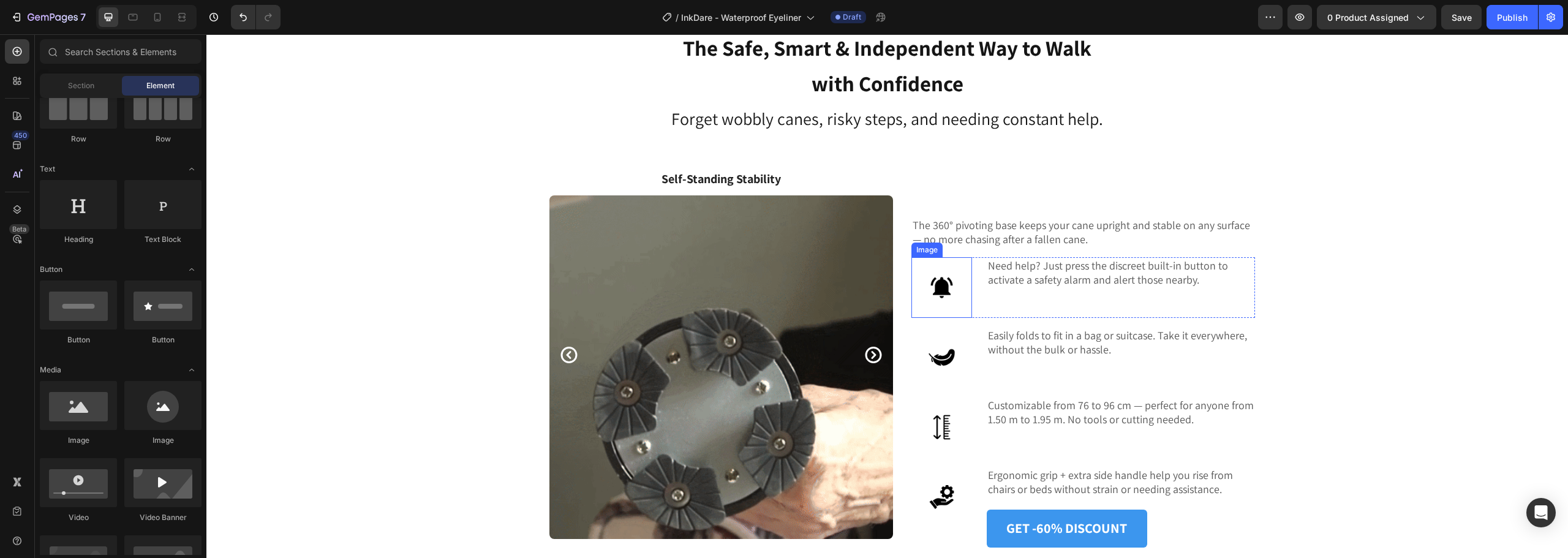
click at [961, 288] on img at bounding box center [942, 288] width 61 height 61
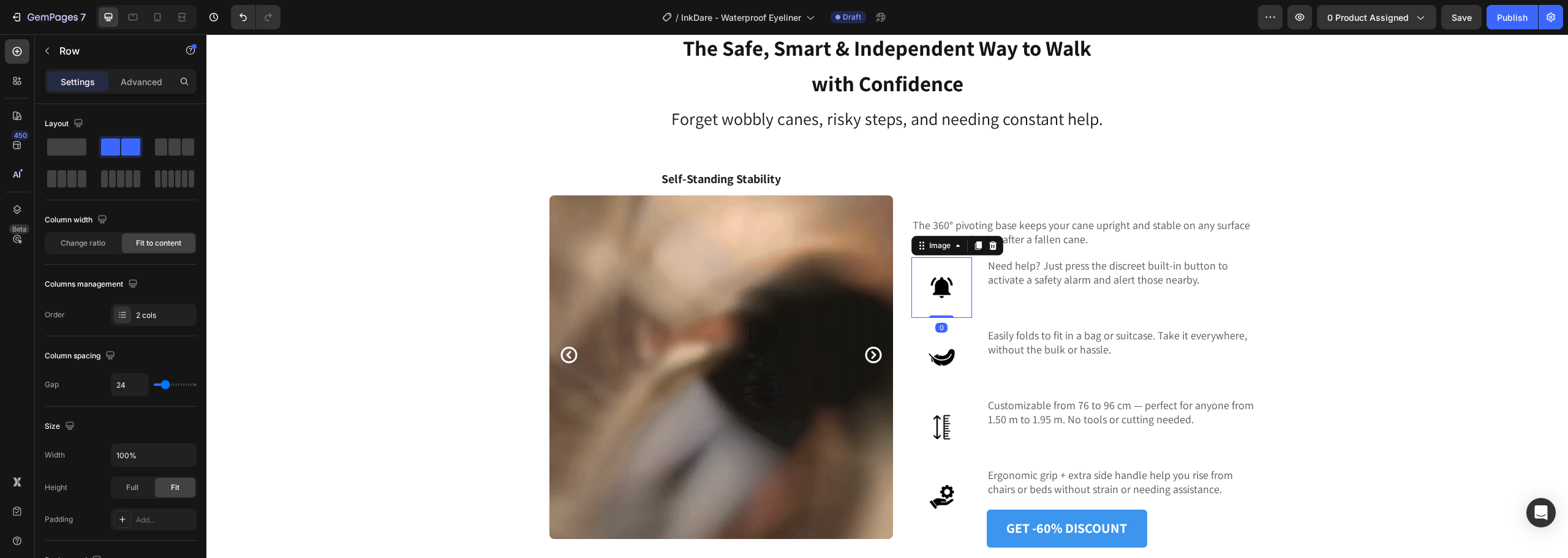
click at [977, 297] on div "Image 0 Need help? Just press the discreet built-in button to activate a safety…" at bounding box center [1084, 288] width 344 height 61
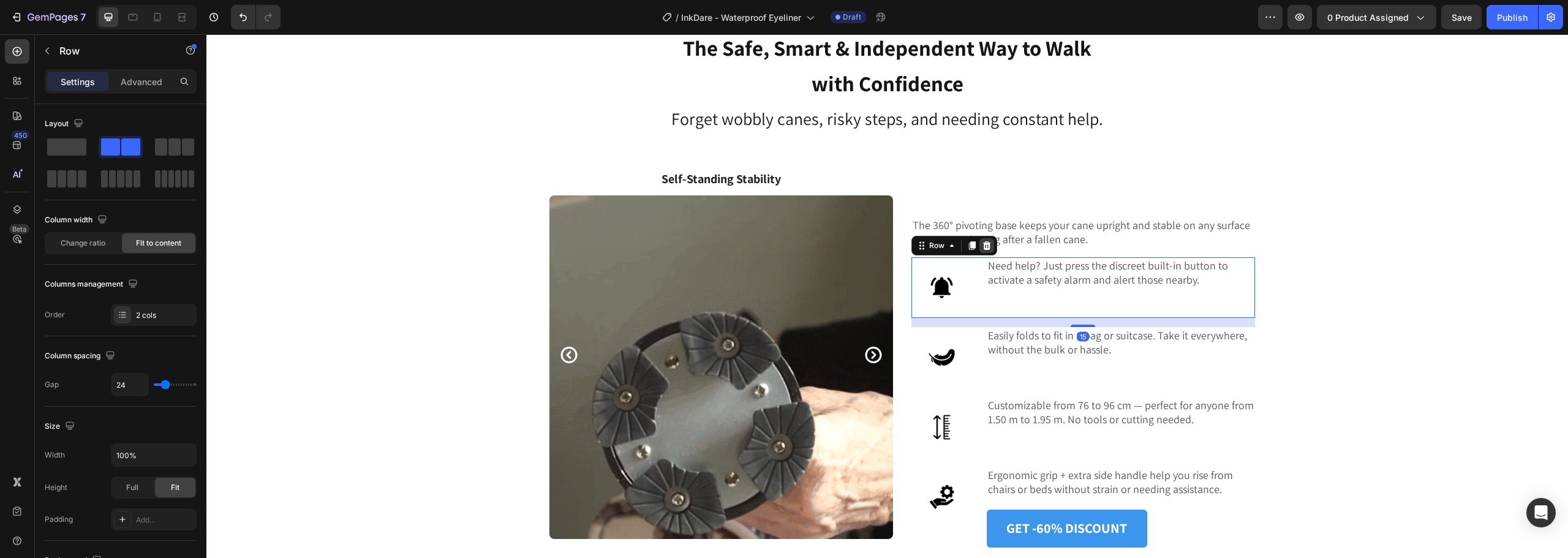
click at [982, 244] on icon at bounding box center [986, 245] width 10 height 10
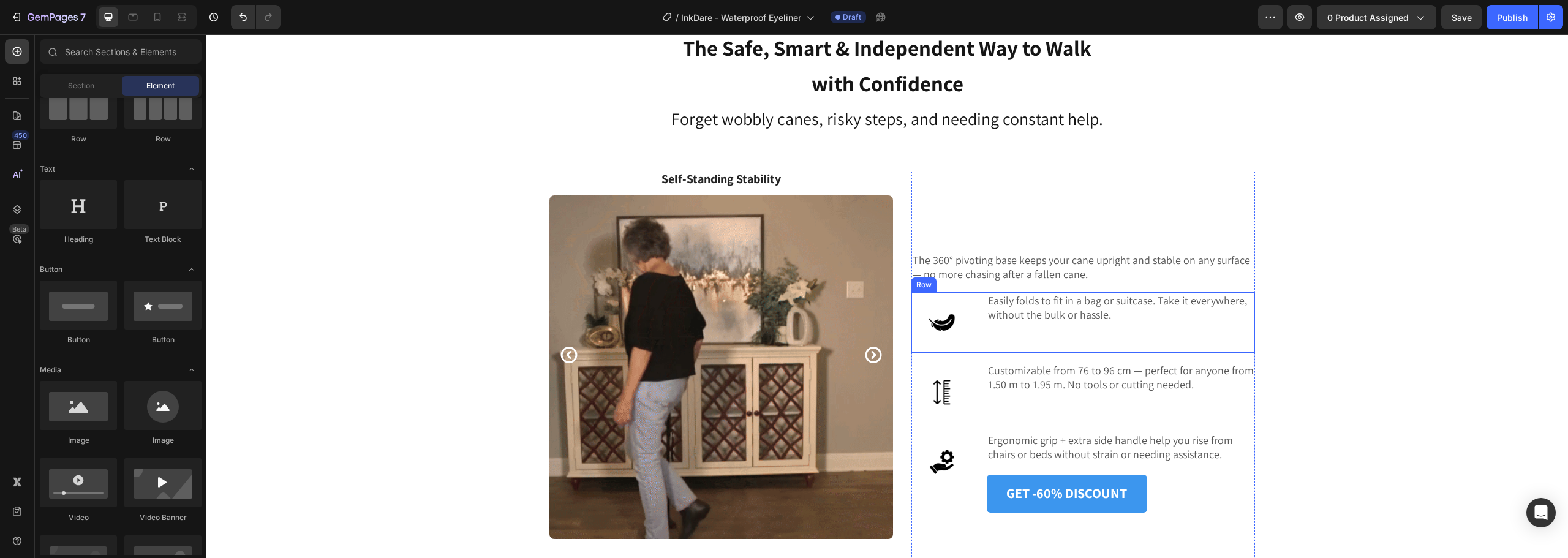
click at [972, 329] on div "Image Easily folds to fit in a bag or suitcase. Take it everywhere, without the…" at bounding box center [1084, 323] width 344 height 61
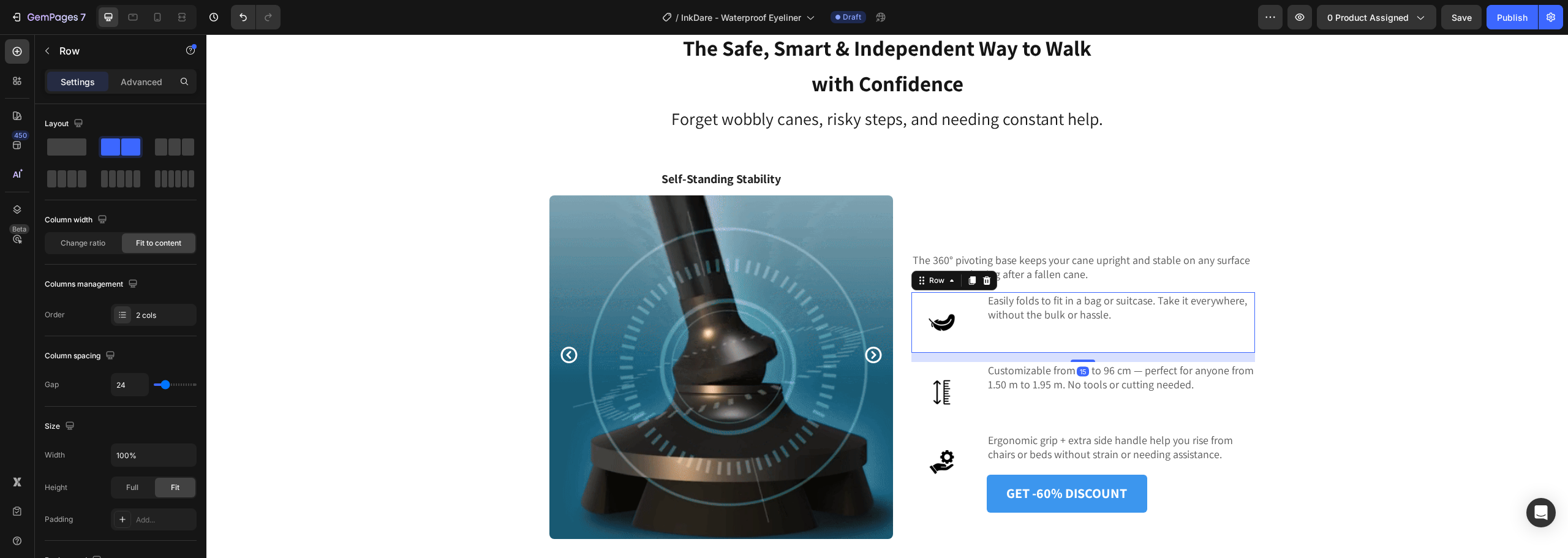
click at [986, 283] on icon at bounding box center [986, 280] width 10 height 10
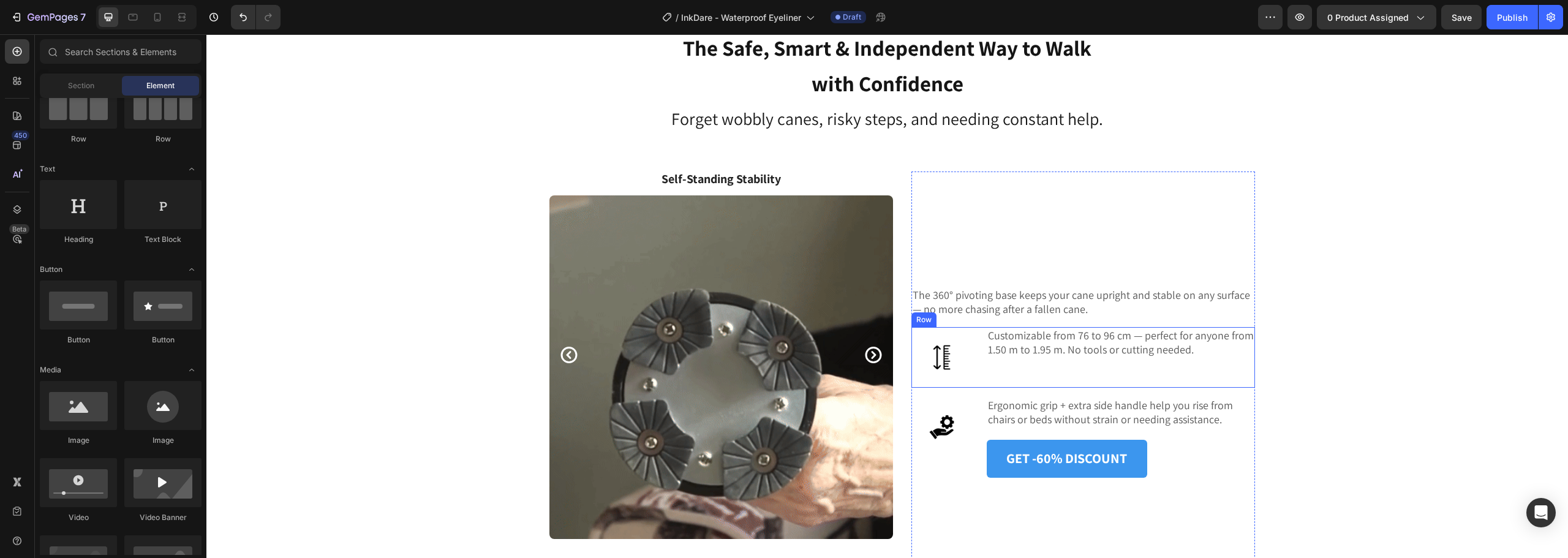
click at [972, 360] on div "Image Customizable from 76 to 96 cm — perfect for anyone from 1.50 m to 1.95 m.…" at bounding box center [1084, 357] width 344 height 61
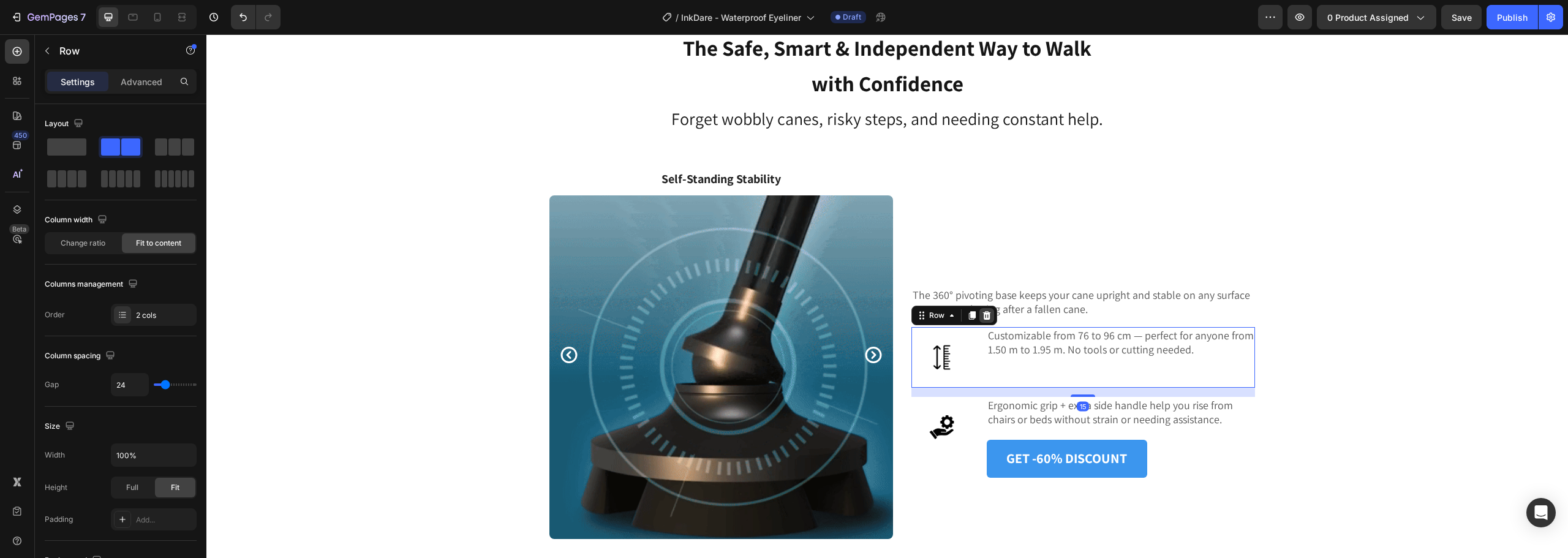
click at [983, 316] on icon at bounding box center [986, 315] width 10 height 10
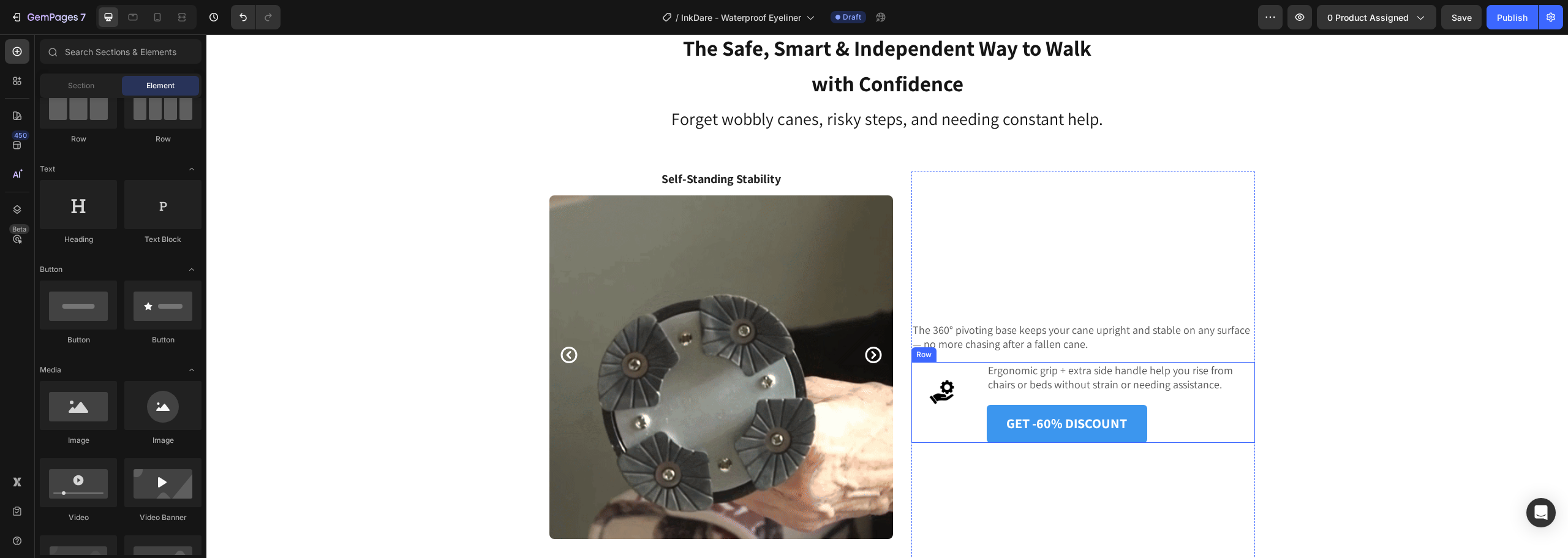
click at [970, 383] on div "Image Ergonomic grip + extra side handle help you rise from chairs or beds with…" at bounding box center [1084, 402] width 344 height 81
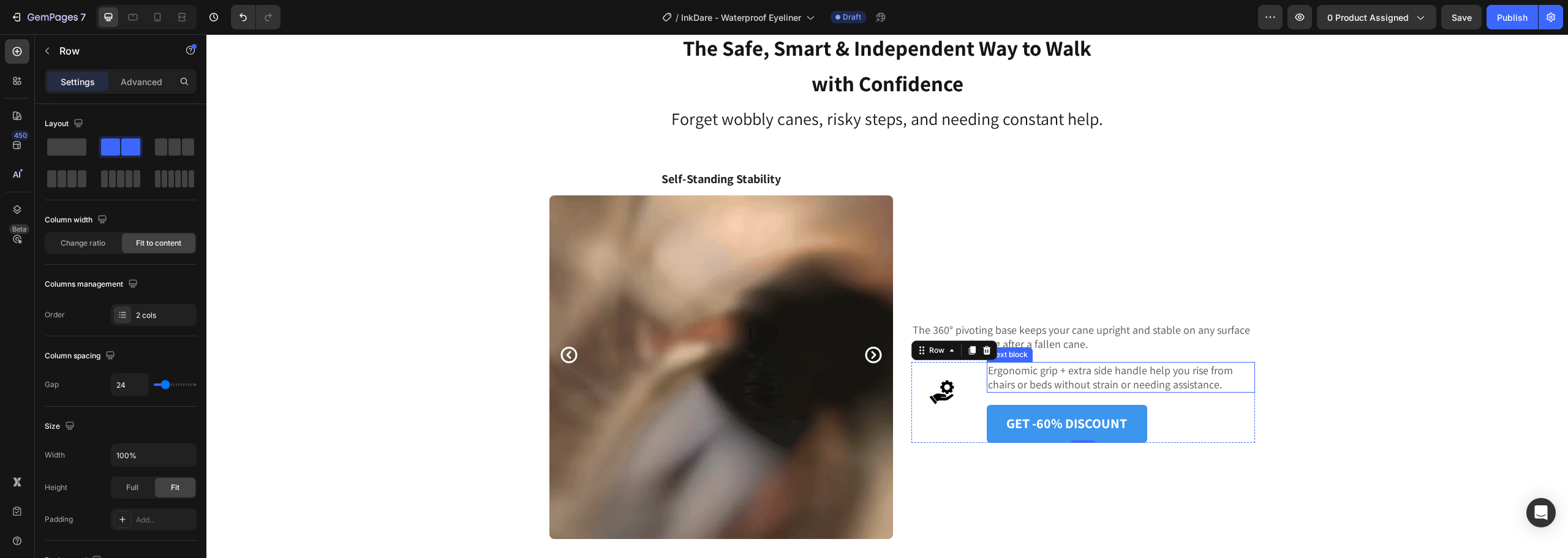
click at [1104, 387] on p "Ergonomic grip + extra side handle help you rise from chairs or beds without st…" at bounding box center [1121, 377] width 266 height 29
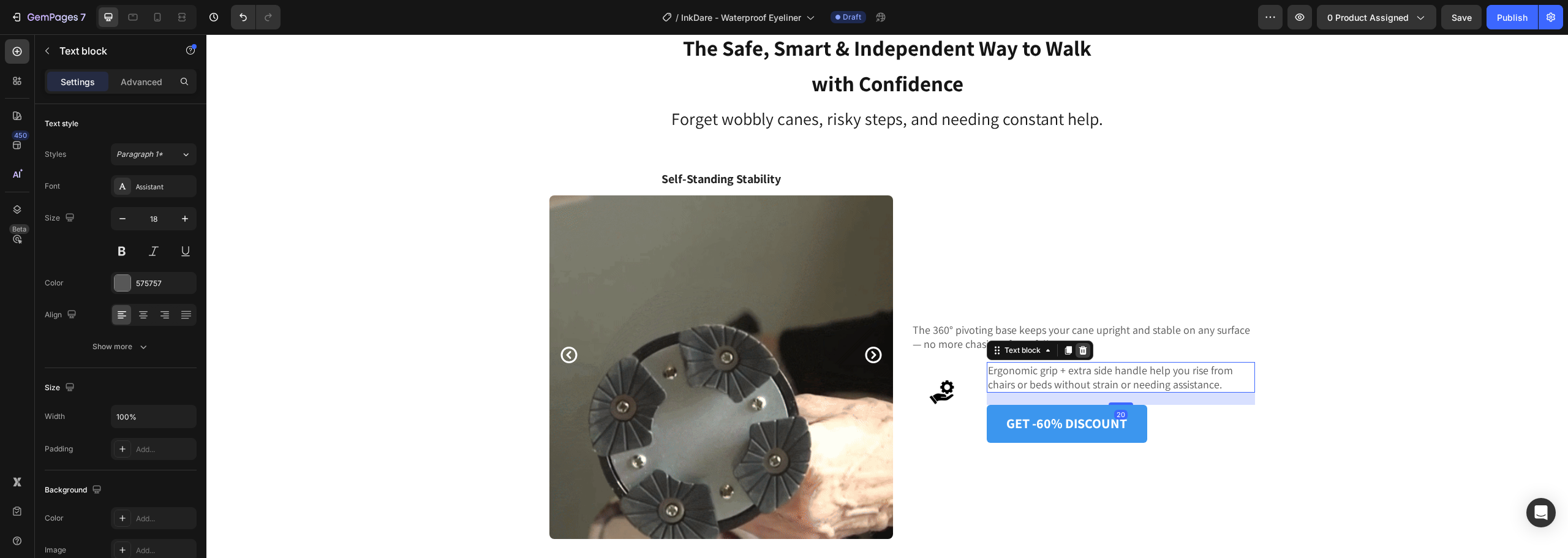
click at [1079, 345] on icon at bounding box center [1083, 350] width 10 height 10
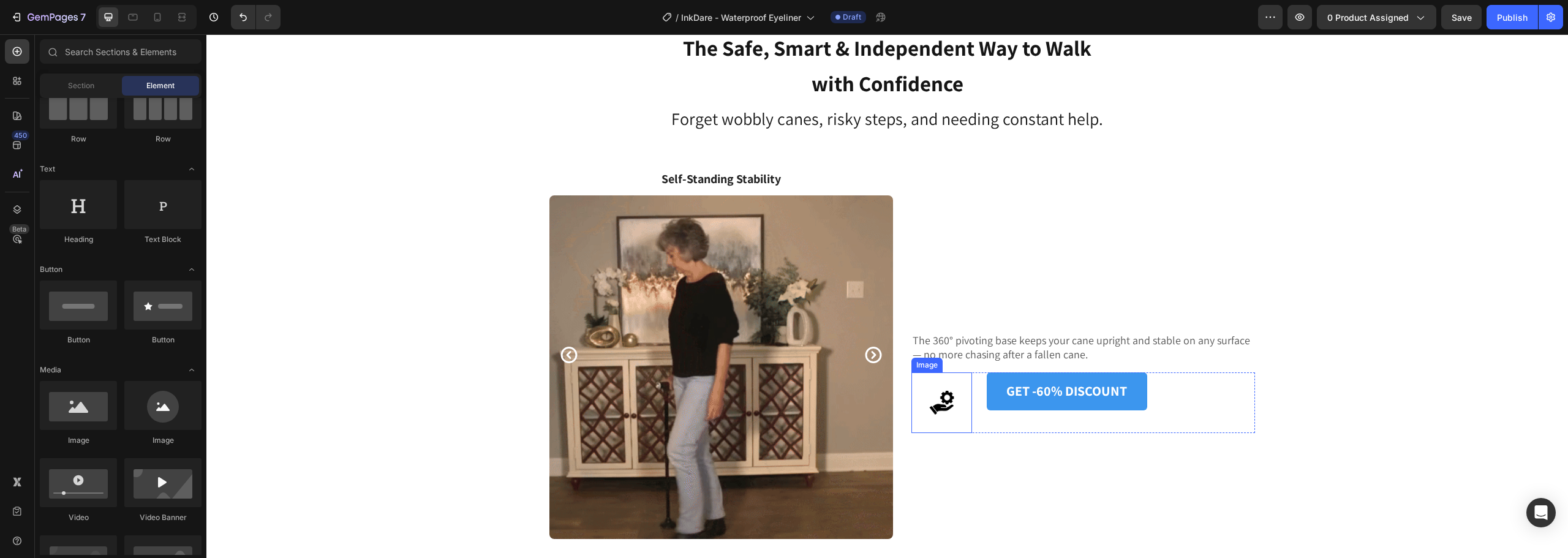
click at [949, 390] on img at bounding box center [942, 403] width 61 height 61
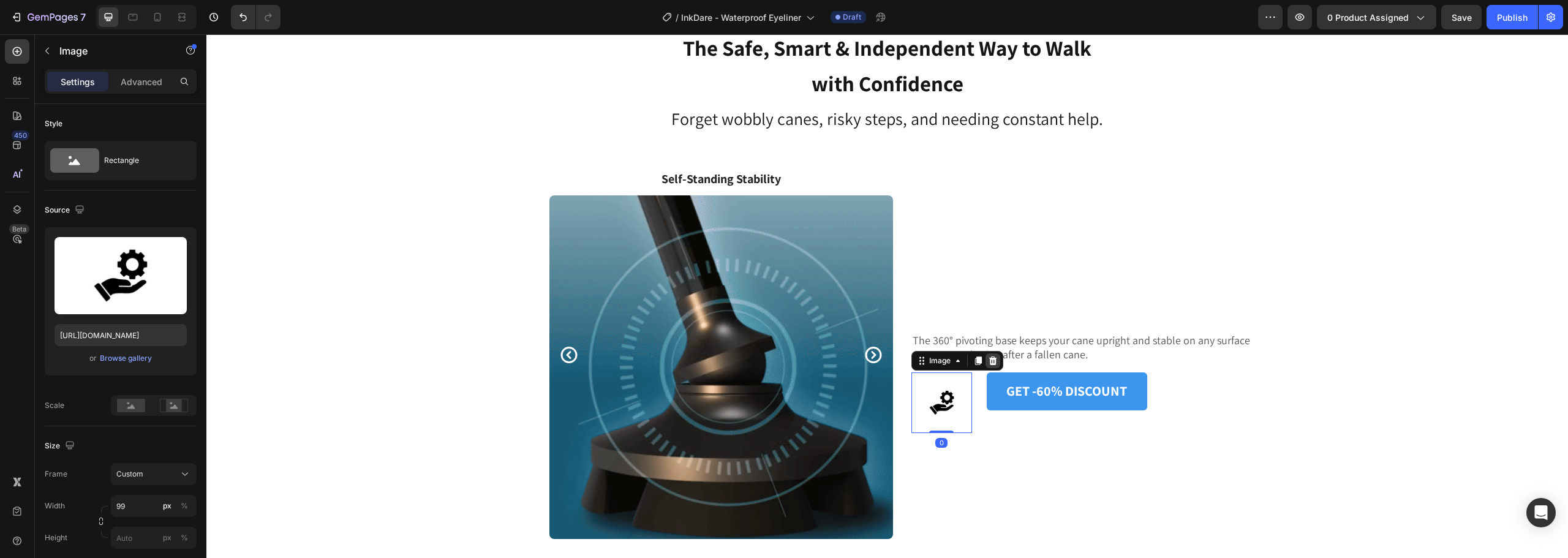
click at [990, 358] on icon at bounding box center [992, 360] width 8 height 9
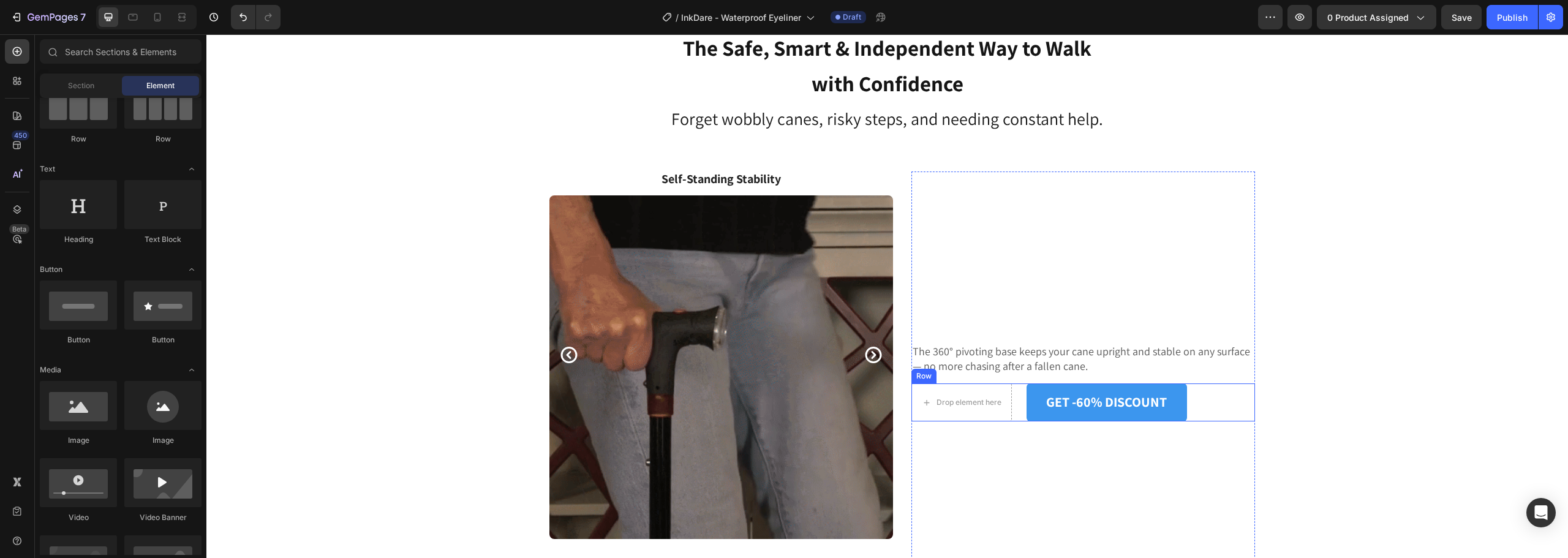
click at [1016, 396] on div "Drop element here GET -60% DISCOUNT Button Row" at bounding box center [1084, 402] width 344 height 38
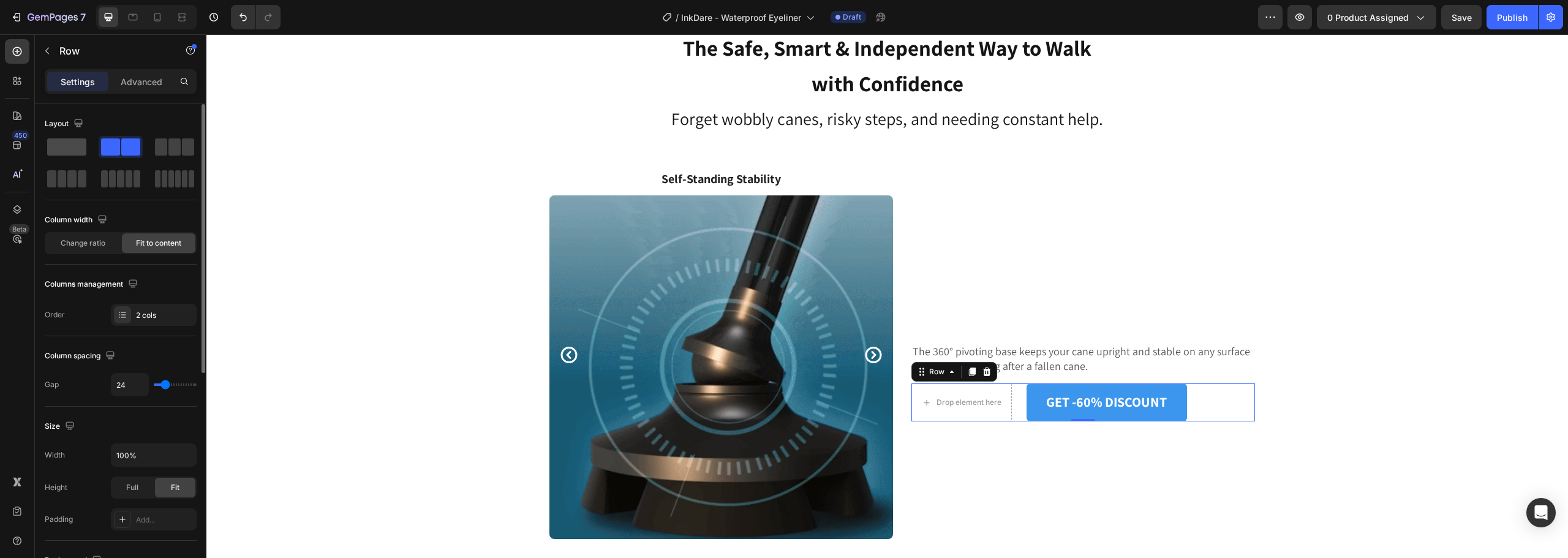
click at [81, 145] on span at bounding box center [66, 147] width 39 height 17
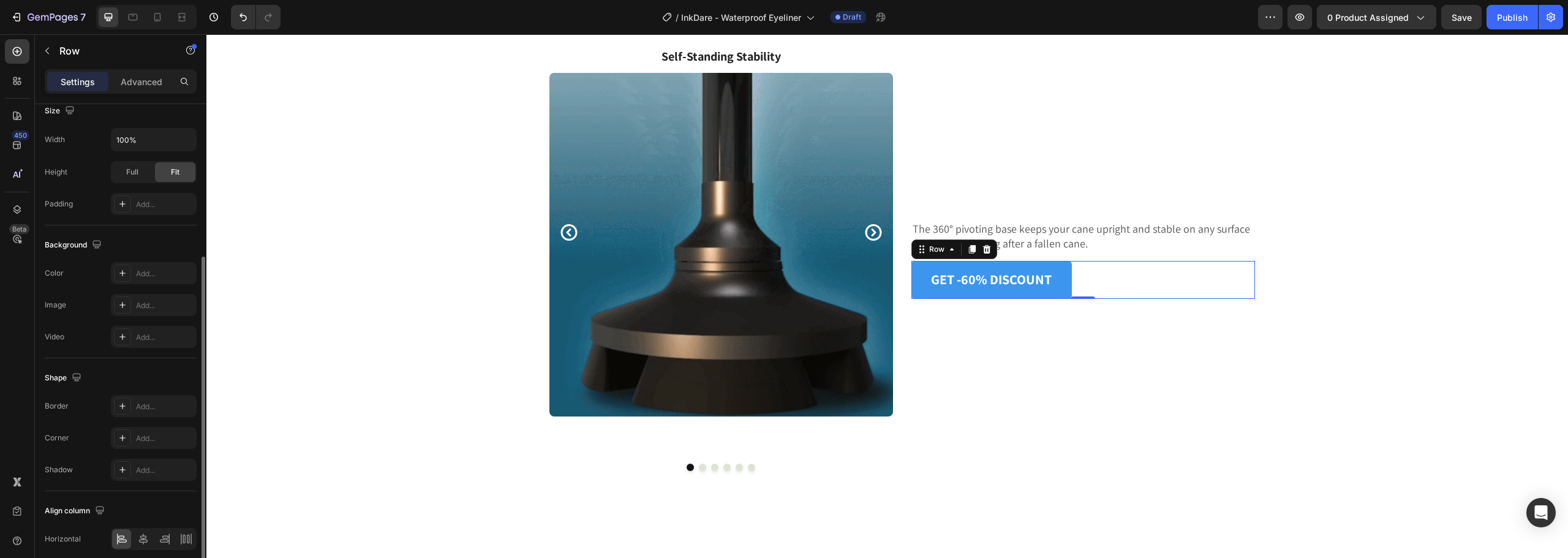
scroll to position [296, 0]
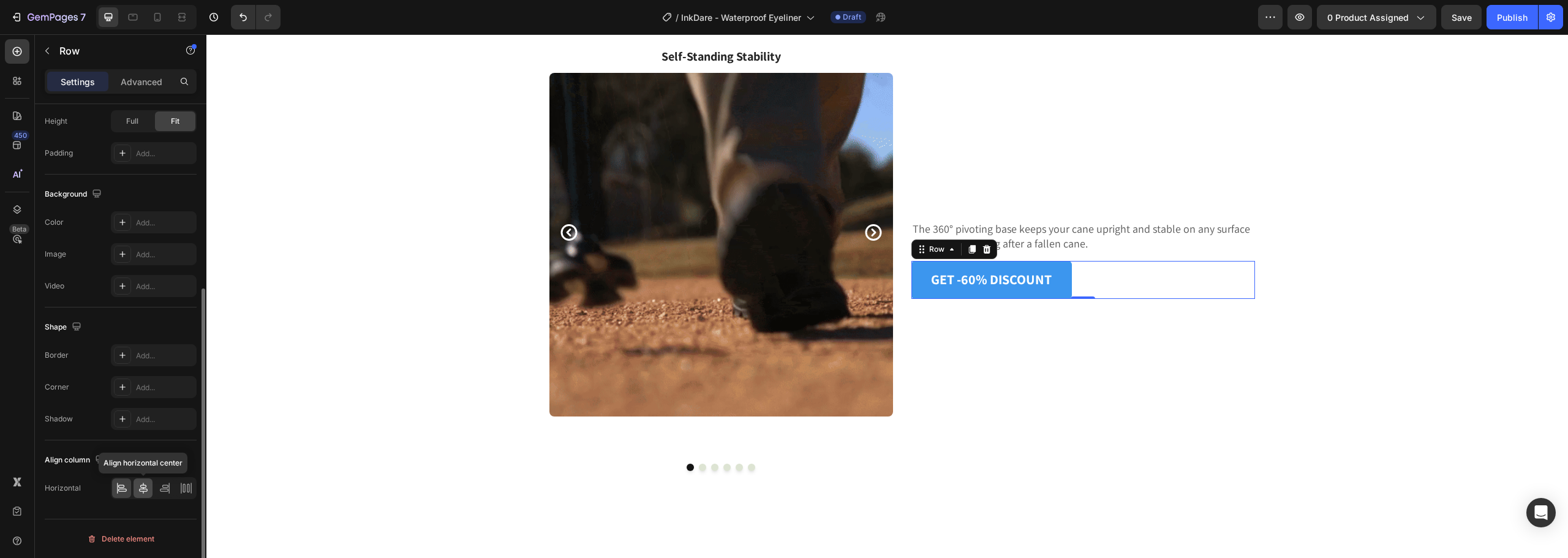
click at [142, 483] on icon at bounding box center [143, 488] width 9 height 11
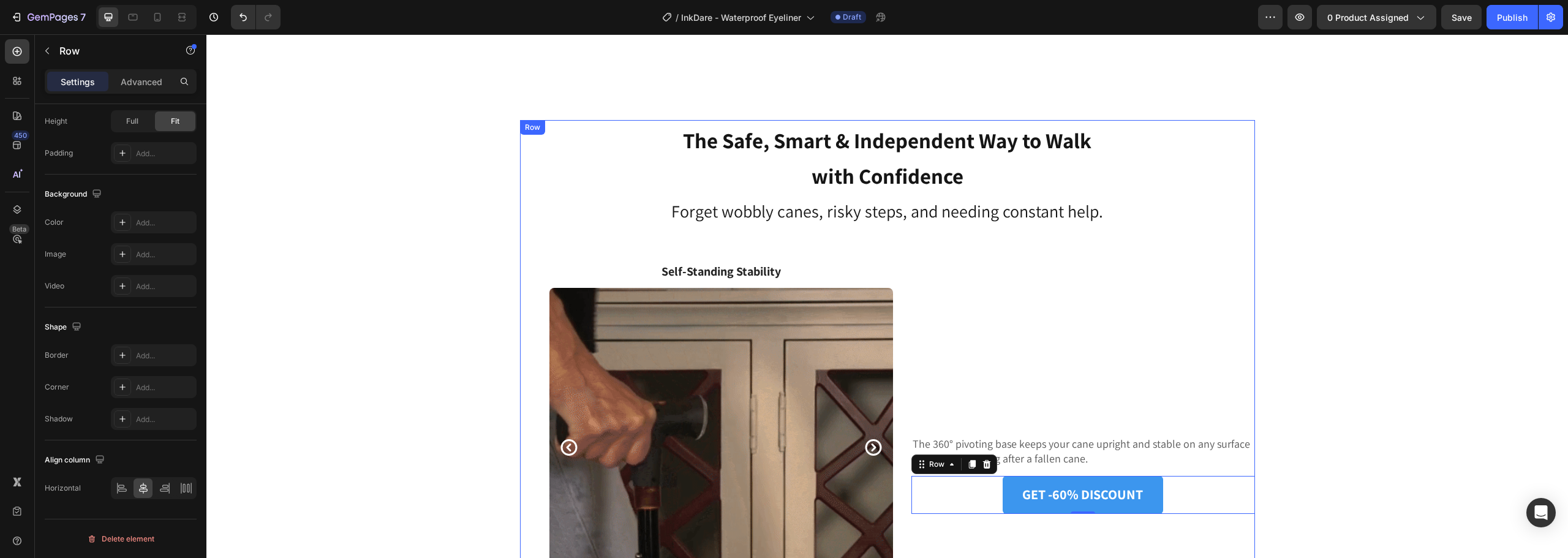
scroll to position [3393, 0]
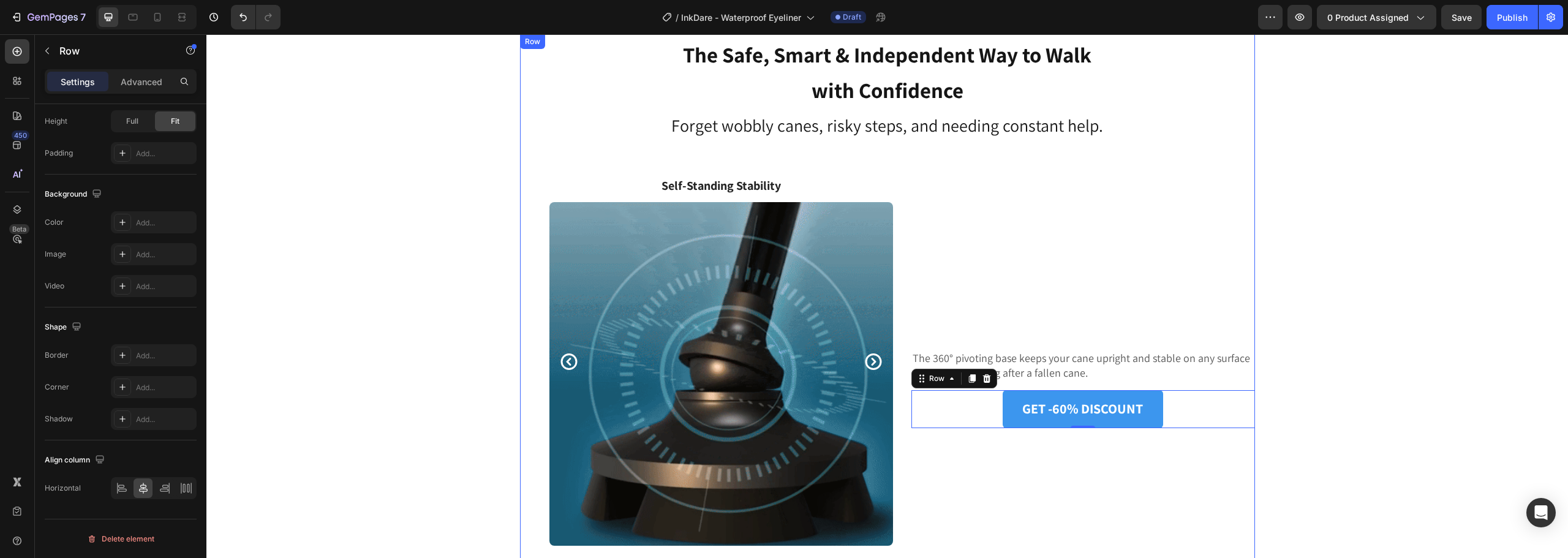
click at [1319, 275] on div "The Safe, Smart & Independent Way to Walk with Confidence Heading Forget wobbly…" at bounding box center [887, 317] width 1344 height 566
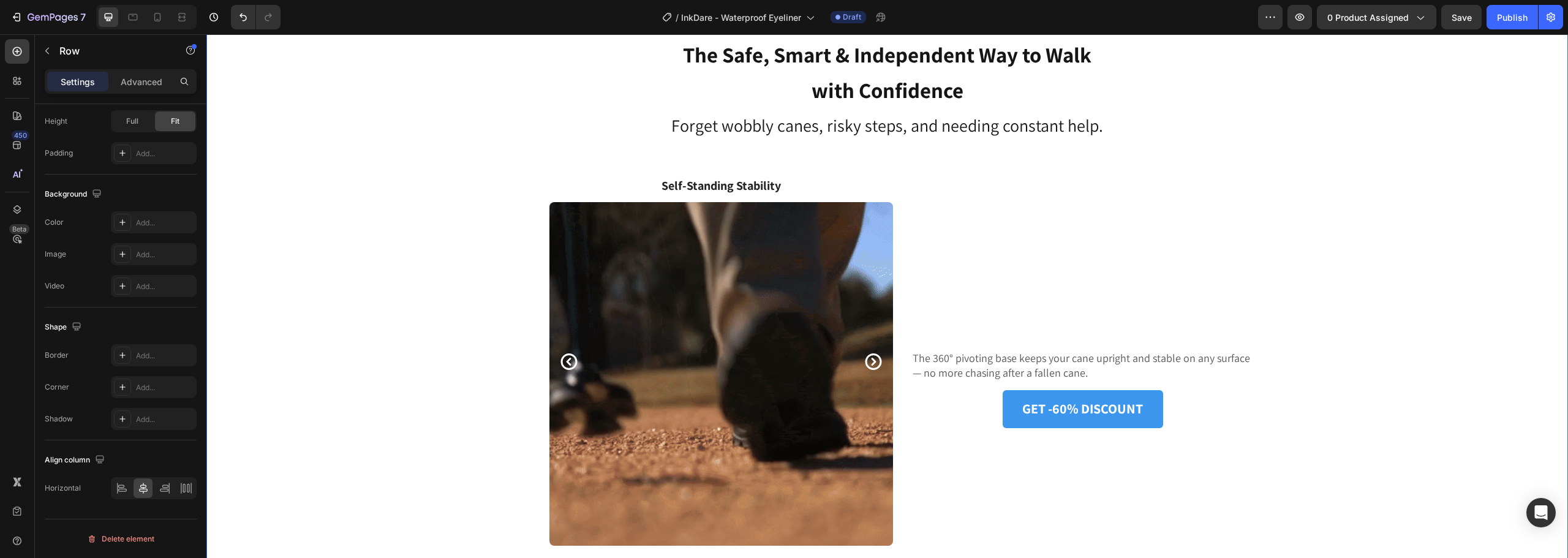
scroll to position [258, 0]
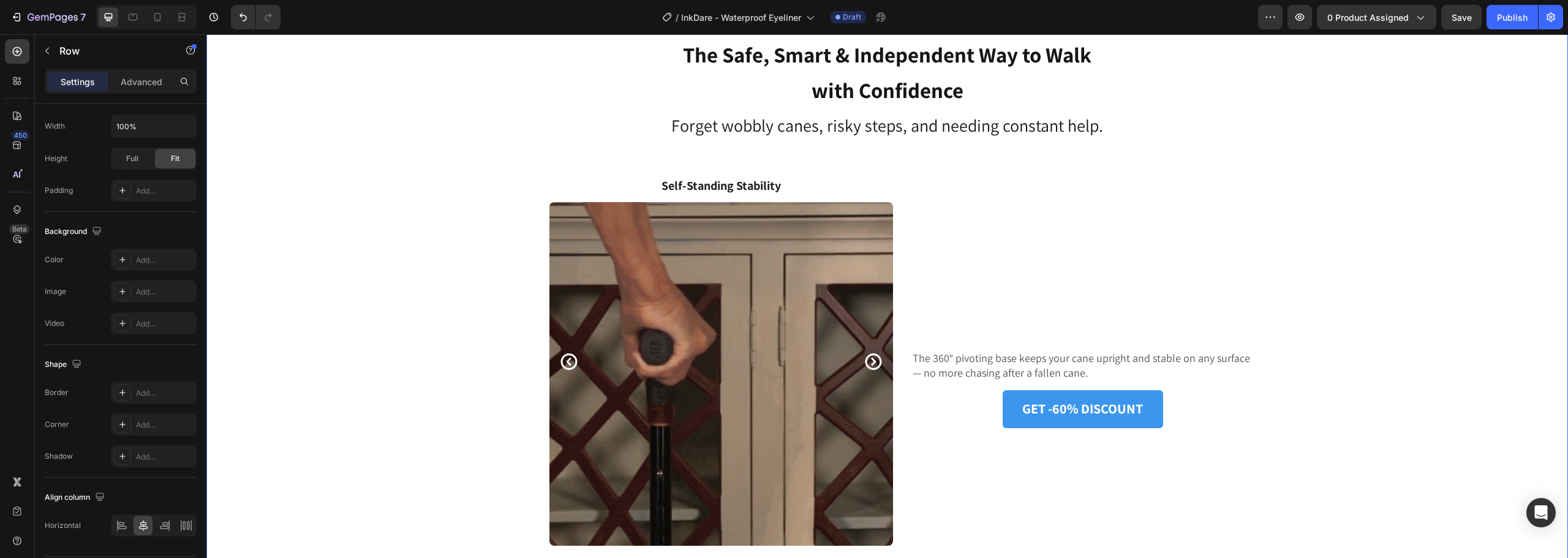
click at [1319, 275] on div "The Safe, Smart & Independent Way to Walk with Confidence Heading Forget wobbly…" at bounding box center [887, 317] width 1344 height 566
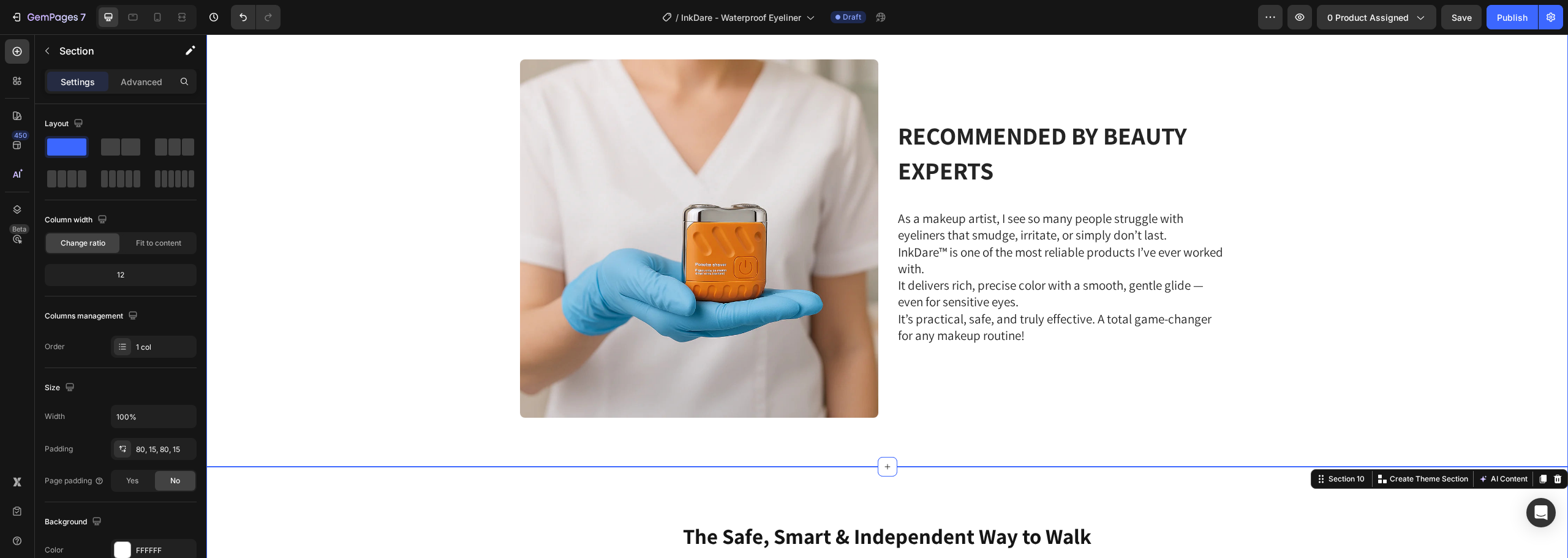
scroll to position [2903, 0]
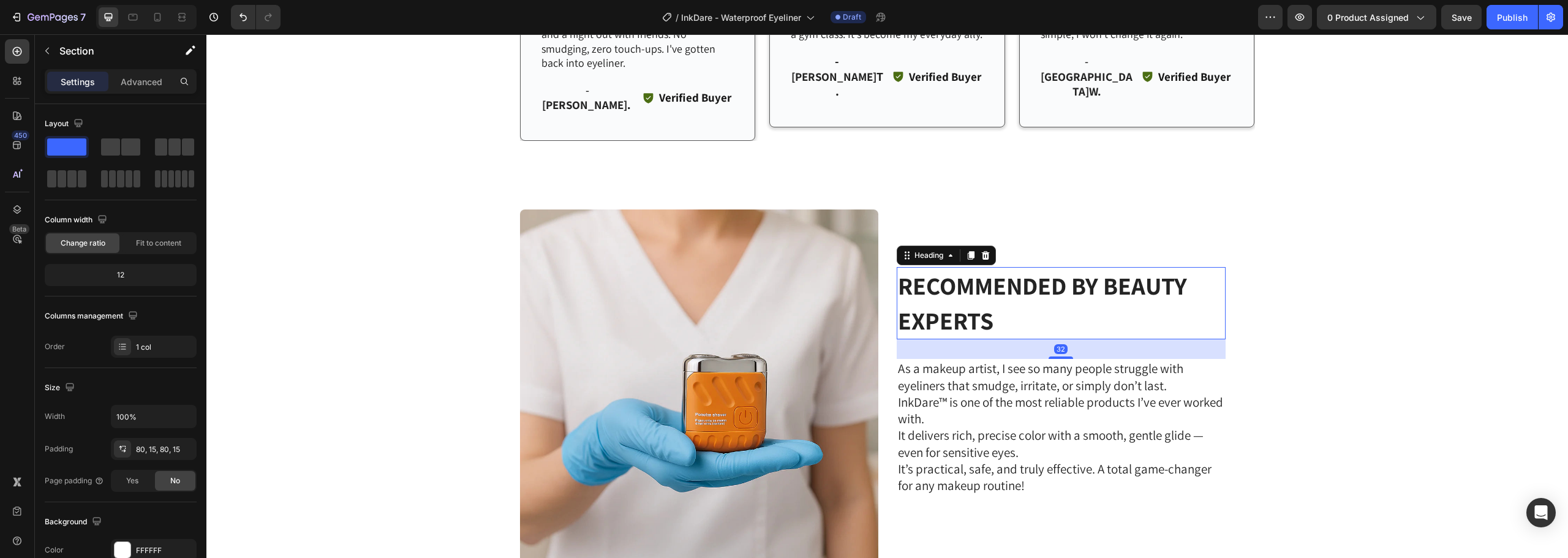
click at [1004, 269] on strong "RECOMMENDED BY BEAUTY EXPERTS" at bounding box center [1043, 303] width 289 height 66
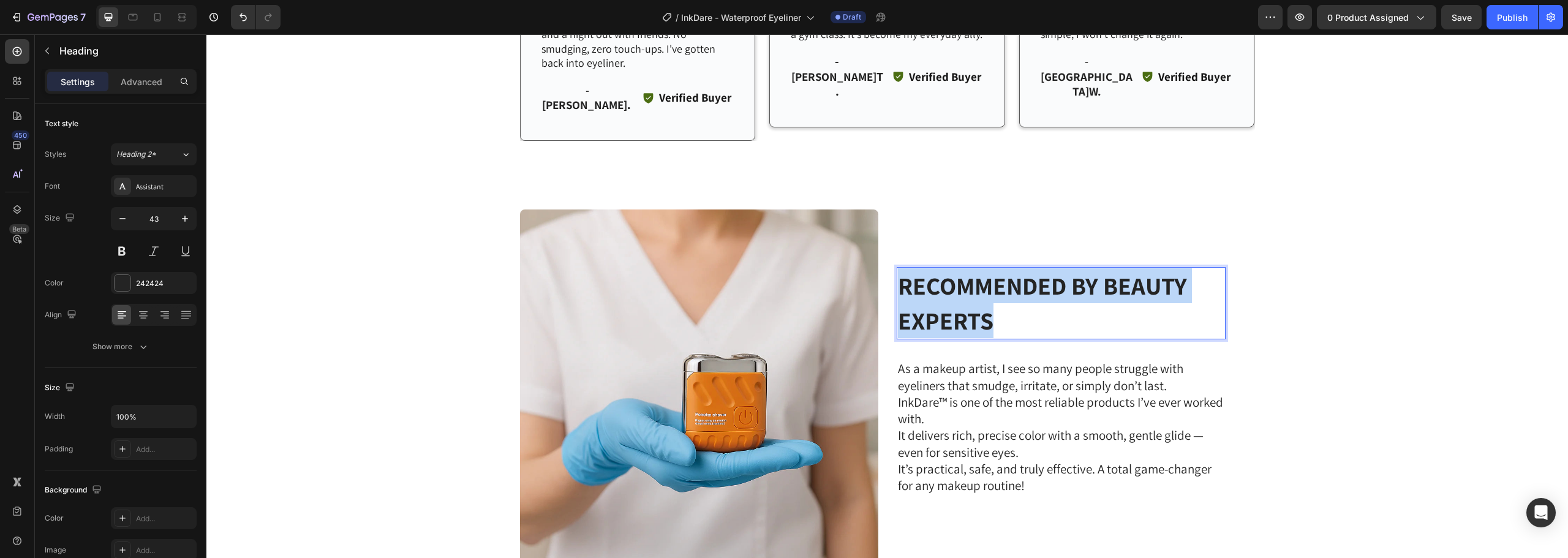
click at [1004, 269] on strong "RECOMMENDED BY BEAUTY EXPERTS" at bounding box center [1043, 303] width 289 height 66
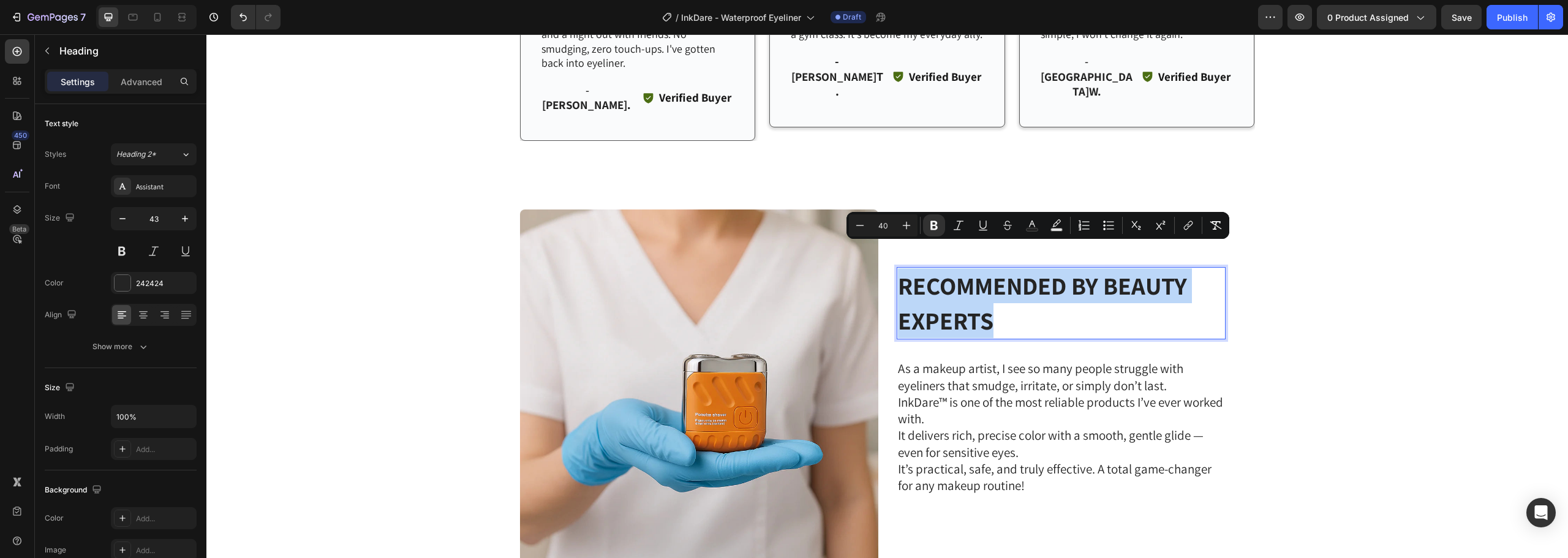
copy strong "RECOMMENDED BY BEAUTY EXPERTS"
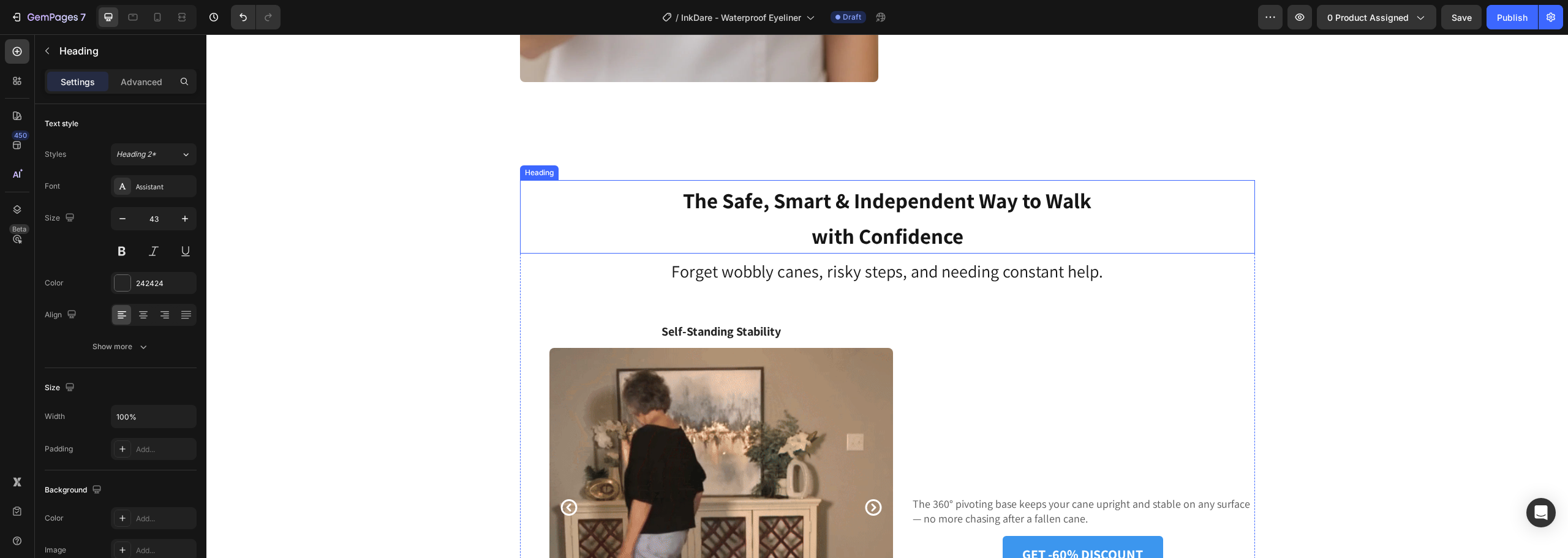
scroll to position [3393, 0]
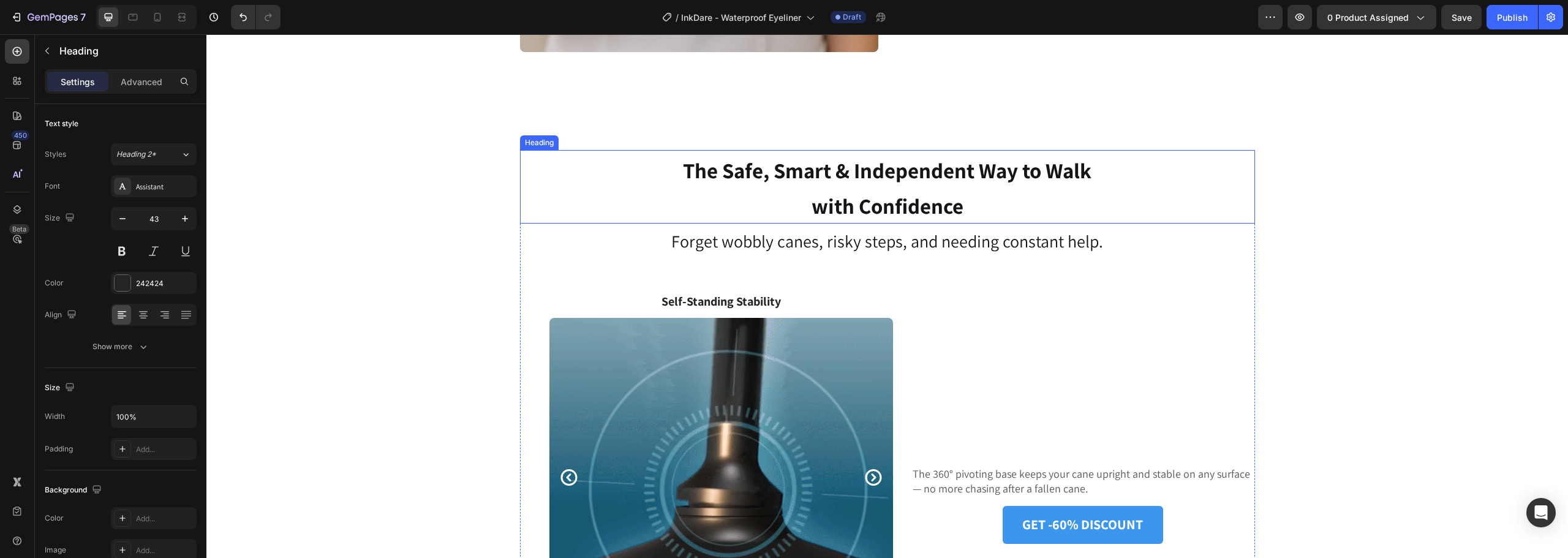
click at [916, 179] on strong "The Safe, Smart & Independent Way to Walk with Confidence" at bounding box center [887, 188] width 409 height 63
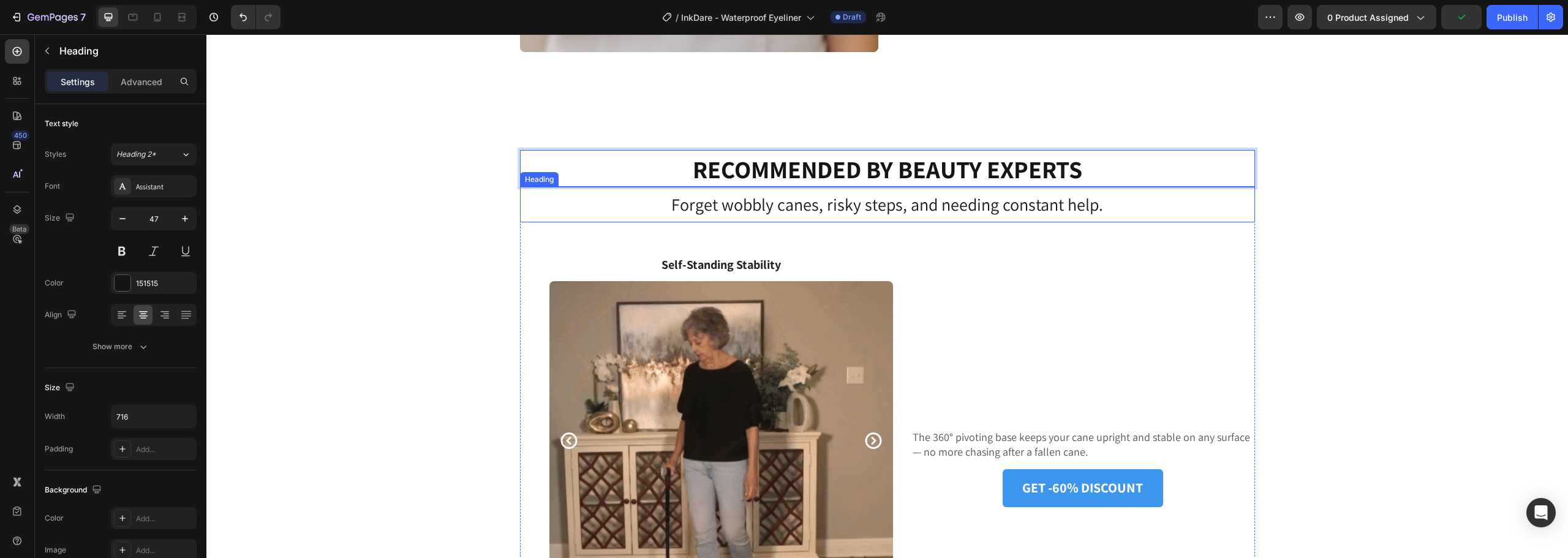
click at [1090, 205] on h3 "Forget wobbly canes, risky steps, and needing constant help." at bounding box center [888, 204] width 735 height 35
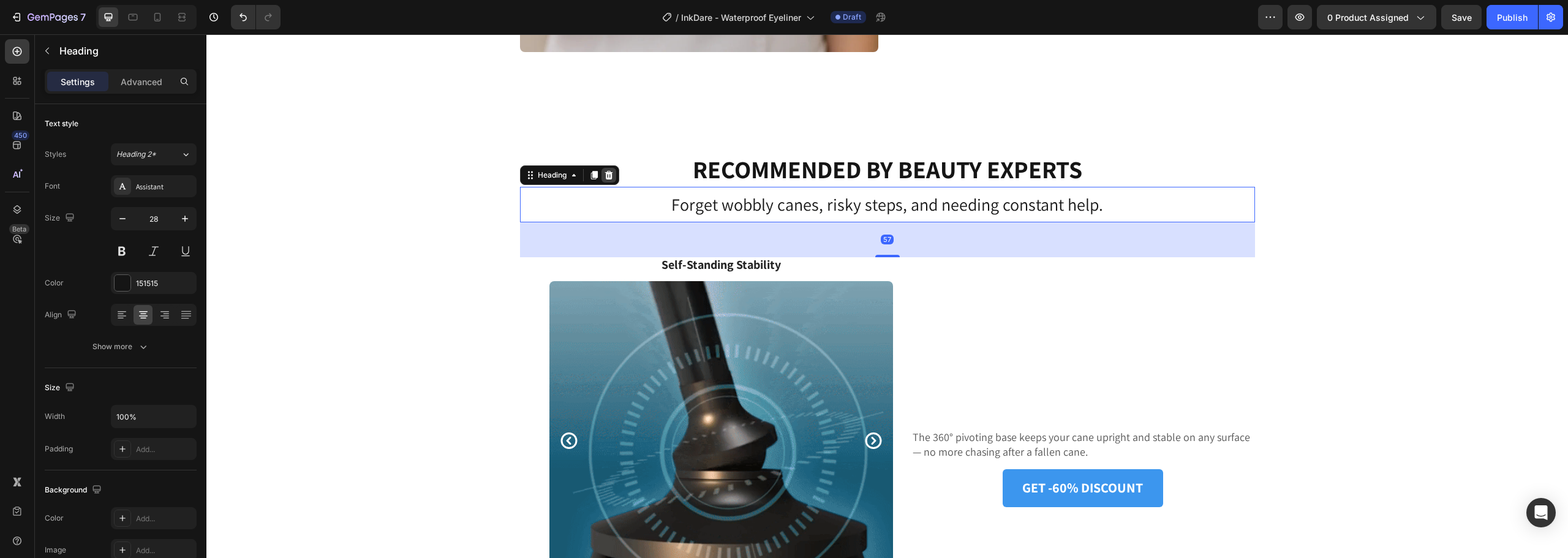
click at [611, 179] on div at bounding box center [609, 175] width 15 height 15
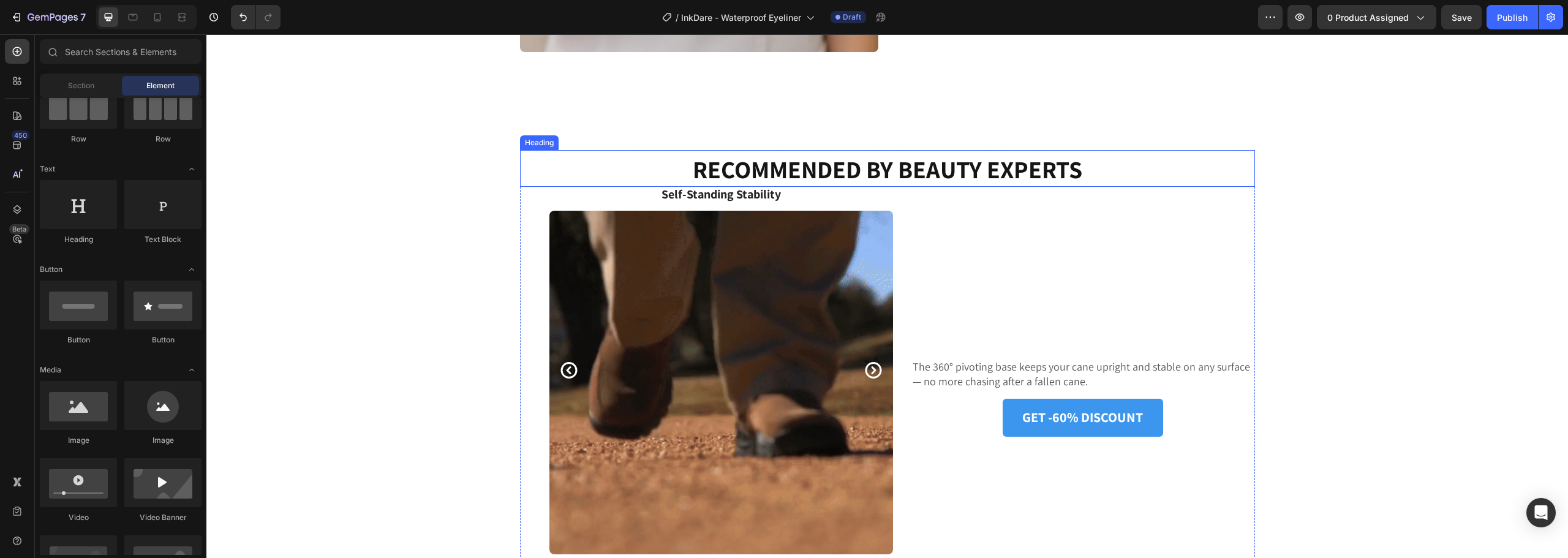
click at [874, 172] on strong "RECOMMENDED BY BEAUTY EXPERTS" at bounding box center [888, 168] width 390 height 32
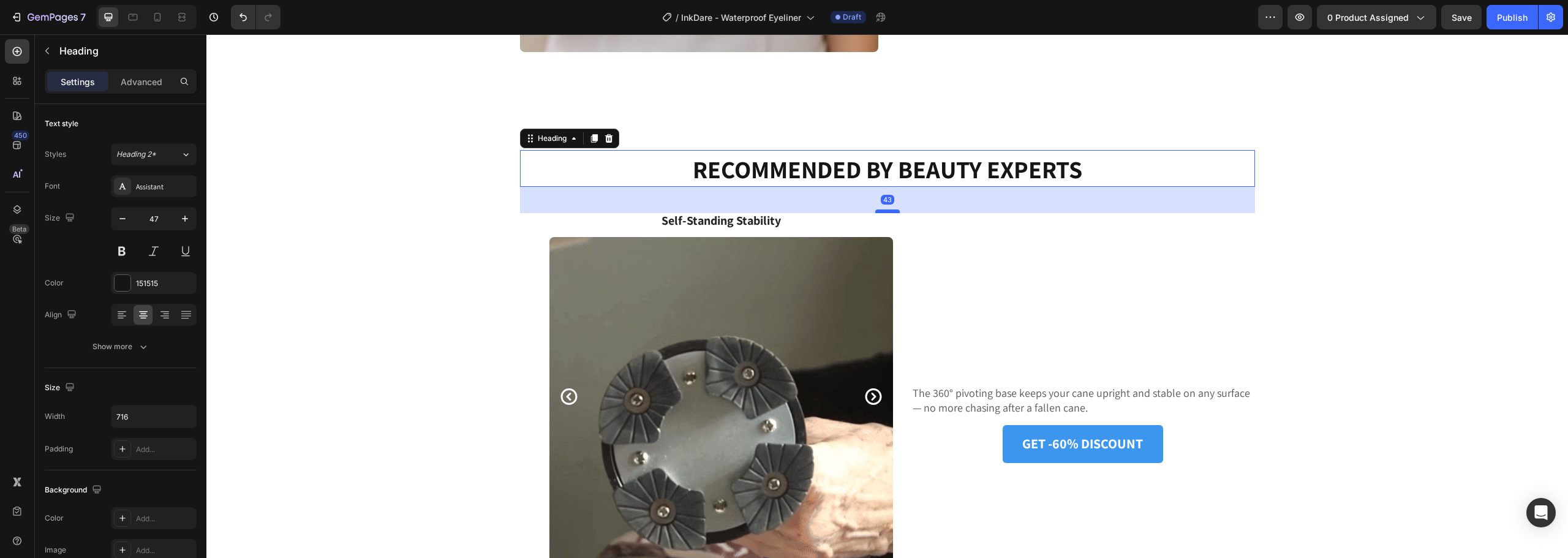
drag, startPoint x: 887, startPoint y: 184, endPoint x: 890, endPoint y: 210, distance: 26.2
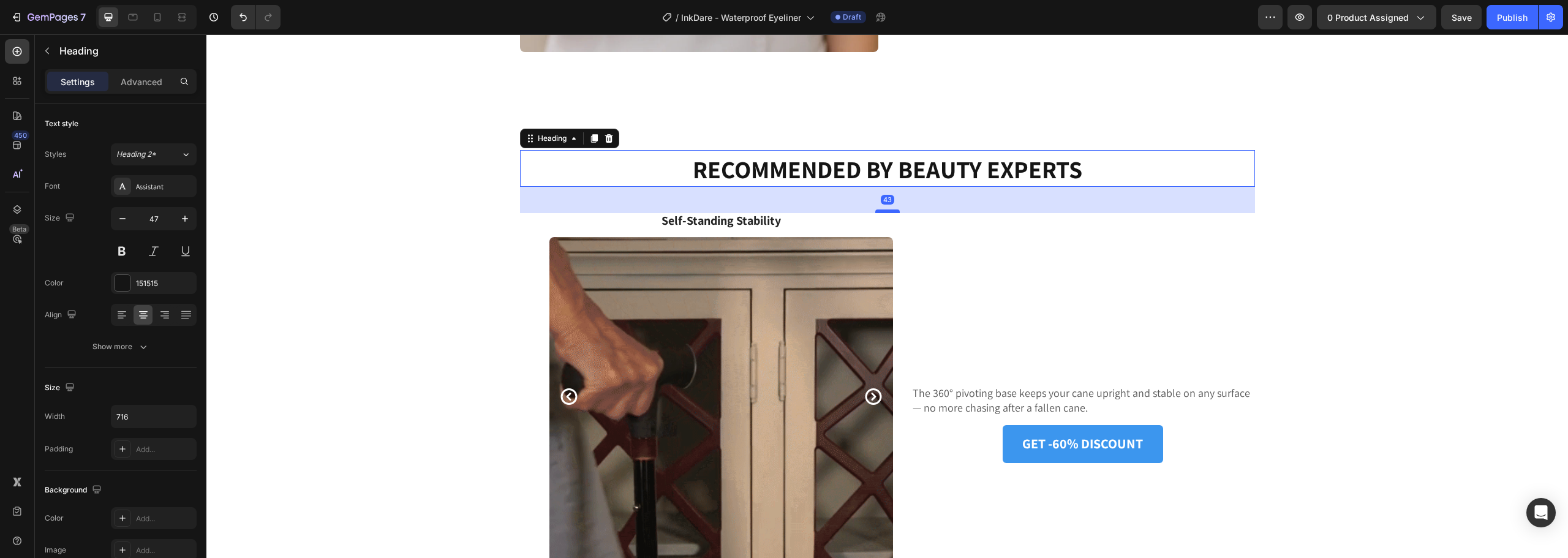
click at [890, 210] on div at bounding box center [887, 211] width 24 height 4
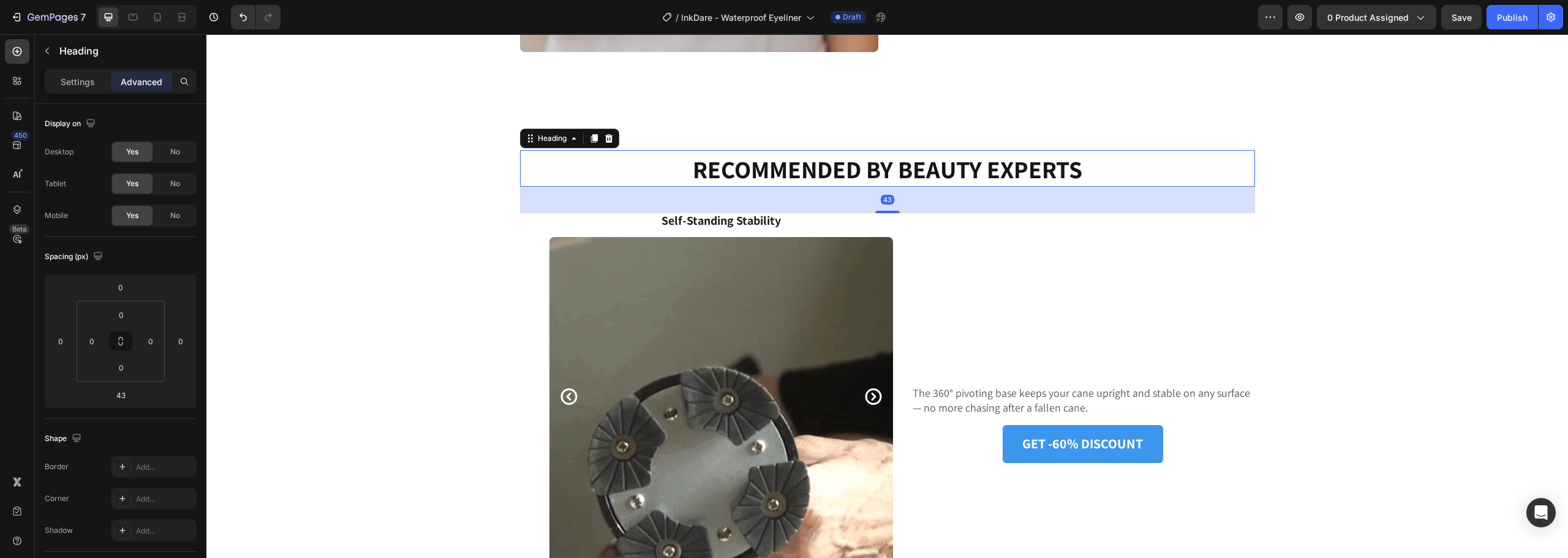
click at [1159, 158] on div "⁠⁠⁠⁠⁠⁠⁠ RECOMMENDED BY BEAUTY EXPERTS" at bounding box center [888, 168] width 735 height 37
click at [1149, 249] on div "The 360° pivoting base keeps your cane upright and stable on any surface — no m…" at bounding box center [1084, 424] width 344 height 422
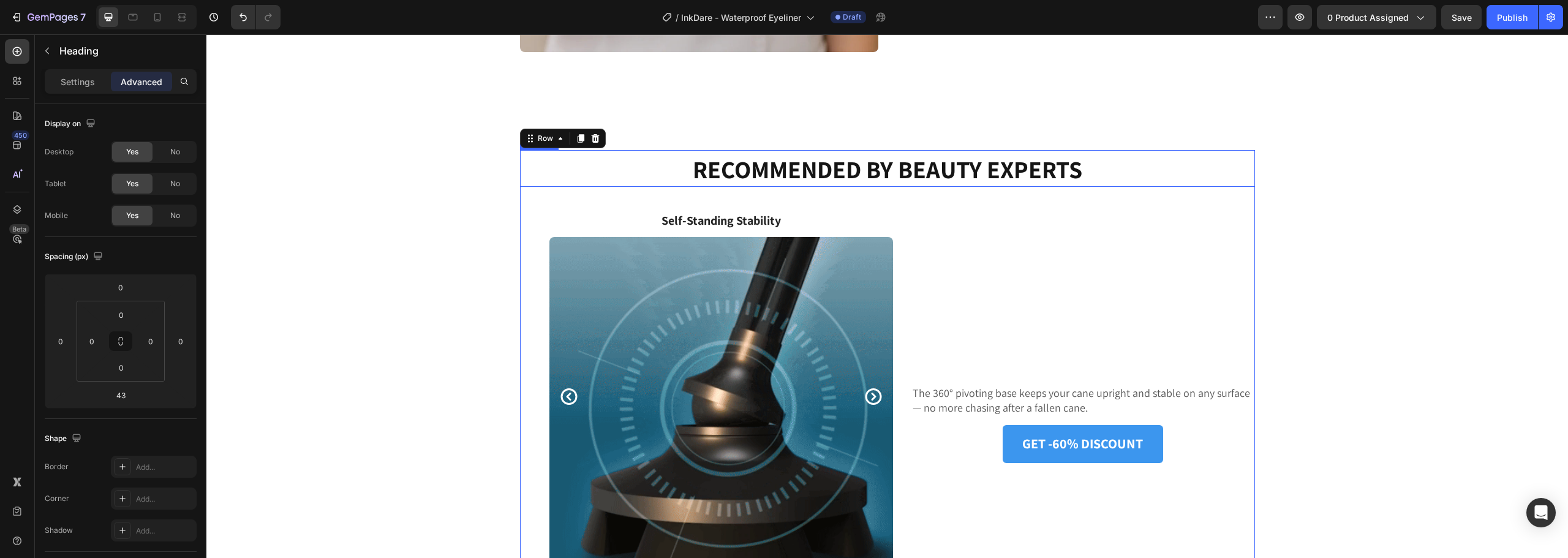
click at [992, 175] on strong "RECOMMENDED BY BEAUTY EXPERTS" at bounding box center [888, 168] width 390 height 32
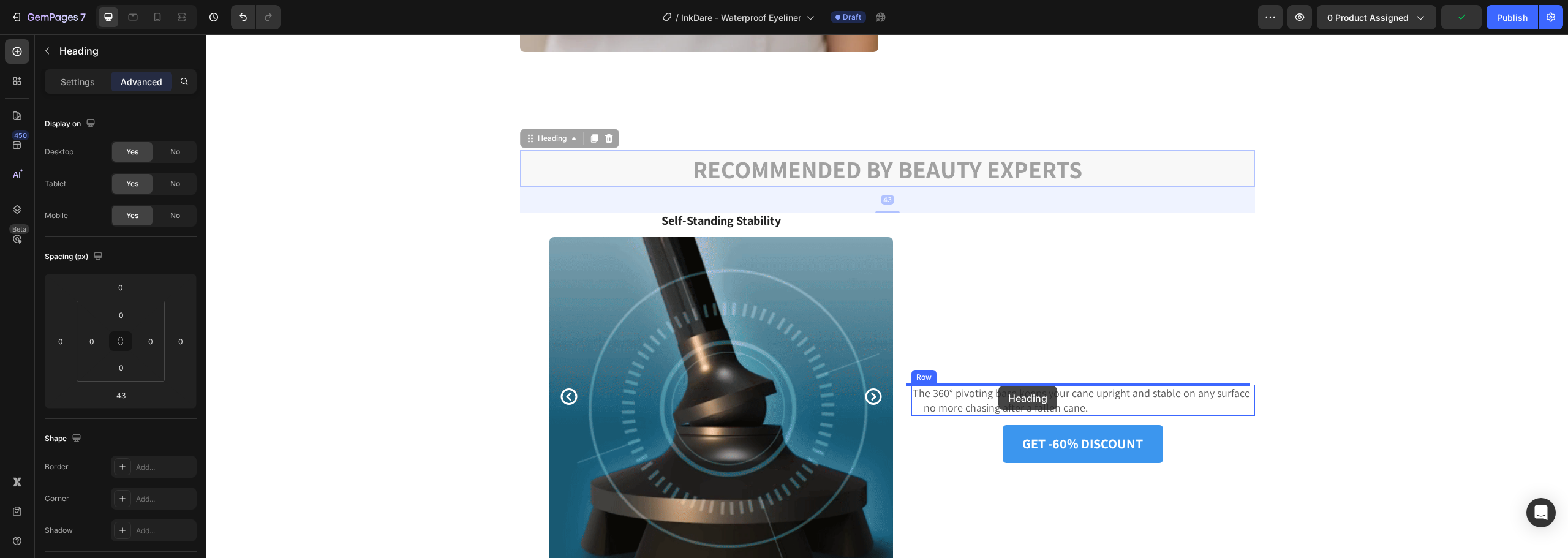
drag, startPoint x: 567, startPoint y: 159, endPoint x: 999, endPoint y: 387, distance: 488.5
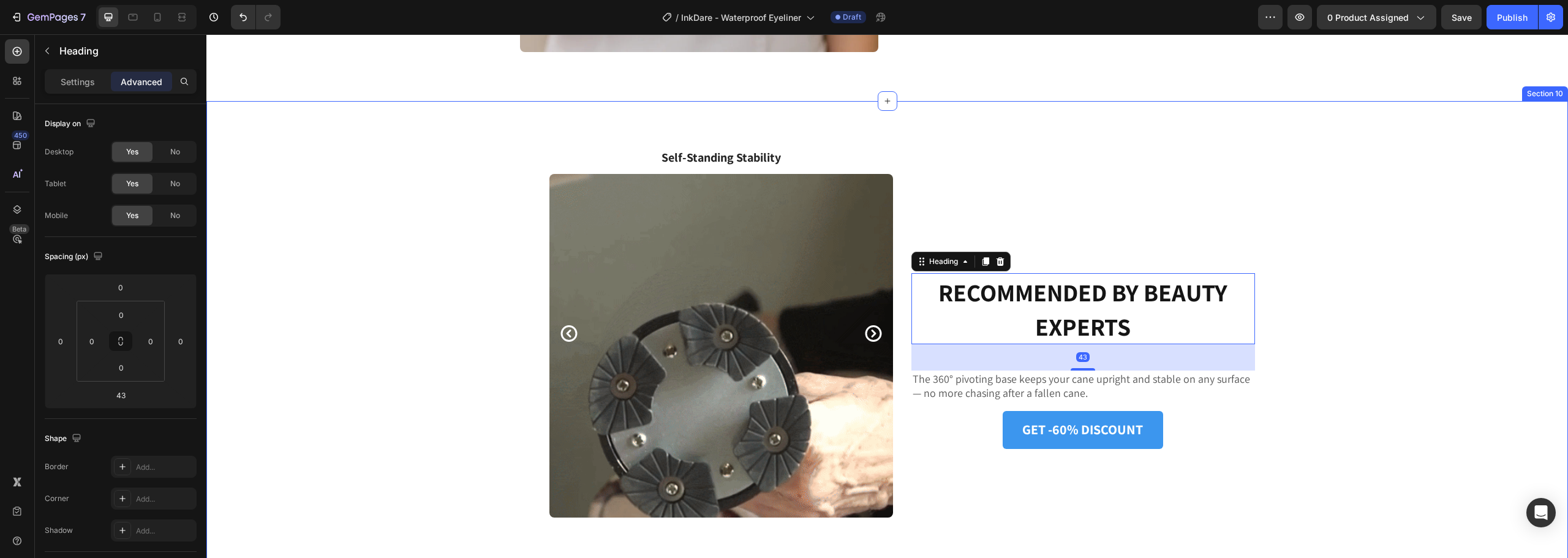
click at [1333, 319] on div "RECOMMENDED BY BEAUTY EXPERTS Heading 43 The 360° pivoting base keeps your cane…" at bounding box center [887, 361] width 1344 height 422
